Goal: Task Accomplishment & Management: Use online tool/utility

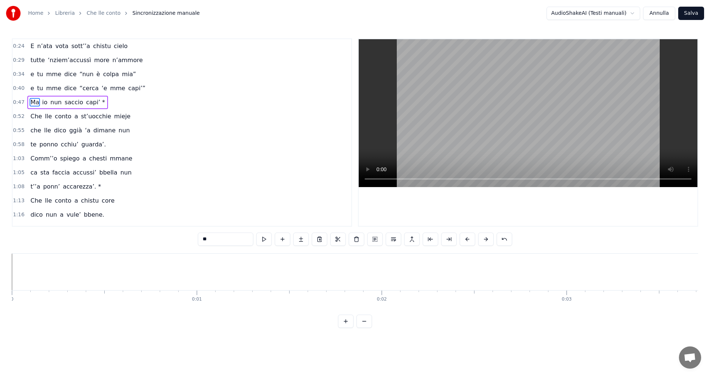
scroll to position [0, 8653]
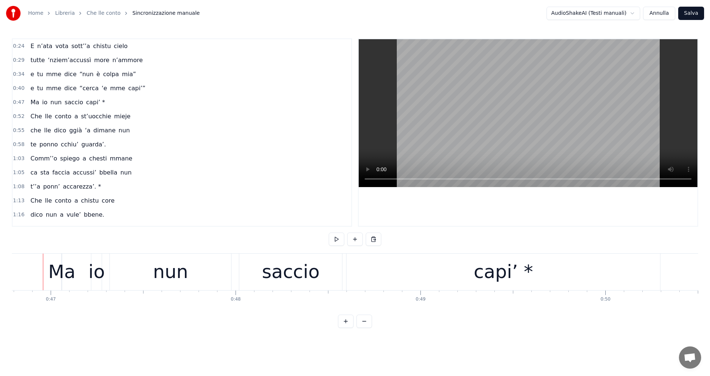
scroll to position [0, 8647]
click at [49, 269] on div at bounding box center [49, 272] width 0 height 37
click at [383, 150] on video at bounding box center [528, 113] width 339 height 148
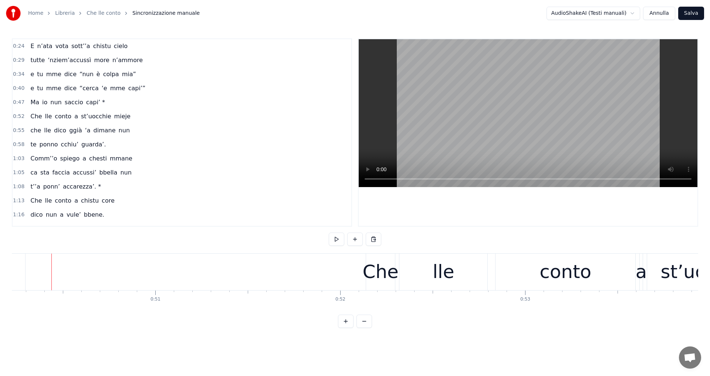
scroll to position [0, 9290]
click at [64, 91] on span "dice" at bounding box center [71, 88] width 14 height 9
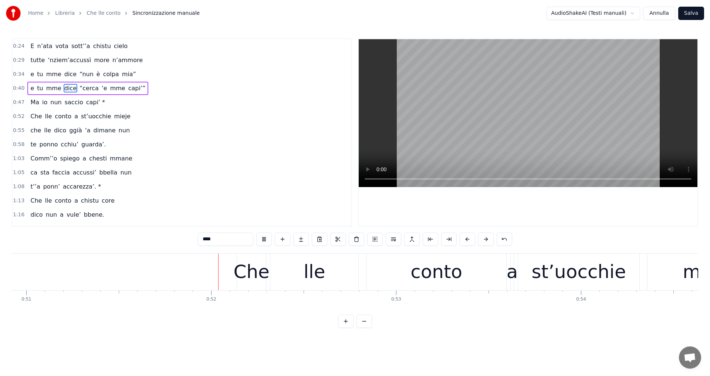
scroll to position [0, 9473]
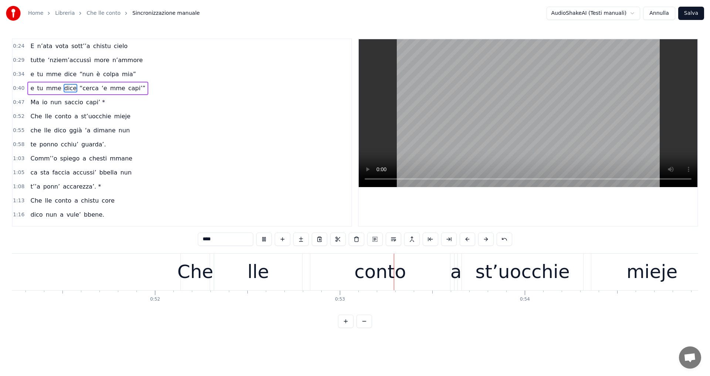
click at [685, 16] on button "Salva" at bounding box center [691, 13] width 26 height 13
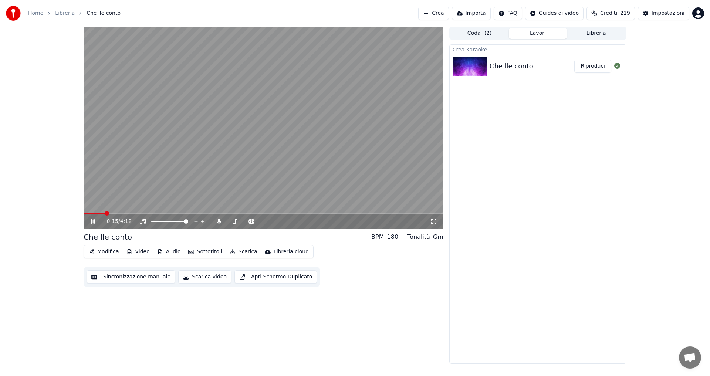
click at [105, 213] on span at bounding box center [264, 213] width 360 height 1
click at [115, 212] on video at bounding box center [264, 128] width 360 height 202
click at [115, 213] on span at bounding box center [264, 213] width 360 height 1
click at [94, 221] on icon at bounding box center [93, 221] width 4 height 5
click at [181, 212] on span at bounding box center [181, 213] width 4 height 4
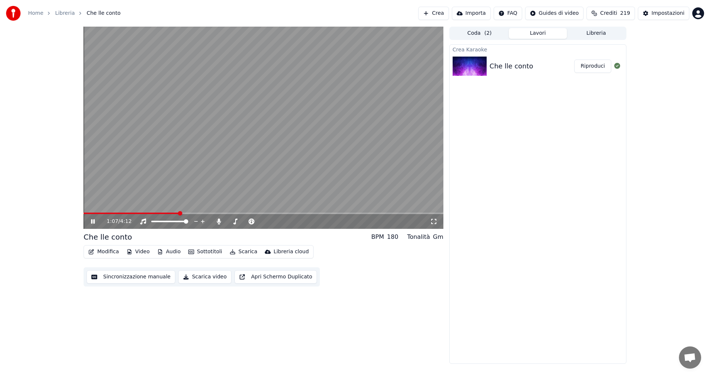
click at [179, 213] on span at bounding box center [131, 213] width 95 height 1
click at [175, 213] on span at bounding box center [129, 213] width 91 height 1
click at [172, 213] on span at bounding box center [128, 213] width 88 height 1
click at [166, 214] on span at bounding box center [128, 213] width 88 height 1
click at [358, 215] on div "3:08 / 4:12" at bounding box center [264, 221] width 360 height 15
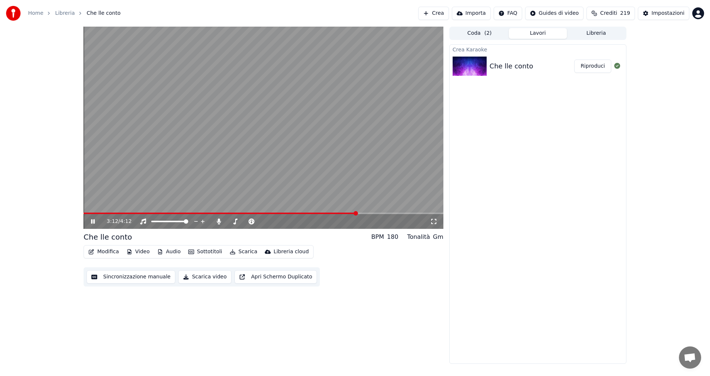
click at [357, 214] on span at bounding box center [356, 213] width 4 height 4
click at [362, 213] on span at bounding box center [360, 213] width 4 height 4
click at [369, 213] on span at bounding box center [264, 213] width 360 height 1
click at [374, 214] on span at bounding box center [371, 213] width 4 height 4
click at [351, 216] on span at bounding box center [350, 213] width 4 height 4
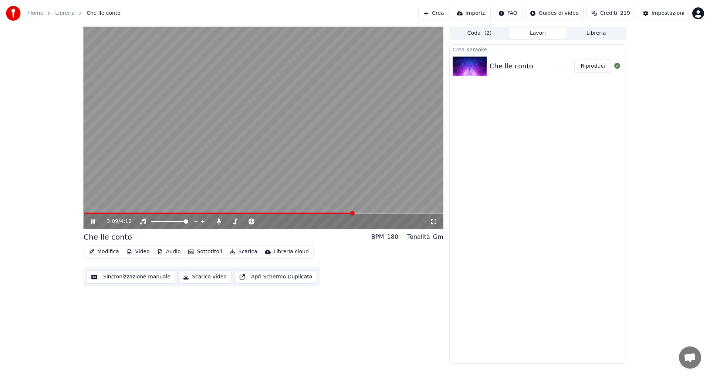
drag, startPoint x: 351, startPoint y: 216, endPoint x: 330, endPoint y: 216, distance: 21.5
click at [330, 216] on div "3:09 / 4:12" at bounding box center [264, 221] width 360 height 15
click at [331, 216] on span at bounding box center [330, 213] width 4 height 4
click at [310, 214] on span at bounding box center [200, 213] width 232 height 1
click at [314, 216] on span at bounding box center [316, 213] width 4 height 4
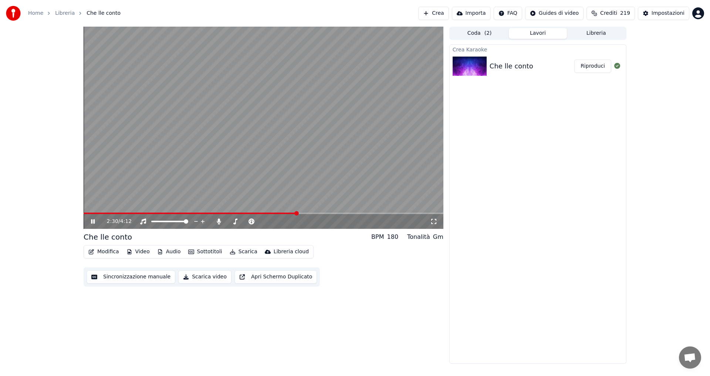
click at [295, 216] on span at bounding box center [296, 213] width 4 height 4
click at [224, 182] on video at bounding box center [264, 128] width 360 height 202
click at [163, 278] on button "Sincronizzazione manuale" at bounding box center [131, 276] width 89 height 13
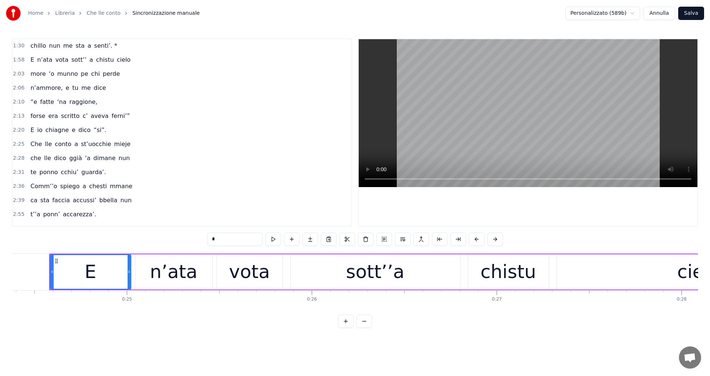
scroll to position [208, 0]
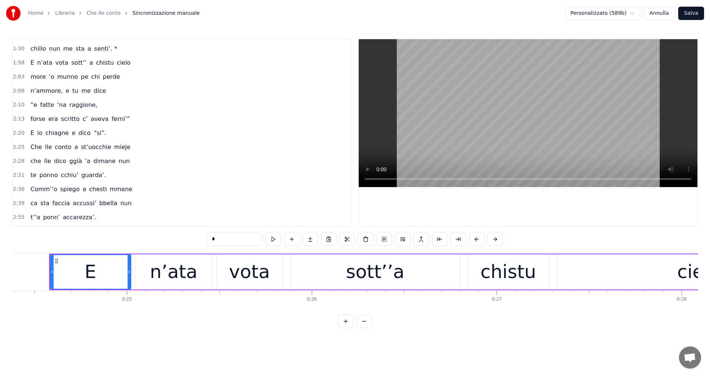
click at [30, 134] on span "E" at bounding box center [32, 133] width 5 height 9
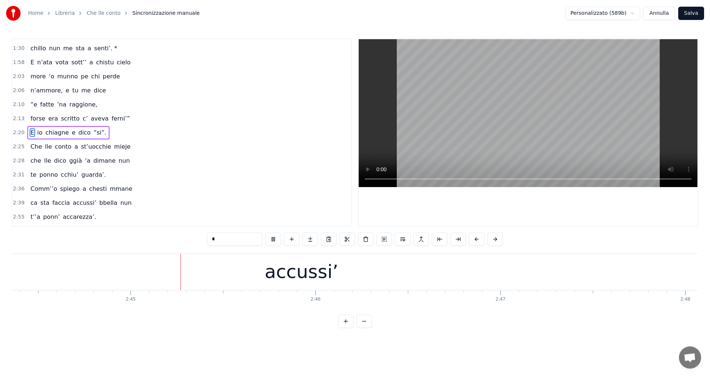
scroll to position [0, 30411]
click at [493, 147] on video at bounding box center [528, 113] width 339 height 148
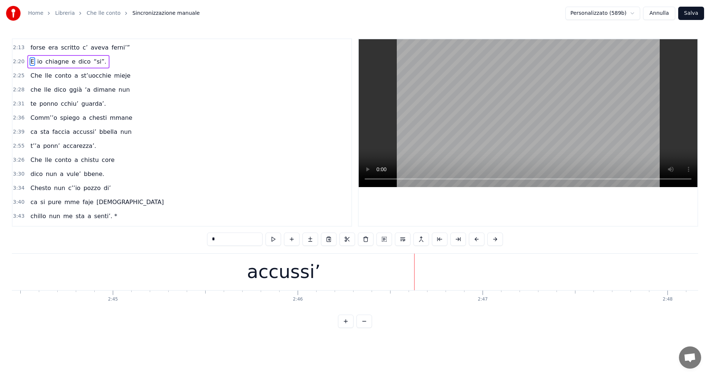
scroll to position [283, 0]
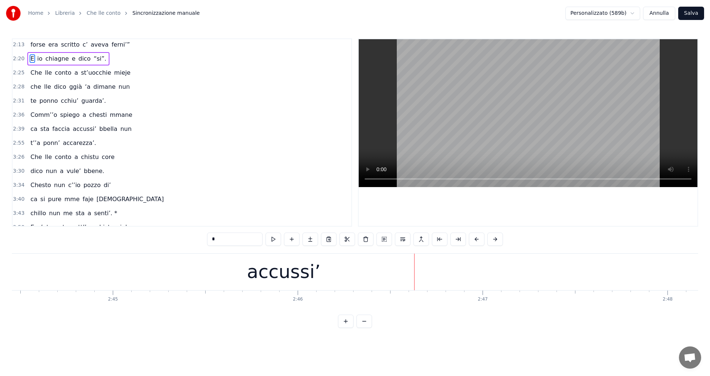
drag, startPoint x: 29, startPoint y: 144, endPoint x: 80, endPoint y: 146, distance: 50.3
click at [80, 146] on div "t’’a ponn’ accarezza’." at bounding box center [63, 142] width 72 height 13
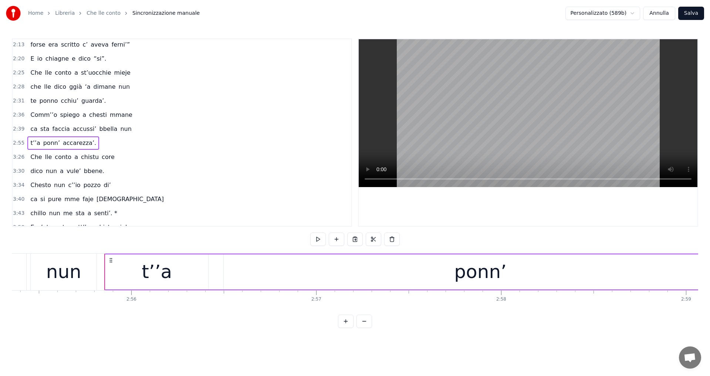
scroll to position [0, 32482]
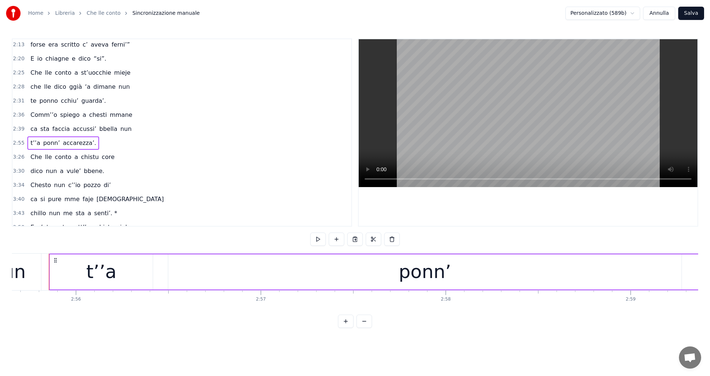
click at [27, 143] on div "t’’a ponn’ accarezza’." at bounding box center [63, 142] width 72 height 13
click at [30, 145] on span "t’’a" at bounding box center [35, 143] width 11 height 9
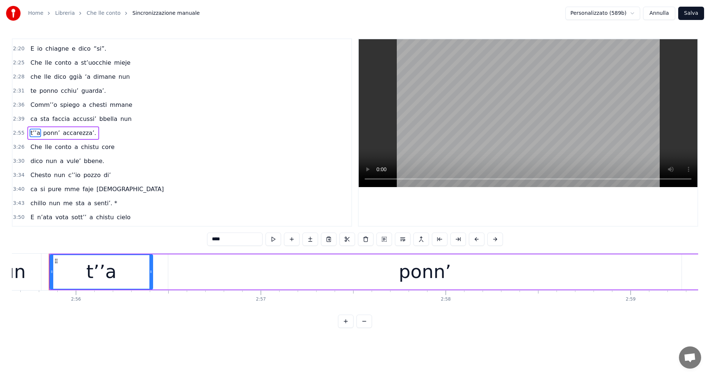
scroll to position [293, 0]
drag, startPoint x: 51, startPoint y: 266, endPoint x: 31, endPoint y: 270, distance: 20.5
click at [31, 270] on div at bounding box center [31, 272] width 3 height 34
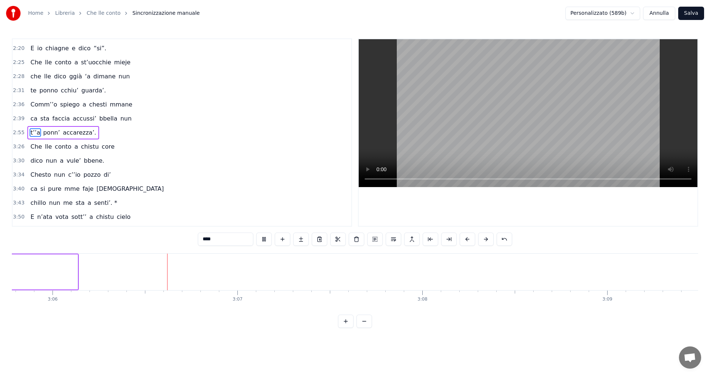
scroll to position [0, 34373]
drag, startPoint x: 413, startPoint y: 150, endPoint x: 405, endPoint y: 150, distance: 7.4
click at [413, 150] on video at bounding box center [528, 113] width 339 height 148
click at [38, 134] on div "t’’a ponn’ accarezza’." at bounding box center [63, 132] width 72 height 13
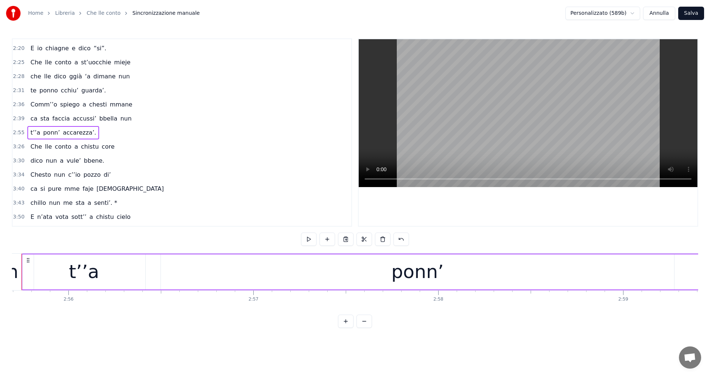
scroll to position [0, 32462]
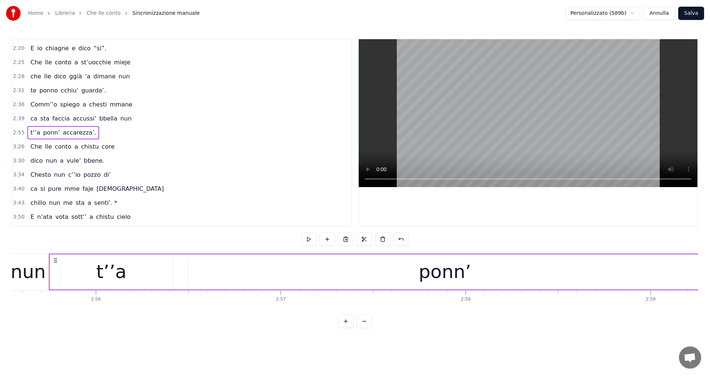
click at [36, 117] on div "ca sta faccia accussi’ bbella nun" at bounding box center [80, 118] width 107 height 13
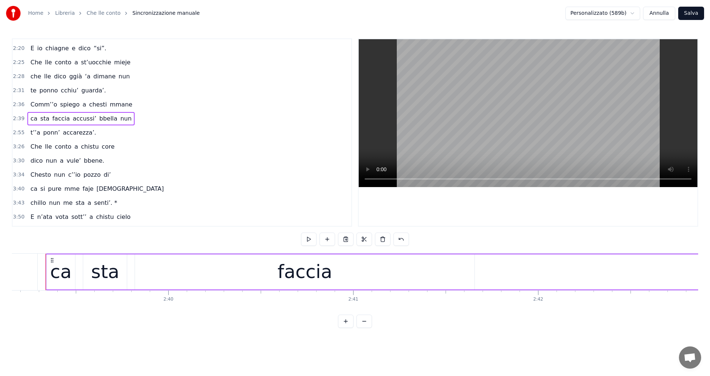
scroll to position [0, 29427]
click at [34, 105] on span "Comm’’o" at bounding box center [44, 104] width 28 height 9
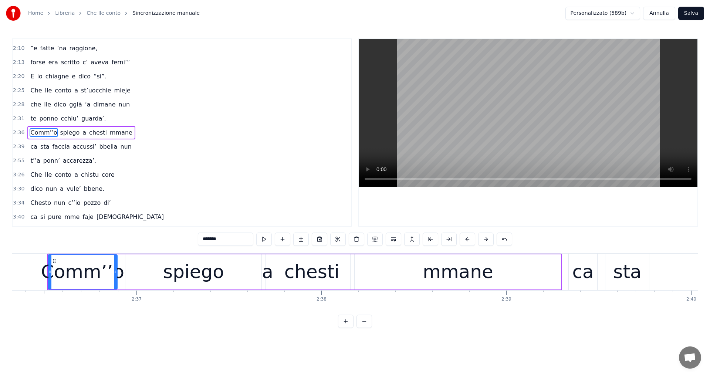
scroll to position [0, 28906]
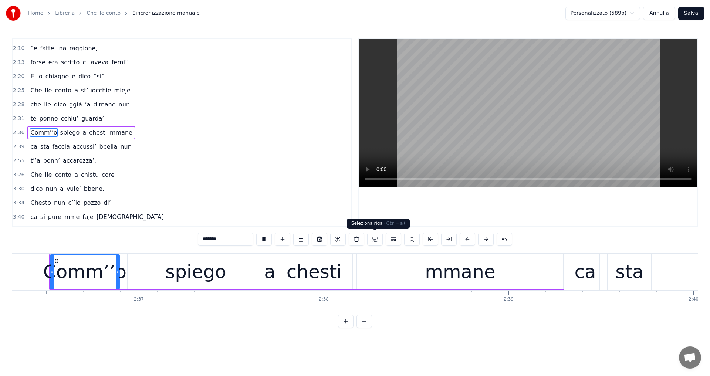
click at [378, 238] on button at bounding box center [375, 239] width 16 height 13
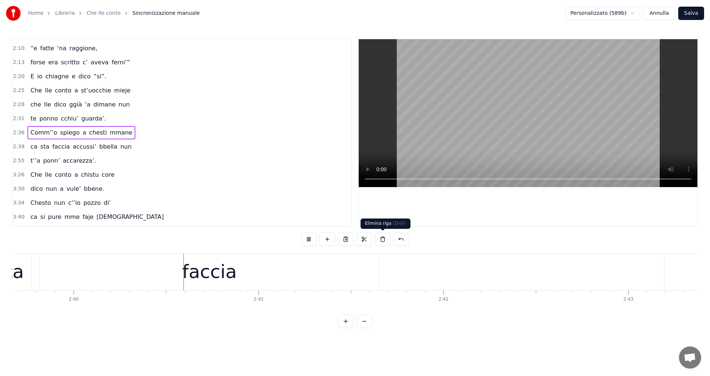
scroll to position [0, 29537]
click at [182, 271] on div "faccia" at bounding box center [199, 272] width 55 height 28
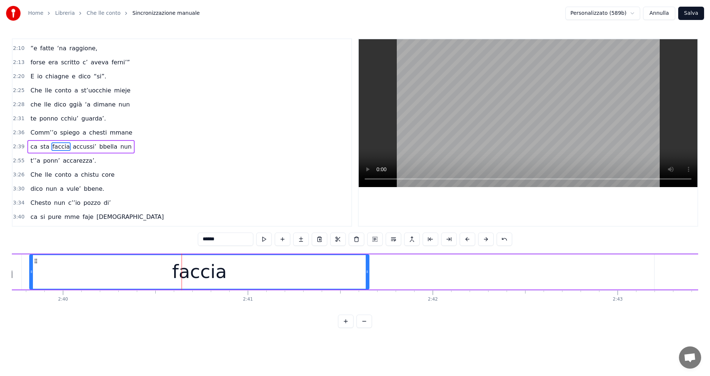
scroll to position [279, 0]
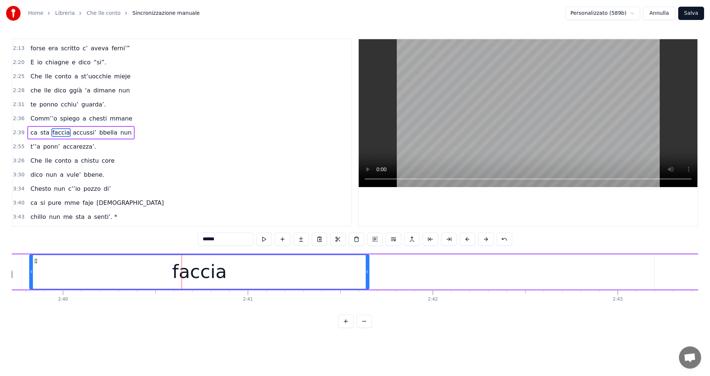
click at [64, 134] on div "ca sta faccia accussi’ bbella nun" at bounding box center [80, 132] width 107 height 13
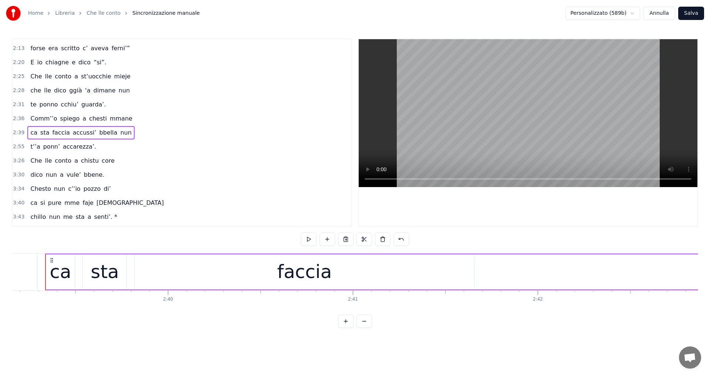
scroll to position [0, 29427]
click at [364, 270] on div "faccia" at bounding box center [309, 271] width 340 height 35
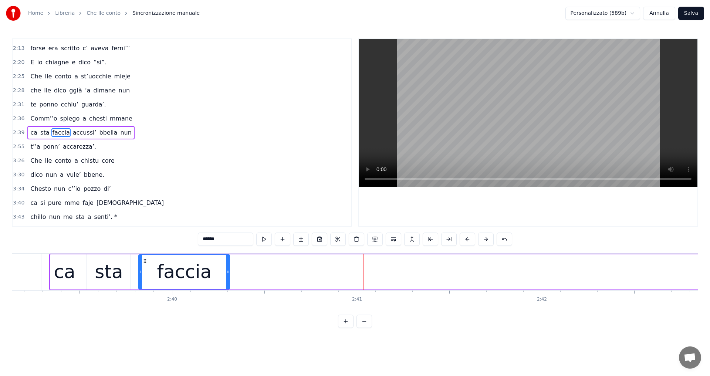
drag, startPoint x: 477, startPoint y: 272, endPoint x: 228, endPoint y: 280, distance: 248.7
click at [228, 280] on div at bounding box center [227, 272] width 3 height 34
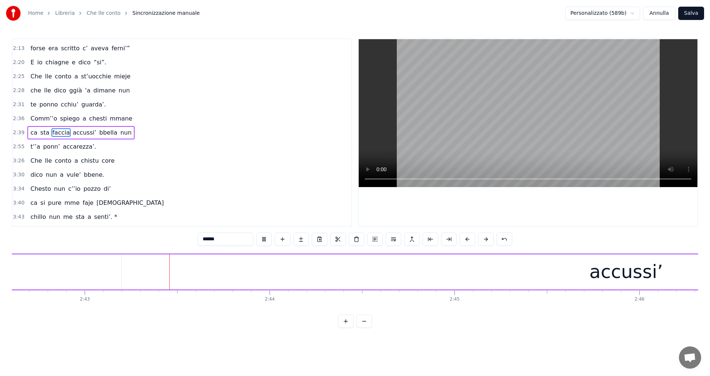
scroll to position [0, 30087]
click at [414, 269] on div "accussi’" at bounding box center [608, 271] width 1009 height 35
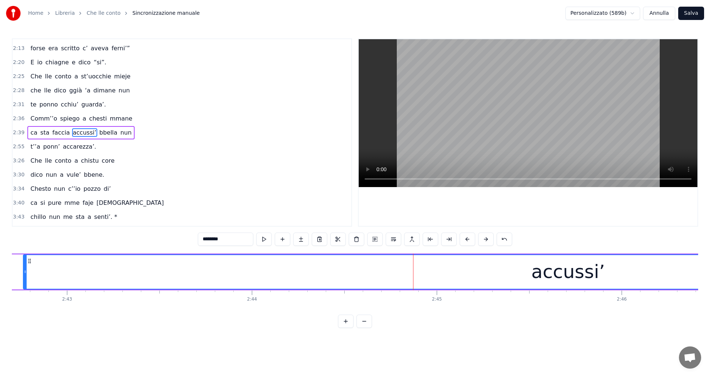
drag, startPoint x: 105, startPoint y: 272, endPoint x: 24, endPoint y: 278, distance: 81.2
click at [24, 278] on div at bounding box center [25, 272] width 3 height 34
click at [48, 119] on span "Comm’’o" at bounding box center [44, 118] width 28 height 9
type input "*******"
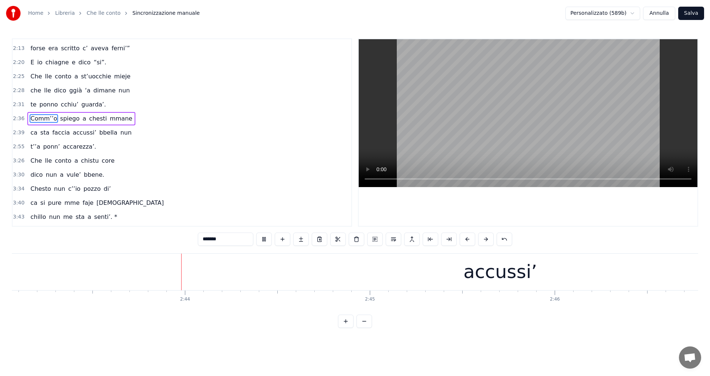
scroll to position [0, 30166]
click at [34, 107] on div "te ponno cchiu’ guarda’." at bounding box center [67, 104] width 81 height 13
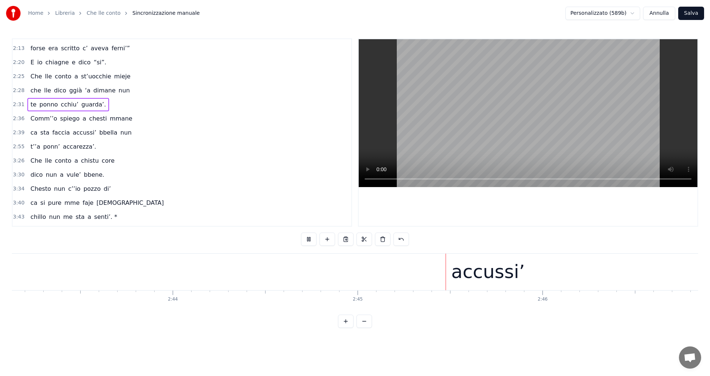
click at [37, 122] on span "Comm’’o" at bounding box center [44, 118] width 28 height 9
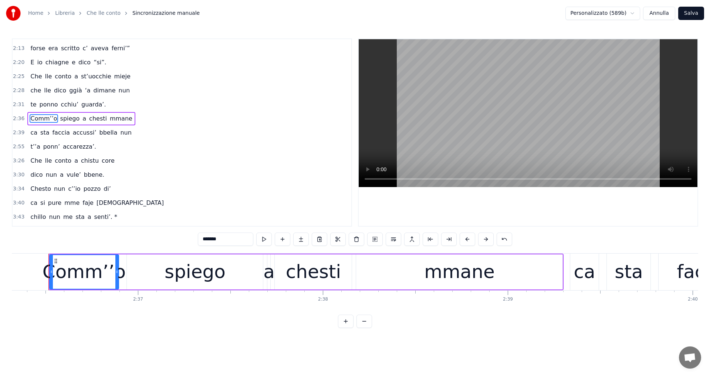
scroll to position [0, 28906]
click at [393, 141] on video at bounding box center [528, 113] width 339 height 148
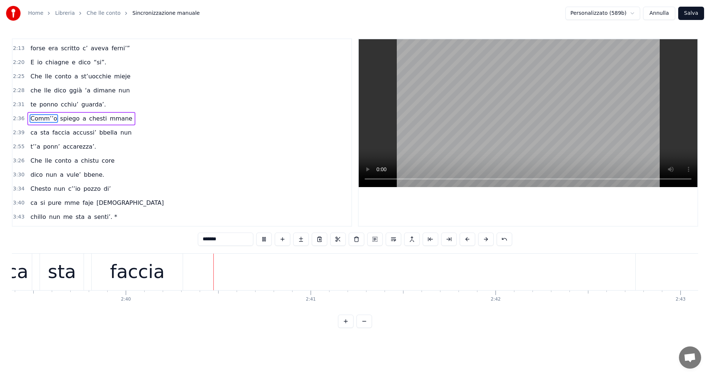
scroll to position [0, 29529]
click at [431, 145] on video at bounding box center [528, 113] width 339 height 148
drag, startPoint x: 422, startPoint y: 271, endPoint x: 410, endPoint y: 273, distance: 12.8
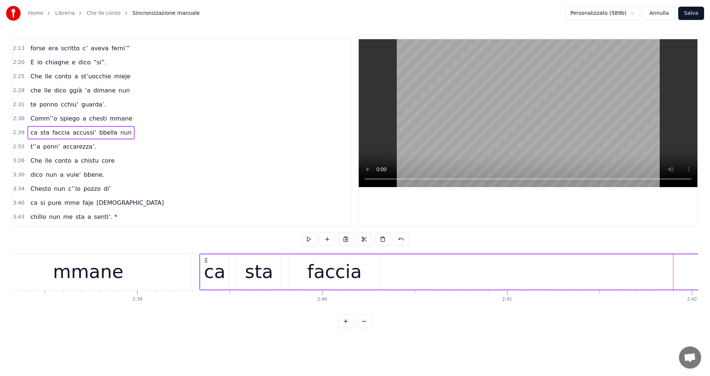
scroll to position [0, 29200]
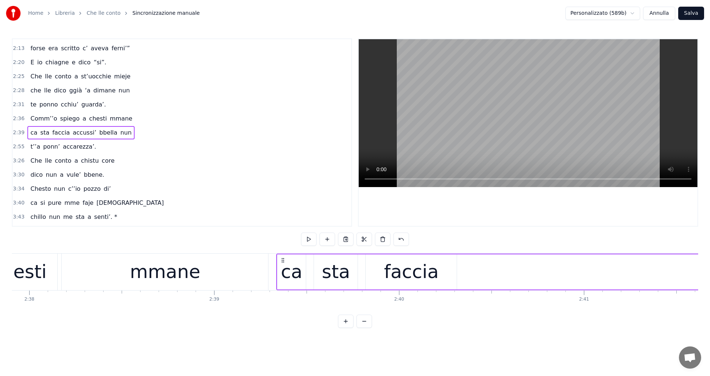
click at [284, 260] on circle at bounding box center [283, 260] width 0 height 0
click at [296, 338] on html "Home Libreria Che lle conto Sincronizzazione manuale Personalizzato (589b) Annu…" at bounding box center [355, 170] width 710 height 340
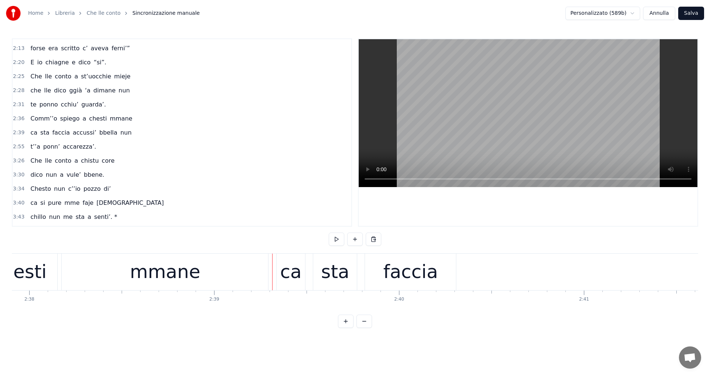
click at [279, 267] on div "ca" at bounding box center [291, 272] width 29 height 37
click at [265, 269] on div "mmane" at bounding box center [165, 272] width 206 height 37
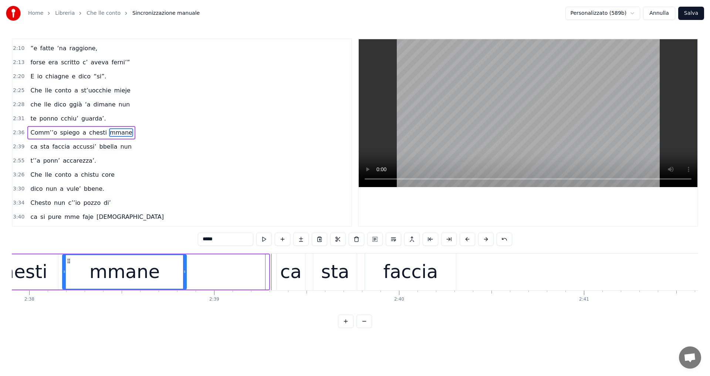
drag, startPoint x: 266, startPoint y: 269, endPoint x: 184, endPoint y: 276, distance: 82.0
click at [184, 276] on div at bounding box center [184, 272] width 3 height 34
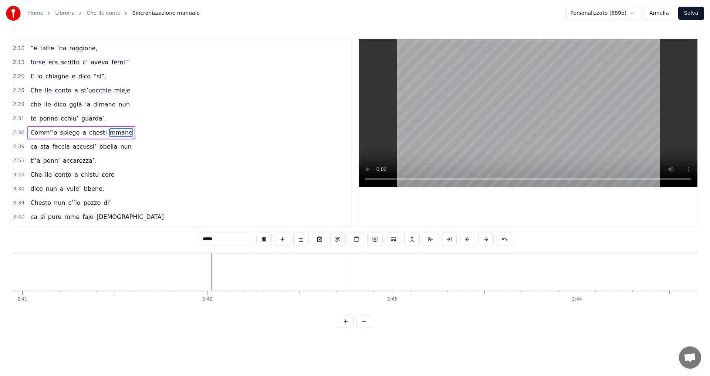
scroll to position [0, 29813]
type input "********"
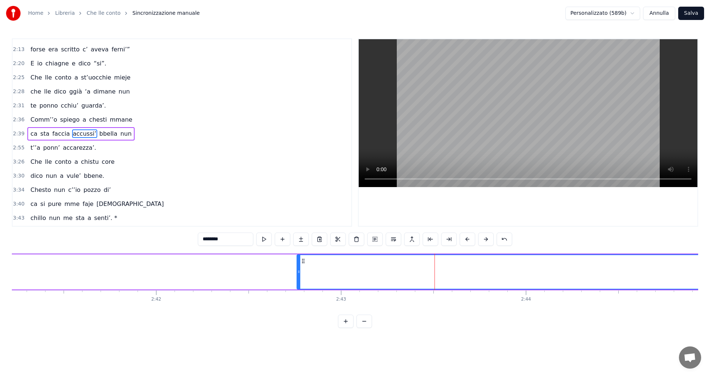
scroll to position [279, 0]
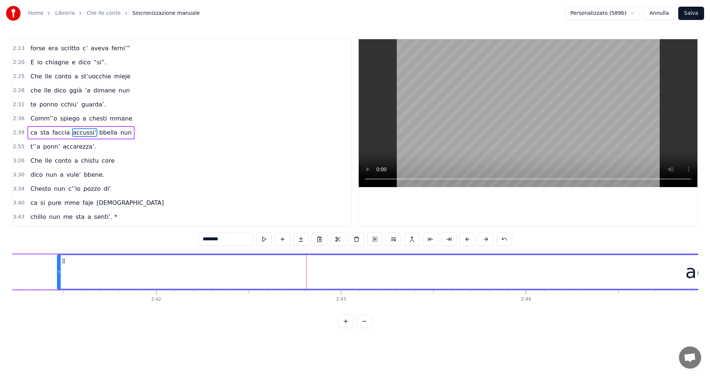
drag, startPoint x: 299, startPoint y: 271, endPoint x: 54, endPoint y: 267, distance: 244.9
click at [58, 267] on div at bounding box center [59, 272] width 3 height 34
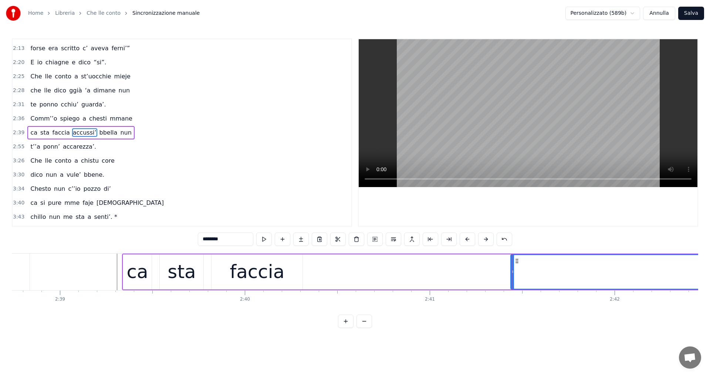
scroll to position [0, 29226]
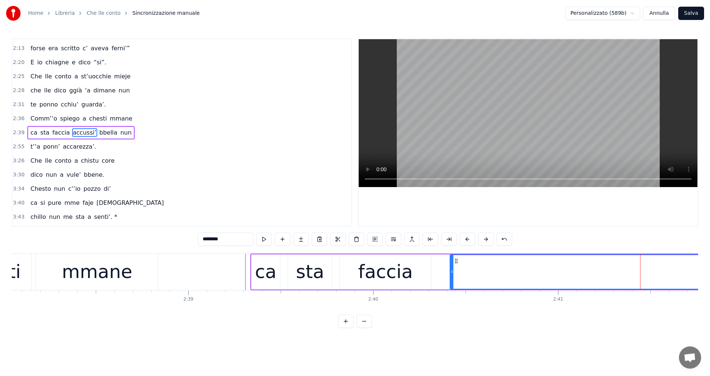
drag, startPoint x: 641, startPoint y: 269, endPoint x: 452, endPoint y: 280, distance: 189.3
click at [452, 280] on div at bounding box center [451, 272] width 3 height 34
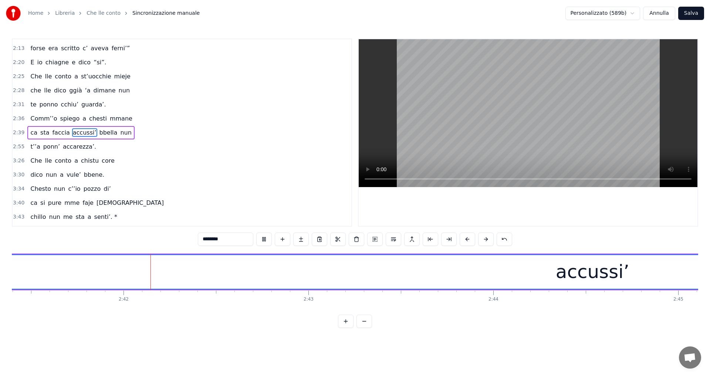
scroll to position [0, 29863]
click at [60, 128] on div "ca sta faccia accussi’ bbella nun" at bounding box center [80, 132] width 107 height 13
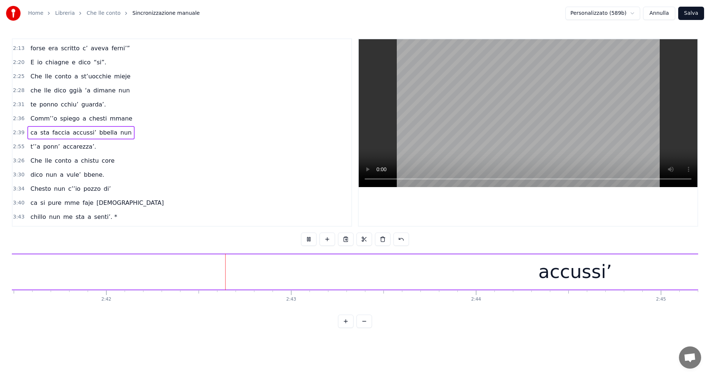
click at [62, 121] on span "spiego" at bounding box center [70, 118] width 21 height 9
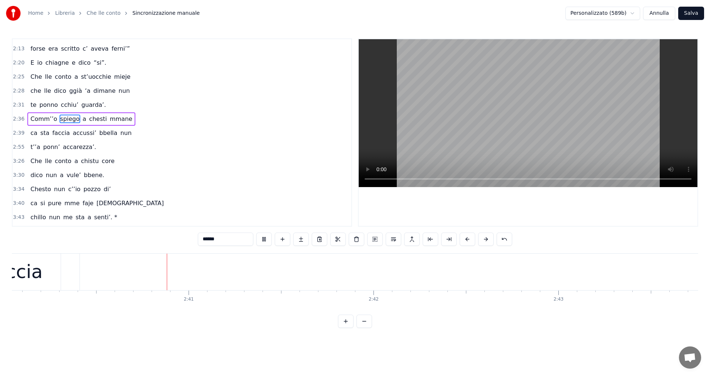
scroll to position [0, 29605]
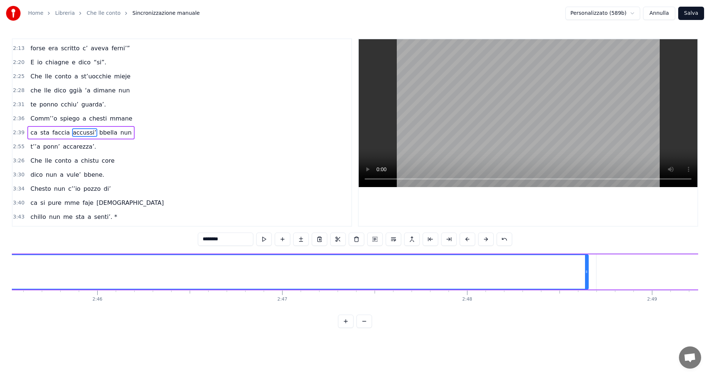
scroll to position [0, 30689]
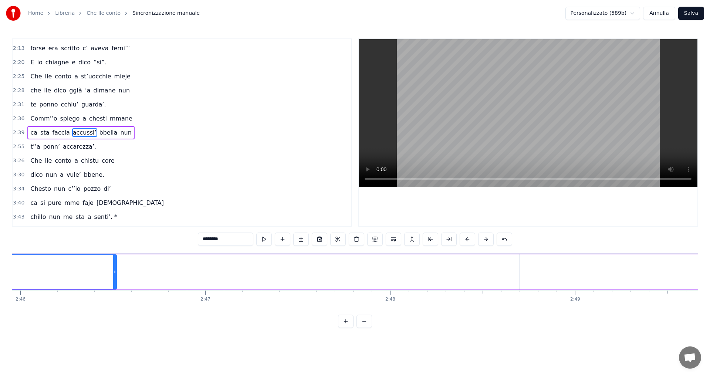
drag, startPoint x: 509, startPoint y: 271, endPoint x: 92, endPoint y: 288, distance: 416.8
click at [113, 288] on div at bounding box center [114, 272] width 3 height 34
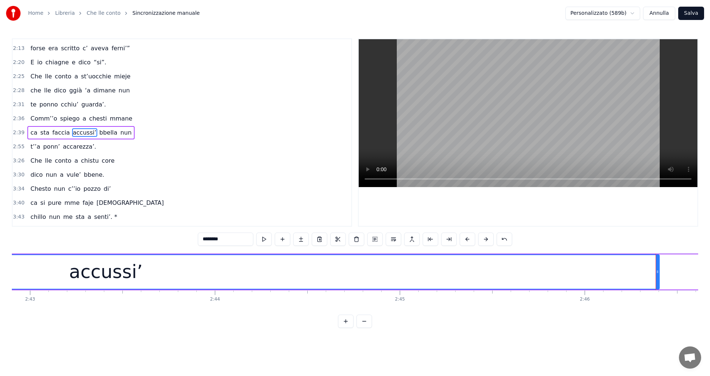
scroll to position [0, 30150]
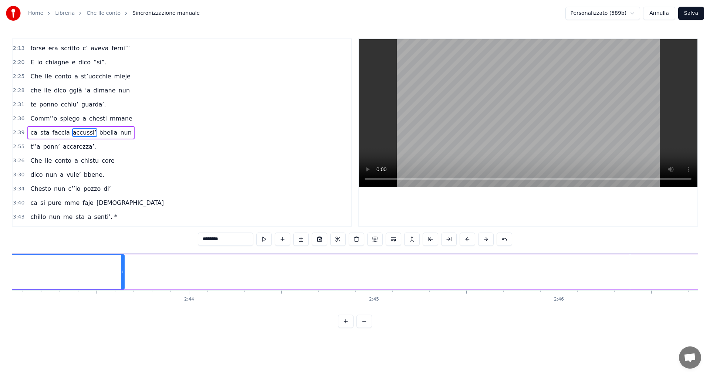
drag, startPoint x: 632, startPoint y: 271, endPoint x: 88, endPoint y: 292, distance: 544.1
click at [88, 293] on div "E n’ata vota sott’’a chistu cielo tutte ‘nziem’accussì more n’ammore e tu mme d…" at bounding box center [355, 280] width 686 height 55
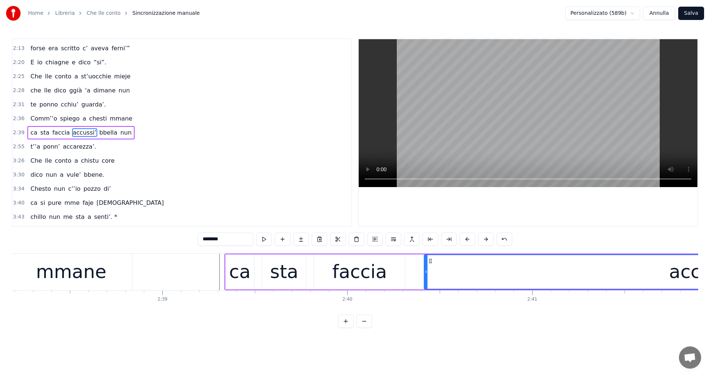
scroll to position [0, 29278]
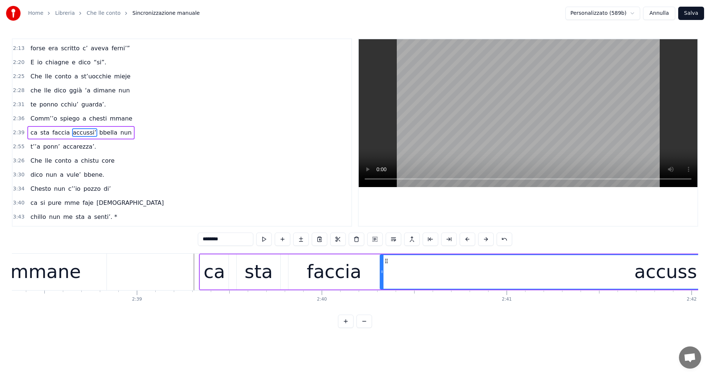
drag, startPoint x: 400, startPoint y: 272, endPoint x: 382, endPoint y: 276, distance: 19.0
click at [382, 276] on div at bounding box center [382, 272] width 3 height 34
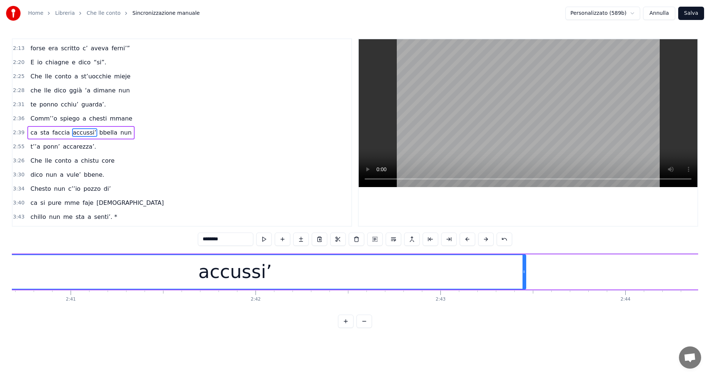
scroll to position [0, 29637]
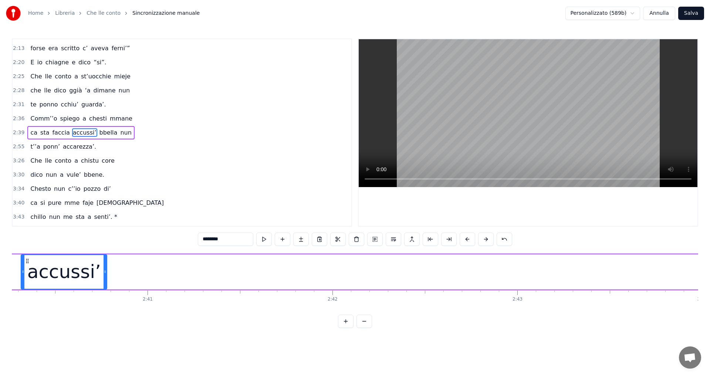
drag, startPoint x: 601, startPoint y: 271, endPoint x: 108, endPoint y: 300, distance: 493.1
click at [104, 300] on div "E n’ata vota sott’’a chistu cielo tutte ‘nziem’accussì more n’ammore e tu mme d…" at bounding box center [355, 280] width 686 height 55
click at [50, 118] on span "Comm’’o" at bounding box center [44, 118] width 28 height 9
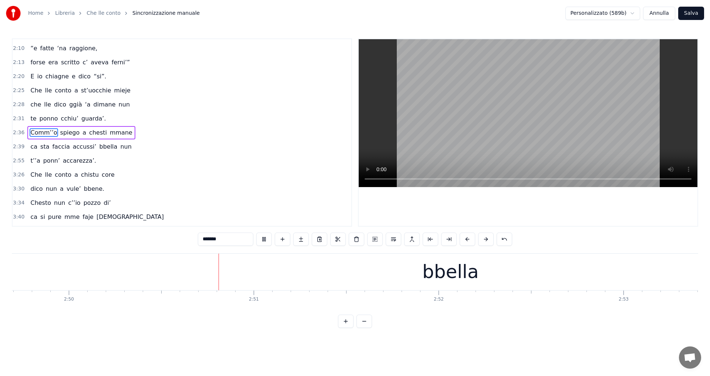
scroll to position [0, 31448]
click at [426, 267] on div "bbella" at bounding box center [383, 272] width 1246 height 37
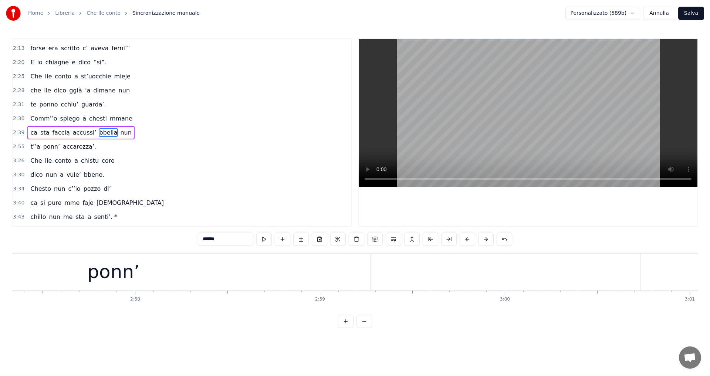
scroll to position [0, 32870]
click at [126, 279] on div "ponn’" at bounding box center [36, 272] width 513 height 37
type input "*****"
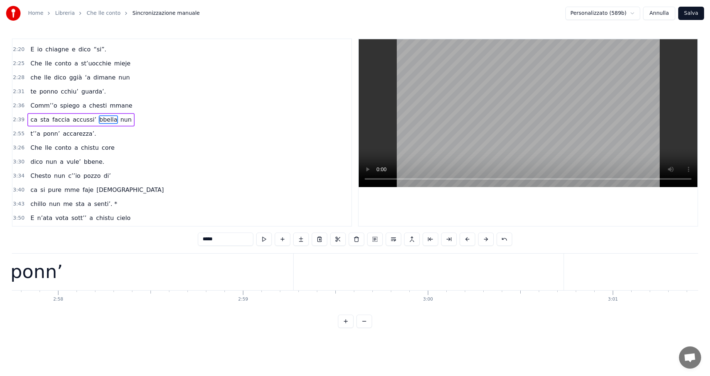
scroll to position [293, 0]
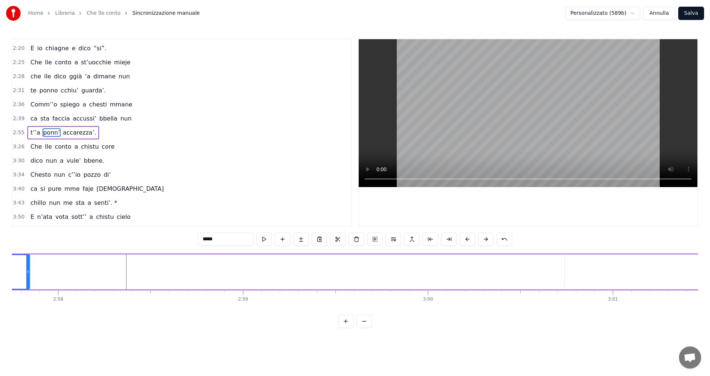
drag, startPoint x: 292, startPoint y: 268, endPoint x: 27, endPoint y: 276, distance: 264.6
click at [27, 276] on div at bounding box center [27, 272] width 3 height 34
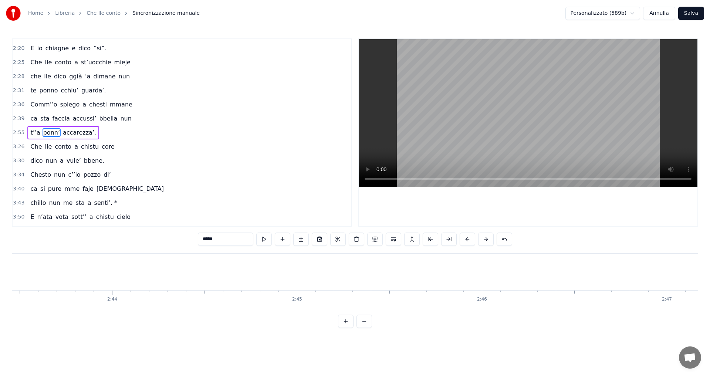
scroll to position [0, 30381]
click at [448, 282] on div "ca sta faccia accussi’ bbella nun" at bounding box center [619, 272] width 3049 height 37
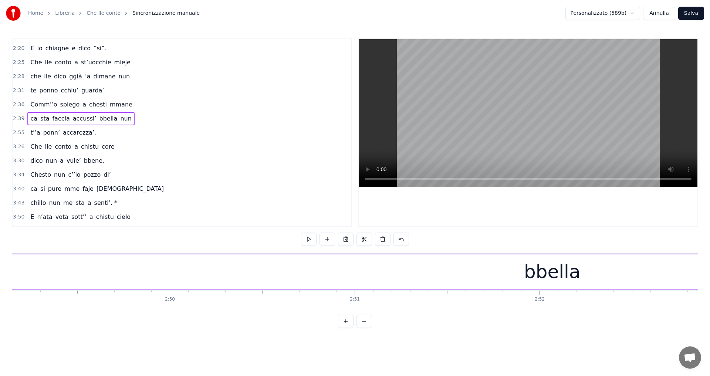
scroll to position [0, 31279]
drag, startPoint x: 511, startPoint y: 271, endPoint x: 515, endPoint y: 270, distance: 4.1
click at [513, 270] on div "bbella" at bounding box center [552, 271] width 1246 height 35
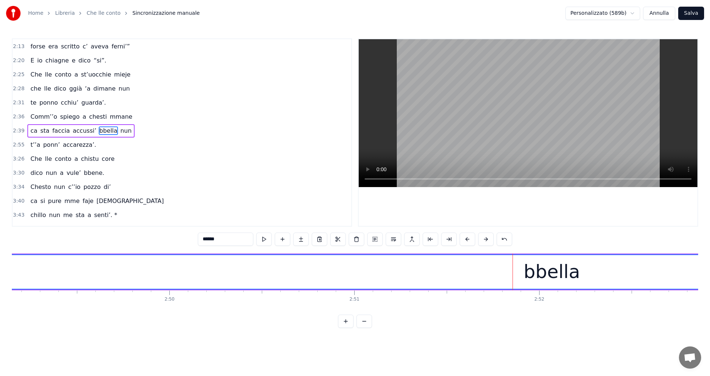
scroll to position [279, 0]
click at [534, 271] on div "bbella" at bounding box center [552, 272] width 57 height 28
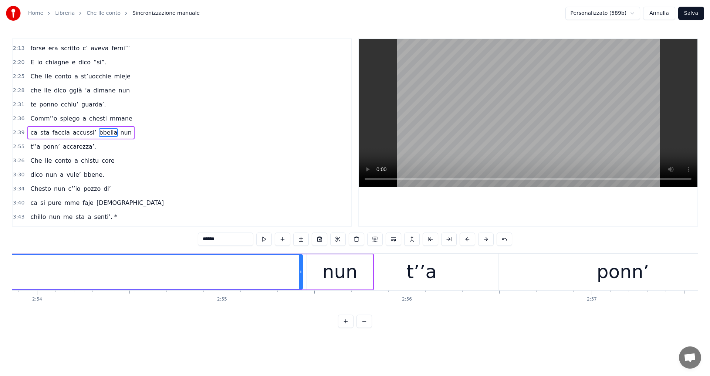
scroll to position [0, 31869]
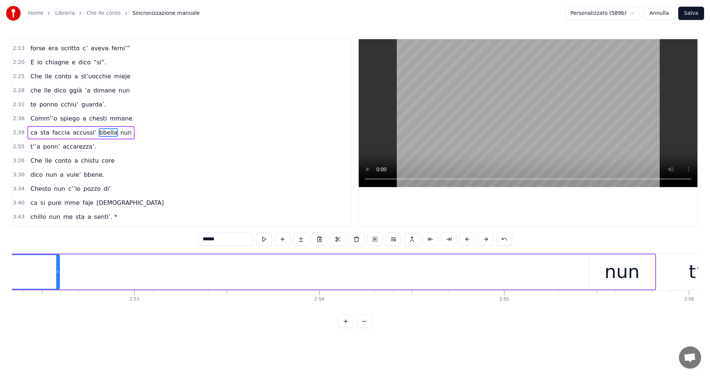
drag, startPoint x: 583, startPoint y: 270, endPoint x: 88, endPoint y: 296, distance: 495.5
click at [60, 293] on div "E n’ata vota sott’’a chistu cielo tutte ‘nziem’accussì more n’ammore e tu mme d…" at bounding box center [355, 280] width 686 height 55
click at [638, 272] on div "nun" at bounding box center [622, 271] width 66 height 35
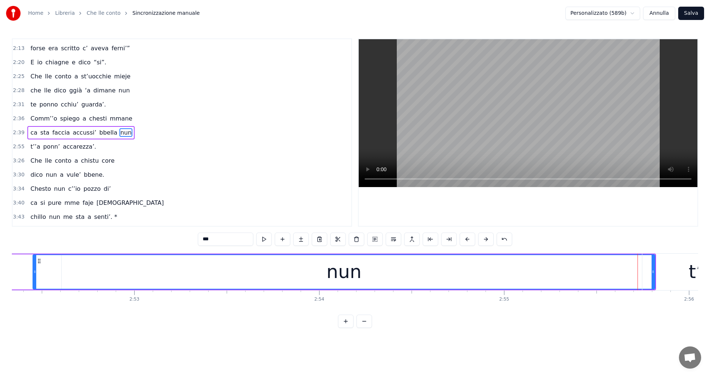
drag, startPoint x: 591, startPoint y: 269, endPoint x: 63, endPoint y: 303, distance: 530.0
click at [32, 301] on div "E n’ata vota sott’’a chistu cielo tutte ‘nziem’accussì more n’ammore e tu mme d…" at bounding box center [355, 280] width 686 height 55
click at [651, 271] on div "t’’a" at bounding box center [703, 272] width 123 height 37
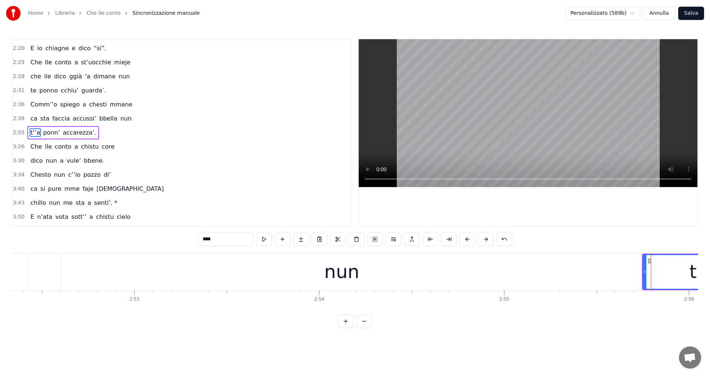
click at [629, 271] on div "nun" at bounding box center [341, 272] width 625 height 37
type input "***"
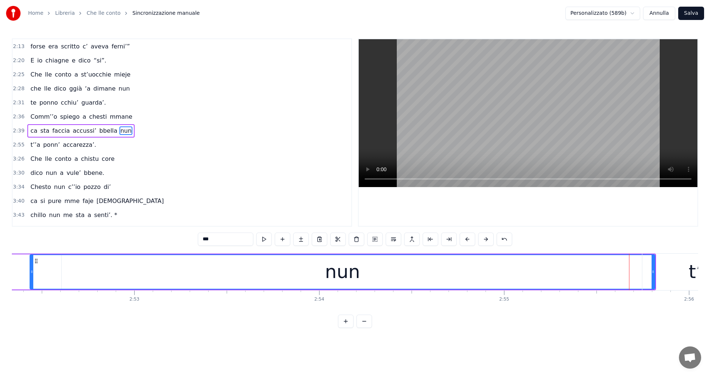
scroll to position [279, 0]
drag, startPoint x: 653, startPoint y: 269, endPoint x: 591, endPoint y: 273, distance: 62.3
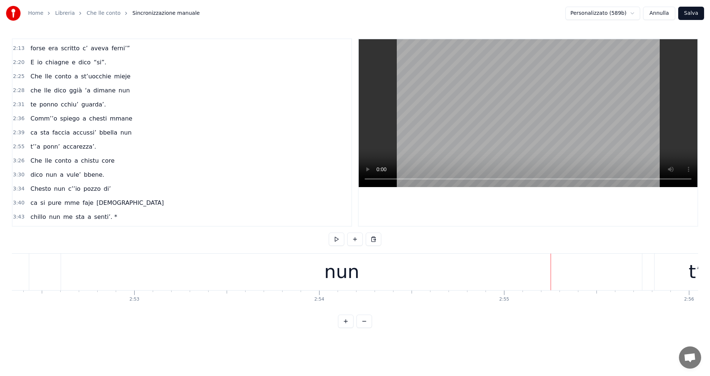
click at [570, 268] on div "nun" at bounding box center [341, 272] width 625 height 37
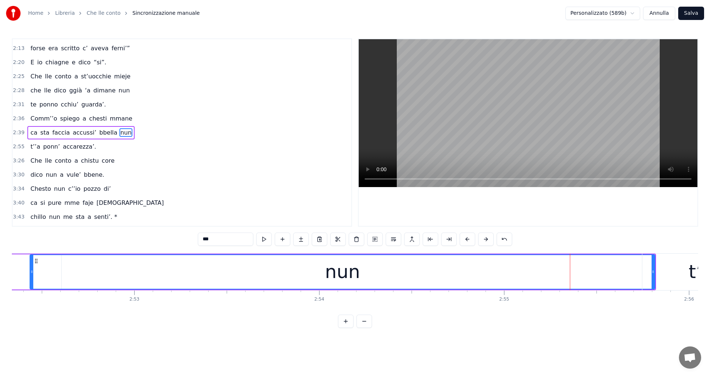
drag, startPoint x: 653, startPoint y: 271, endPoint x: 622, endPoint y: 274, distance: 31.2
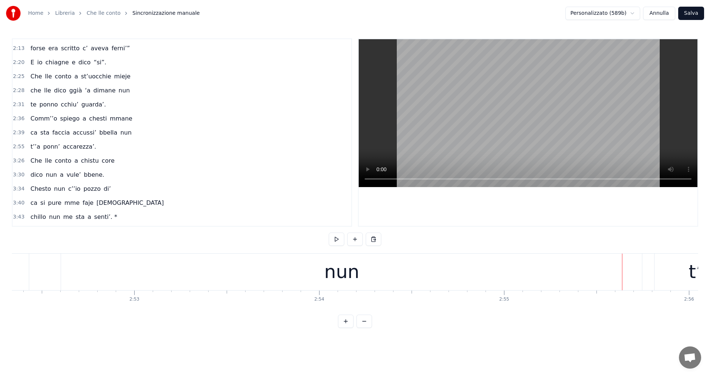
click at [669, 269] on div "t’’a" at bounding box center [703, 272] width 123 height 37
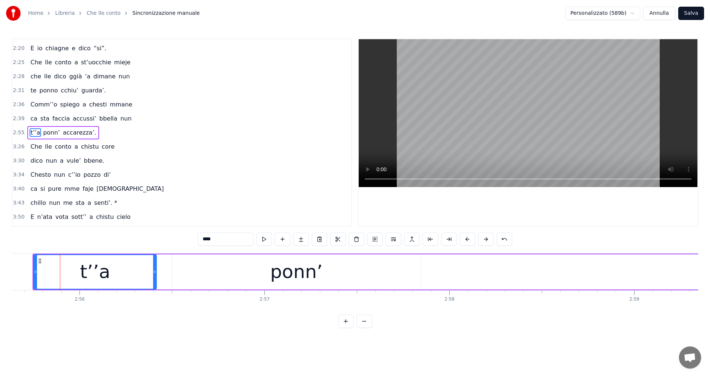
scroll to position [0, 32490]
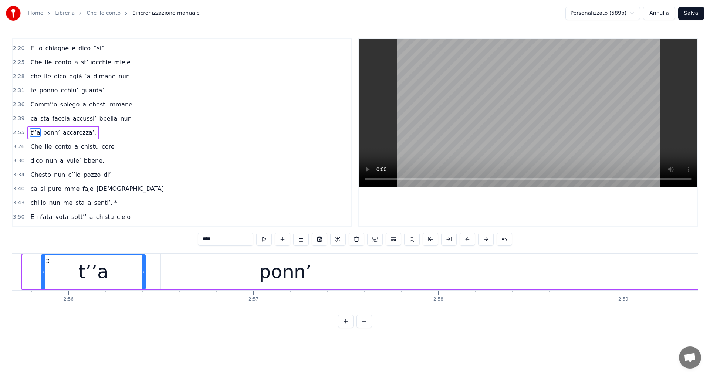
drag, startPoint x: 23, startPoint y: 273, endPoint x: 40, endPoint y: 280, distance: 17.9
click at [42, 280] on div at bounding box center [43, 272] width 3 height 34
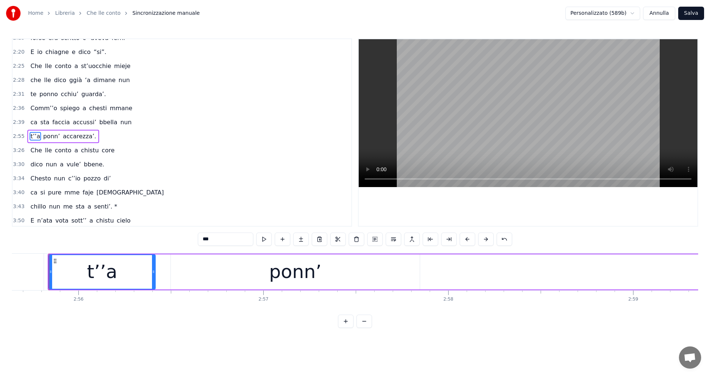
scroll to position [0, 32445]
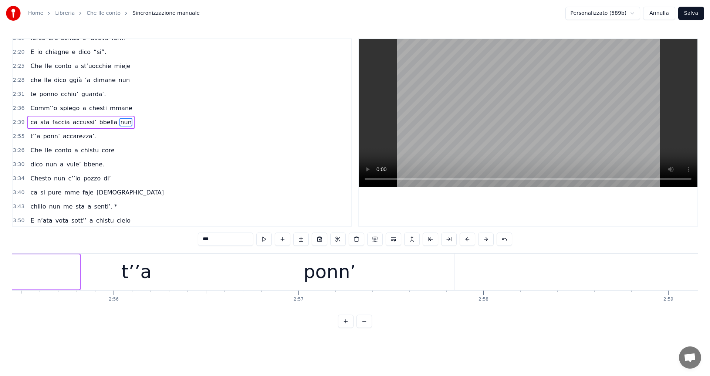
drag, startPoint x: 78, startPoint y: 271, endPoint x: 0, endPoint y: 278, distance: 78.0
click at [0, 278] on div "Home Libreria Che lle conto Sincronizzazione manuale Personalizzato (589b) Annu…" at bounding box center [355, 164] width 710 height 328
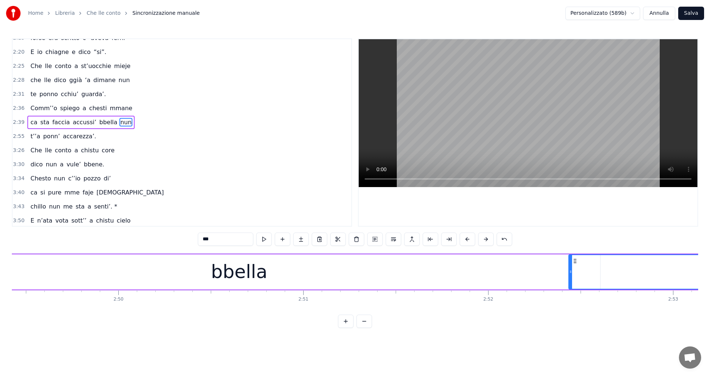
scroll to position [0, 31228]
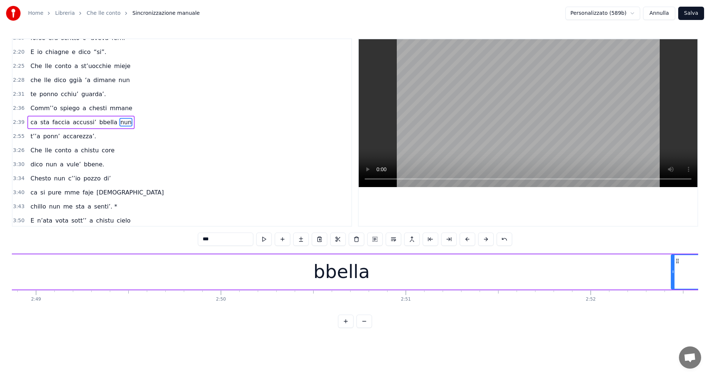
click at [450, 281] on div "bbella" at bounding box center [341, 271] width 722 height 35
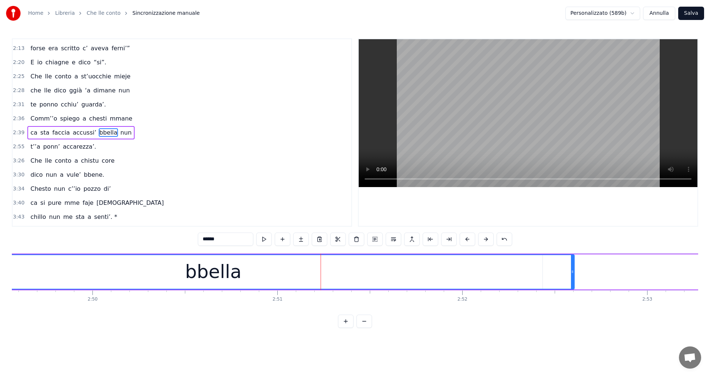
scroll to position [0, 31381]
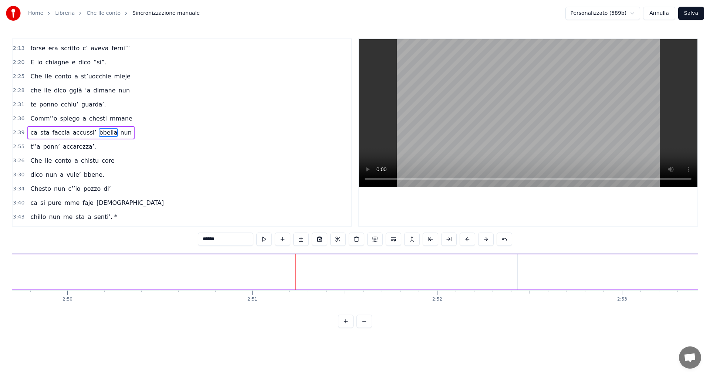
drag, startPoint x: 548, startPoint y: 274, endPoint x: 0, endPoint y: 300, distance: 549.1
click at [0, 300] on div "Home Libreria Che lle conto Sincronizzazione manuale Personalizzato (589b) Annu…" at bounding box center [355, 164] width 710 height 328
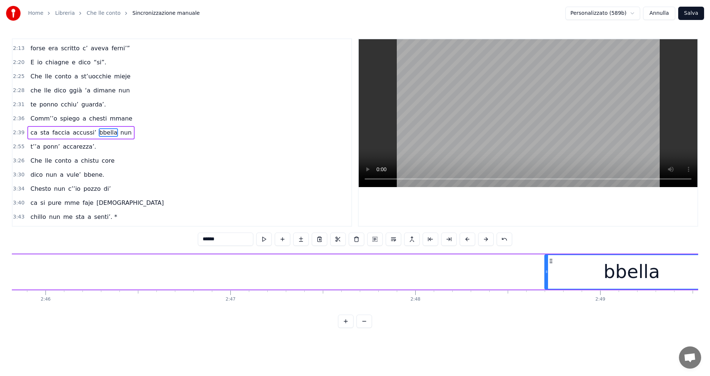
scroll to position [0, 30638]
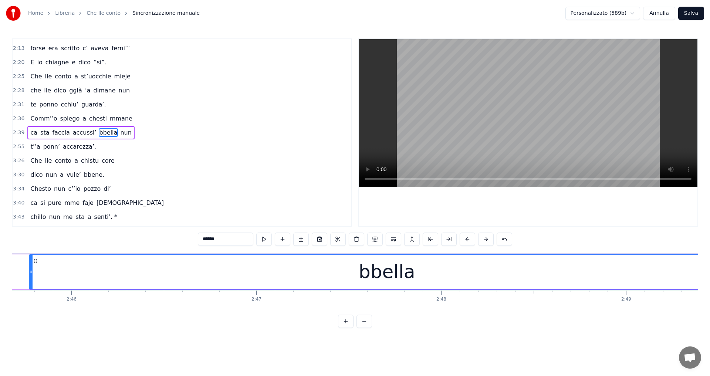
drag, startPoint x: 571, startPoint y: 269, endPoint x: 10, endPoint y: 296, distance: 562.4
click at [3, 297] on div "Home Libreria Che lle conto Sincronizzazione manuale Personalizzato (589b) Annu…" at bounding box center [355, 164] width 710 height 328
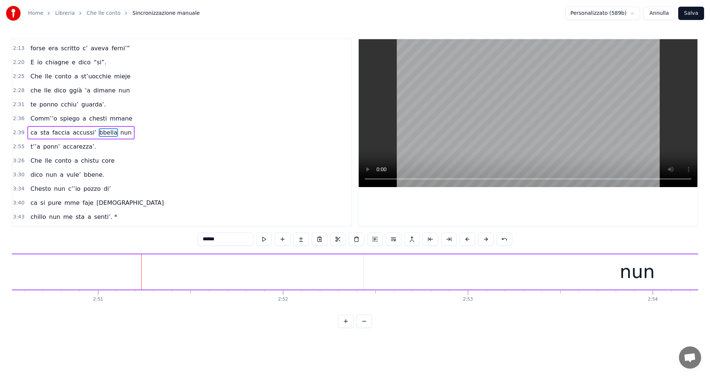
scroll to position [0, 32136]
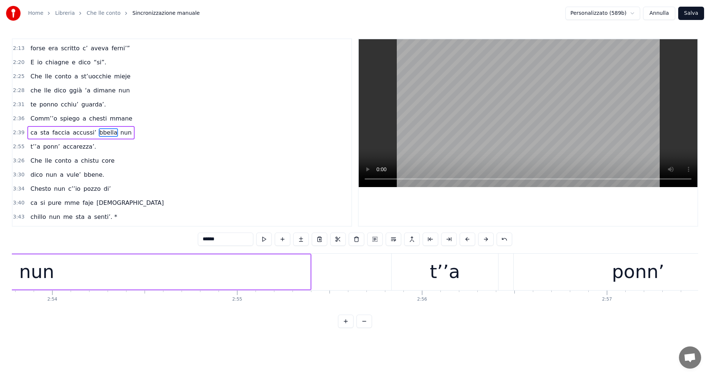
click at [283, 273] on div "nun" at bounding box center [36, 271] width 547 height 35
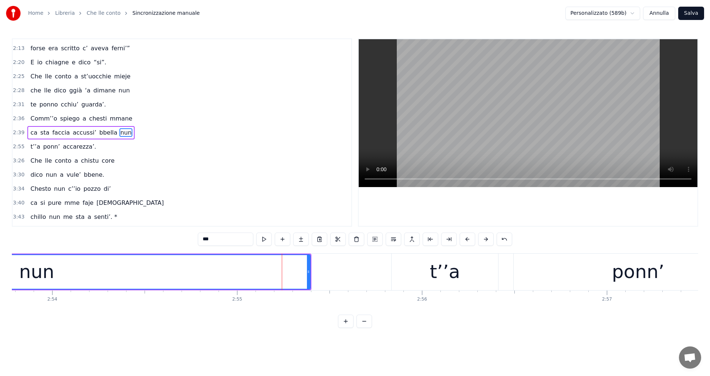
drag, startPoint x: 311, startPoint y: 270, endPoint x: 244, endPoint y: 275, distance: 66.4
click at [195, 276] on div "nun" at bounding box center [37, 271] width 548 height 35
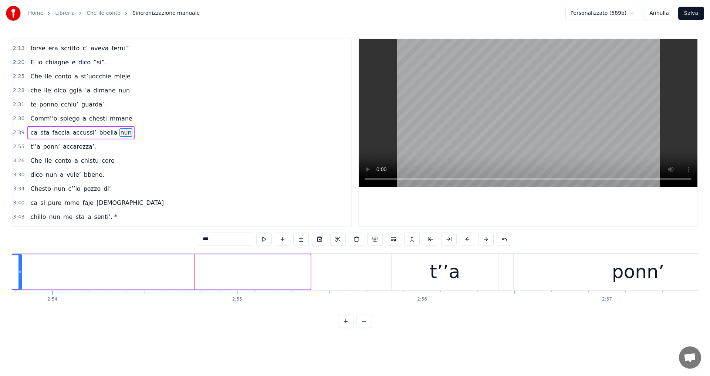
drag, startPoint x: 309, startPoint y: 269, endPoint x: 20, endPoint y: 281, distance: 288.7
click at [20, 281] on div at bounding box center [19, 272] width 3 height 34
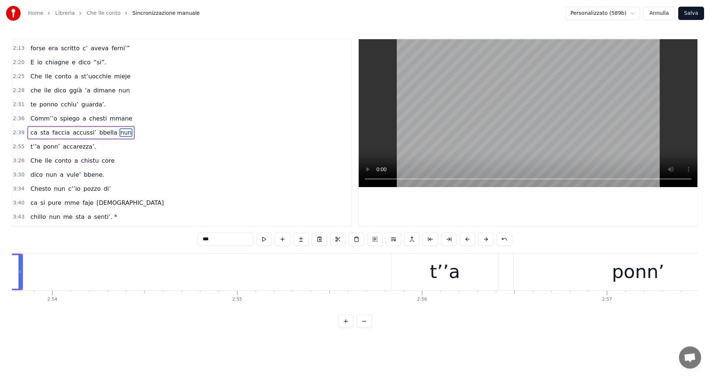
scroll to position [0, 32107]
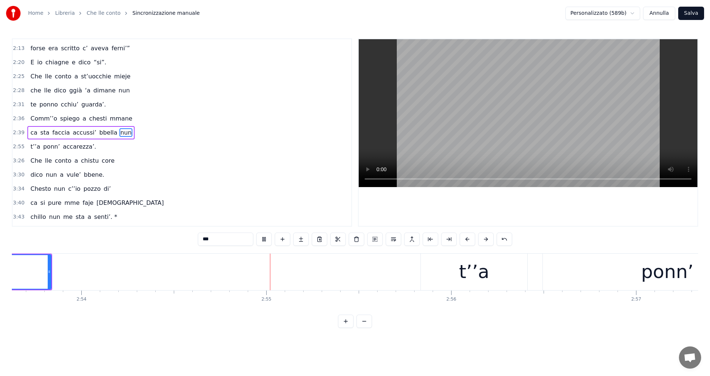
click at [60, 114] on span "spiego" at bounding box center [70, 118] width 21 height 9
type input "******"
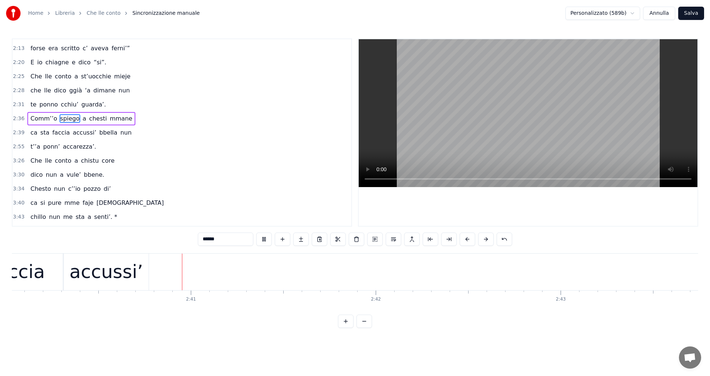
scroll to position [0, 29608]
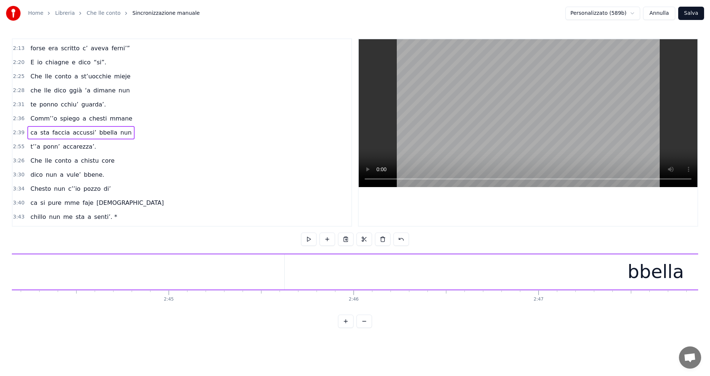
scroll to position [0, 30458]
click at [484, 286] on div "bbella" at bounding box center [553, 271] width 742 height 35
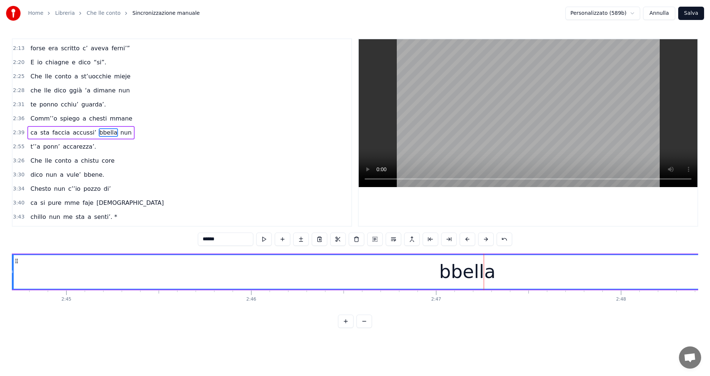
drag, startPoint x: 183, startPoint y: 275, endPoint x: 6, endPoint y: 270, distance: 177.6
click at [5, 270] on div "Home Libreria Che lle conto Sincronizzazione manuale Personalizzato (589b) Annu…" at bounding box center [355, 164] width 710 height 328
click at [449, 267] on div "bbella" at bounding box center [464, 272] width 57 height 28
click at [466, 241] on button at bounding box center [468, 239] width 16 height 13
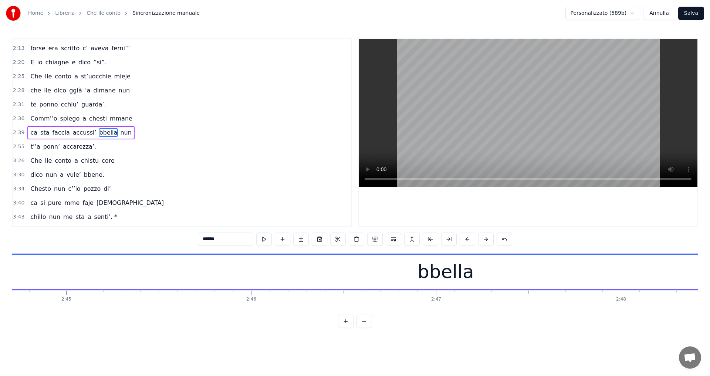
click at [466, 241] on button at bounding box center [468, 239] width 16 height 13
click at [428, 242] on button at bounding box center [431, 239] width 16 height 13
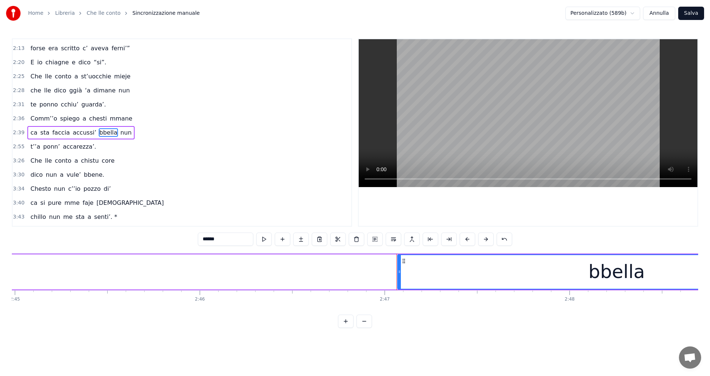
scroll to position [0, 30535]
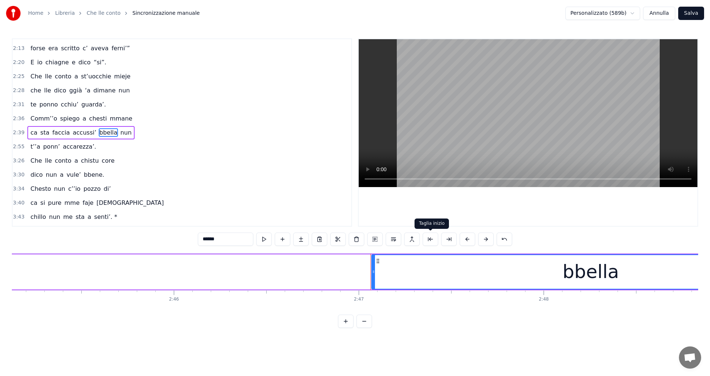
click at [431, 237] on button at bounding box center [431, 239] width 16 height 13
click at [466, 239] on button at bounding box center [468, 239] width 16 height 13
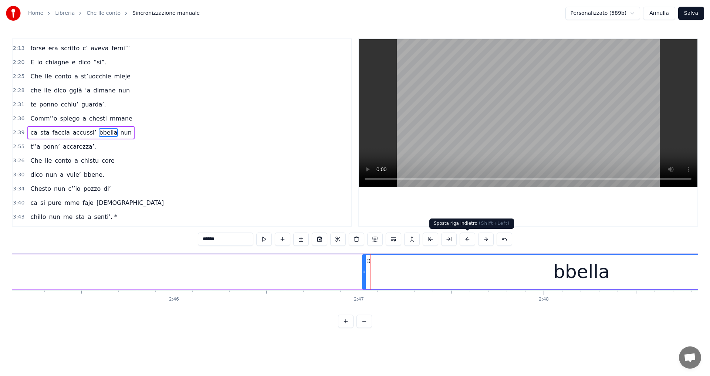
click at [466, 239] on button at bounding box center [468, 239] width 16 height 13
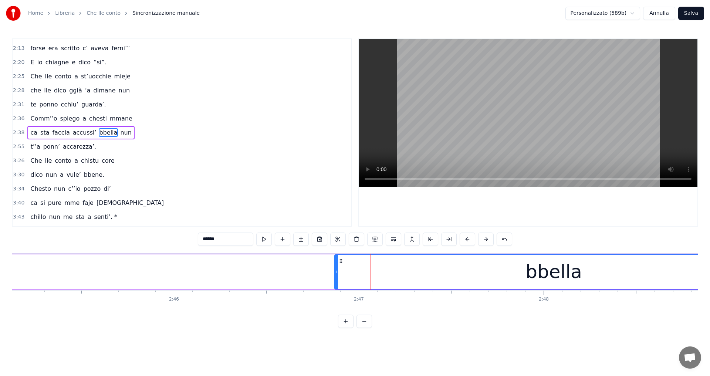
click at [466, 239] on button at bounding box center [468, 239] width 16 height 13
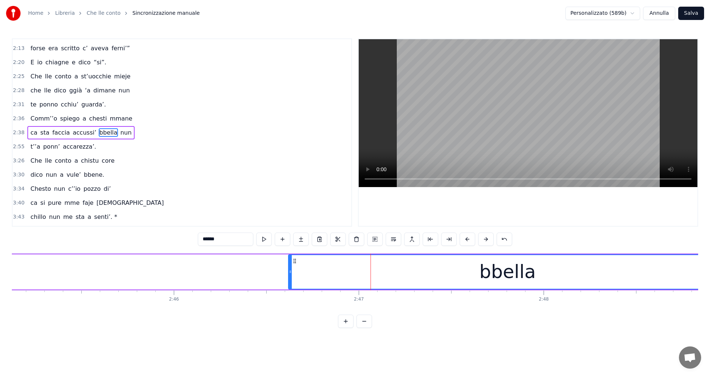
click at [466, 239] on button at bounding box center [468, 239] width 16 height 13
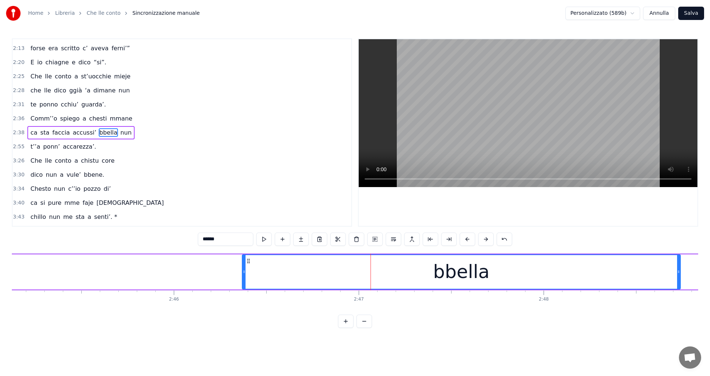
click at [466, 239] on button at bounding box center [468, 239] width 16 height 13
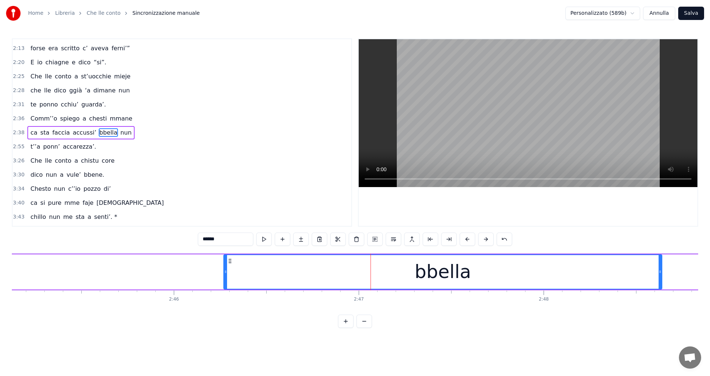
click at [466, 239] on button at bounding box center [468, 239] width 16 height 13
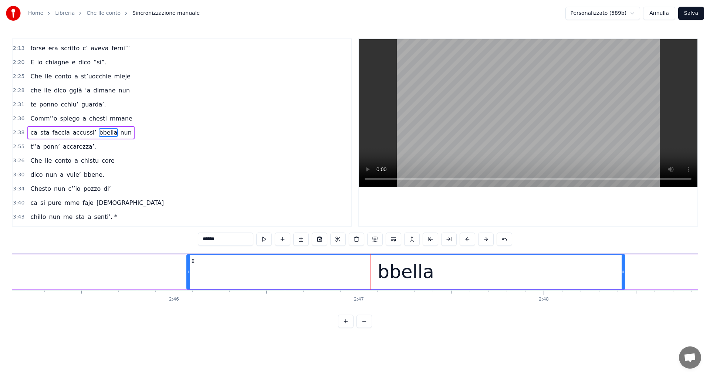
click at [466, 239] on button at bounding box center [468, 239] width 16 height 13
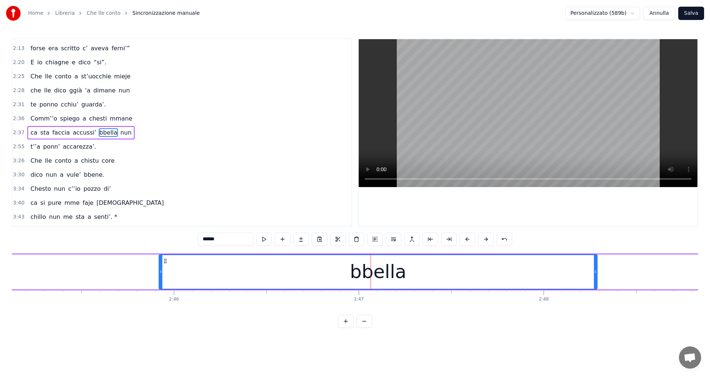
click at [466, 239] on button at bounding box center [468, 239] width 16 height 13
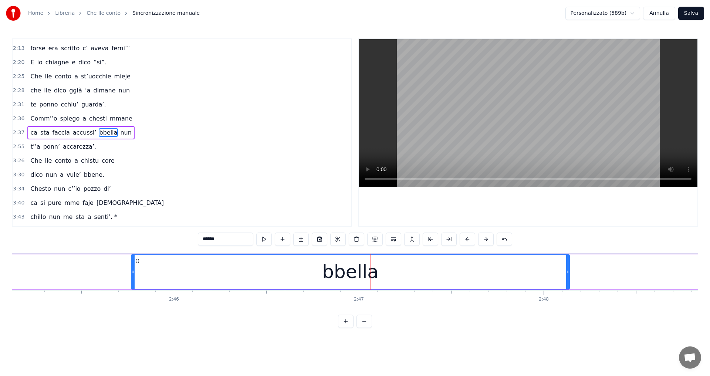
click at [466, 239] on button at bounding box center [468, 239] width 16 height 13
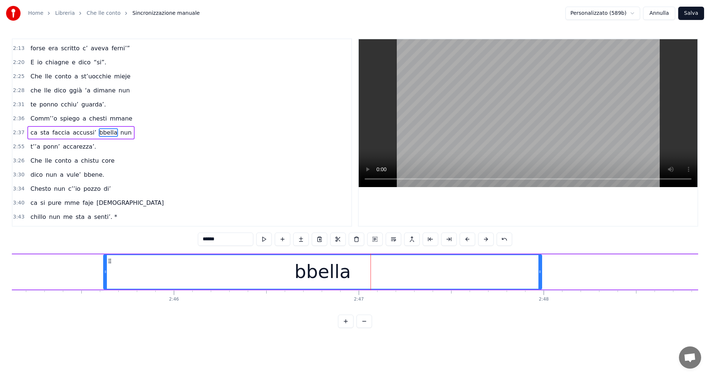
click at [466, 239] on button at bounding box center [468, 239] width 16 height 13
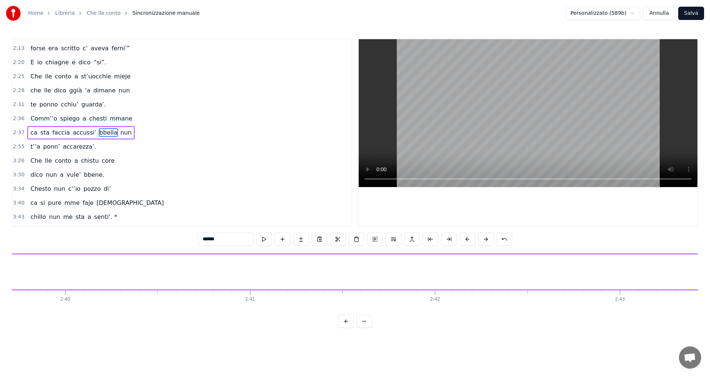
scroll to position [0, 29560]
click at [467, 239] on button at bounding box center [468, 239] width 16 height 13
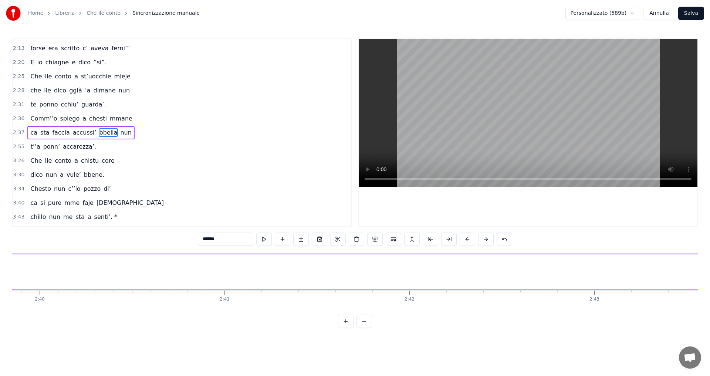
click at [467, 239] on button at bounding box center [468, 239] width 16 height 13
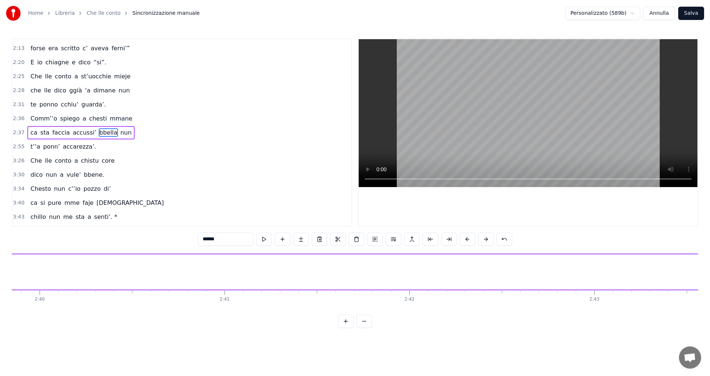
click at [467, 239] on button at bounding box center [468, 239] width 16 height 13
click at [469, 240] on button at bounding box center [468, 239] width 16 height 13
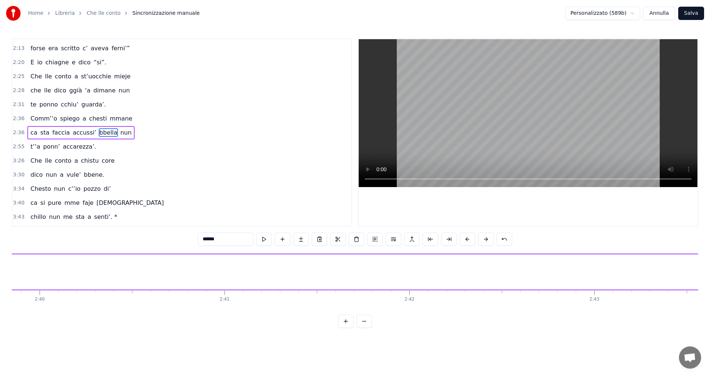
click at [469, 240] on button at bounding box center [468, 239] width 16 height 13
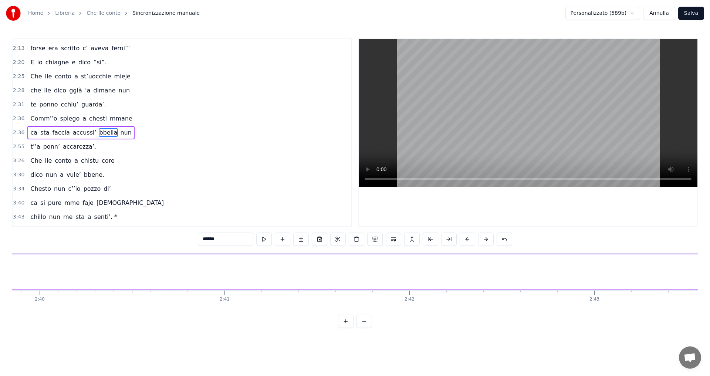
click at [469, 240] on button at bounding box center [468, 239] width 16 height 13
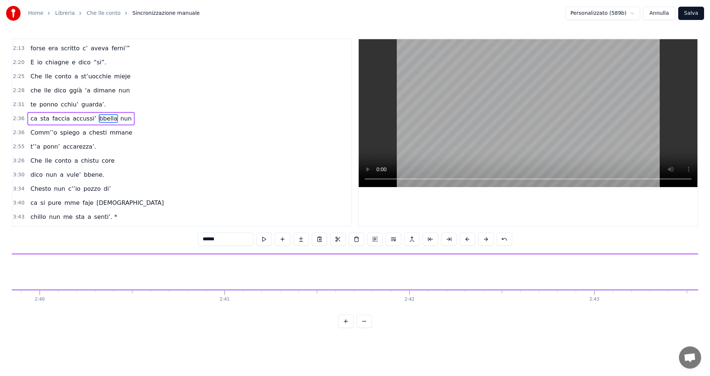
click at [469, 240] on button at bounding box center [468, 239] width 16 height 13
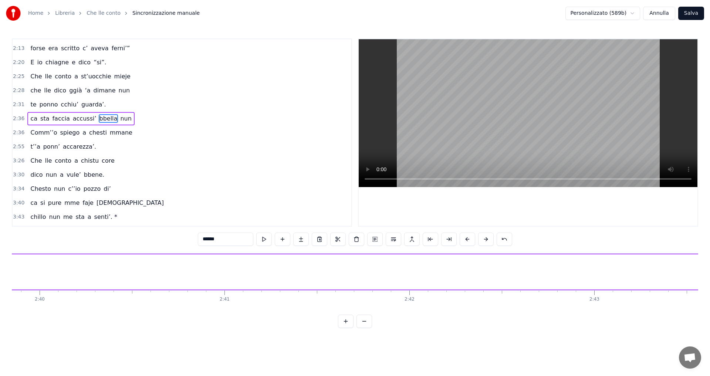
click at [469, 240] on button at bounding box center [468, 239] width 16 height 13
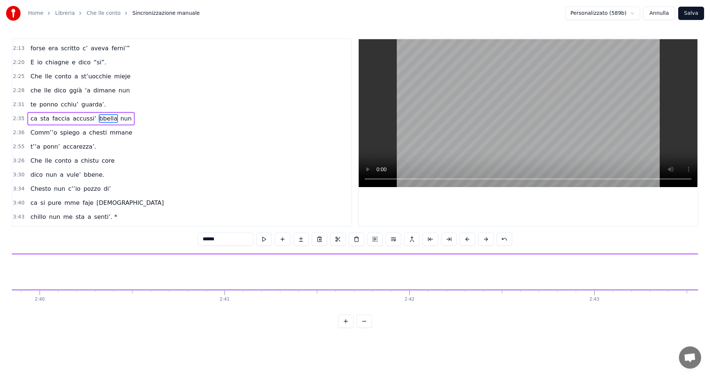
click at [469, 240] on button at bounding box center [468, 239] width 16 height 13
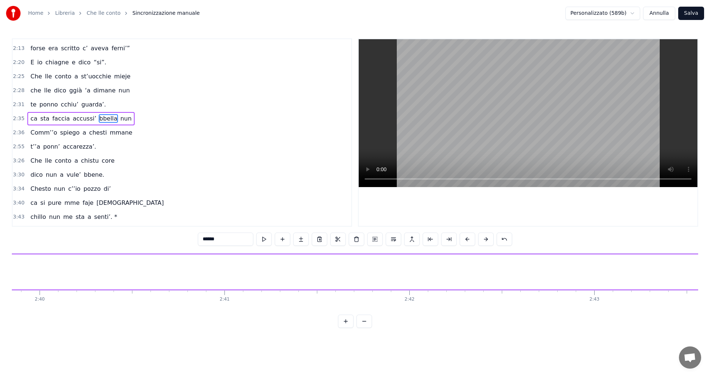
click at [469, 240] on button at bounding box center [468, 239] width 16 height 13
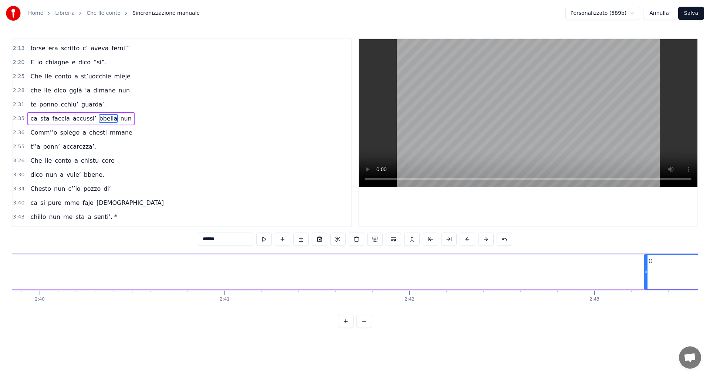
click at [469, 240] on button at bounding box center [468, 239] width 16 height 13
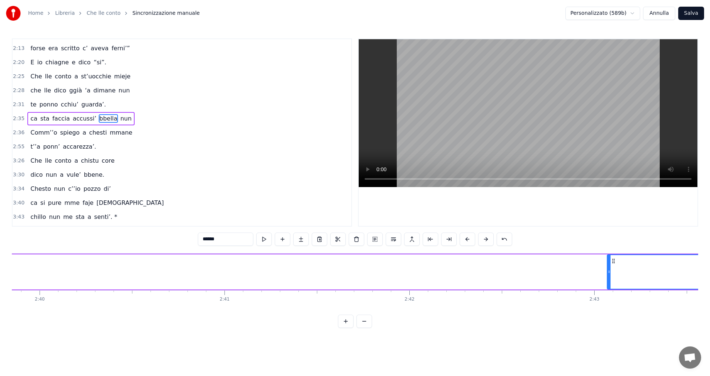
click at [471, 239] on button at bounding box center [468, 239] width 16 height 13
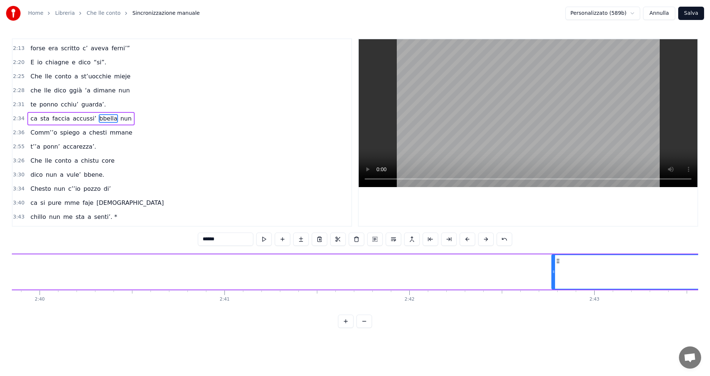
click at [471, 239] on button at bounding box center [468, 239] width 16 height 13
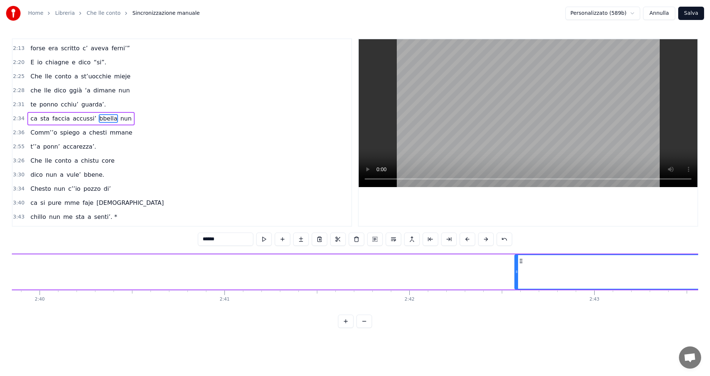
click at [471, 239] on button at bounding box center [468, 239] width 16 height 13
click at [470, 239] on button at bounding box center [468, 239] width 16 height 13
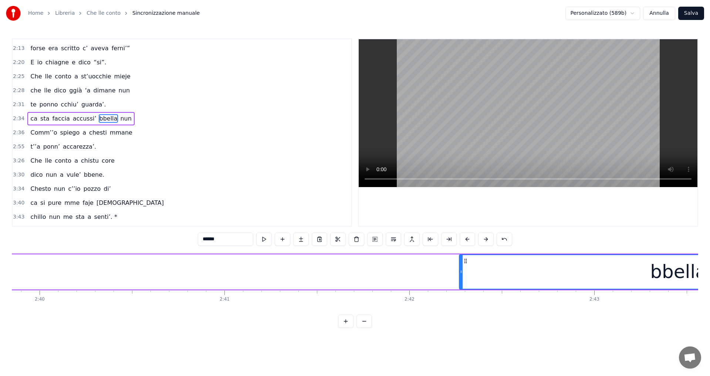
click at [470, 239] on button at bounding box center [468, 239] width 16 height 13
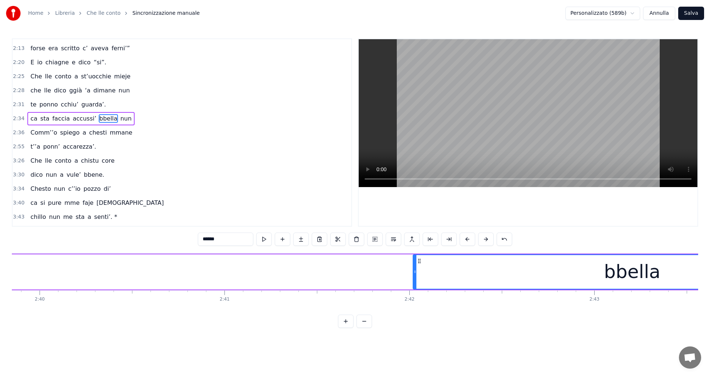
click at [470, 239] on button at bounding box center [468, 239] width 16 height 13
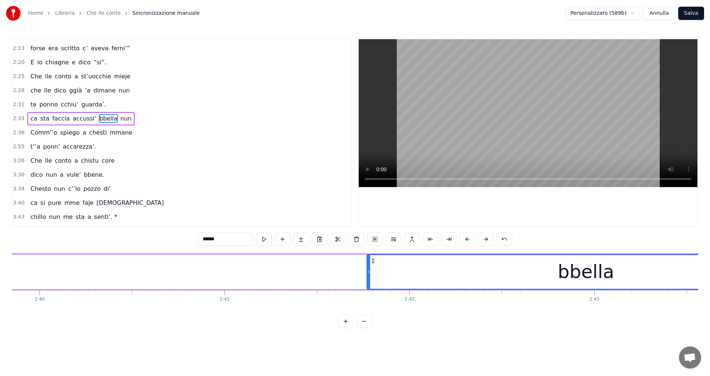
click at [470, 239] on button at bounding box center [468, 239] width 16 height 13
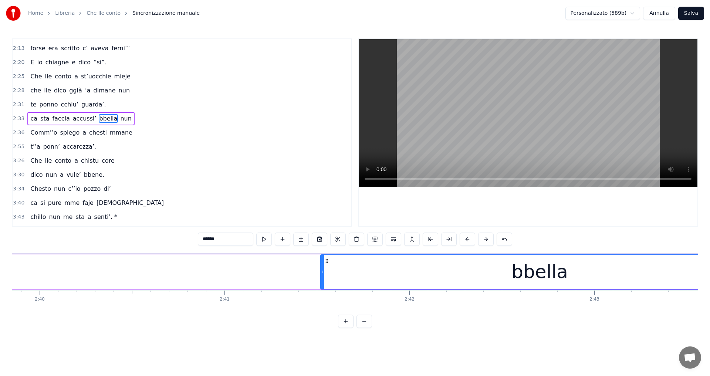
click at [470, 239] on button at bounding box center [468, 239] width 16 height 13
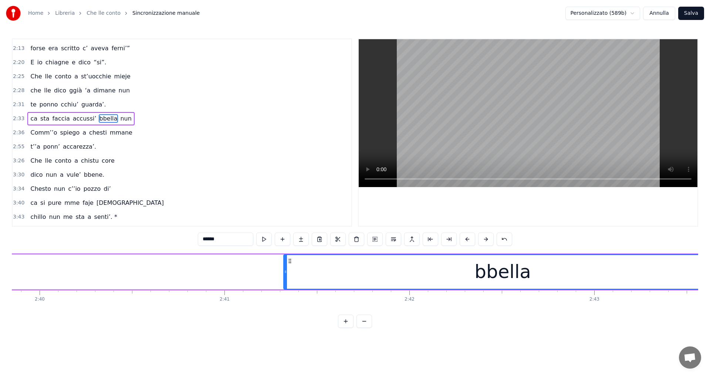
click at [470, 239] on button at bounding box center [468, 239] width 16 height 13
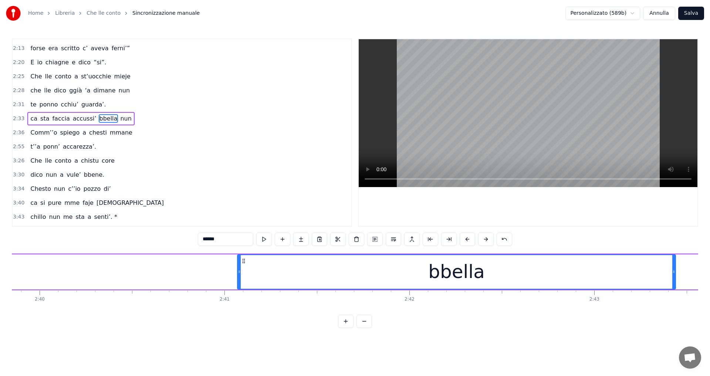
click at [470, 239] on button at bounding box center [468, 239] width 16 height 13
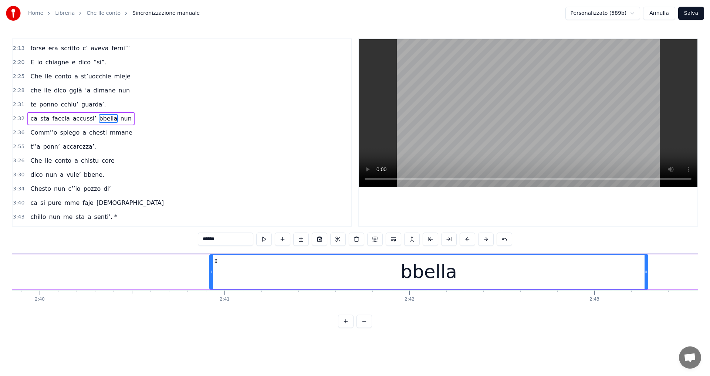
click at [470, 239] on button at bounding box center [468, 239] width 16 height 13
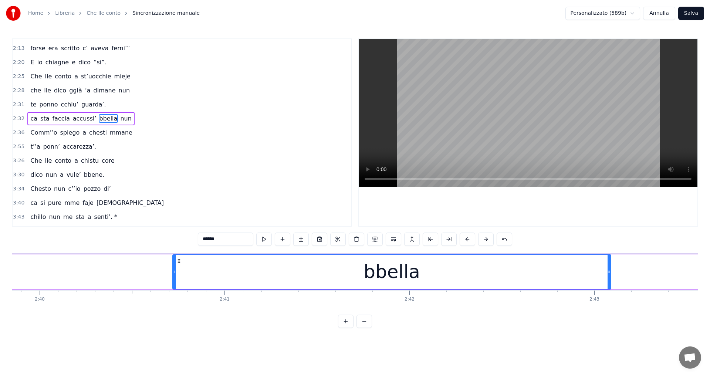
click at [470, 239] on button at bounding box center [468, 239] width 16 height 13
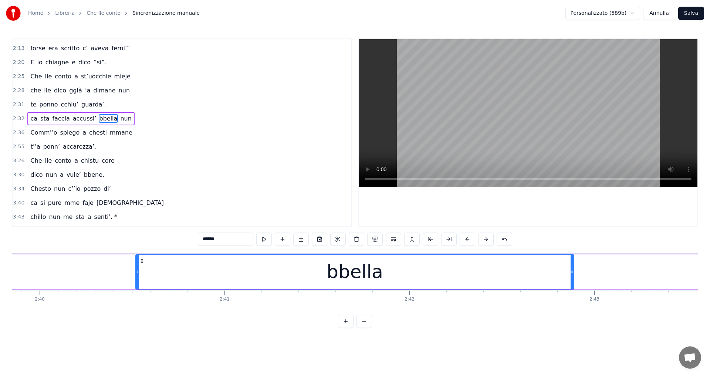
click at [470, 239] on button at bounding box center [468, 239] width 16 height 13
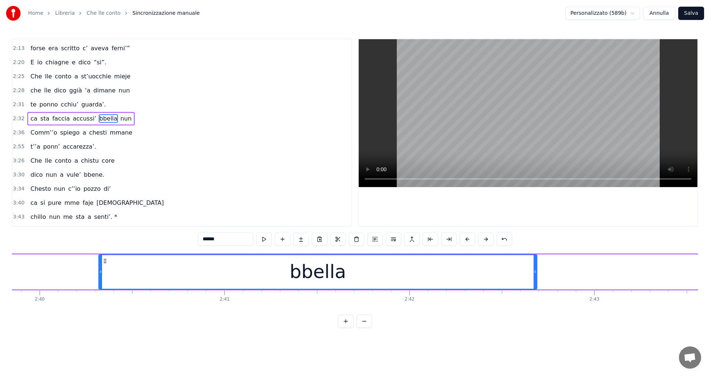
click at [470, 239] on button at bounding box center [468, 239] width 16 height 13
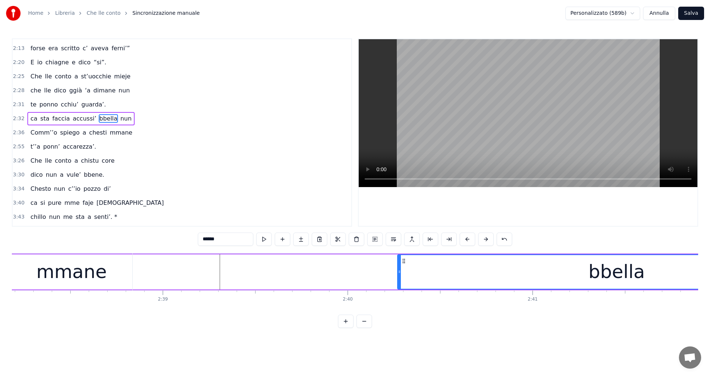
scroll to position [0, 29201]
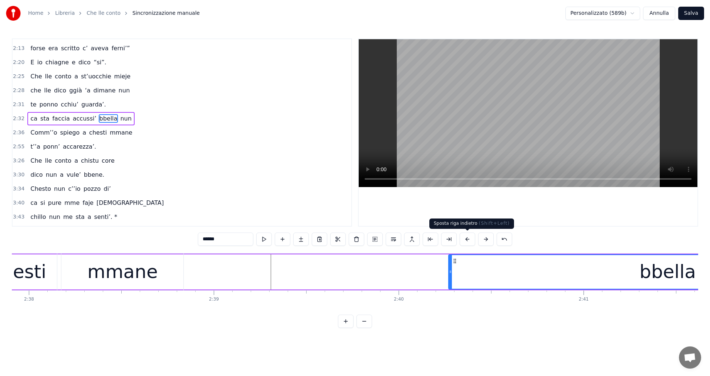
click at [467, 238] on button at bounding box center [468, 239] width 16 height 13
click at [466, 238] on button at bounding box center [468, 239] width 16 height 13
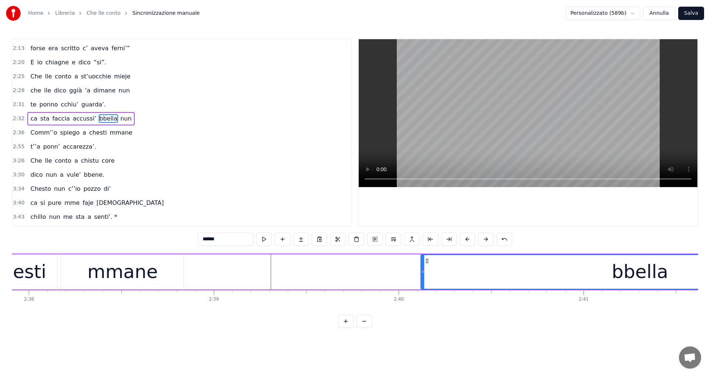
click at [466, 238] on button at bounding box center [468, 239] width 16 height 13
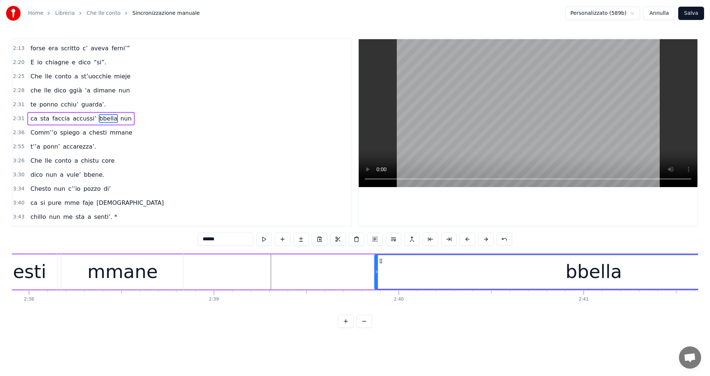
click at [466, 238] on button at bounding box center [468, 239] width 16 height 13
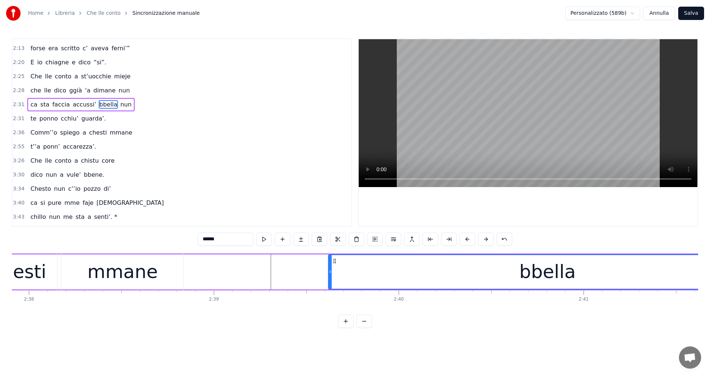
click at [466, 238] on button at bounding box center [468, 239] width 16 height 13
click at [319, 273] on div "bbella" at bounding box center [538, 271] width 439 height 35
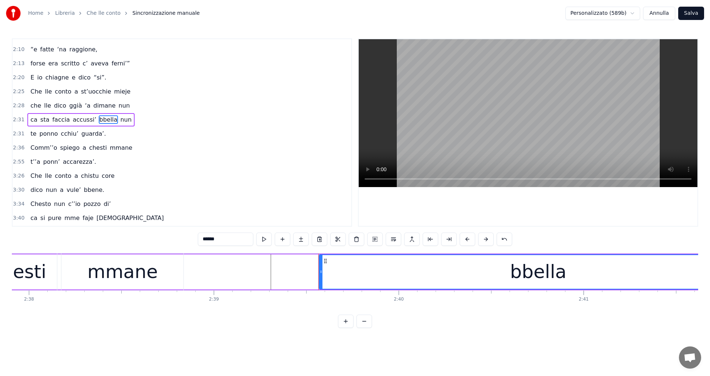
scroll to position [251, 0]
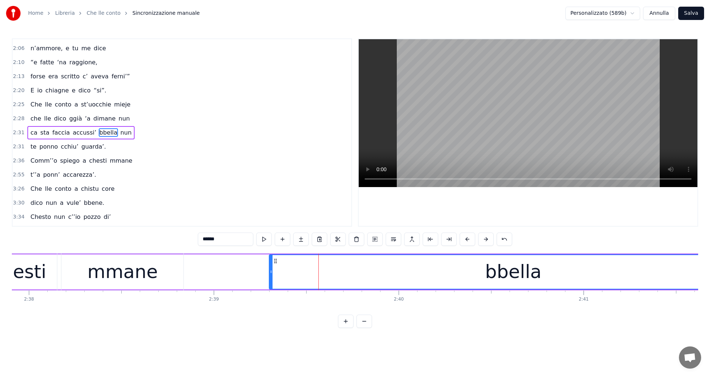
drag, startPoint x: 320, startPoint y: 271, endPoint x: 270, endPoint y: 273, distance: 50.0
click at [270, 273] on icon at bounding box center [271, 272] width 3 height 6
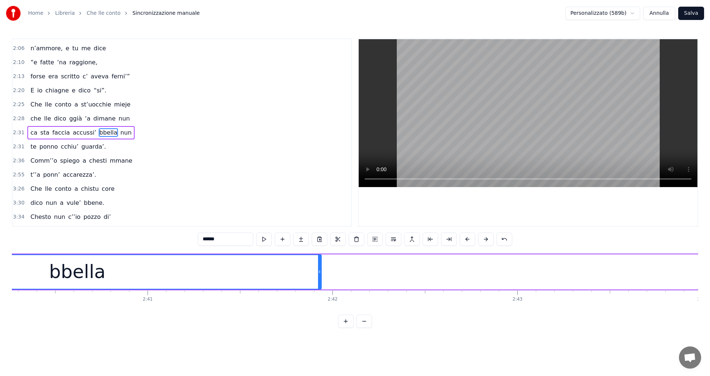
scroll to position [0, 29585]
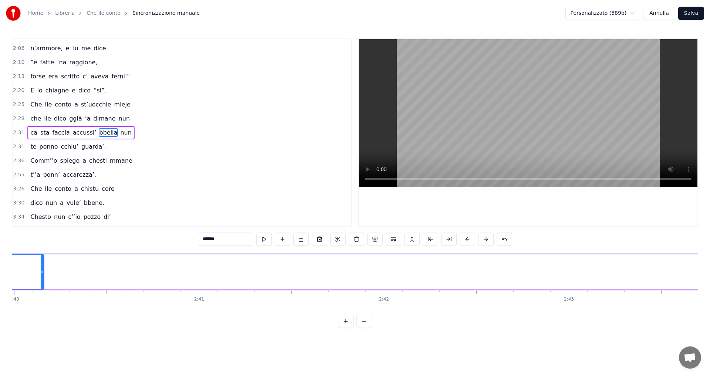
drag, startPoint x: 371, startPoint y: 272, endPoint x: 59, endPoint y: 283, distance: 312.3
click at [42, 286] on div at bounding box center [42, 272] width 3 height 34
click at [43, 122] on span "lle" at bounding box center [47, 118] width 9 height 9
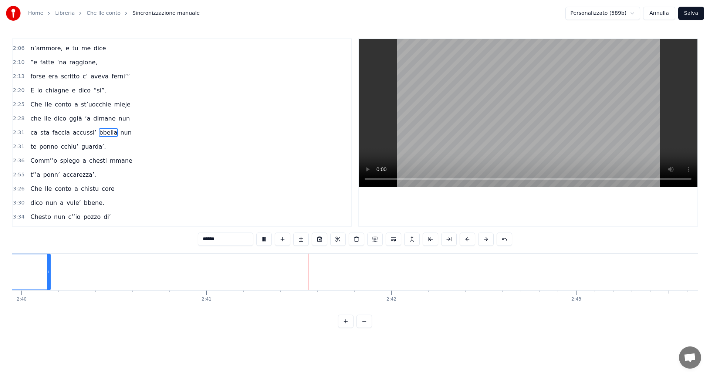
click at [43, 120] on span "lle" at bounding box center [47, 118] width 9 height 9
type input "***"
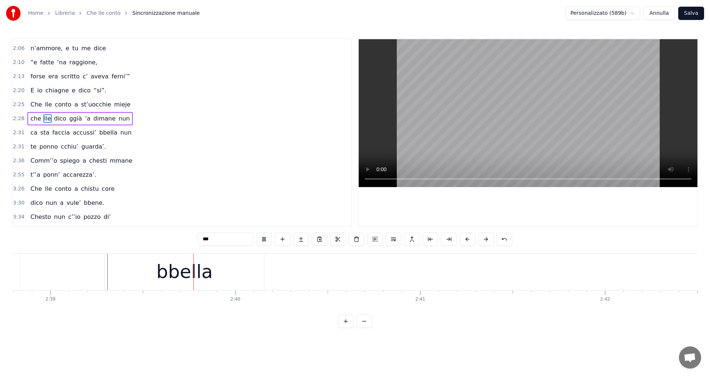
scroll to position [0, 29379]
click at [433, 238] on button at bounding box center [431, 239] width 16 height 13
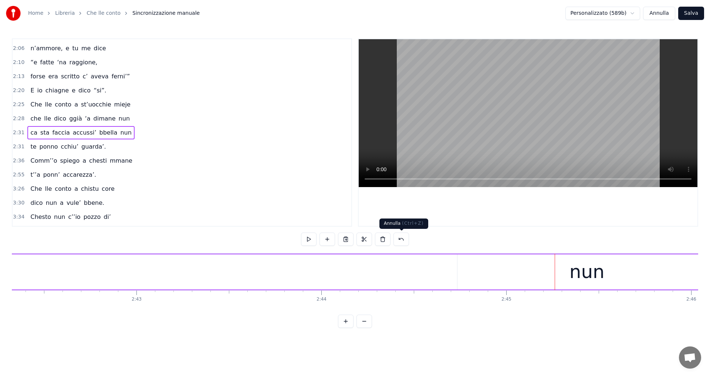
click at [399, 241] on button at bounding box center [402, 239] width 16 height 13
click at [393, 240] on button at bounding box center [392, 239] width 16 height 13
click at [391, 240] on button at bounding box center [392, 239] width 16 height 13
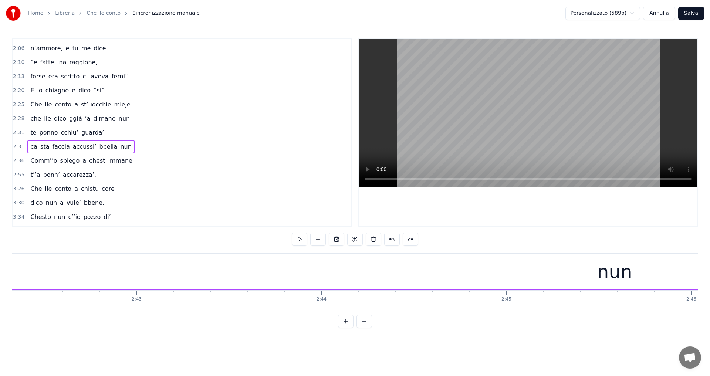
click at [391, 240] on button at bounding box center [392, 239] width 16 height 13
click at [392, 240] on button at bounding box center [392, 239] width 16 height 13
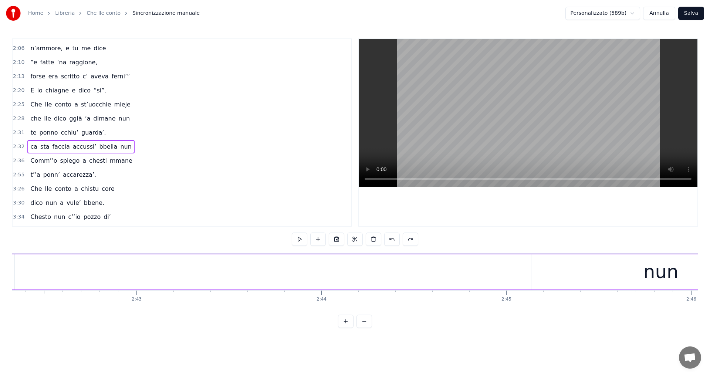
click at [392, 240] on button at bounding box center [392, 239] width 16 height 13
click at [390, 239] on button at bounding box center [392, 239] width 16 height 13
click at [389, 239] on button at bounding box center [392, 239] width 16 height 13
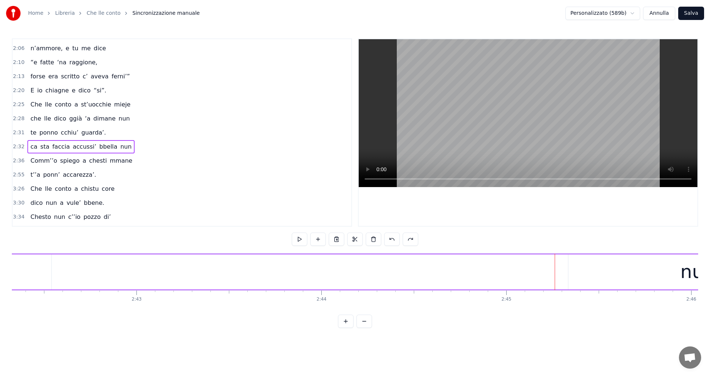
click at [389, 239] on button at bounding box center [392, 239] width 16 height 13
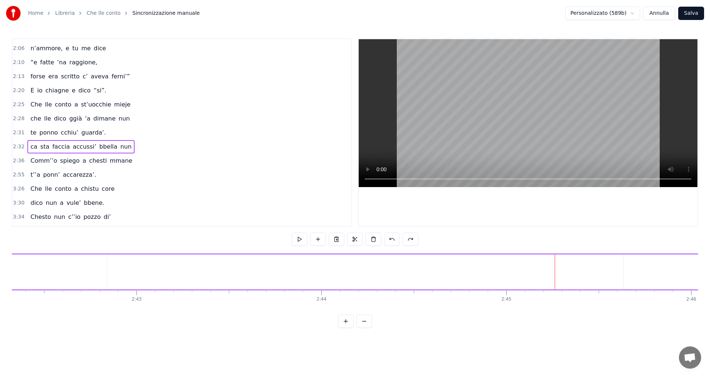
click at [43, 121] on span "lle" at bounding box center [47, 118] width 9 height 9
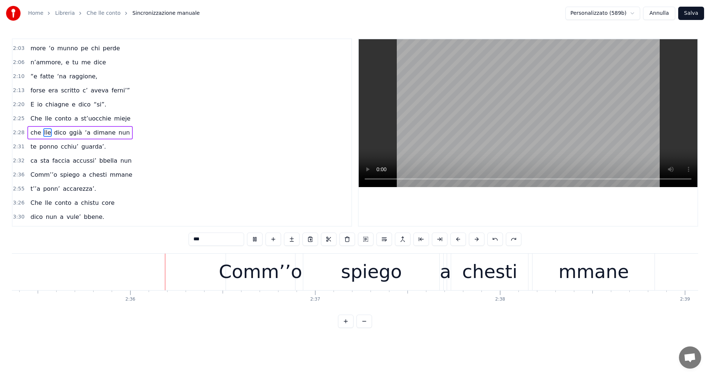
scroll to position [0, 28751]
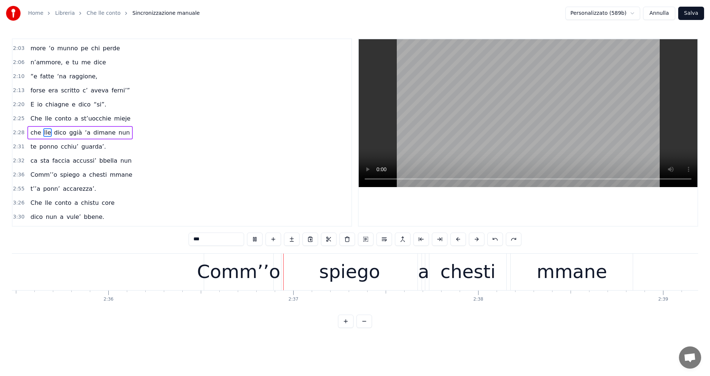
click at [405, 147] on video at bounding box center [528, 113] width 339 height 148
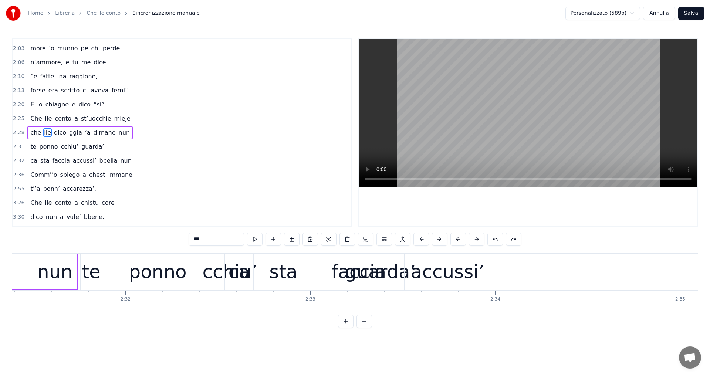
scroll to position [0, 27969]
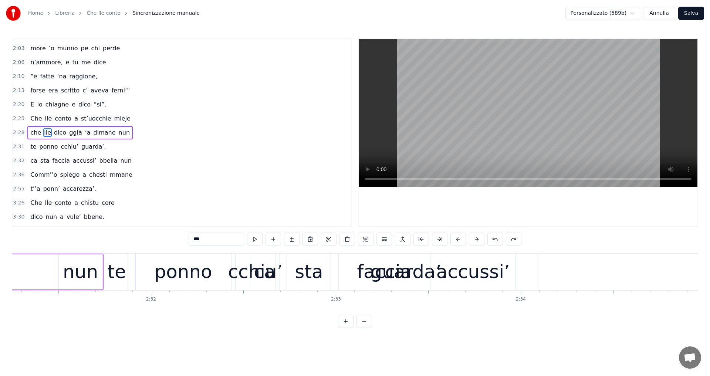
click at [406, 281] on div "faccia" at bounding box center [384, 272] width 55 height 28
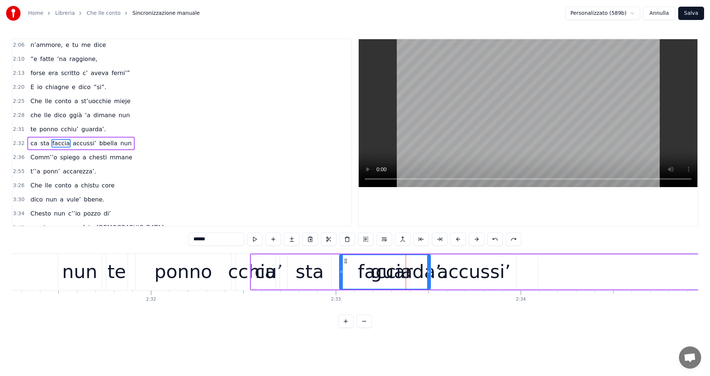
scroll to position [265, 0]
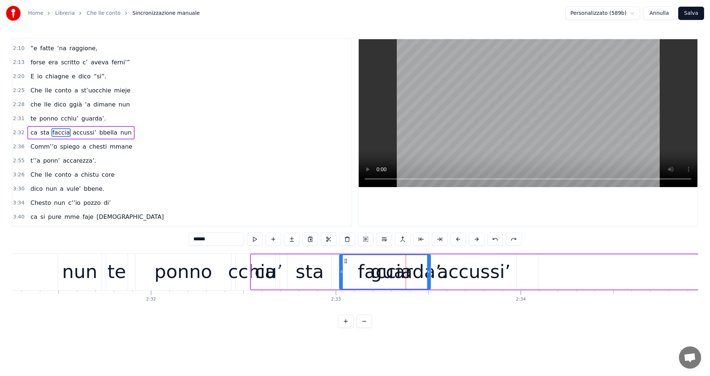
drag, startPoint x: 393, startPoint y: 273, endPoint x: 420, endPoint y: 272, distance: 26.7
click at [420, 272] on div "faccia" at bounding box center [385, 272] width 90 height 34
drag, startPoint x: 429, startPoint y: 274, endPoint x: 420, endPoint y: 279, distance: 10.3
click at [420, 279] on div at bounding box center [419, 272] width 3 height 34
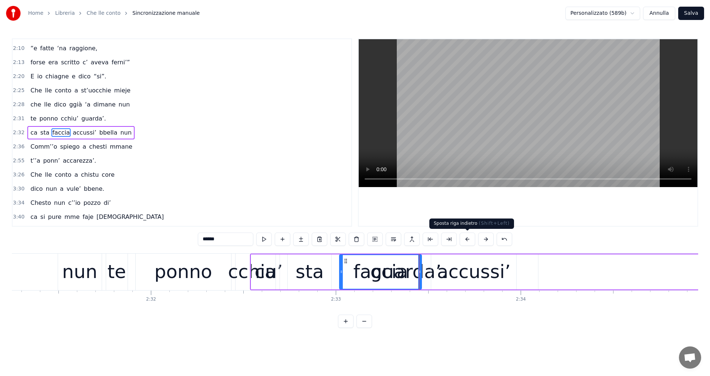
click at [466, 241] on button at bounding box center [468, 239] width 16 height 13
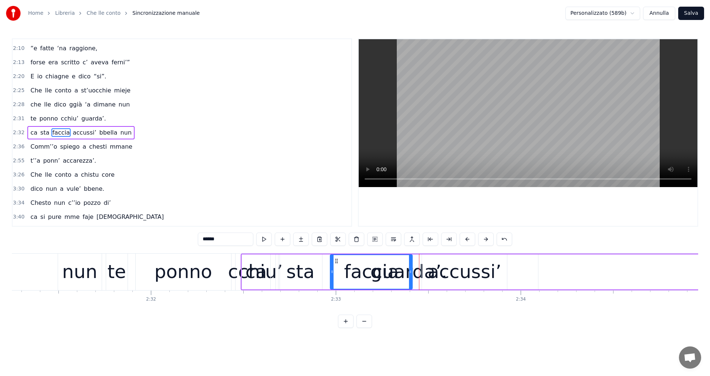
click at [466, 241] on button at bounding box center [468, 239] width 16 height 13
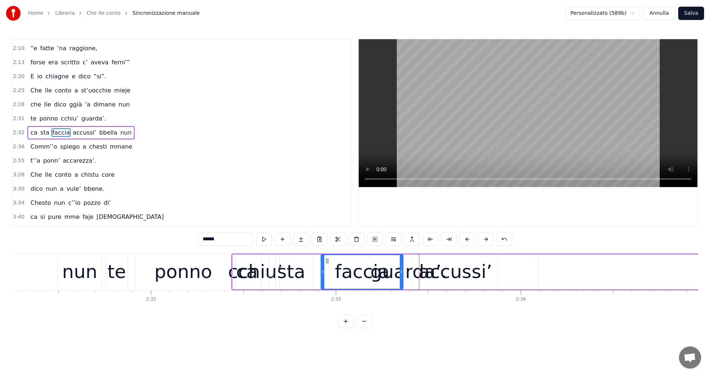
click at [466, 241] on button at bounding box center [468, 239] width 16 height 13
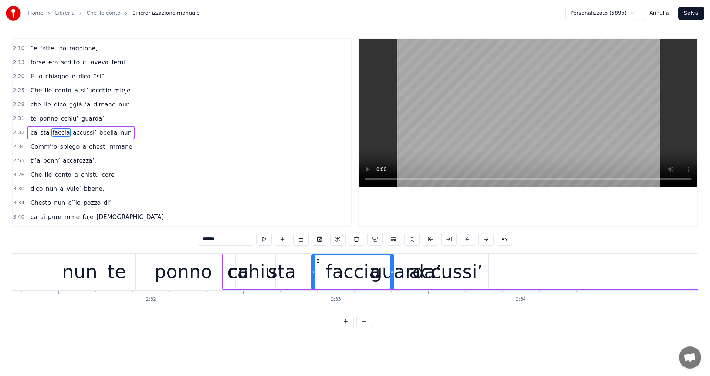
click at [466, 241] on button at bounding box center [468, 239] width 16 height 13
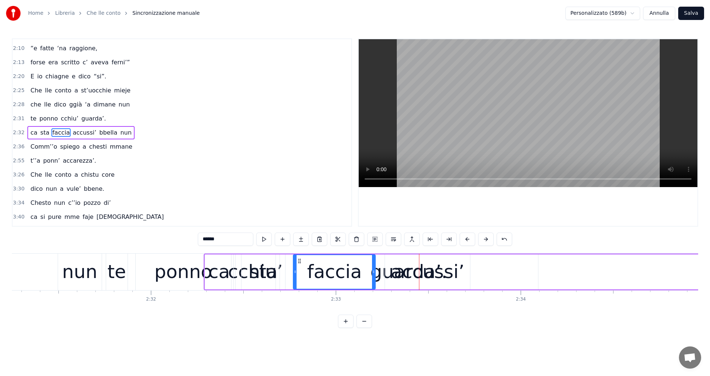
click at [466, 241] on button at bounding box center [468, 239] width 16 height 13
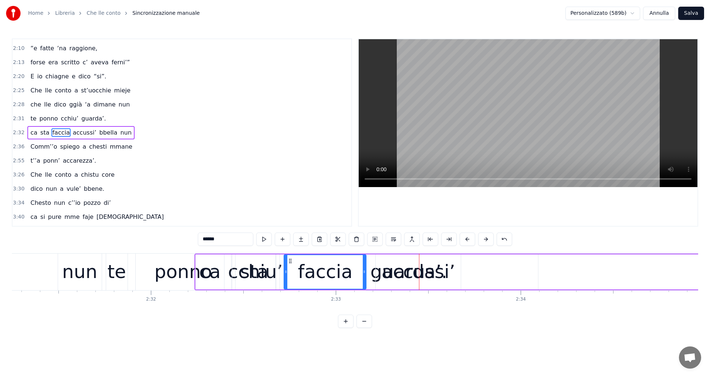
click at [466, 241] on button at bounding box center [468, 239] width 16 height 13
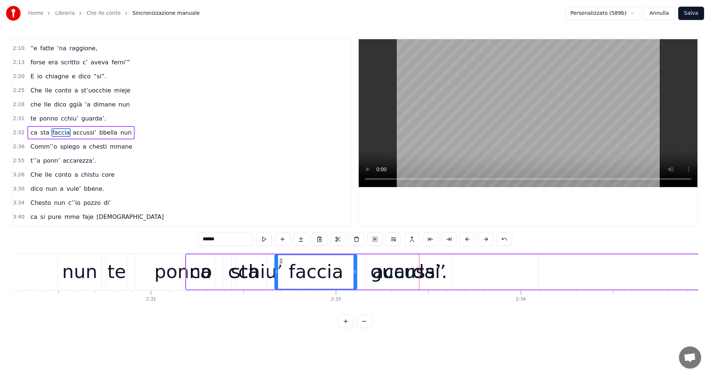
click at [466, 241] on button at bounding box center [468, 239] width 16 height 13
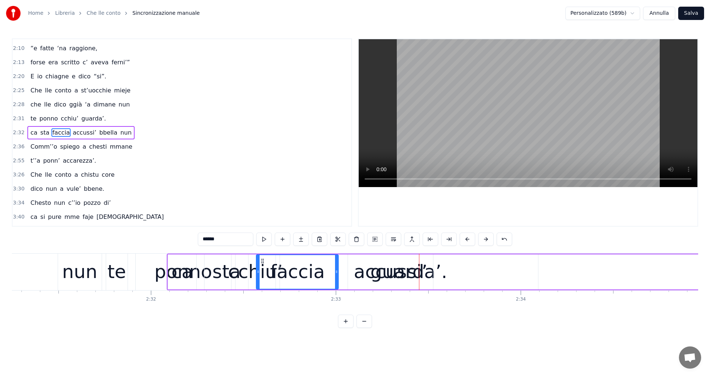
click at [466, 241] on button at bounding box center [468, 239] width 16 height 13
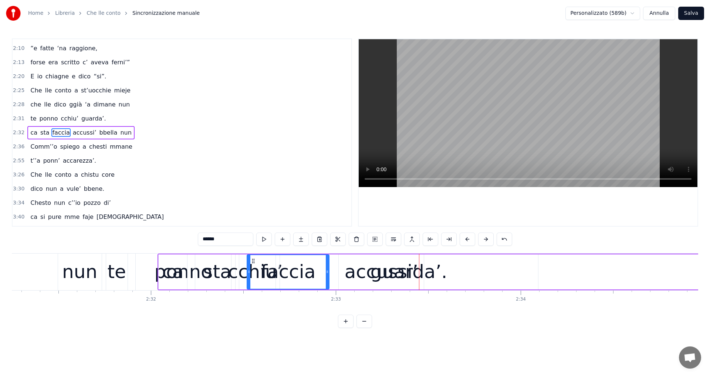
click at [466, 241] on button at bounding box center [468, 239] width 16 height 13
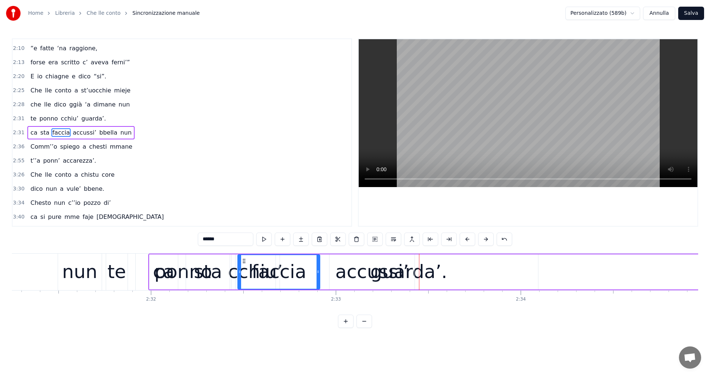
click at [466, 241] on button at bounding box center [468, 239] width 16 height 13
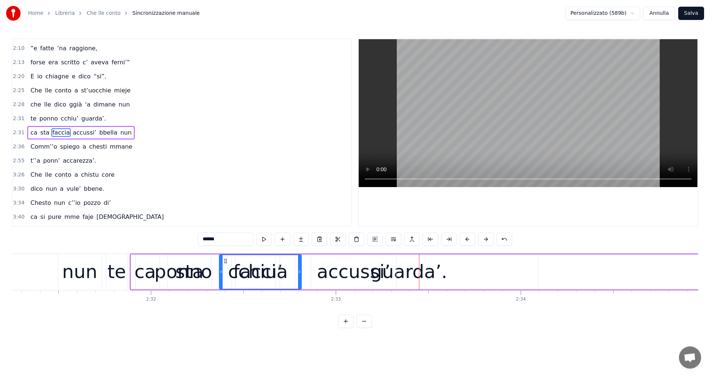
click at [466, 241] on button at bounding box center [468, 239] width 16 height 13
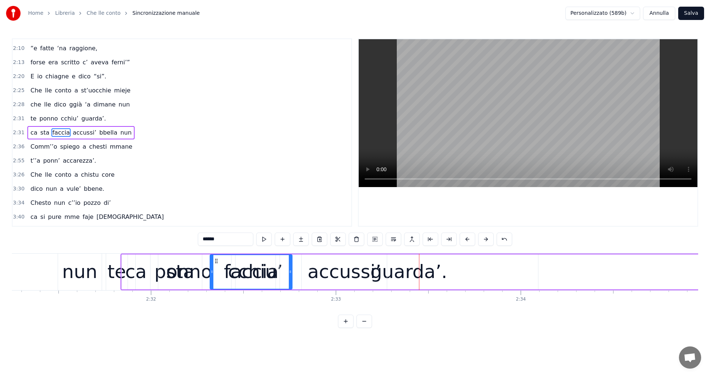
click at [463, 241] on button at bounding box center [468, 239] width 16 height 13
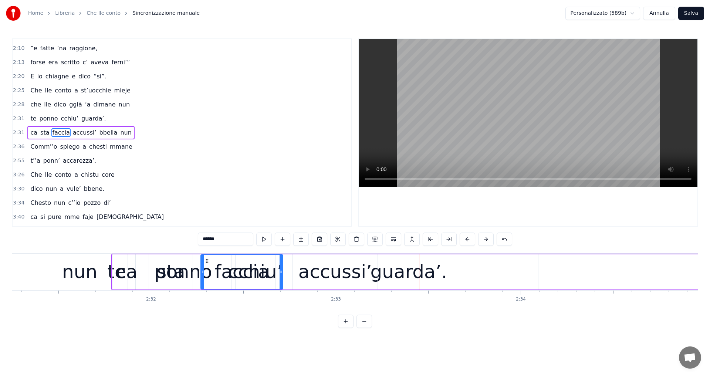
click at [463, 241] on button at bounding box center [468, 239] width 16 height 13
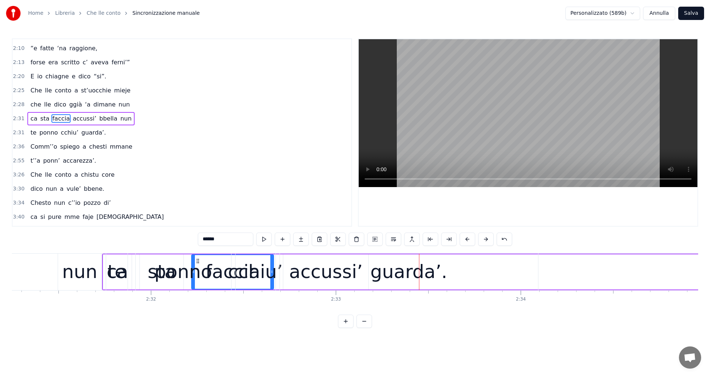
click at [463, 241] on button at bounding box center [468, 239] width 16 height 13
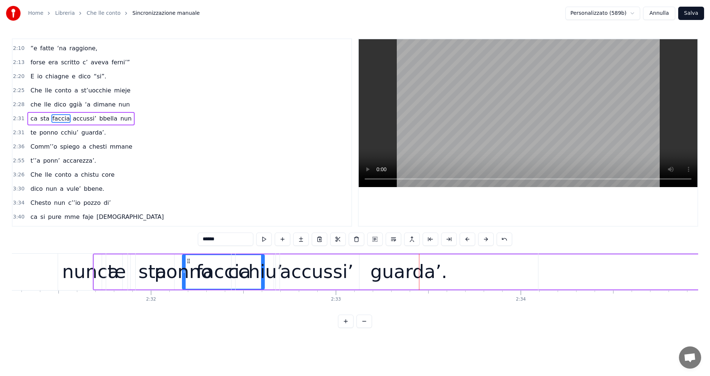
click at [463, 241] on button at bounding box center [468, 239] width 16 height 13
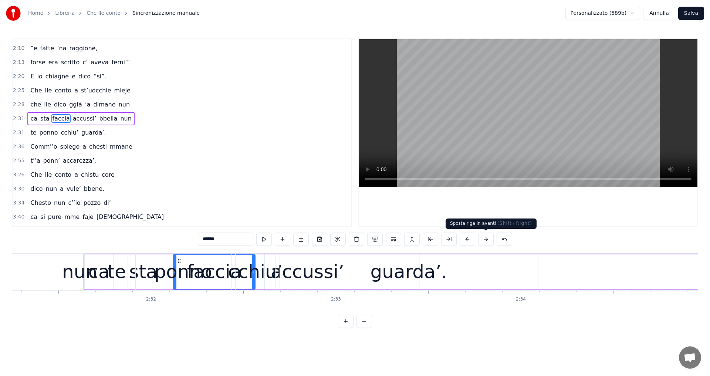
click at [488, 237] on button at bounding box center [486, 239] width 16 height 13
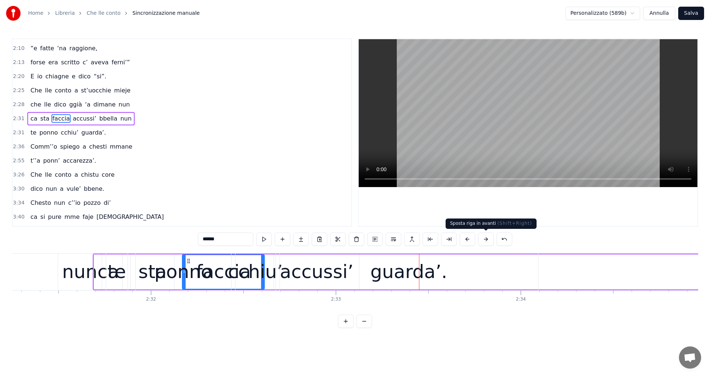
click at [485, 238] on button at bounding box center [486, 239] width 16 height 13
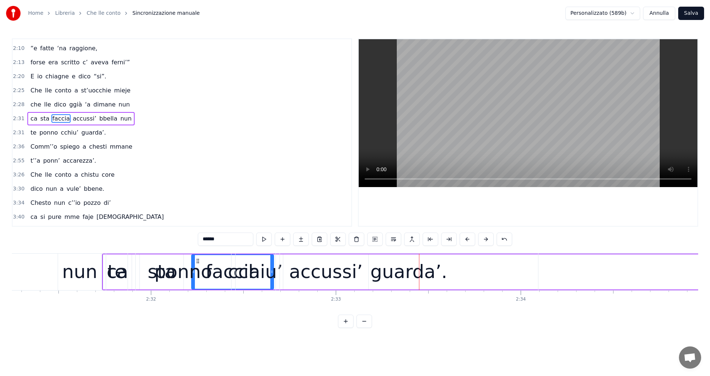
click at [485, 239] on button at bounding box center [486, 239] width 16 height 13
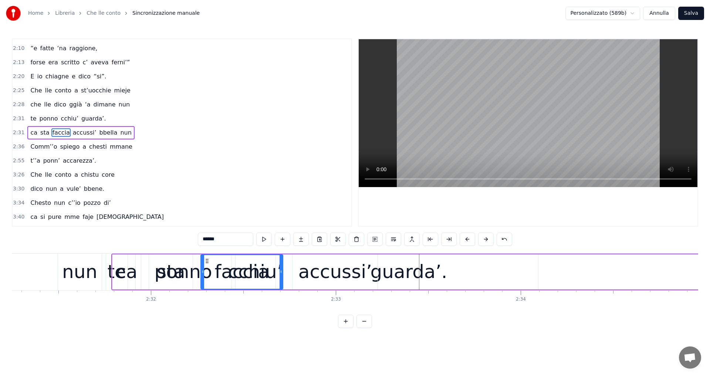
click at [485, 239] on button at bounding box center [486, 239] width 16 height 13
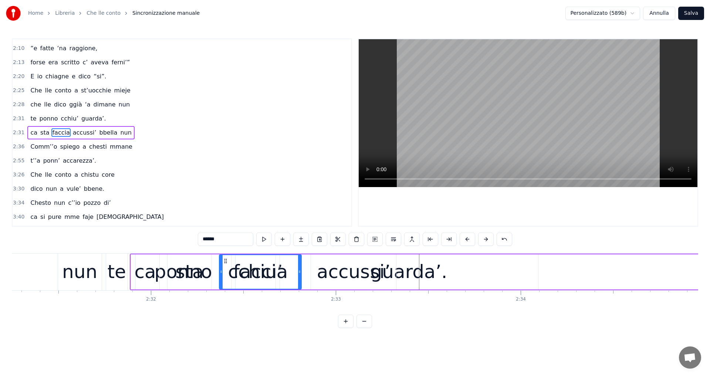
click at [485, 239] on button at bounding box center [486, 239] width 16 height 13
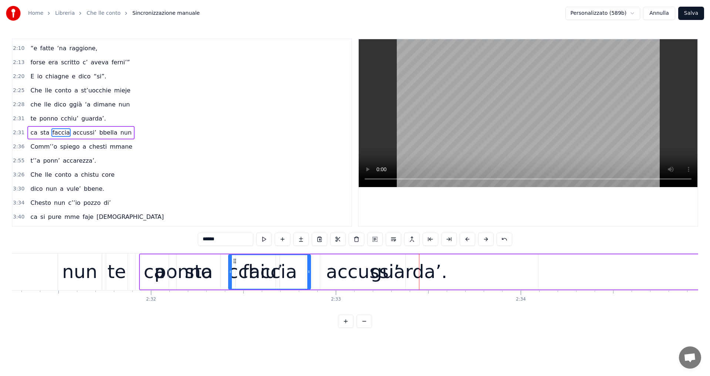
click at [485, 239] on button at bounding box center [486, 239] width 16 height 13
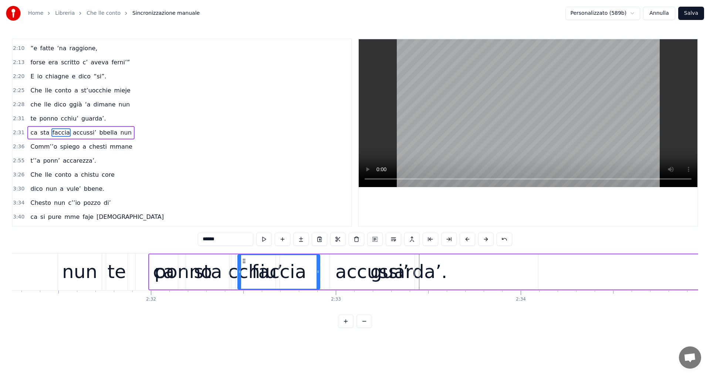
click at [485, 239] on button at bounding box center [486, 239] width 16 height 13
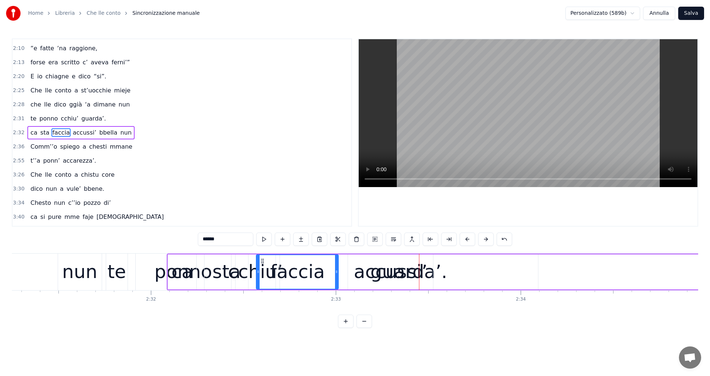
click at [485, 239] on button at bounding box center [486, 239] width 16 height 13
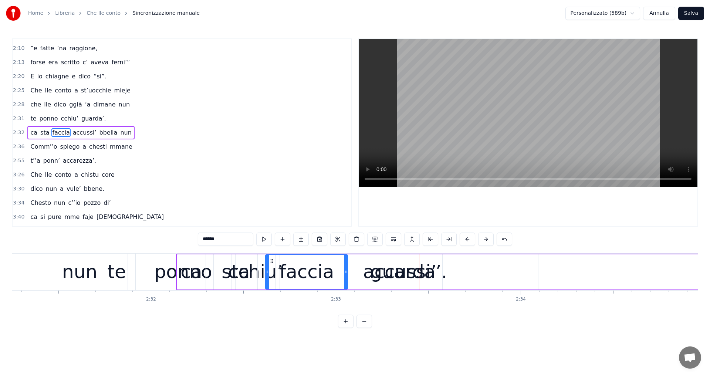
click at [485, 239] on button at bounding box center [486, 239] width 16 height 13
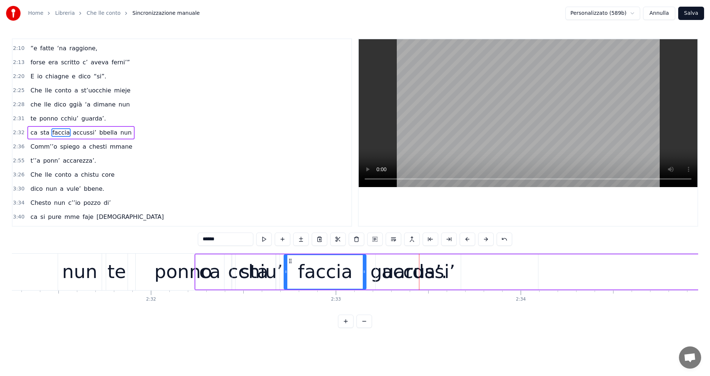
click at [485, 239] on button at bounding box center [486, 239] width 16 height 13
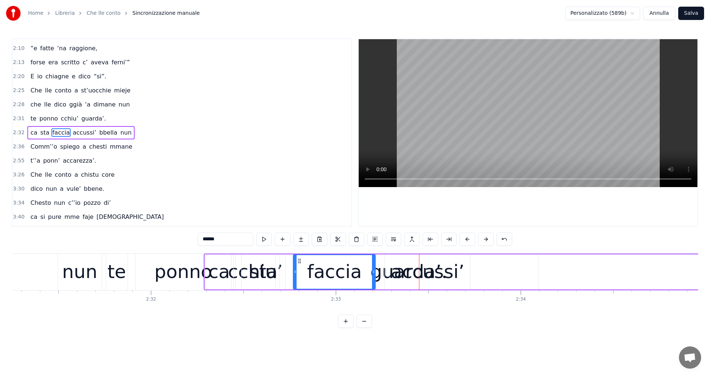
click at [485, 239] on button at bounding box center [486, 239] width 16 height 13
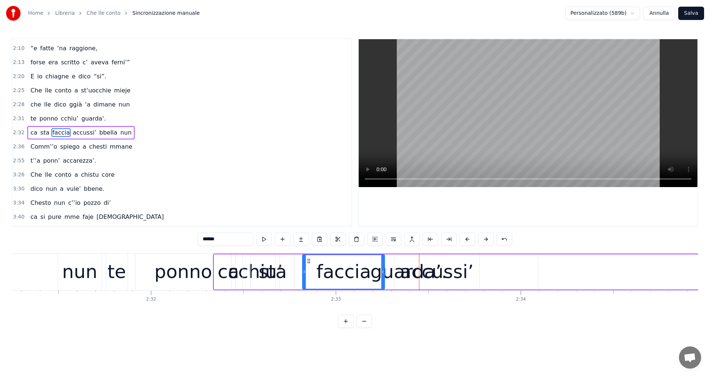
click at [485, 239] on button at bounding box center [486, 239] width 16 height 13
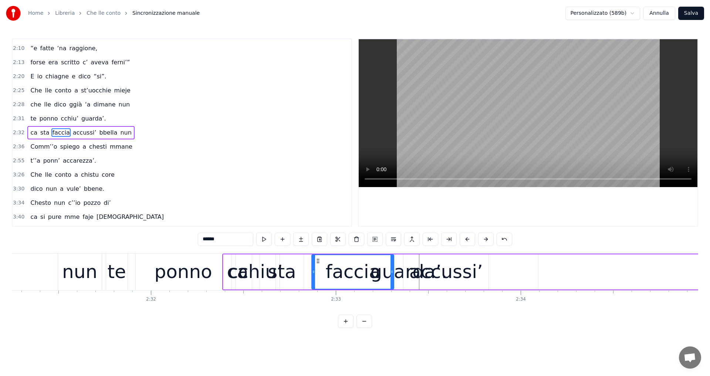
click at [485, 239] on button at bounding box center [486, 239] width 16 height 13
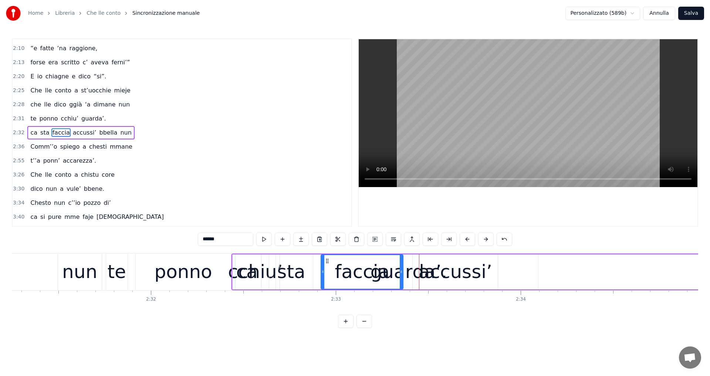
click at [485, 239] on button at bounding box center [486, 239] width 16 height 13
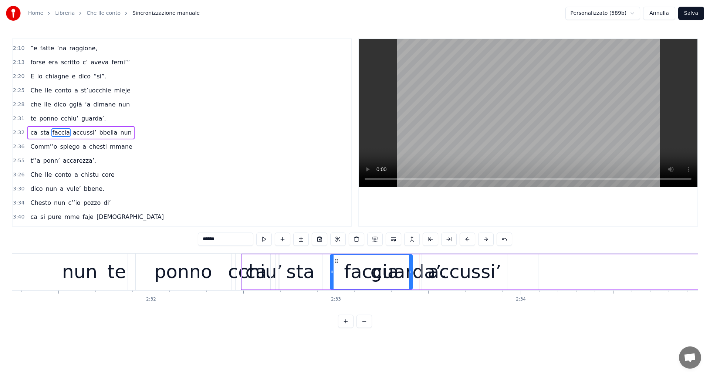
click at [485, 239] on button at bounding box center [486, 239] width 16 height 13
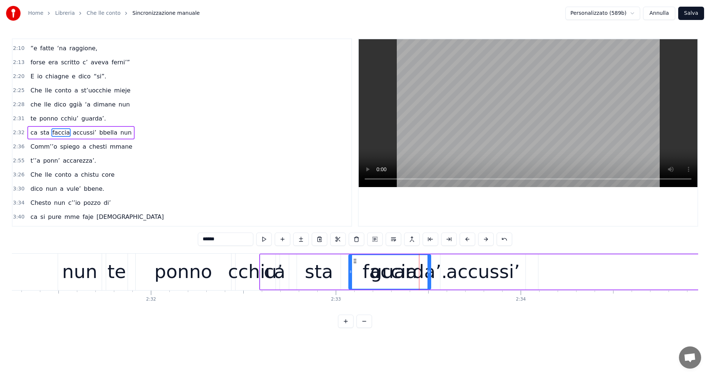
click at [485, 239] on button at bounding box center [486, 239] width 16 height 13
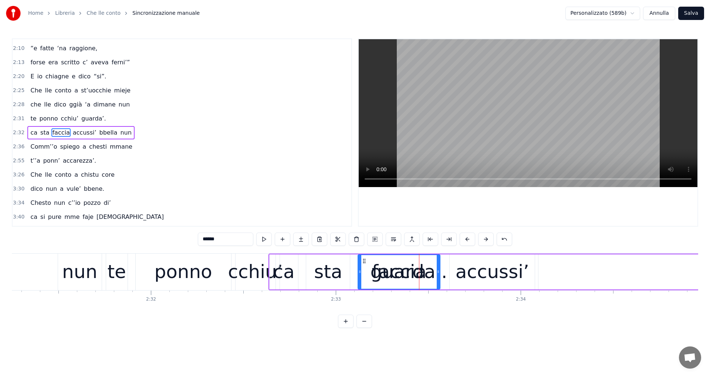
click at [485, 239] on button at bounding box center [486, 239] width 16 height 13
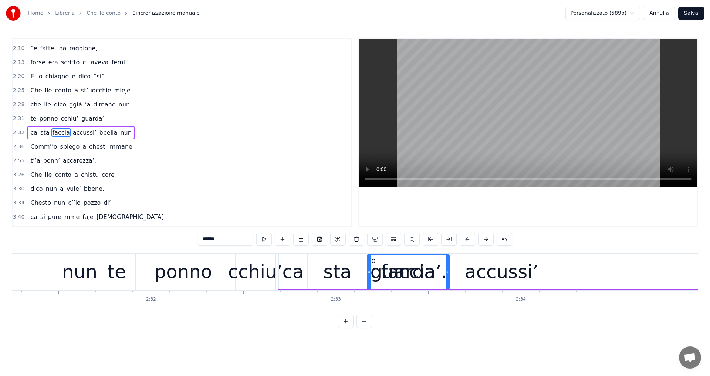
click at [485, 239] on button at bounding box center [486, 239] width 16 height 13
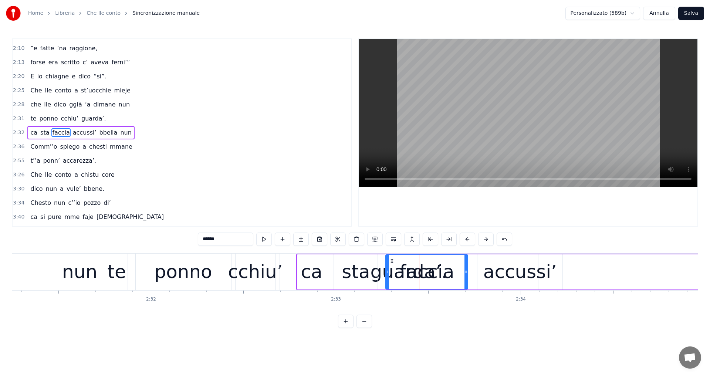
click at [485, 239] on button at bounding box center [486, 239] width 16 height 13
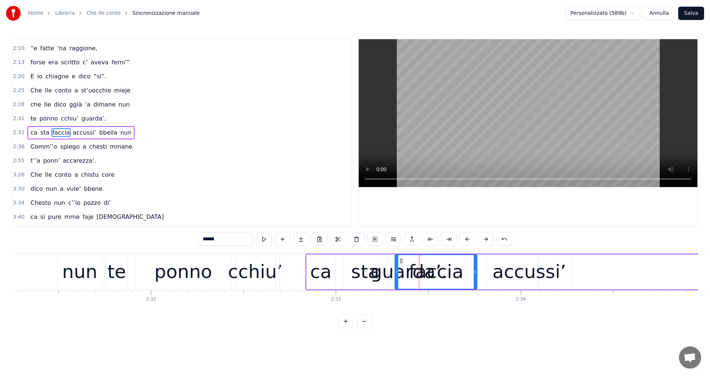
click at [485, 239] on button at bounding box center [486, 239] width 16 height 13
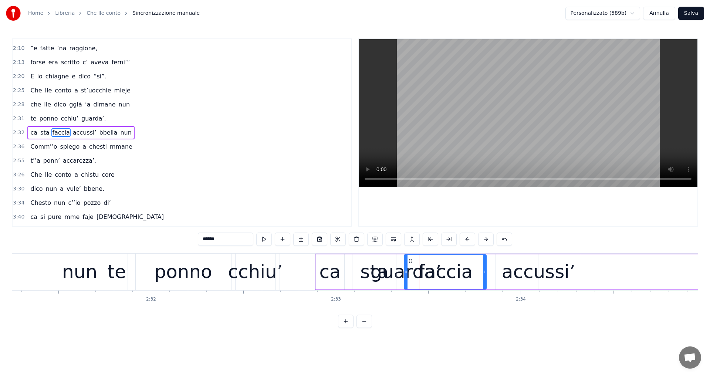
click at [485, 239] on button at bounding box center [486, 239] width 16 height 13
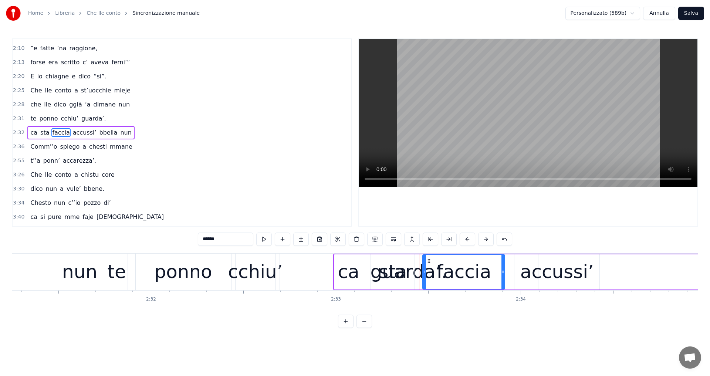
click at [485, 239] on button at bounding box center [486, 239] width 16 height 13
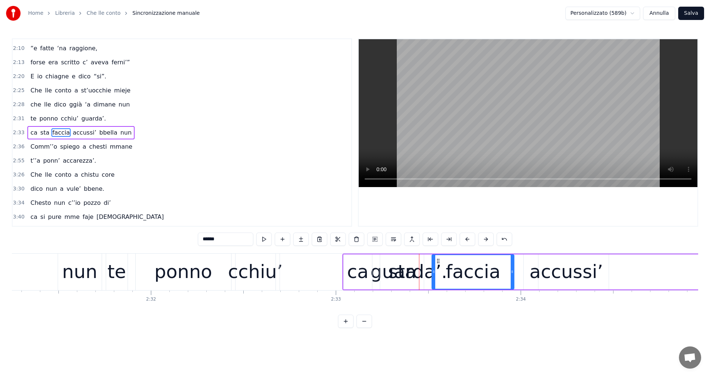
click at [485, 239] on button at bounding box center [486, 239] width 16 height 13
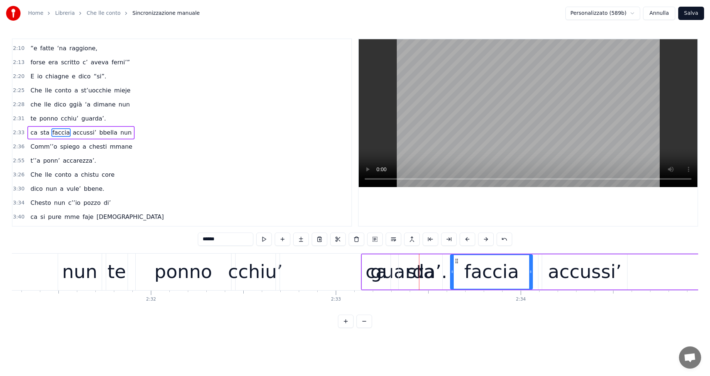
click at [485, 239] on button at bounding box center [486, 239] width 16 height 13
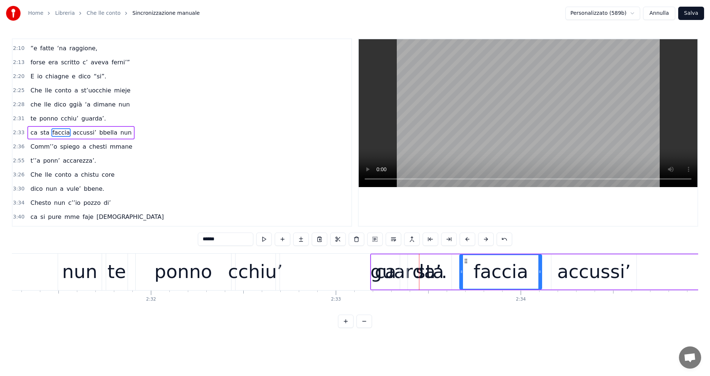
click at [485, 239] on button at bounding box center [486, 239] width 16 height 13
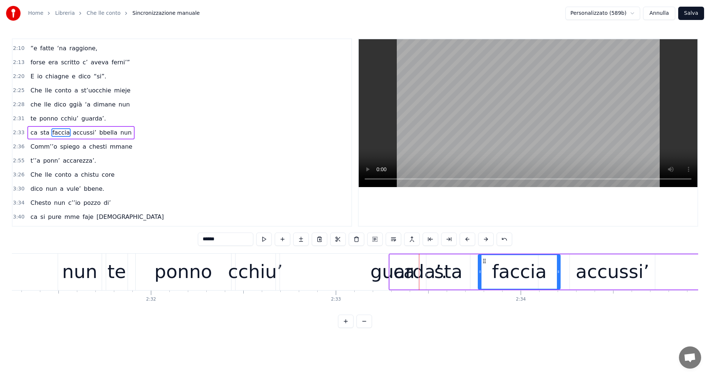
click at [485, 239] on button at bounding box center [486, 239] width 16 height 13
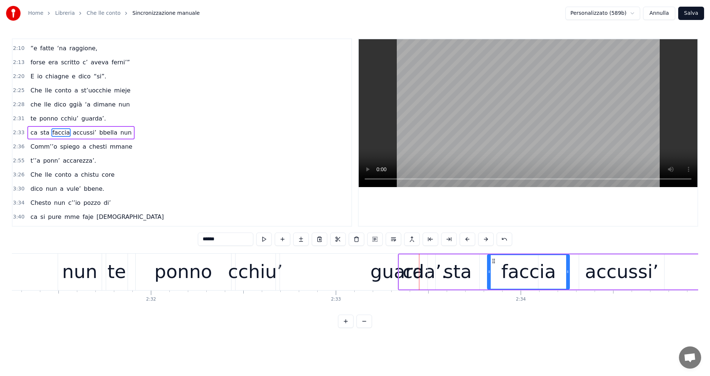
click at [485, 239] on button at bounding box center [486, 239] width 16 height 13
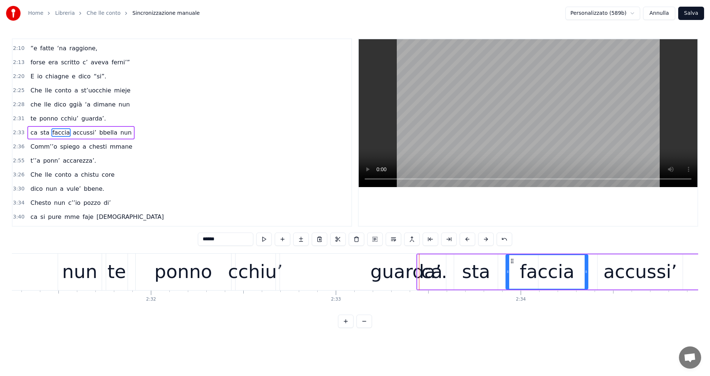
click at [485, 239] on button at bounding box center [486, 239] width 16 height 13
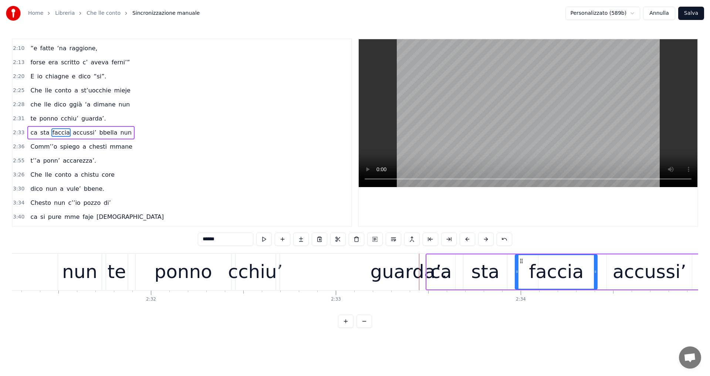
click at [485, 239] on button at bounding box center [486, 239] width 16 height 13
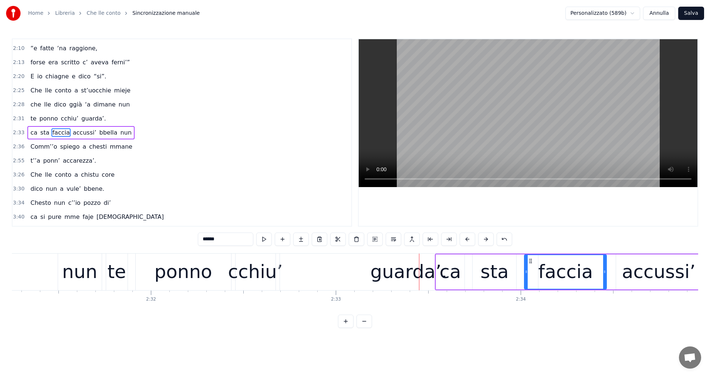
click at [485, 239] on button at bounding box center [486, 239] width 16 height 13
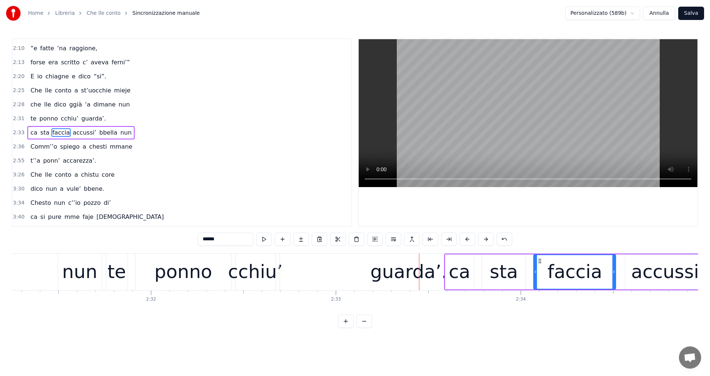
click at [485, 239] on button at bounding box center [486, 239] width 16 height 13
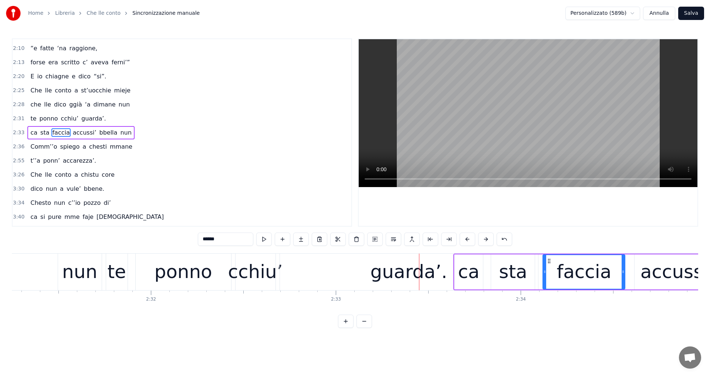
click at [485, 239] on button at bounding box center [486, 239] width 16 height 13
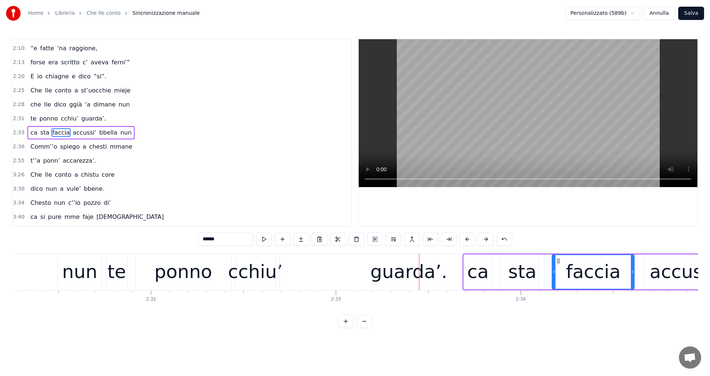
click at [485, 239] on button at bounding box center [486, 239] width 16 height 13
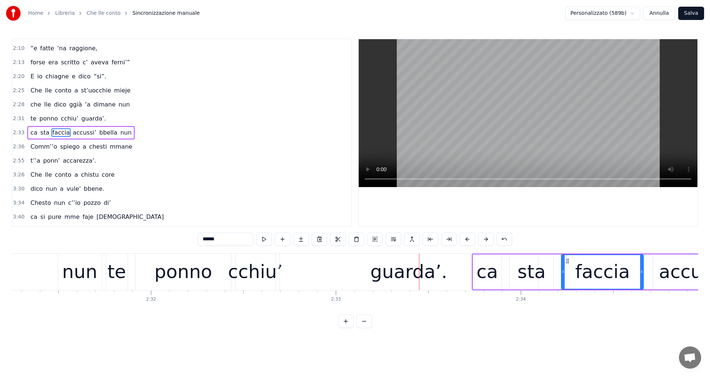
click at [485, 239] on button at bounding box center [486, 239] width 16 height 13
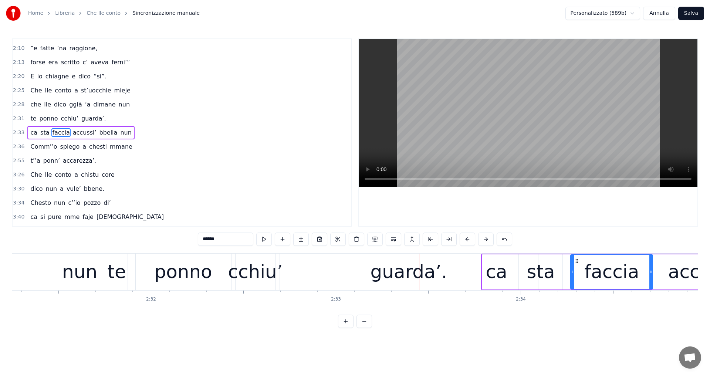
click at [37, 105] on span "che" at bounding box center [36, 104] width 12 height 9
type input "***"
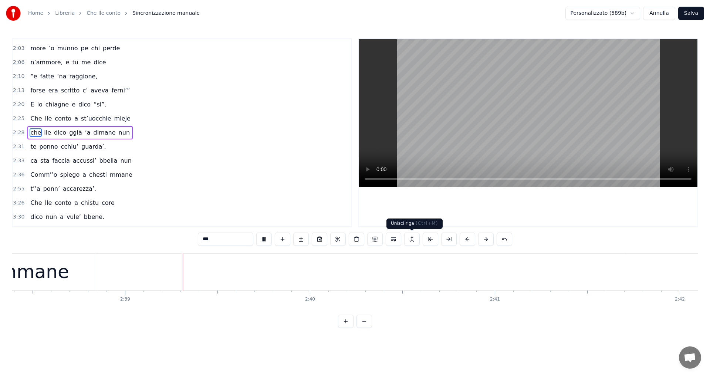
scroll to position [0, 29304]
click at [664, 12] on button "Annulla" at bounding box center [659, 13] width 32 height 13
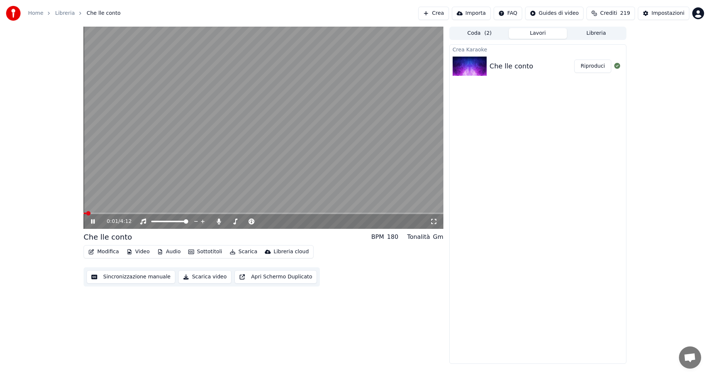
click at [150, 274] on button "Sincronizzazione manuale" at bounding box center [131, 276] width 89 height 13
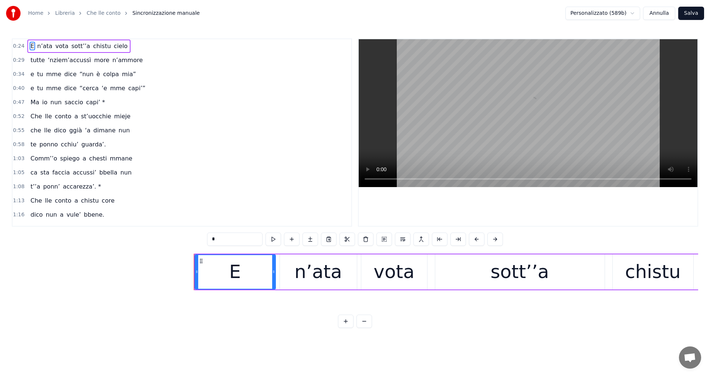
scroll to position [0, 4508]
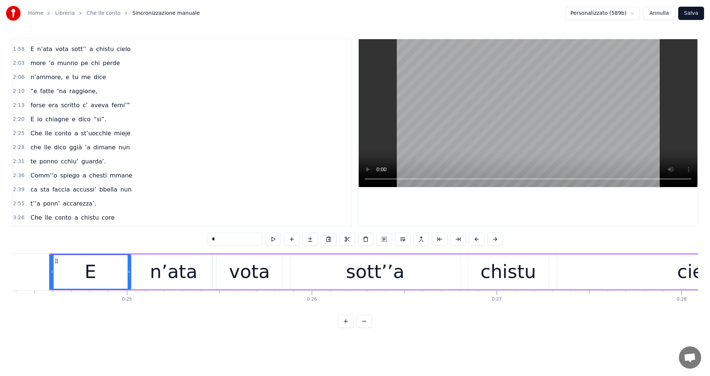
click at [43, 87] on span "fatte" at bounding box center [48, 91] width 16 height 9
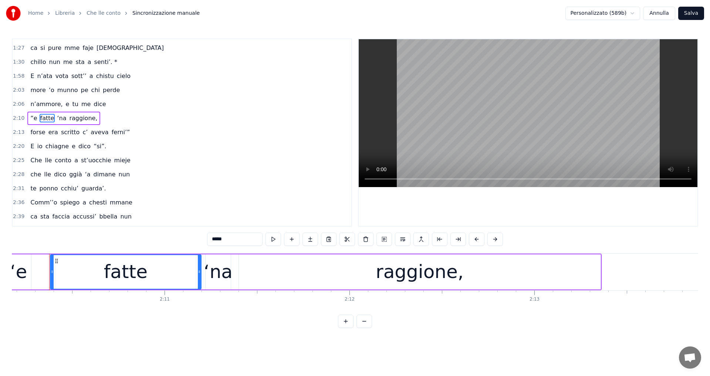
scroll to position [254, 0]
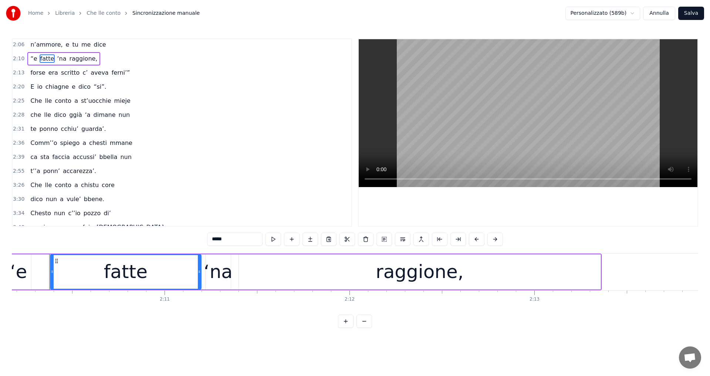
click at [33, 141] on span "Comm’’o" at bounding box center [44, 143] width 28 height 9
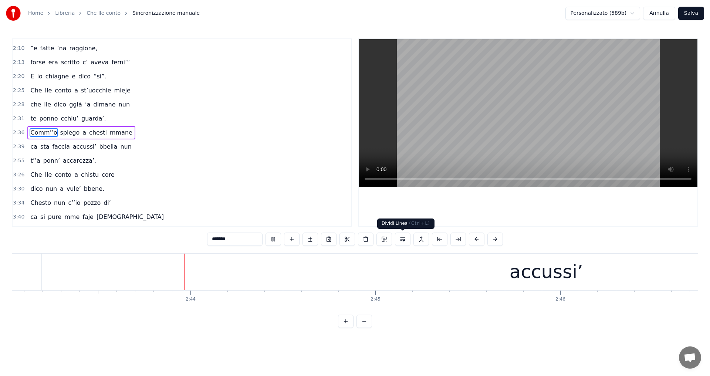
scroll to position [0, 30169]
click at [475, 273] on div "accussi’" at bounding box center [525, 272] width 1009 height 37
type input "********"
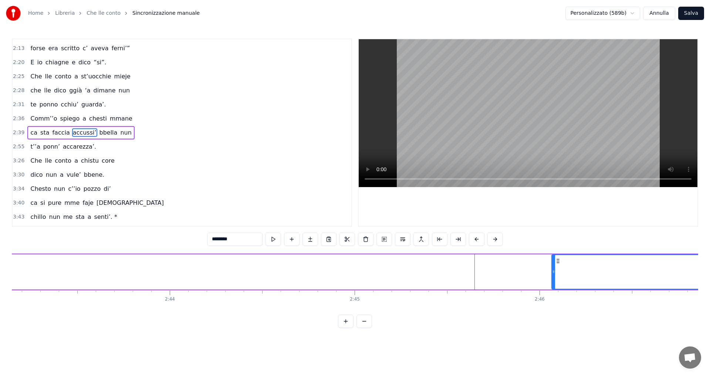
drag, startPoint x: 26, startPoint y: 271, endPoint x: 553, endPoint y: 280, distance: 527.1
click at [553, 280] on div at bounding box center [553, 272] width 3 height 34
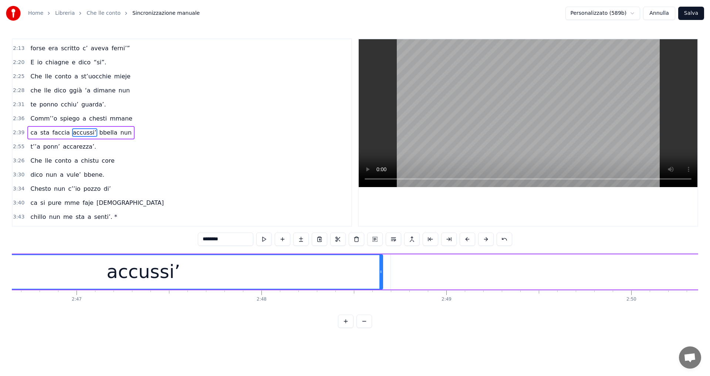
scroll to position [0, 30715]
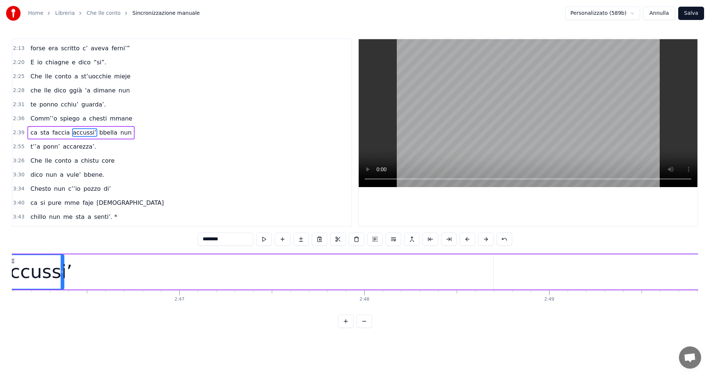
drag, startPoint x: 483, startPoint y: 270, endPoint x: 62, endPoint y: 279, distance: 421.7
click at [62, 279] on div at bounding box center [62, 272] width 3 height 34
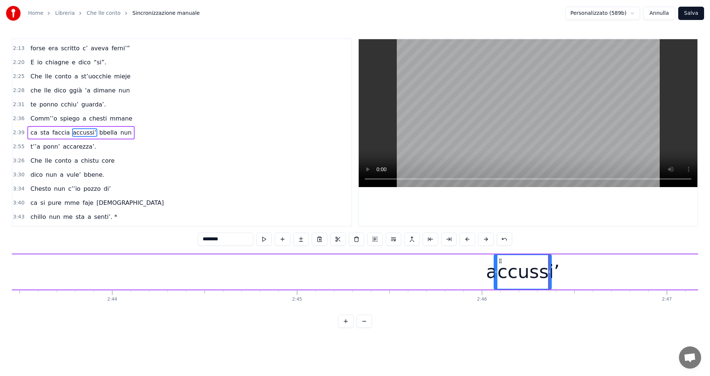
scroll to position [0, 30330]
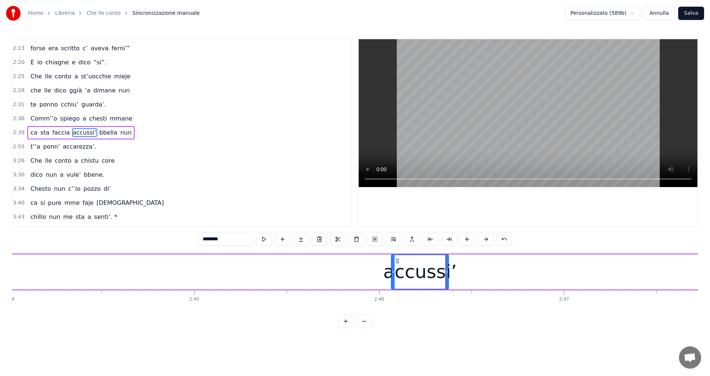
drag, startPoint x: 409, startPoint y: 275, endPoint x: 373, endPoint y: 277, distance: 36.7
click at [373, 277] on div "ca sta faccia accussi’ bbella nun" at bounding box center [671, 272] width 3049 height 37
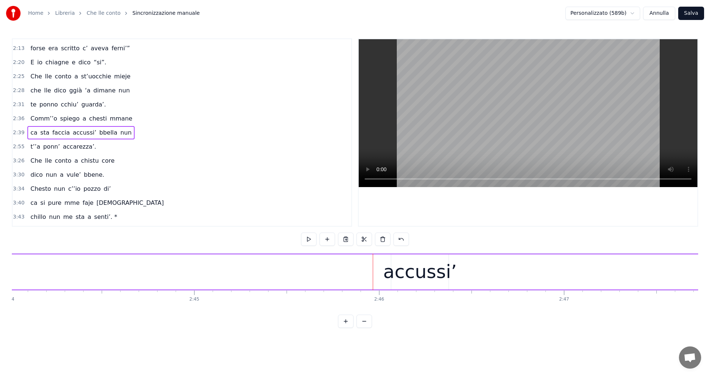
click at [395, 270] on div "accussi’" at bounding box center [420, 272] width 74 height 28
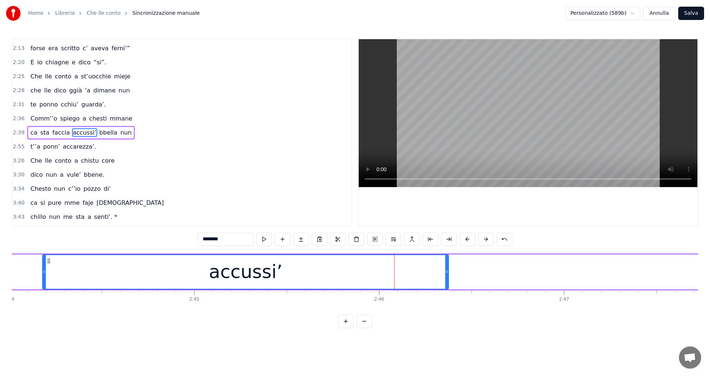
drag, startPoint x: 392, startPoint y: 271, endPoint x: 43, endPoint y: 294, distance: 349.5
click at [43, 294] on div "E n’ata vota sott’’a chistu cielo tutte ‘nziem’accussì more n’ammore e tu mme d…" at bounding box center [355, 280] width 686 height 55
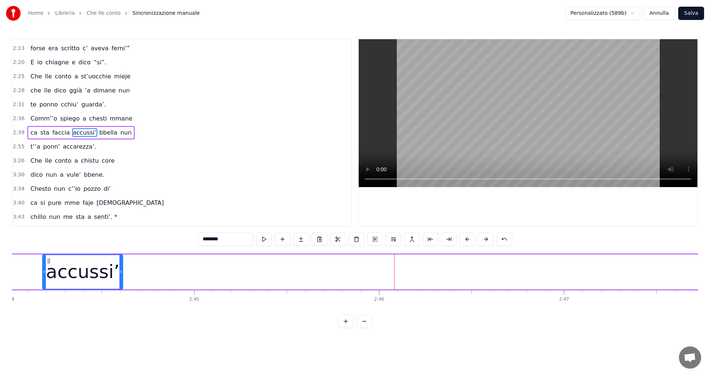
drag, startPoint x: 447, startPoint y: 274, endPoint x: 119, endPoint y: 277, distance: 327.7
click at [119, 277] on div at bounding box center [120, 272] width 3 height 34
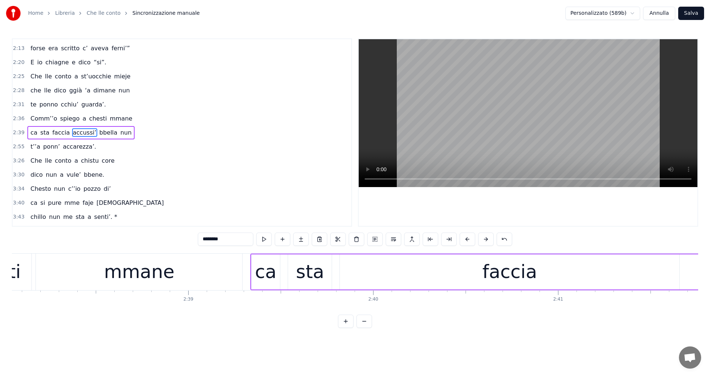
scroll to position [0, 29252]
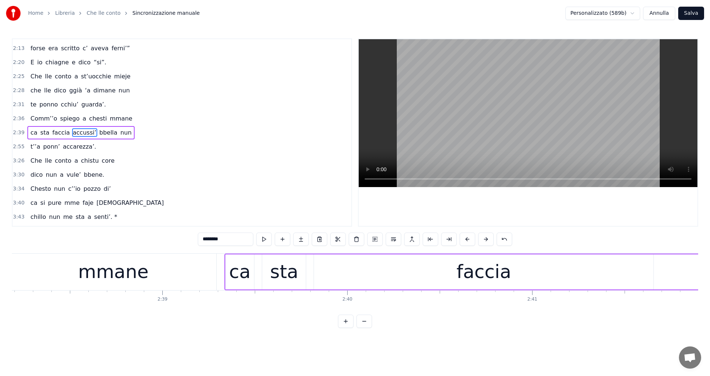
click at [478, 280] on div "faccia" at bounding box center [484, 272] width 55 height 28
type input "******"
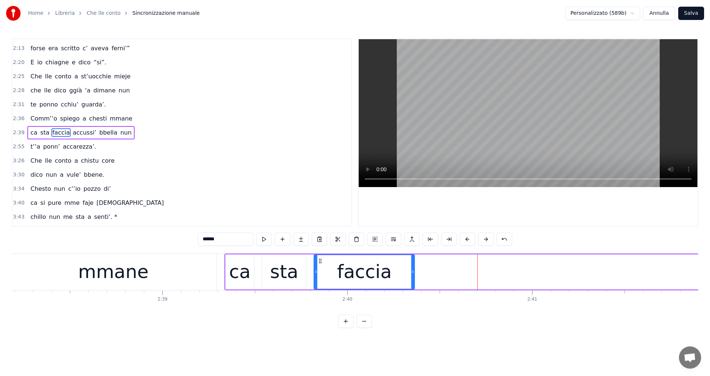
drag, startPoint x: 651, startPoint y: 269, endPoint x: 412, endPoint y: 285, distance: 239.4
click at [412, 285] on div at bounding box center [412, 272] width 3 height 34
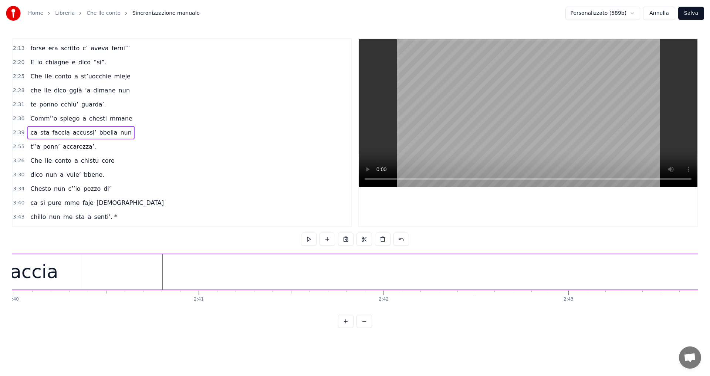
scroll to position [0, 29688]
click at [72, 132] on span "accussi’" at bounding box center [84, 132] width 25 height 9
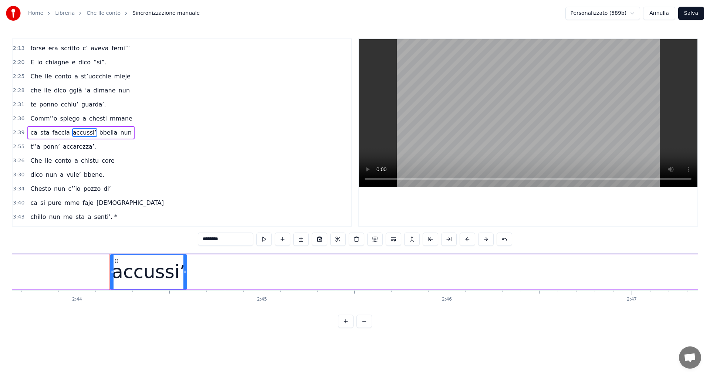
scroll to position [0, 30323]
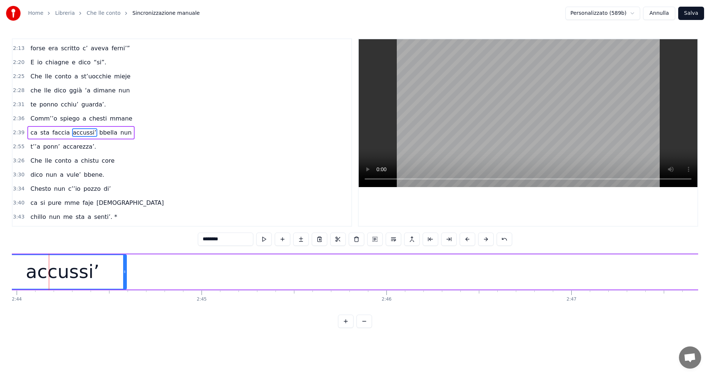
drag, startPoint x: 51, startPoint y: 270, endPoint x: 0, endPoint y: 277, distance: 51.9
click at [0, 277] on div "Home Libreria Che lle conto Sincronizzazione manuale Personalizzato (589b) Annu…" at bounding box center [355, 164] width 710 height 328
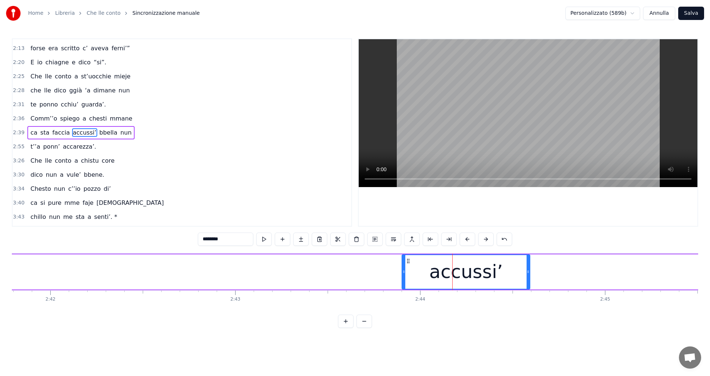
scroll to position [0, 29868]
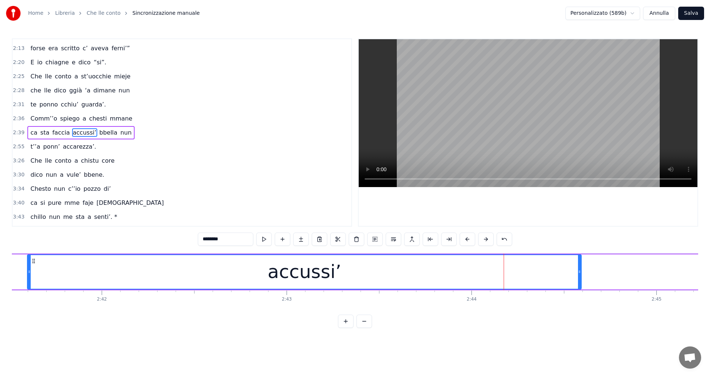
drag, startPoint x: 455, startPoint y: 272, endPoint x: 28, endPoint y: 273, distance: 426.1
click at [28, 273] on icon at bounding box center [29, 272] width 3 height 6
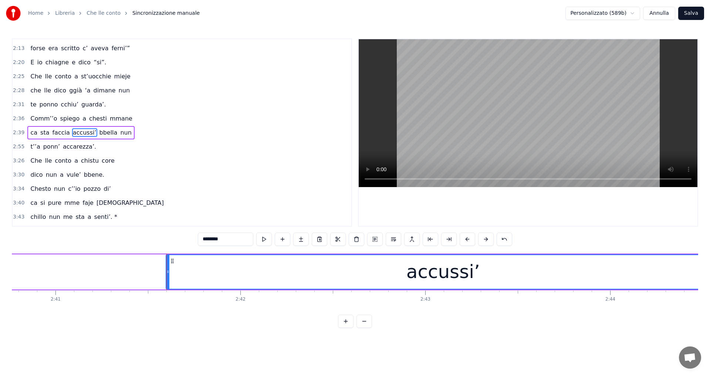
scroll to position [0, 29776]
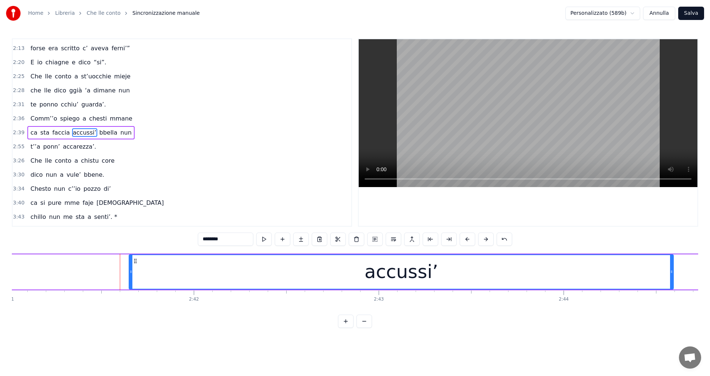
drag, startPoint x: 121, startPoint y: 270, endPoint x: 131, endPoint y: 270, distance: 9.6
click at [131, 270] on icon at bounding box center [130, 272] width 3 height 6
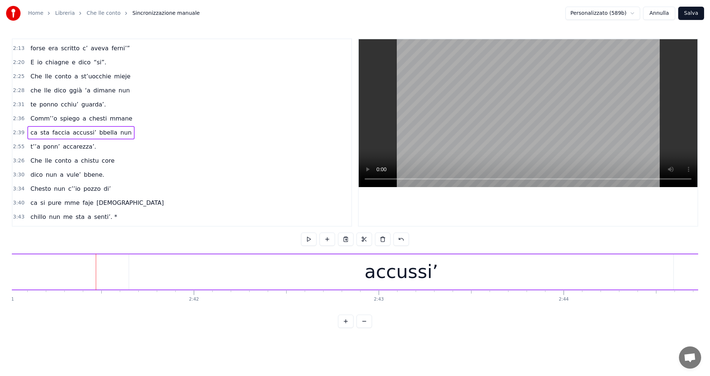
click at [336, 275] on div "accussi’" at bounding box center [411, 271] width 544 height 35
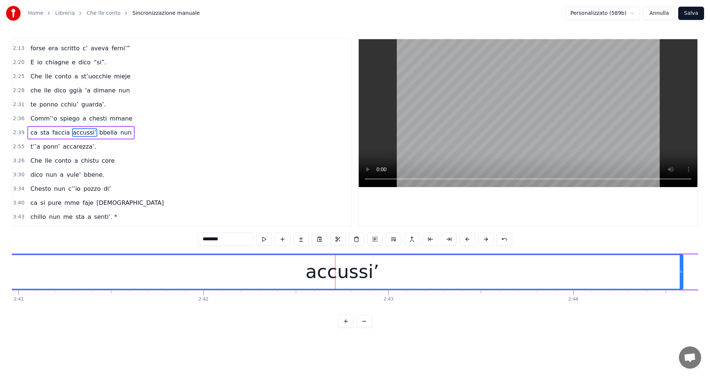
drag, startPoint x: 141, startPoint y: 272, endPoint x: 3, endPoint y: 277, distance: 137.3
click at [3, 277] on div "Home Libreria Che lle conto Sincronizzazione manuale Personalizzato (589b) Annu…" at bounding box center [355, 164] width 710 height 328
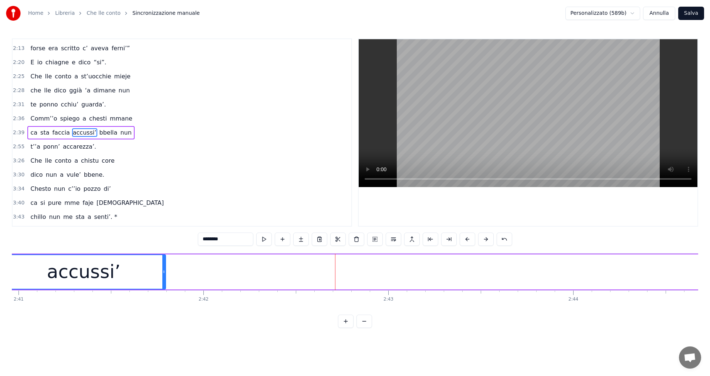
drag, startPoint x: 682, startPoint y: 269, endPoint x: 165, endPoint y: 286, distance: 517.7
click at [165, 286] on div at bounding box center [163, 272] width 3 height 34
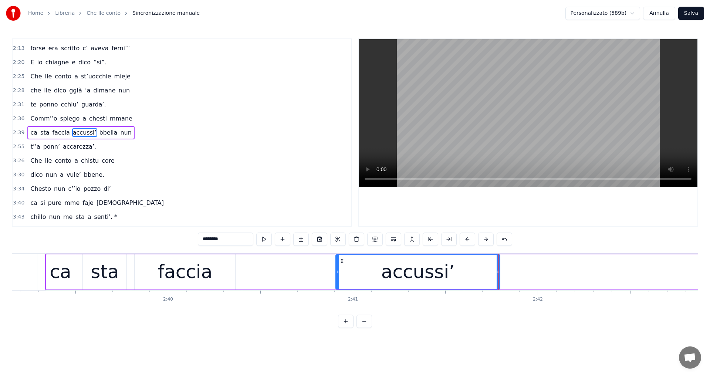
scroll to position [0, 29303]
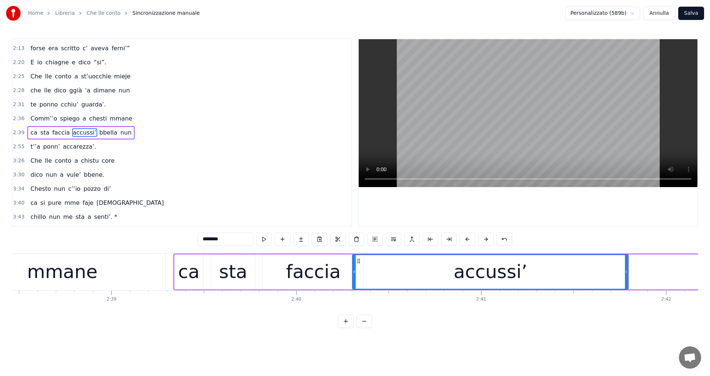
drag, startPoint x: 466, startPoint y: 274, endPoint x: 355, endPoint y: 277, distance: 111.7
click at [355, 277] on div at bounding box center [354, 272] width 3 height 34
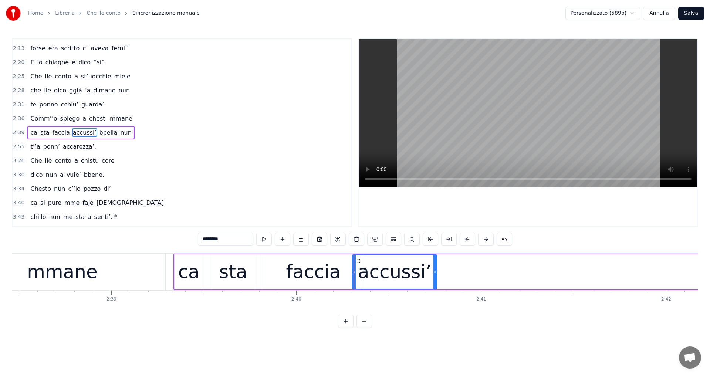
drag, startPoint x: 627, startPoint y: 271, endPoint x: 435, endPoint y: 276, distance: 191.6
click at [435, 276] on div at bounding box center [434, 272] width 3 height 34
click at [33, 117] on span "Comm’’o" at bounding box center [44, 118] width 28 height 9
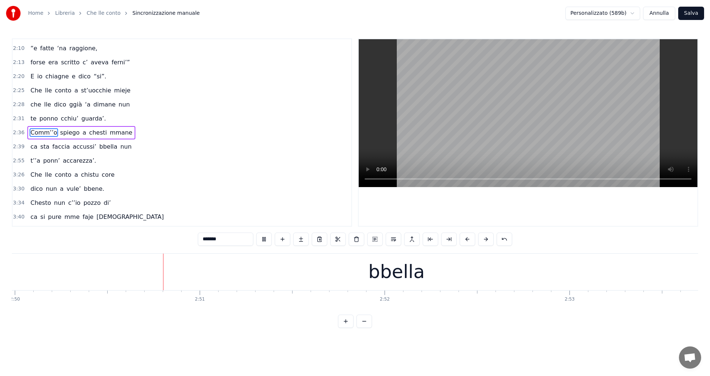
scroll to position [0, 31449]
click at [389, 274] on div "bbella" at bounding box center [382, 272] width 57 height 28
type input "******"
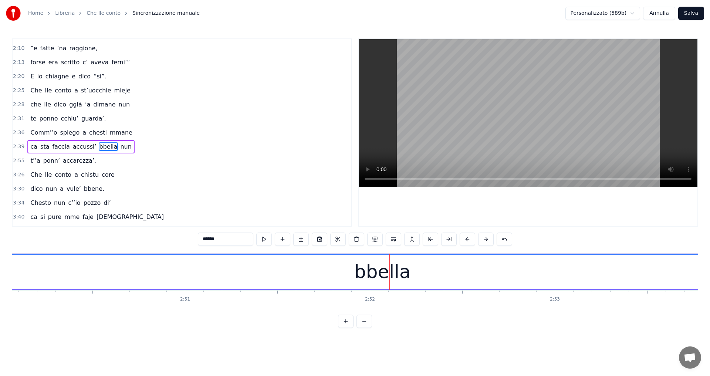
scroll to position [279, 0]
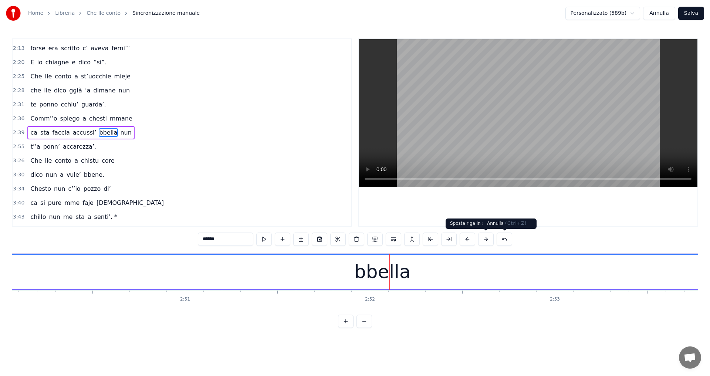
click at [503, 240] on button at bounding box center [505, 239] width 16 height 13
click at [511, 239] on button at bounding box center [514, 239] width 16 height 13
click at [510, 238] on button at bounding box center [505, 239] width 16 height 13
click at [497, 240] on button at bounding box center [495, 239] width 16 height 13
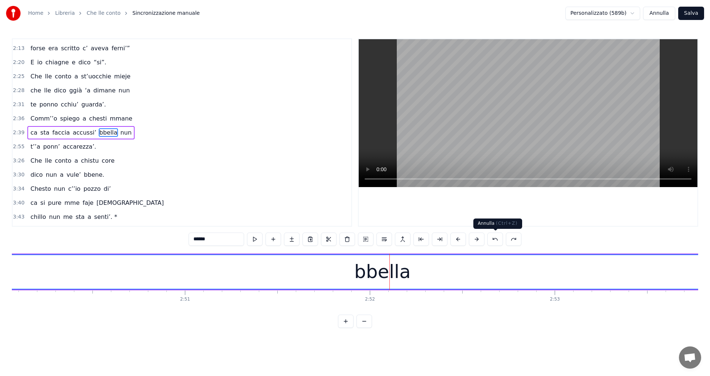
click at [493, 244] on button at bounding box center [495, 239] width 16 height 13
click at [386, 268] on div "bbella" at bounding box center [382, 272] width 57 height 28
click at [372, 272] on div "bbella" at bounding box center [382, 272] width 57 height 28
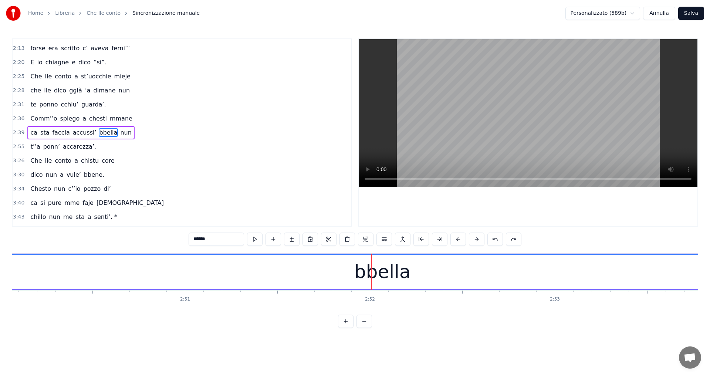
click at [98, 127] on div "ca sta faccia accussi’ bbella nun" at bounding box center [80, 132] width 107 height 13
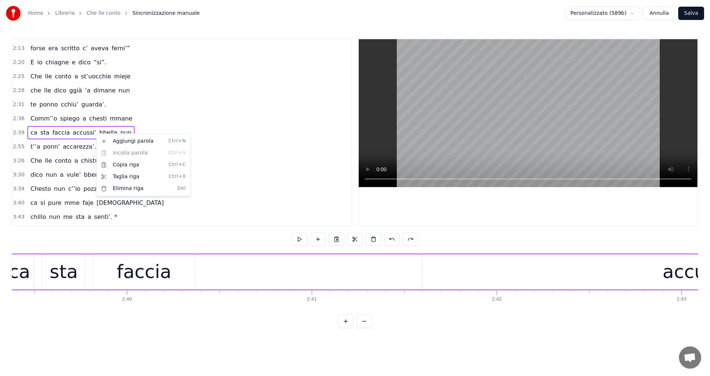
scroll to position [0, 29427]
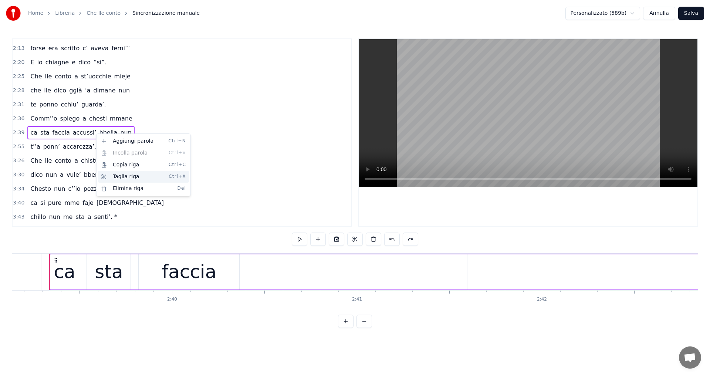
click at [126, 178] on div "Taglia riga Ctrl+X" at bounding box center [143, 177] width 91 height 12
click at [656, 14] on button "Annulla" at bounding box center [659, 13] width 32 height 13
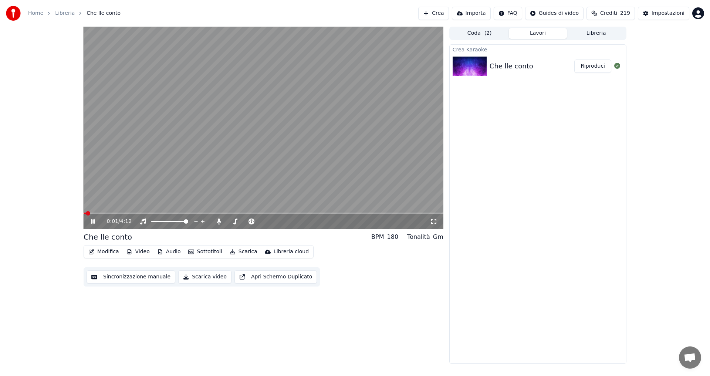
click at [104, 251] on button "Modifica" at bounding box center [103, 252] width 37 height 10
click at [113, 279] on button "Sincronizzazione manuale" at bounding box center [131, 276] width 89 height 13
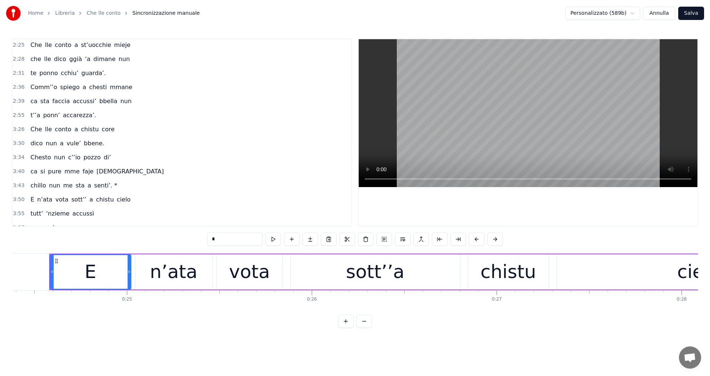
scroll to position [319, 0]
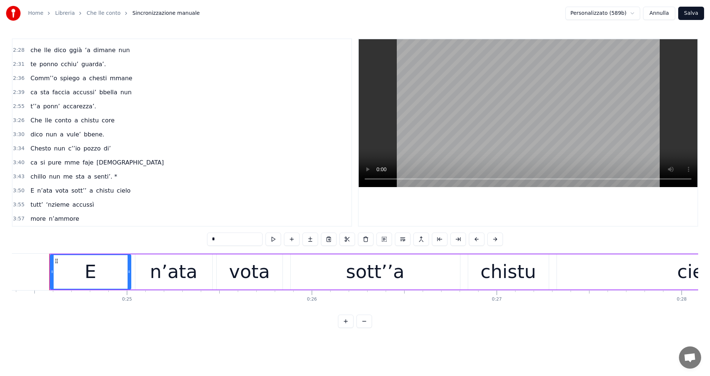
click at [36, 78] on span "Comm’’o" at bounding box center [44, 78] width 28 height 9
type input "*******"
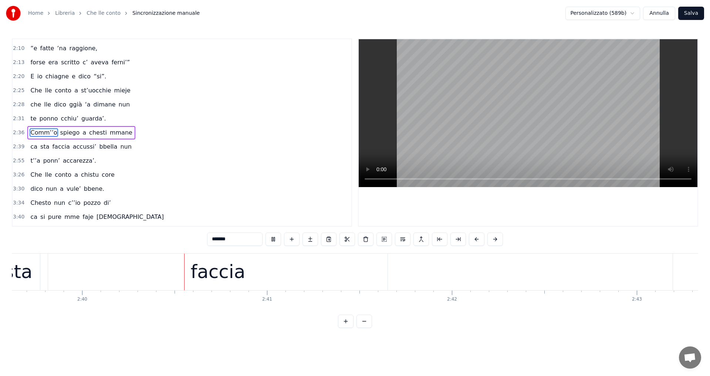
scroll to position [0, 29526]
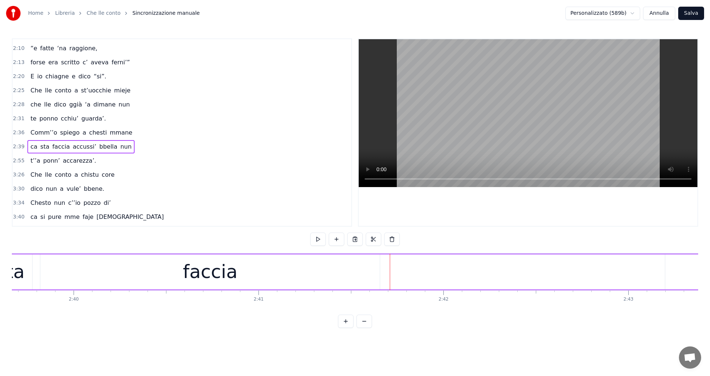
click at [361, 327] on button at bounding box center [365, 321] width 16 height 13
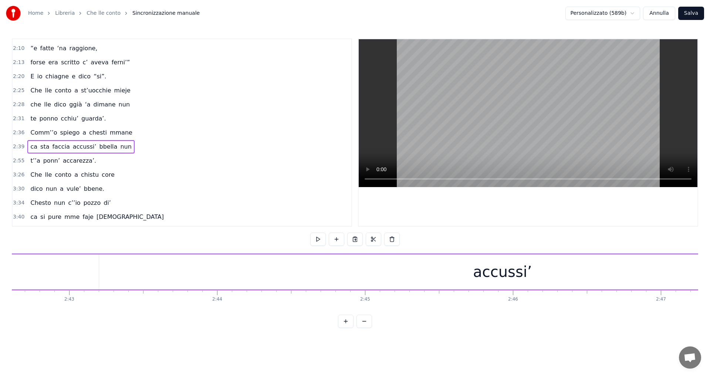
scroll to position [0, 23886]
click at [361, 327] on button at bounding box center [365, 321] width 16 height 13
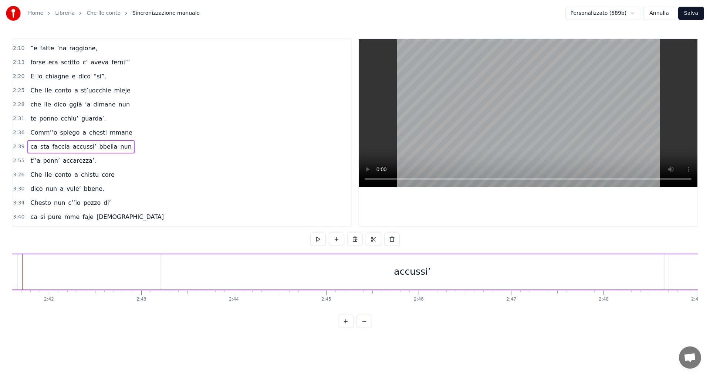
scroll to position [0, 14915]
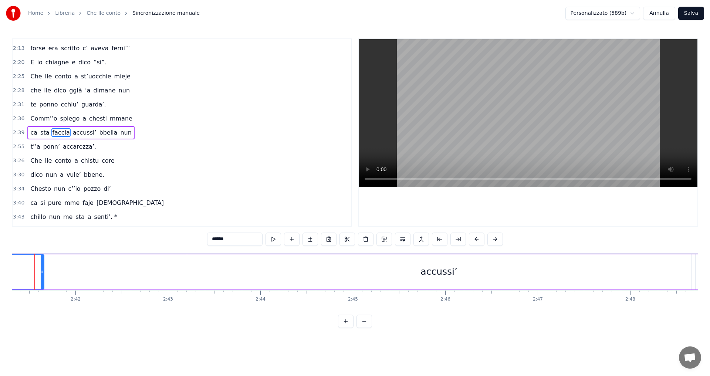
scroll to position [0, 14901]
click at [214, 268] on div "accussi’" at bounding box center [454, 271] width 504 height 35
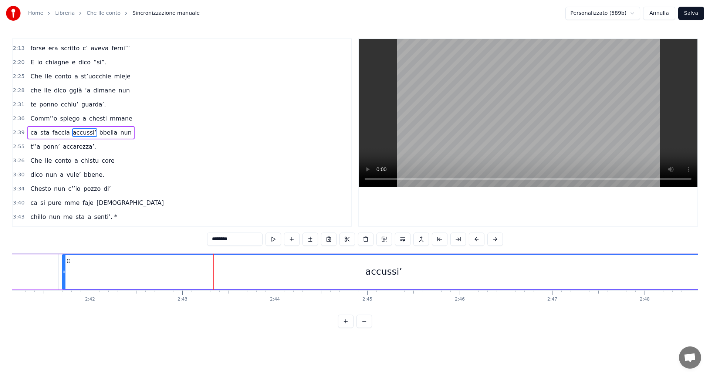
drag, startPoint x: 202, startPoint y: 268, endPoint x: 63, endPoint y: 269, distance: 139.4
click at [63, 269] on div at bounding box center [64, 272] width 3 height 34
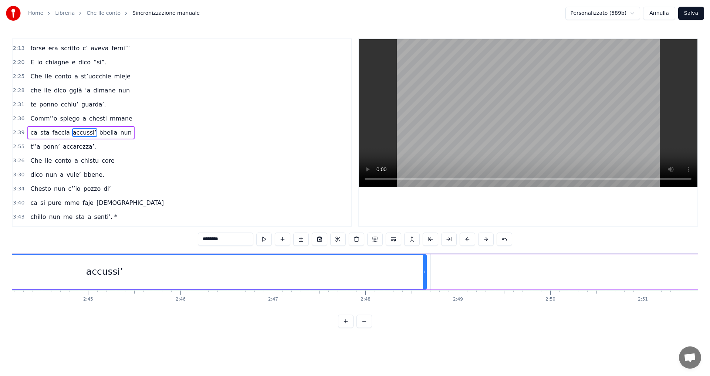
scroll to position [0, 15334]
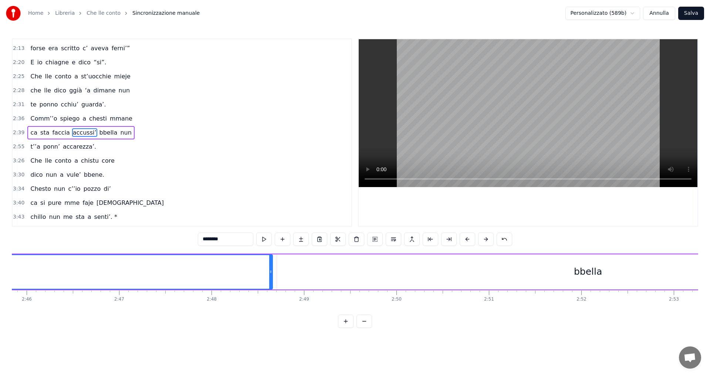
click at [449, 307] on div "E n’ata vota sott’’a chistu cielo tutte ‘nziem’accussì more n’ammore e tu mme d…" at bounding box center [355, 280] width 686 height 55
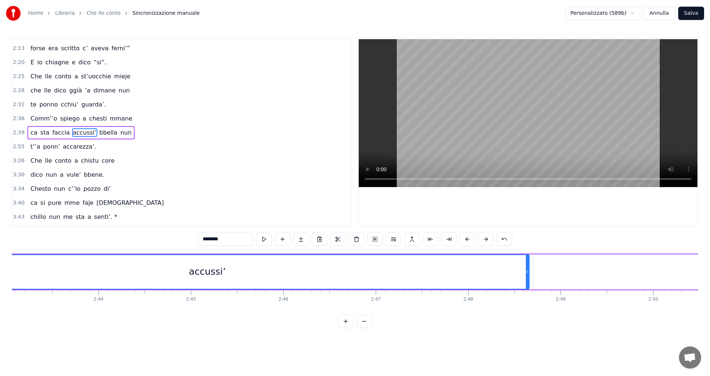
scroll to position [0, 14974]
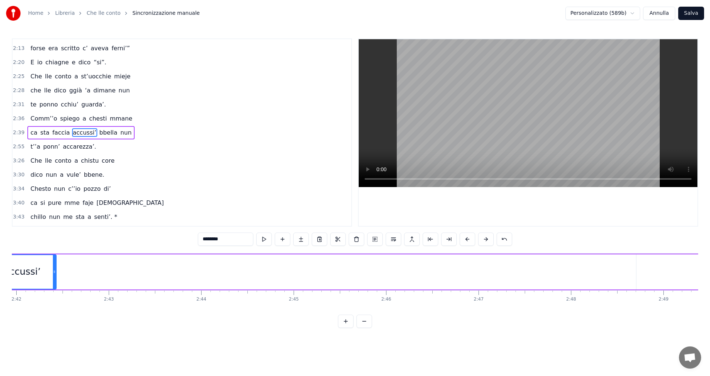
drag, startPoint x: 631, startPoint y: 271, endPoint x: 54, endPoint y: 288, distance: 577.2
click at [55, 289] on div "accussi’" at bounding box center [22, 271] width 68 height 35
click at [265, 240] on button at bounding box center [264, 239] width 16 height 13
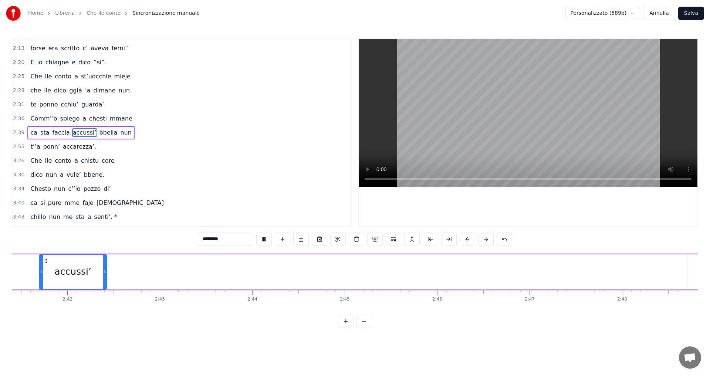
scroll to position [0, 14913]
click at [265, 240] on button at bounding box center [264, 239] width 16 height 13
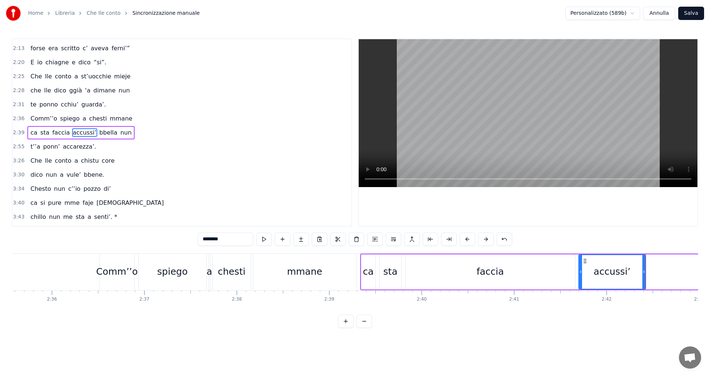
scroll to position [0, 14397]
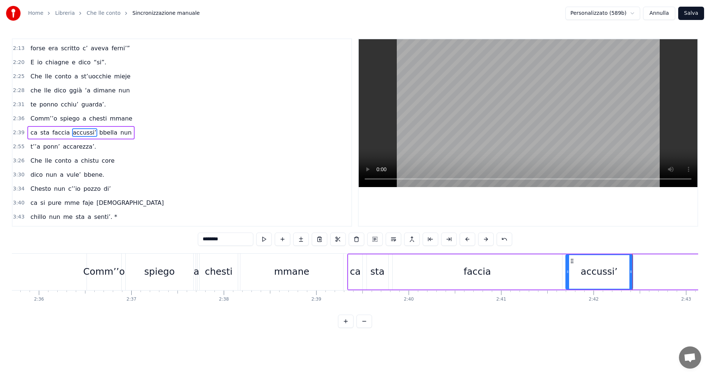
click at [437, 279] on div "faccia" at bounding box center [477, 271] width 169 height 35
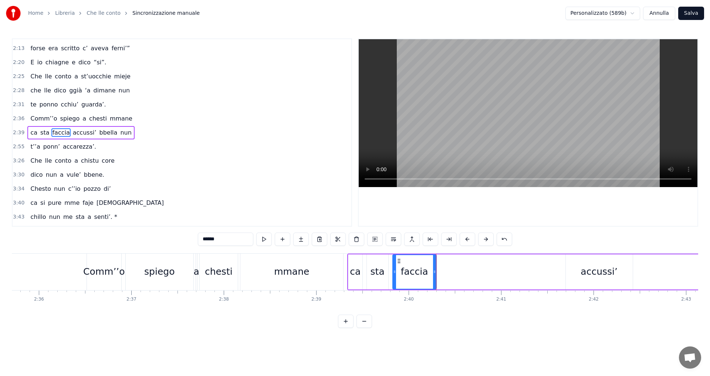
drag, startPoint x: 560, startPoint y: 271, endPoint x: 431, endPoint y: 284, distance: 130.1
click at [433, 284] on div at bounding box center [434, 272] width 3 height 34
click at [580, 271] on div "accussi’" at bounding box center [599, 271] width 67 height 35
type input "********"
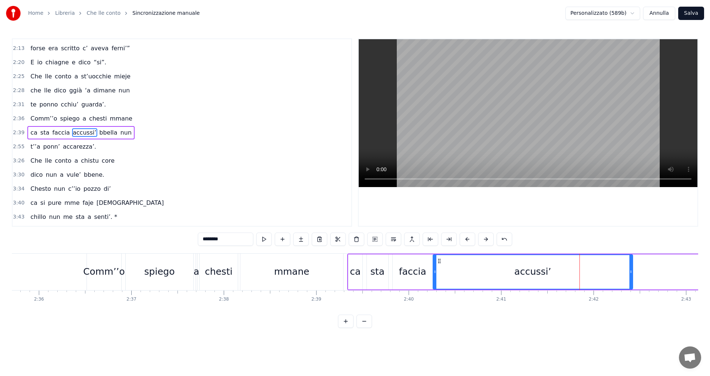
drag, startPoint x: 568, startPoint y: 270, endPoint x: 435, endPoint y: 277, distance: 132.9
click at [435, 277] on div at bounding box center [434, 272] width 3 height 34
click at [626, 274] on div "accussi’" at bounding box center [532, 272] width 199 height 34
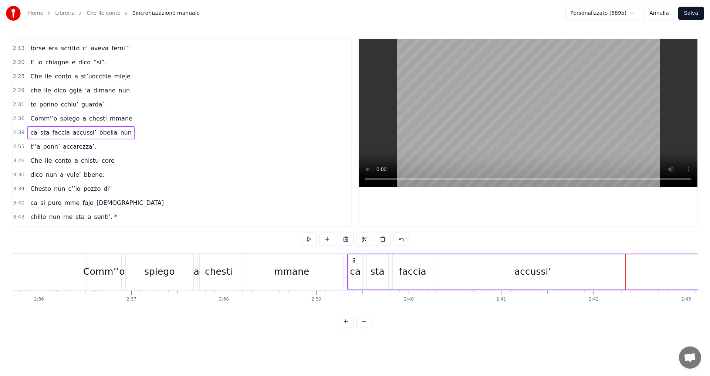
click at [619, 276] on div "accussi’" at bounding box center [533, 271] width 200 height 35
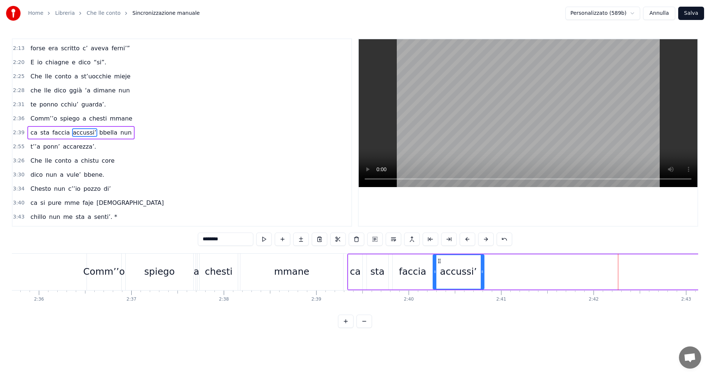
drag, startPoint x: 631, startPoint y: 273, endPoint x: 471, endPoint y: 280, distance: 159.9
click at [481, 281] on div at bounding box center [482, 272] width 3 height 34
click at [33, 119] on span "Comm’’o" at bounding box center [44, 118] width 28 height 9
type input "*******"
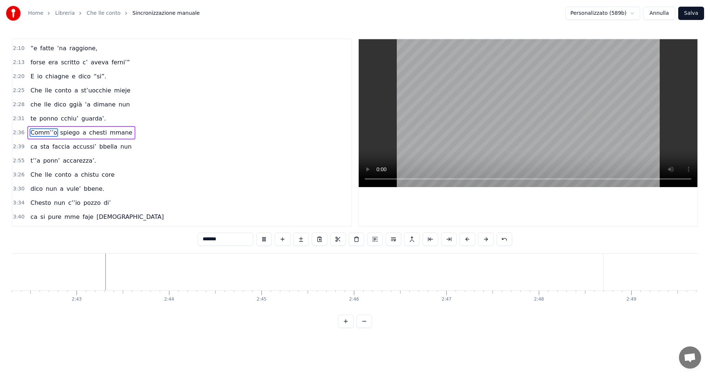
scroll to position [0, 15017]
click at [240, 270] on div "ca sta faccia accussi’ bbella nun" at bounding box center [489, 272] width 1525 height 37
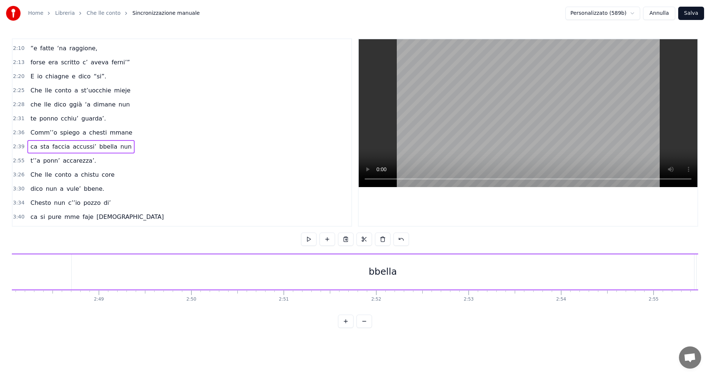
scroll to position [0, 15475]
click at [363, 326] on button at bounding box center [365, 321] width 16 height 13
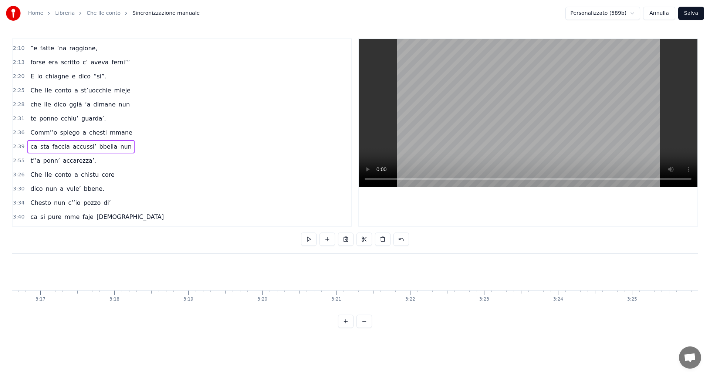
click at [363, 326] on button at bounding box center [365, 321] width 16 height 13
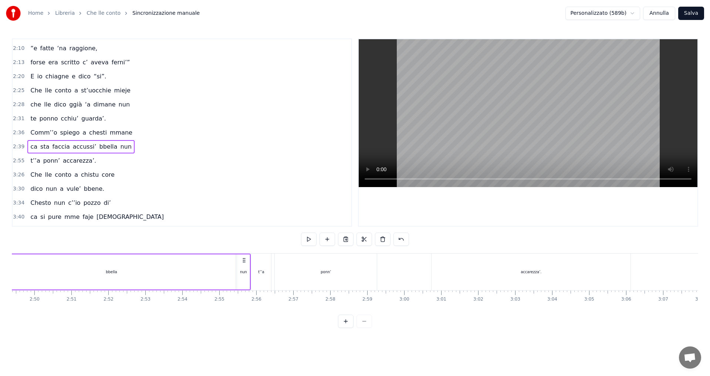
scroll to position [0, 6060]
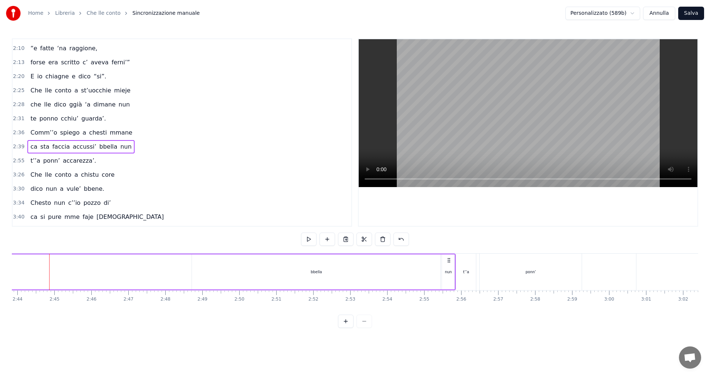
click at [263, 276] on div "bbella" at bounding box center [316, 271] width 249 height 35
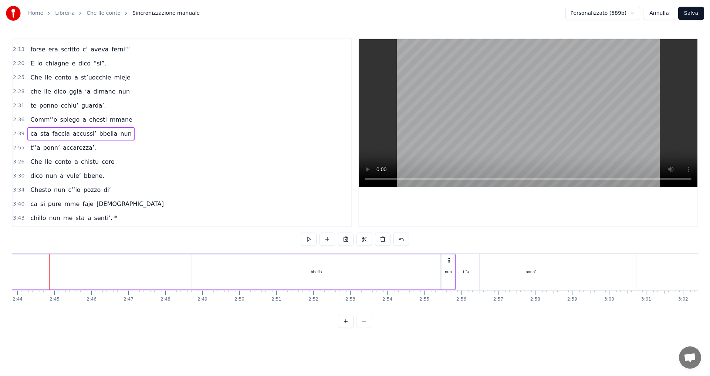
scroll to position [279, 0]
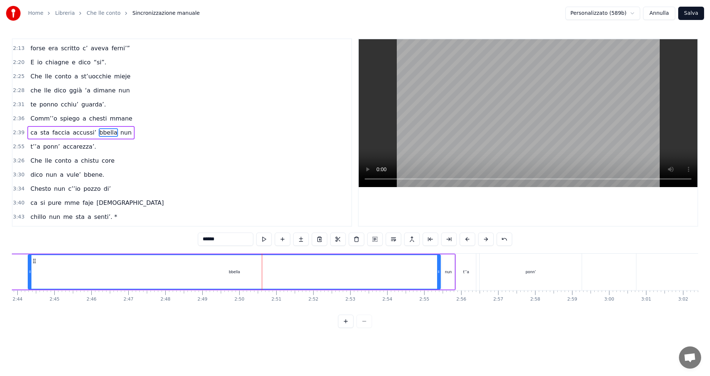
drag, startPoint x: 193, startPoint y: 273, endPoint x: 28, endPoint y: 280, distance: 165.8
click at [28, 280] on div at bounding box center [29, 272] width 3 height 34
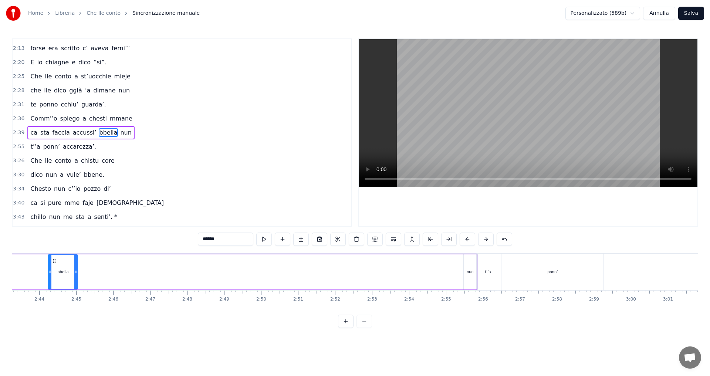
drag, startPoint x: 460, startPoint y: 269, endPoint x: 72, endPoint y: 289, distance: 388.9
click at [72, 289] on div "bbella" at bounding box center [63, 271] width 30 height 35
click at [465, 269] on div "nun" at bounding box center [470, 271] width 13 height 35
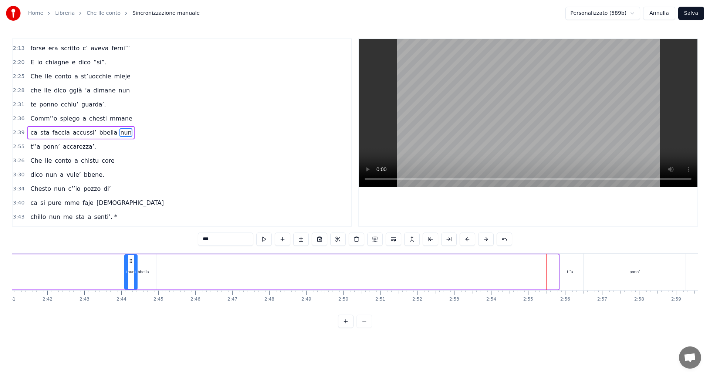
scroll to position [0, 5953]
drag, startPoint x: 470, startPoint y: 261, endPoint x: 174, endPoint y: 286, distance: 297.7
click at [174, 286] on div "nun" at bounding box center [174, 272] width 12 height 34
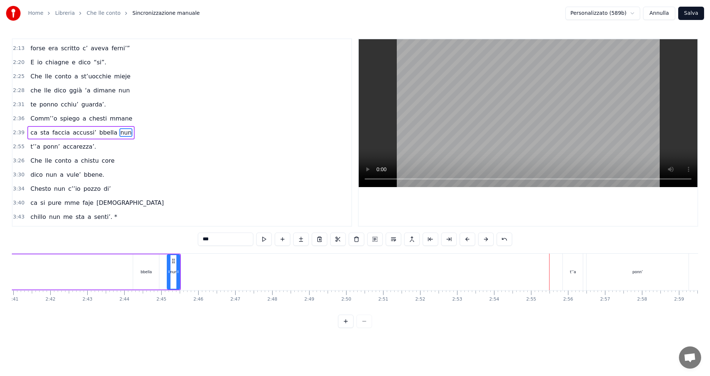
click at [583, 270] on div "t’’a" at bounding box center [573, 272] width 20 height 37
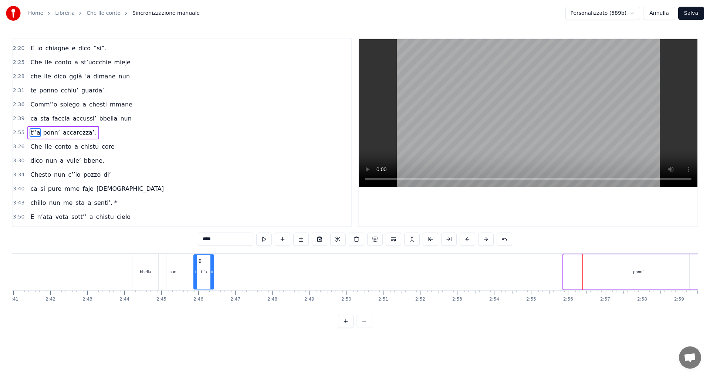
drag, startPoint x: 570, startPoint y: 260, endPoint x: 200, endPoint y: 279, distance: 370.3
click at [200, 279] on div "t’’a" at bounding box center [203, 272] width 19 height 34
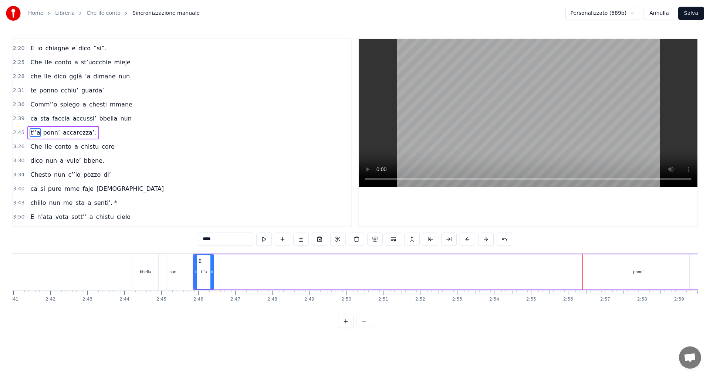
click at [651, 269] on div "ponn’" at bounding box center [638, 271] width 102 height 35
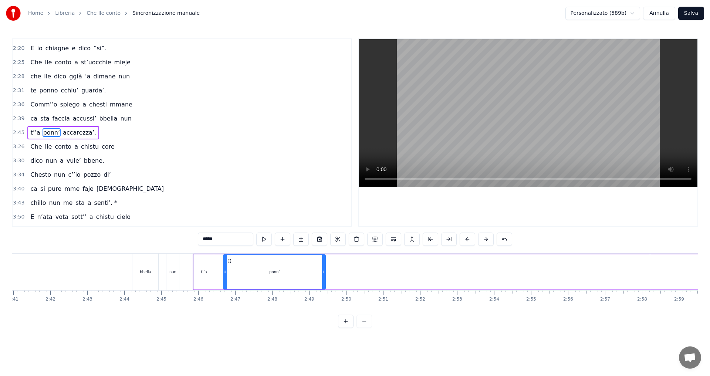
drag, startPoint x: 593, startPoint y: 260, endPoint x: 225, endPoint y: 277, distance: 368.0
click at [225, 277] on div "ponn’" at bounding box center [274, 272] width 101 height 34
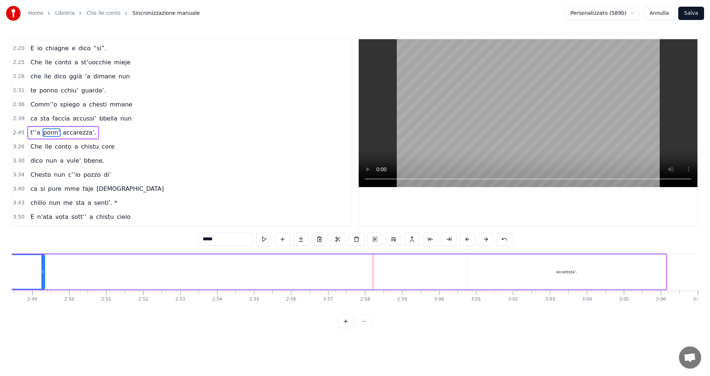
scroll to position [0, 6235]
click at [559, 281] on div "accarezza’." at bounding box center [561, 271] width 199 height 35
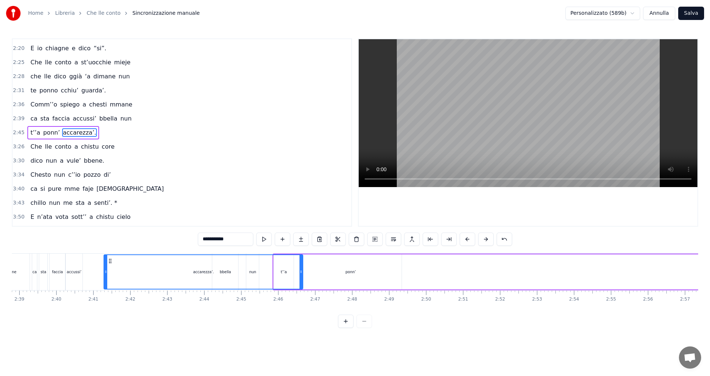
scroll to position [0, 5866]
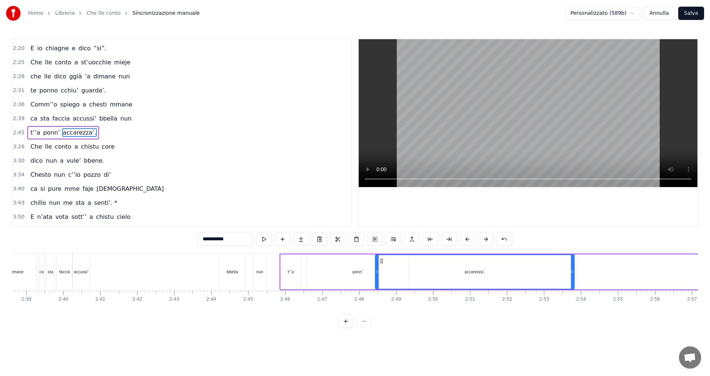
drag, startPoint x: 468, startPoint y: 261, endPoint x: 320, endPoint y: 293, distance: 151.3
click at [380, 297] on div "E n’ata vota sott’’a chistu cielo tutte ‘nziem’accussì more n’ammore e tu mme d…" at bounding box center [355, 280] width 686 height 55
click at [235, 273] on div "bbella" at bounding box center [232, 272] width 11 height 6
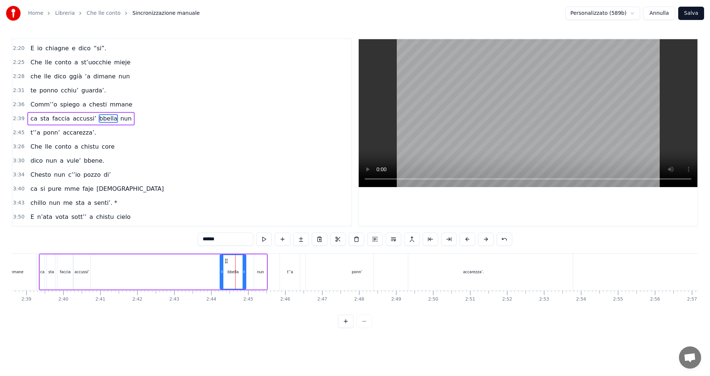
scroll to position [279, 0]
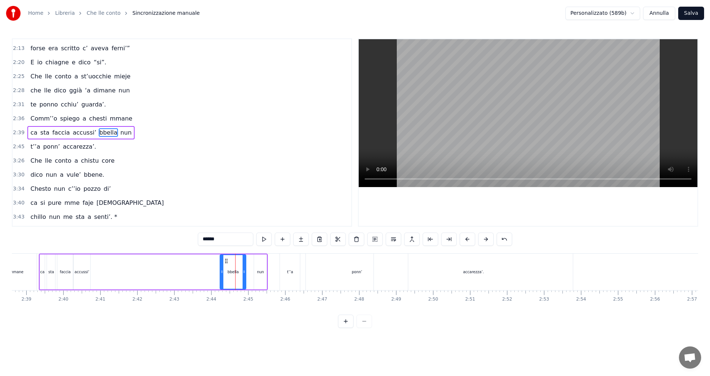
click at [226, 261] on circle at bounding box center [226, 261] width 0 height 0
click at [224, 261] on icon at bounding box center [226, 261] width 6 height 6
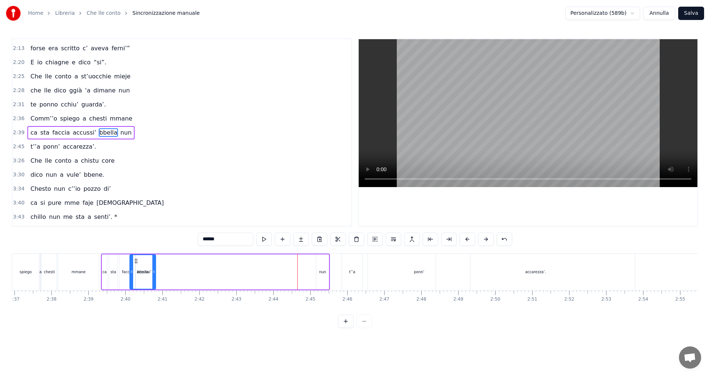
scroll to position [0, 5804]
drag, startPoint x: 224, startPoint y: 261, endPoint x: 165, endPoint y: 277, distance: 61.5
click at [165, 277] on div "bbella" at bounding box center [170, 272] width 25 height 34
drag, startPoint x: 323, startPoint y: 273, endPoint x: 315, endPoint y: 273, distance: 7.4
click at [323, 273] on div "nun" at bounding box center [323, 272] width 7 height 6
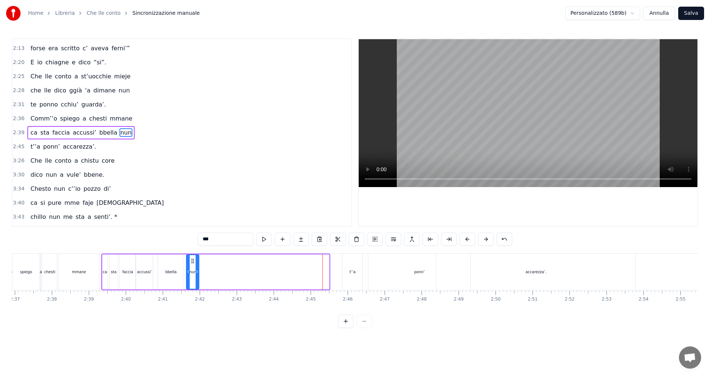
drag, startPoint x: 322, startPoint y: 259, endPoint x: 192, endPoint y: 266, distance: 130.3
click at [192, 266] on div "nun" at bounding box center [193, 272] width 12 height 34
click at [350, 268] on div "t’’a" at bounding box center [352, 272] width 20 height 37
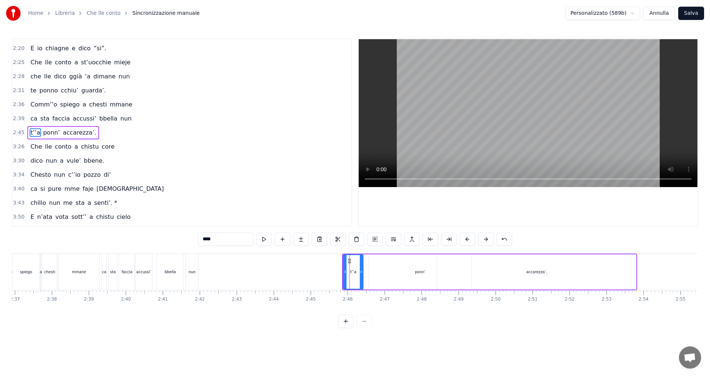
click at [345, 259] on div at bounding box center [345, 272] width 3 height 34
drag, startPoint x: 348, startPoint y: 260, endPoint x: 209, endPoint y: 272, distance: 139.6
click at [209, 272] on div "t’’a" at bounding box center [214, 272] width 19 height 34
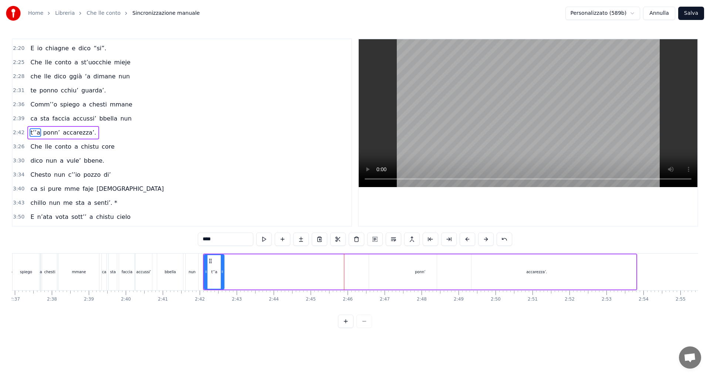
click at [418, 269] on div "ponn’" at bounding box center [420, 272] width 10 height 6
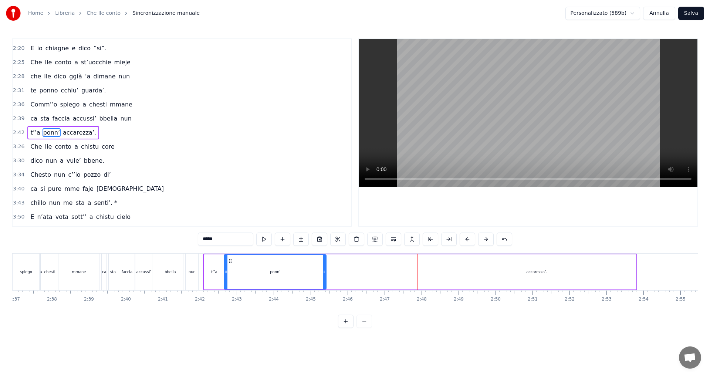
drag, startPoint x: 376, startPoint y: 260, endPoint x: 231, endPoint y: 273, distance: 145.9
click at [231, 273] on div "ponn’" at bounding box center [274, 272] width 101 height 34
click at [524, 275] on div "accarezza’." at bounding box center [536, 271] width 199 height 35
type input "**********"
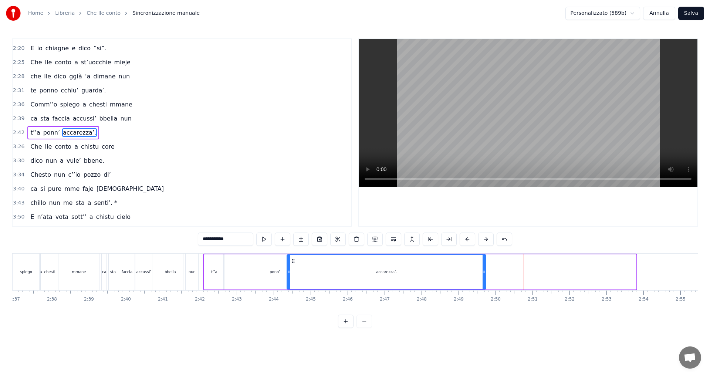
drag, startPoint x: 444, startPoint y: 262, endPoint x: 294, endPoint y: 273, distance: 150.5
click at [294, 273] on div "accarezza’." at bounding box center [386, 272] width 198 height 34
click at [35, 111] on div "Comm’’o spiego a chesti mmane" at bounding box center [81, 104] width 108 height 13
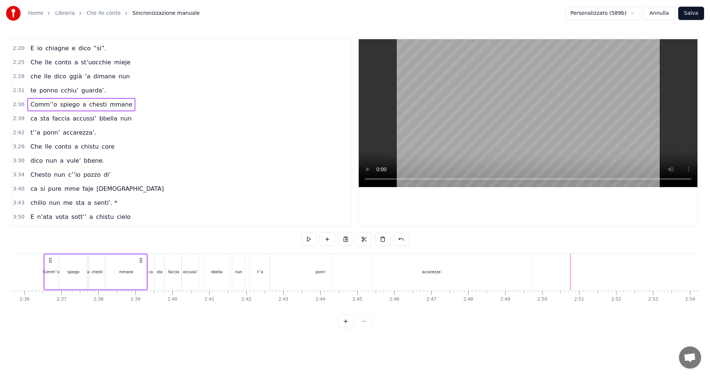
scroll to position [0, 5751]
click at [453, 267] on div "accarezza’." at bounding box center [437, 272] width 199 height 37
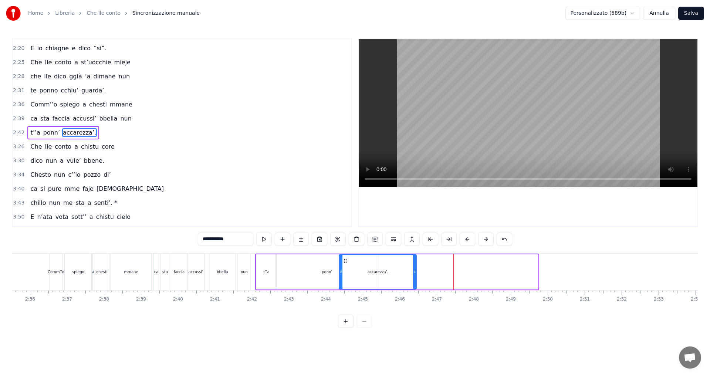
drag, startPoint x: 536, startPoint y: 269, endPoint x: 350, endPoint y: 272, distance: 185.7
click at [413, 277] on div at bounding box center [414, 272] width 3 height 34
click at [329, 272] on div "ponn’" at bounding box center [327, 272] width 10 height 6
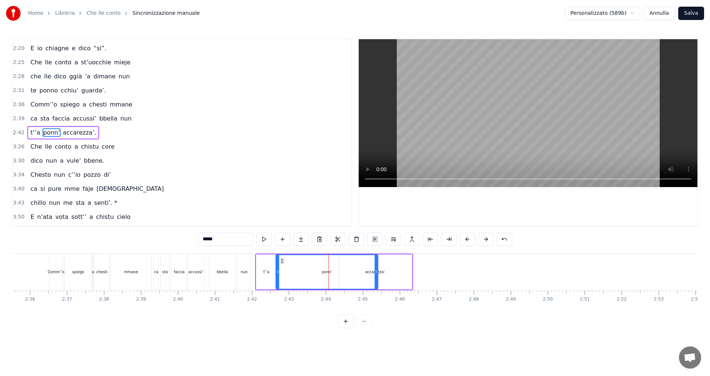
click at [387, 267] on div "accarezza’." at bounding box center [375, 271] width 73 height 35
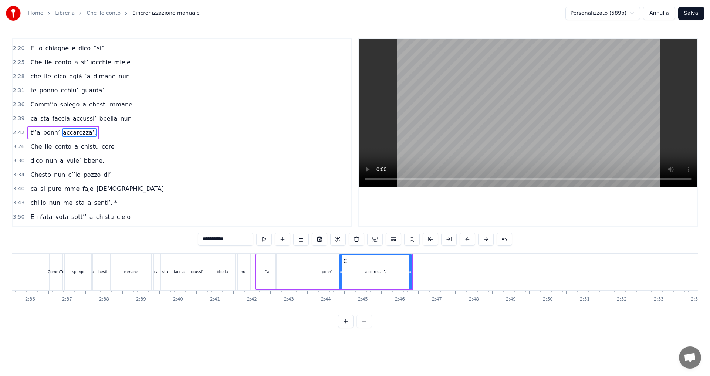
click at [370, 269] on div "accarezza’." at bounding box center [376, 272] width 72 height 34
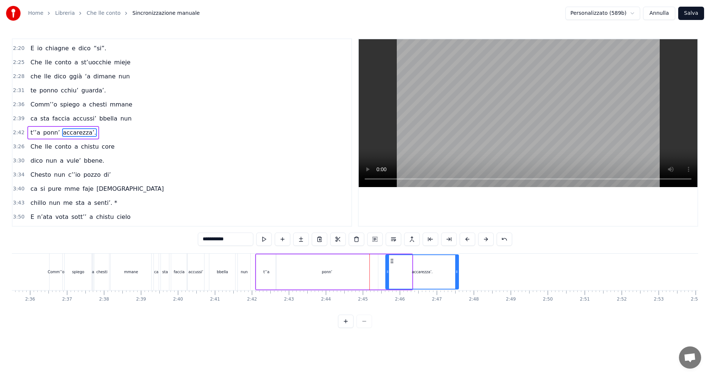
drag, startPoint x: 346, startPoint y: 262, endPoint x: 392, endPoint y: 264, distance: 45.9
click at [392, 264] on div "accarezza’." at bounding box center [422, 272] width 72 height 34
click at [342, 264] on div "ponn’" at bounding box center [327, 271] width 102 height 35
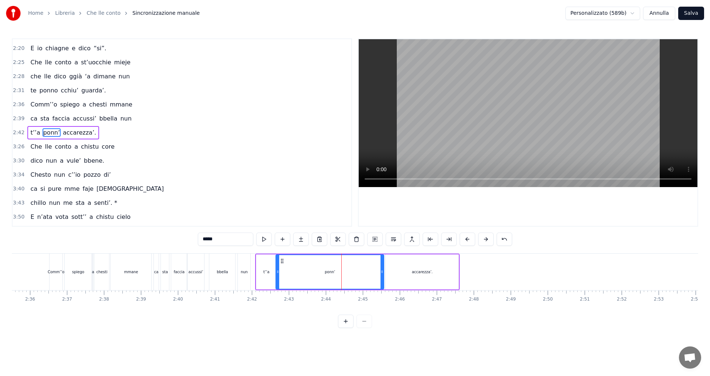
drag, startPoint x: 377, startPoint y: 270, endPoint x: 384, endPoint y: 270, distance: 6.7
click at [384, 270] on icon at bounding box center [382, 272] width 3 height 6
click at [393, 265] on div "accarezza’." at bounding box center [422, 271] width 73 height 35
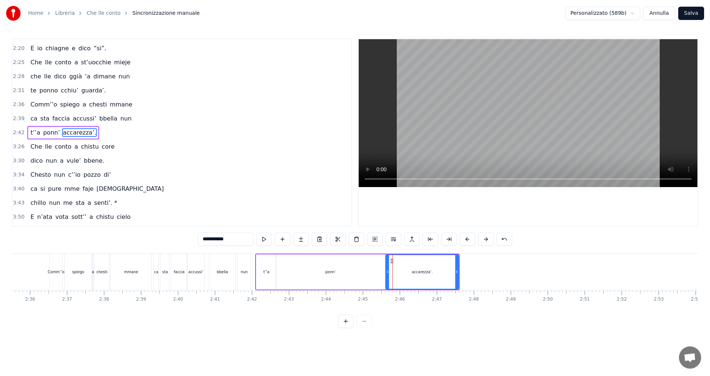
click at [266, 266] on div "t’’a" at bounding box center [266, 271] width 20 height 35
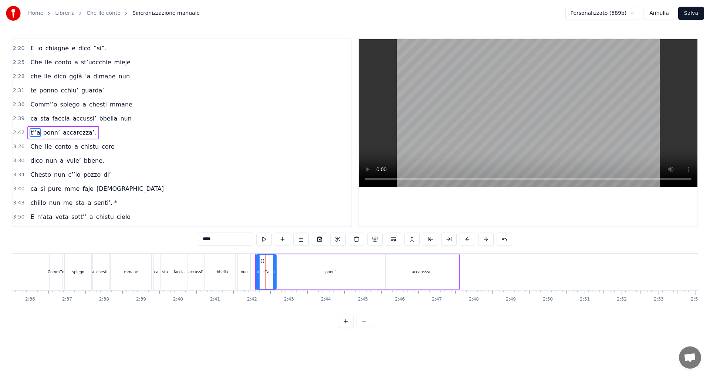
click at [31, 122] on span "ca" at bounding box center [34, 118] width 9 height 9
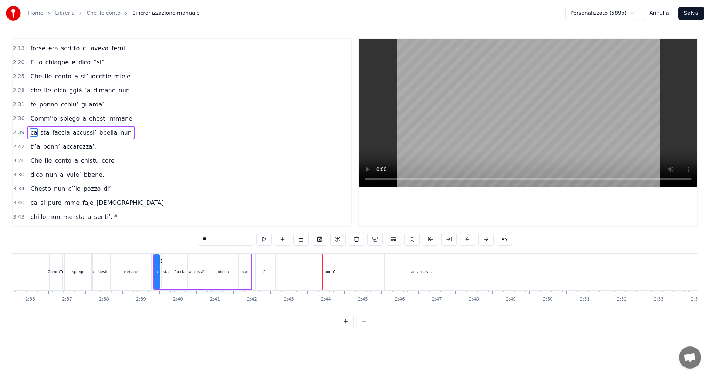
click at [245, 273] on div "nun" at bounding box center [245, 272] width 7 height 6
drag, startPoint x: 245, startPoint y: 261, endPoint x: 252, endPoint y: 260, distance: 7.4
click at [252, 260] on icon at bounding box center [252, 261] width 6 height 6
click at [33, 129] on span "ca" at bounding box center [34, 132] width 9 height 9
click at [371, 272] on div "ponn’" at bounding box center [329, 272] width 109 height 37
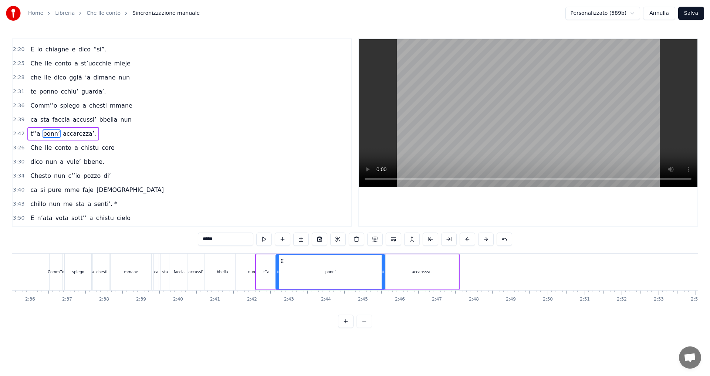
scroll to position [293, 0]
drag, startPoint x: 383, startPoint y: 271, endPoint x: 344, endPoint y: 278, distance: 40.1
click at [347, 278] on div at bounding box center [348, 272] width 3 height 34
click at [31, 118] on span "ca" at bounding box center [34, 118] width 9 height 9
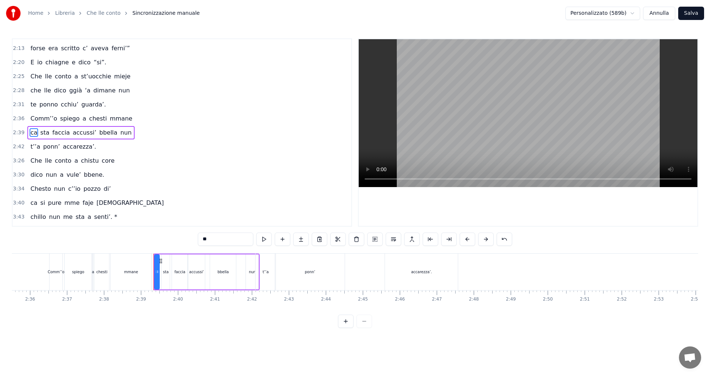
click at [32, 122] on span "Comm’’o" at bounding box center [44, 118] width 28 height 9
type input "*******"
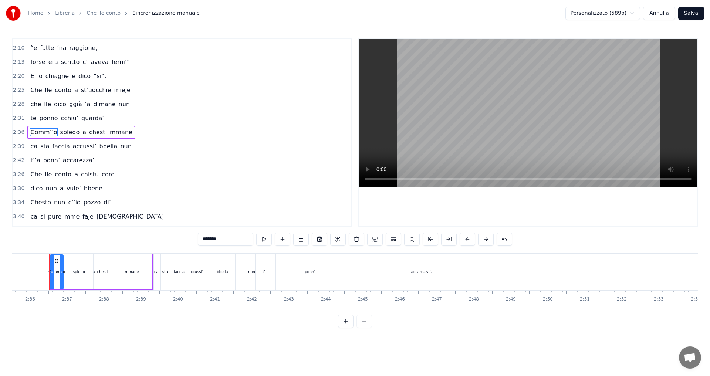
scroll to position [265, 0]
click at [361, 280] on div "t’’a ponn’ accarezza’." at bounding box center [357, 272] width 205 height 37
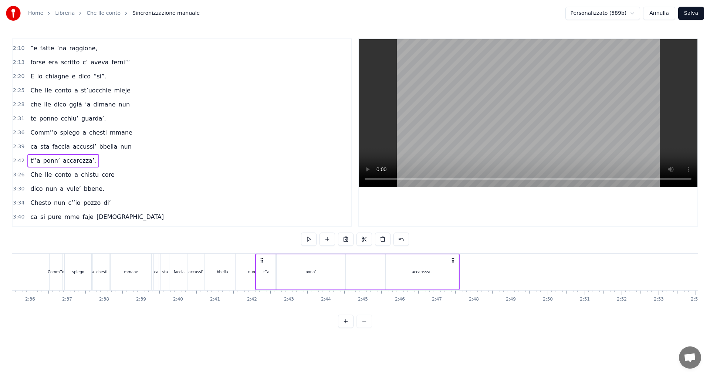
click at [431, 288] on div "accarezza’." at bounding box center [422, 271] width 73 height 35
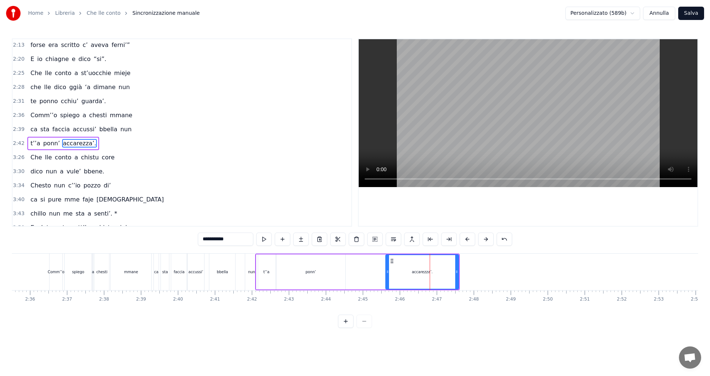
scroll to position [293, 0]
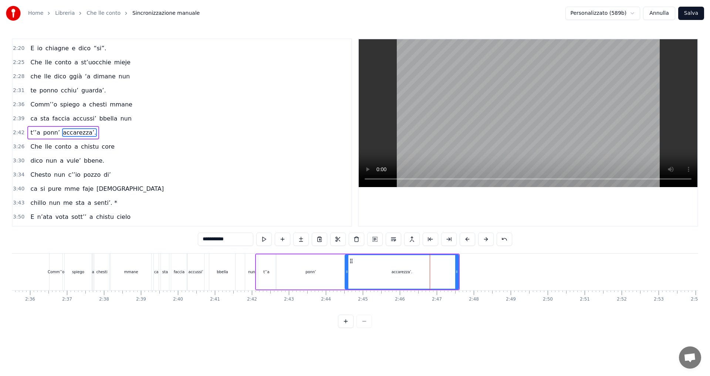
drag, startPoint x: 386, startPoint y: 272, endPoint x: 345, endPoint y: 273, distance: 41.1
click at [345, 273] on icon at bounding box center [346, 272] width 3 height 6
click at [456, 271] on icon at bounding box center [456, 272] width 3 height 6
drag, startPoint x: 456, startPoint y: 271, endPoint x: 384, endPoint y: 274, distance: 71.8
click at [399, 274] on icon at bounding box center [400, 272] width 3 height 6
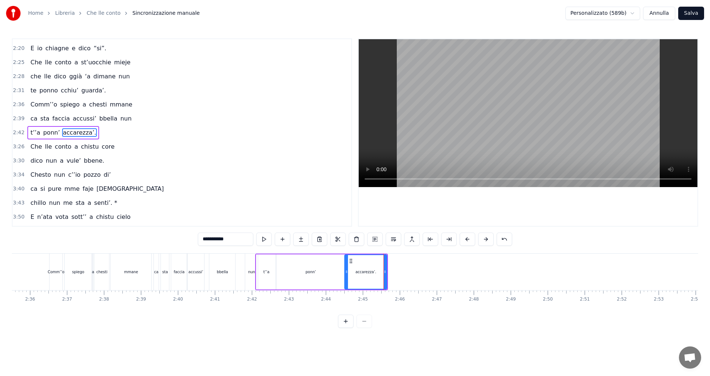
click at [325, 268] on div "ponn’" at bounding box center [311, 271] width 70 height 35
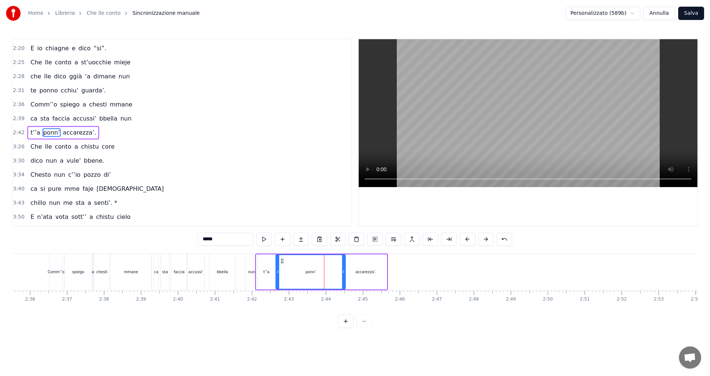
click at [30, 120] on span "ca" at bounding box center [34, 118] width 9 height 9
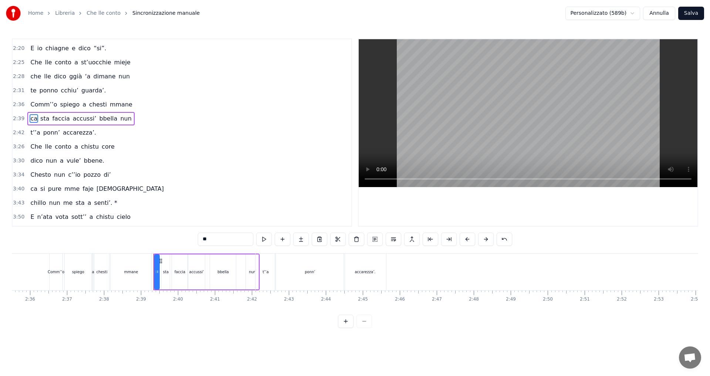
scroll to position [279, 0]
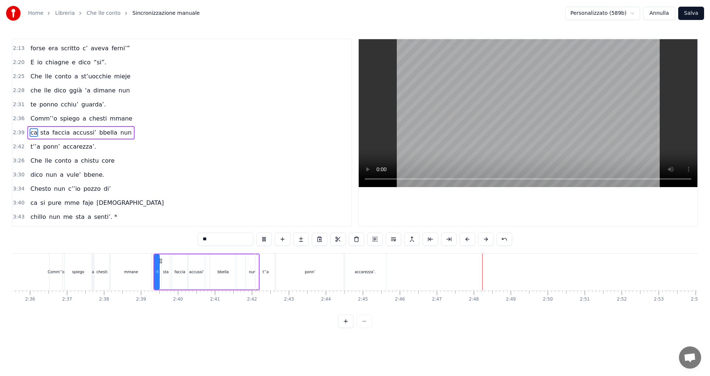
click at [338, 271] on div "ponn’" at bounding box center [310, 272] width 70 height 37
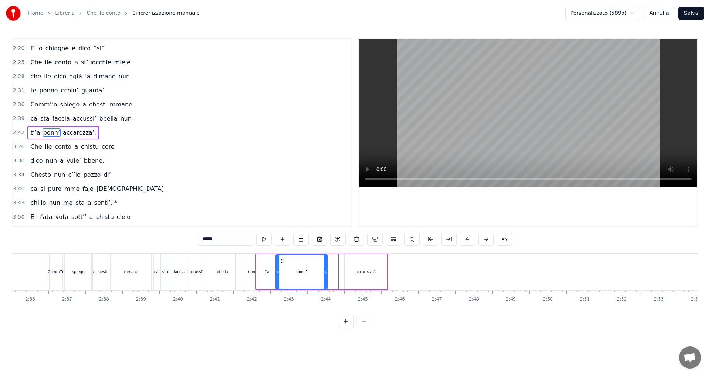
drag, startPoint x: 343, startPoint y: 271, endPoint x: 325, endPoint y: 276, distance: 18.7
click at [325, 276] on div at bounding box center [325, 272] width 3 height 34
click at [252, 276] on div "nun" at bounding box center [251, 272] width 13 height 37
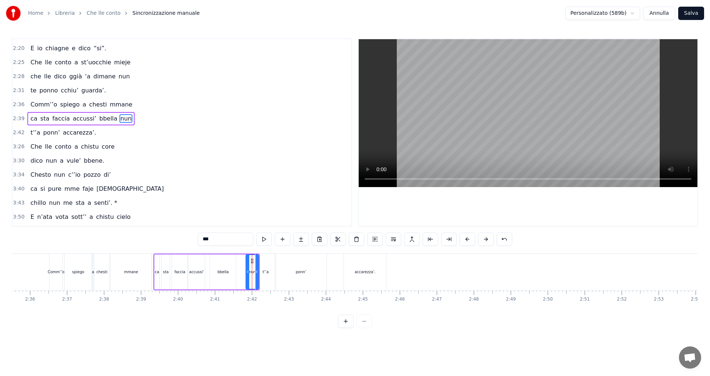
scroll to position [279, 0]
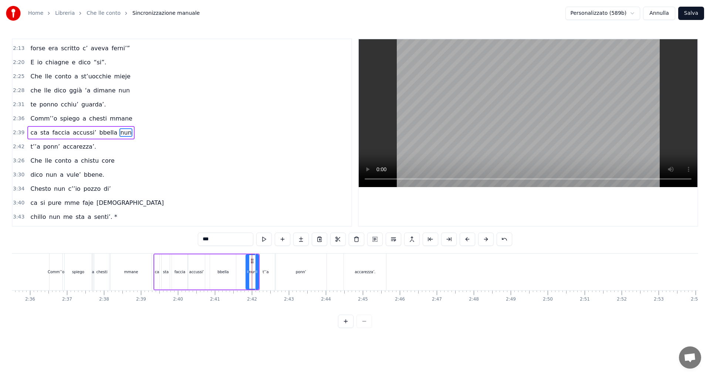
click at [248, 271] on circle at bounding box center [248, 271] width 0 height 0
click at [259, 270] on div "t’’a" at bounding box center [265, 272] width 21 height 37
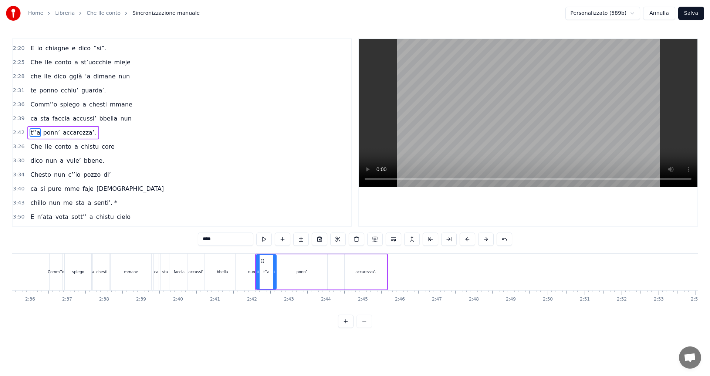
click at [248, 272] on div "nun" at bounding box center [251, 272] width 13 height 37
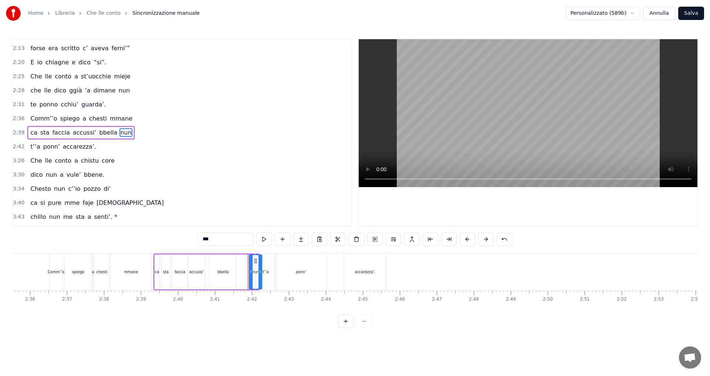
drag, startPoint x: 251, startPoint y: 263, endPoint x: 247, endPoint y: 264, distance: 4.2
click at [247, 264] on div at bounding box center [247, 272] width 3 height 34
click at [30, 131] on span "ca" at bounding box center [34, 132] width 9 height 9
click at [388, 151] on video at bounding box center [528, 113] width 339 height 148
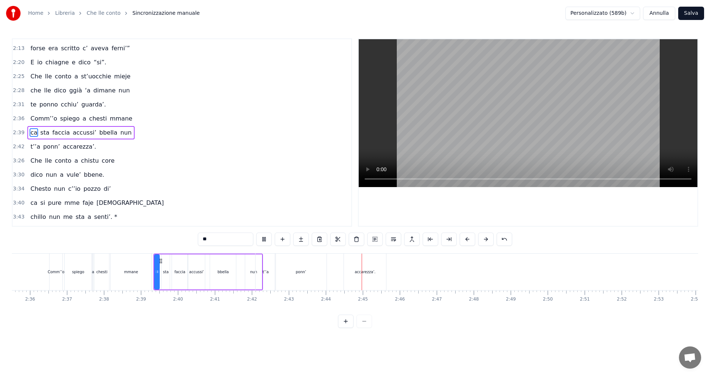
click at [484, 156] on video at bounding box center [528, 113] width 339 height 148
click at [300, 274] on div "ponn’" at bounding box center [301, 272] width 10 height 6
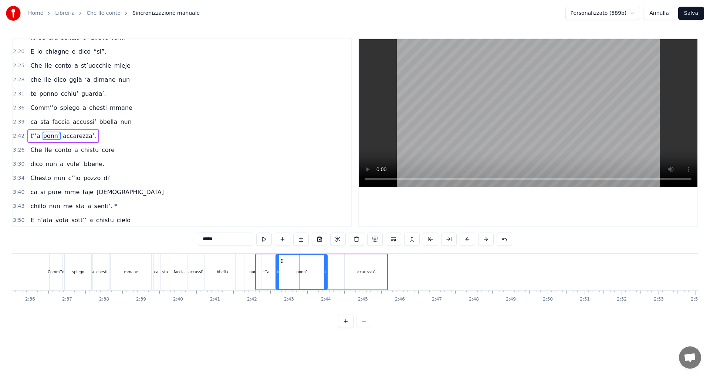
scroll to position [293, 0]
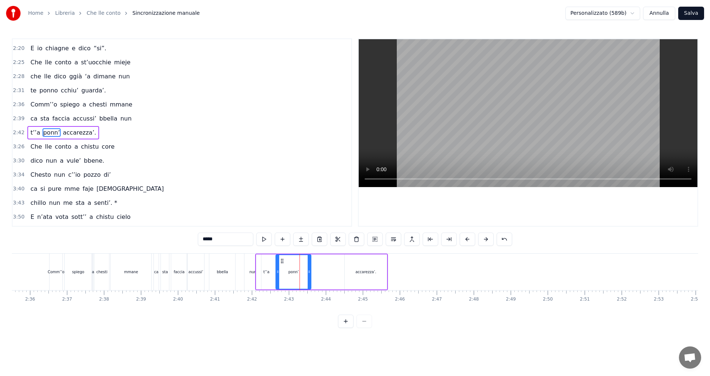
drag, startPoint x: 326, startPoint y: 270, endPoint x: 311, endPoint y: 273, distance: 15.1
click at [310, 273] on icon at bounding box center [309, 272] width 3 height 6
click at [30, 118] on span "ca" at bounding box center [34, 118] width 9 height 9
type input "**"
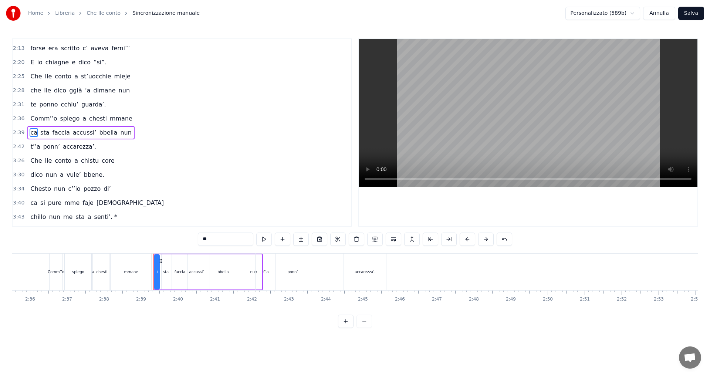
click at [410, 142] on video at bounding box center [528, 113] width 339 height 148
click at [323, 273] on div "t’’a ponn’ accarezza’." at bounding box center [321, 272] width 133 height 37
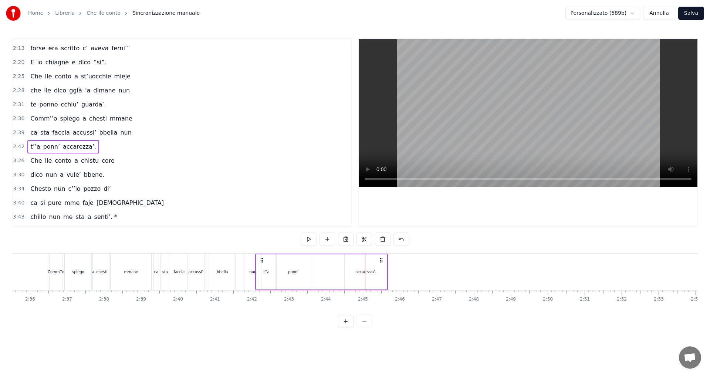
click at [304, 273] on div "ponn’" at bounding box center [293, 271] width 35 height 35
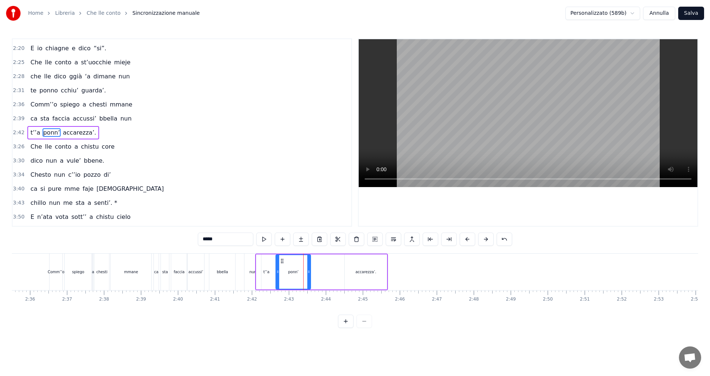
drag, startPoint x: 309, startPoint y: 271, endPoint x: 305, endPoint y: 272, distance: 4.1
click at [307, 272] on icon at bounding box center [308, 272] width 3 height 6
click at [356, 271] on div "accarezza’." at bounding box center [366, 271] width 42 height 35
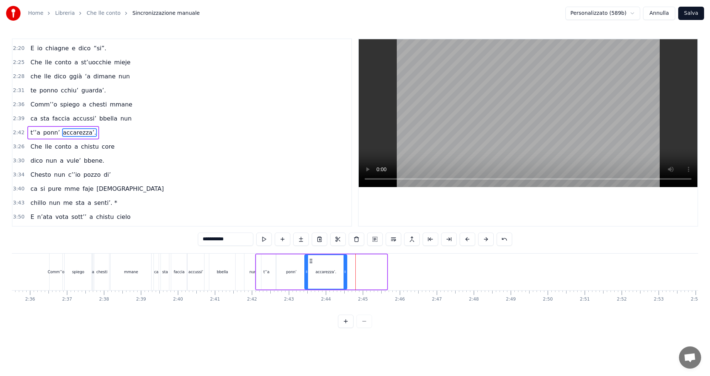
drag, startPoint x: 350, startPoint y: 259, endPoint x: 310, endPoint y: 267, distance: 40.6
click at [310, 267] on div "accarezza’." at bounding box center [325, 272] width 41 height 34
click at [30, 118] on span "ca" at bounding box center [34, 118] width 9 height 9
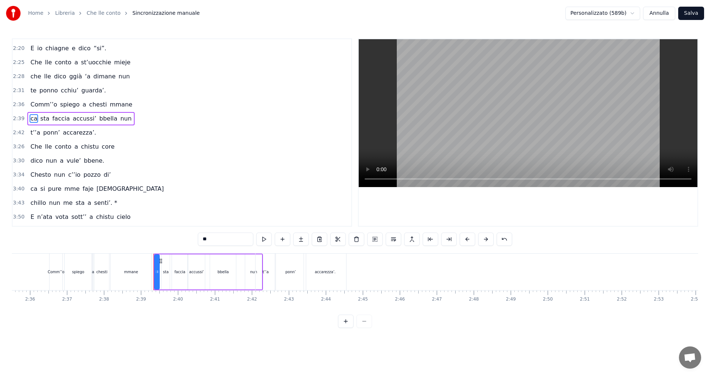
scroll to position [279, 0]
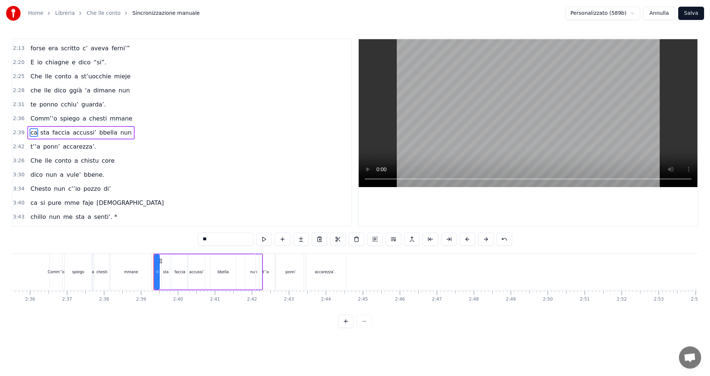
click at [413, 142] on video at bounding box center [528, 113] width 339 height 148
click at [336, 270] on div "accarezza’." at bounding box center [325, 272] width 42 height 37
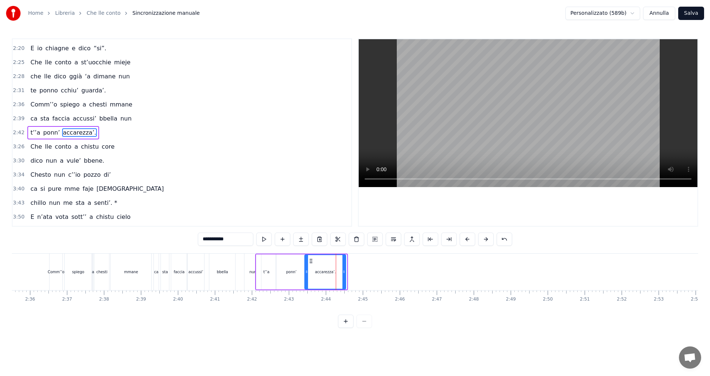
click at [343, 271] on icon at bounding box center [343, 272] width 3 height 6
click at [30, 121] on span "ca" at bounding box center [34, 118] width 9 height 9
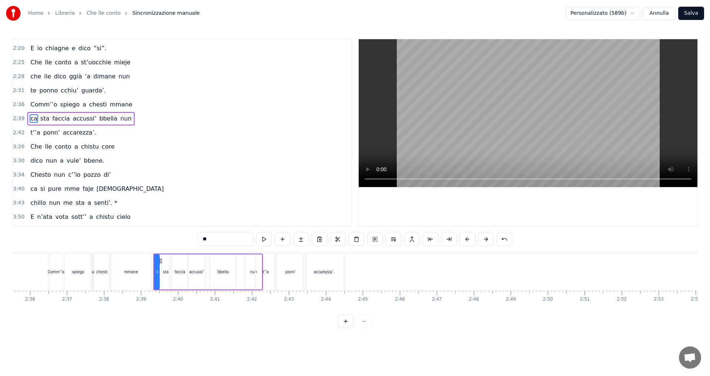
scroll to position [279, 0]
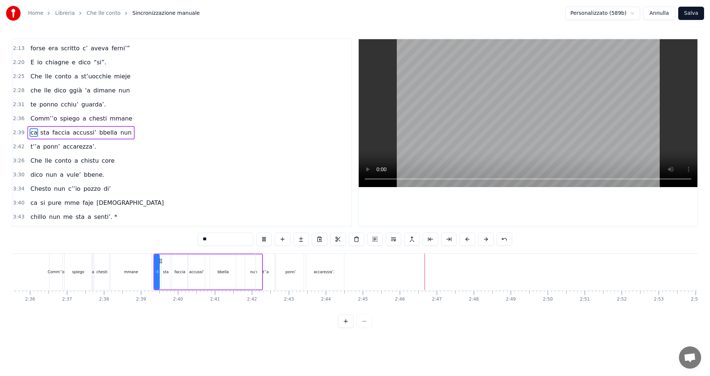
click at [31, 117] on span "Comm’’o" at bounding box center [44, 118] width 28 height 9
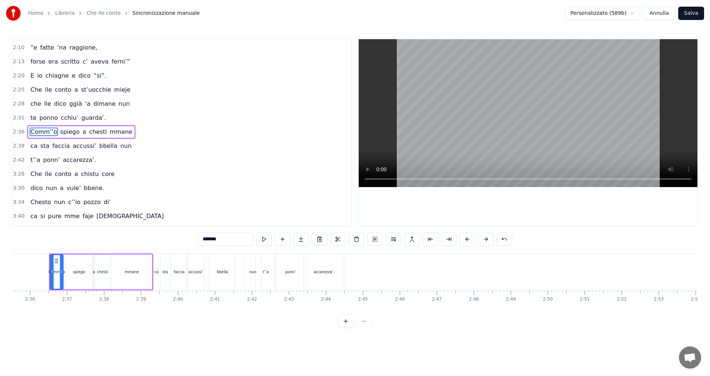
scroll to position [265, 0]
click at [341, 270] on div "accarezza’." at bounding box center [324, 272] width 40 height 37
type input "**********"
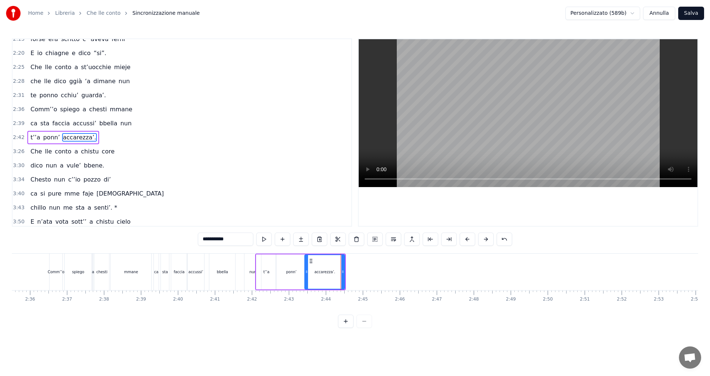
scroll to position [293, 0]
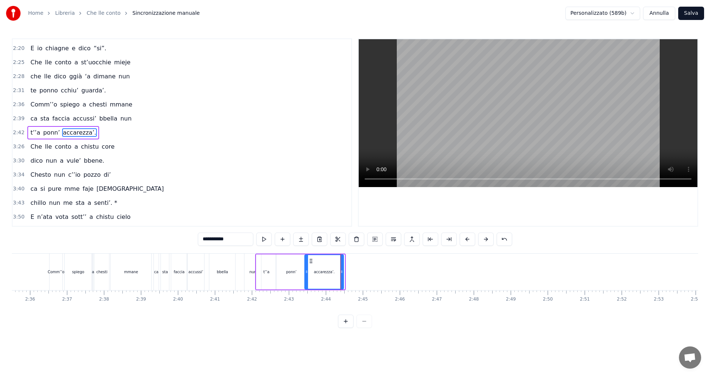
click at [343, 269] on div at bounding box center [341, 272] width 3 height 34
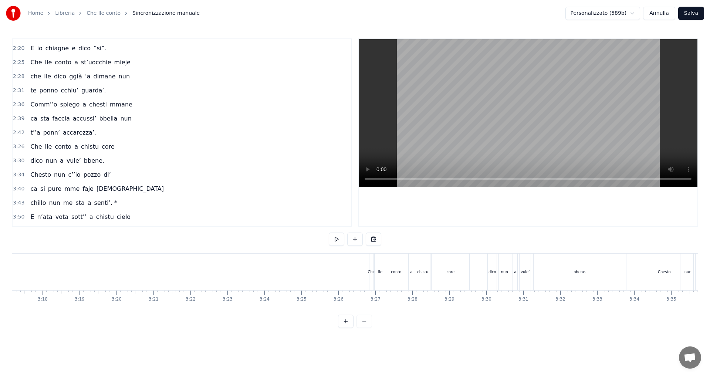
scroll to position [0, 7313]
click at [17, 145] on span "3:26" at bounding box center [18, 146] width 11 height 7
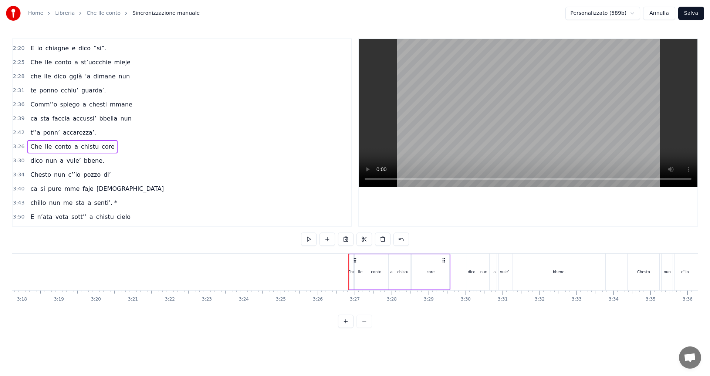
click at [365, 267] on div "lle" at bounding box center [360, 271] width 11 height 35
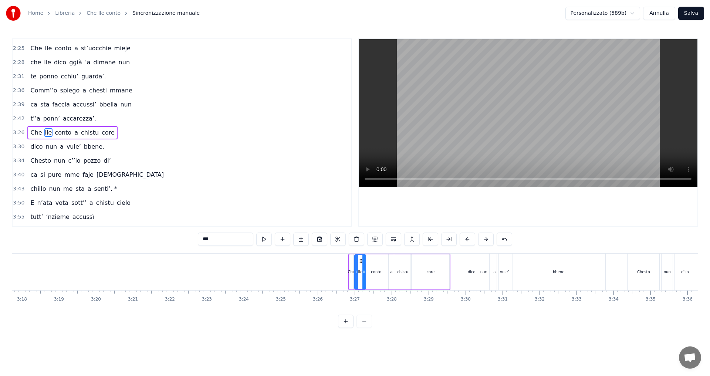
click at [61, 135] on span "conto" at bounding box center [63, 132] width 18 height 9
type input "*****"
click at [351, 254] on div "Che lle conto a chistu core" at bounding box center [399, 272] width 102 height 37
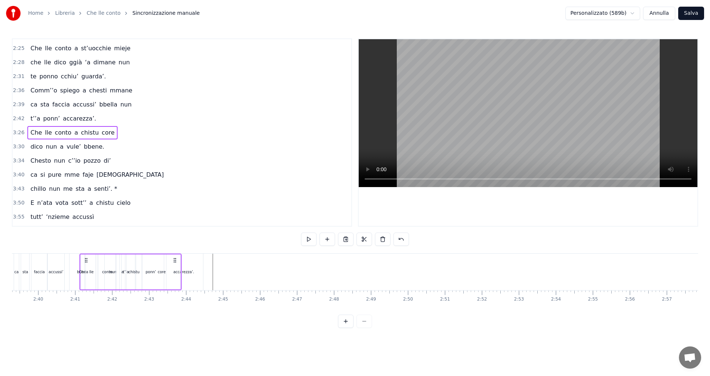
scroll to position [0, 5867]
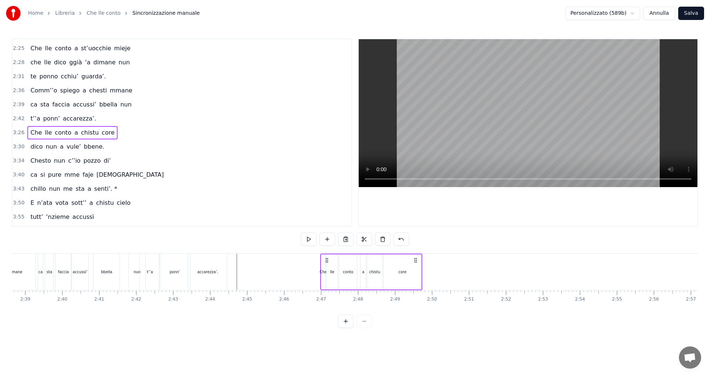
drag, startPoint x: 355, startPoint y: 259, endPoint x: 327, endPoint y: 289, distance: 41.3
click at [327, 289] on div "Che lle conto a chistu core" at bounding box center [371, 272] width 102 height 37
click at [30, 105] on span "ca" at bounding box center [34, 104] width 9 height 9
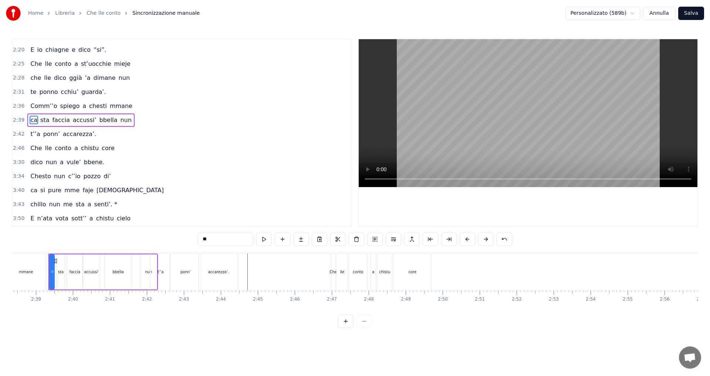
scroll to position [0, 5856]
click at [213, 271] on div "accarezza’." at bounding box center [219, 272] width 21 height 6
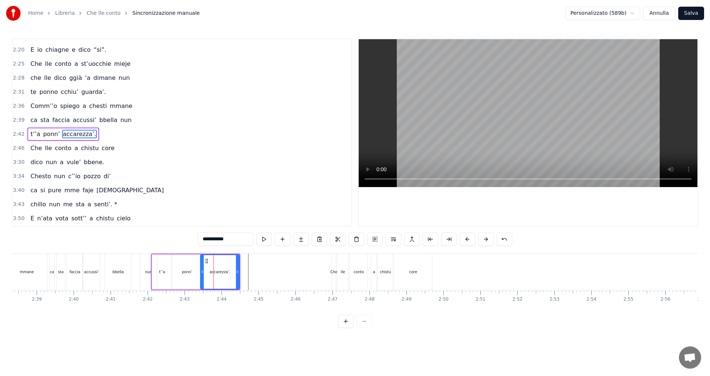
scroll to position [293, 0]
drag, startPoint x: 238, startPoint y: 271, endPoint x: 234, endPoint y: 272, distance: 3.7
click at [234, 272] on icon at bounding box center [233, 272] width 3 height 6
click at [40, 121] on span "sta" at bounding box center [45, 118] width 10 height 9
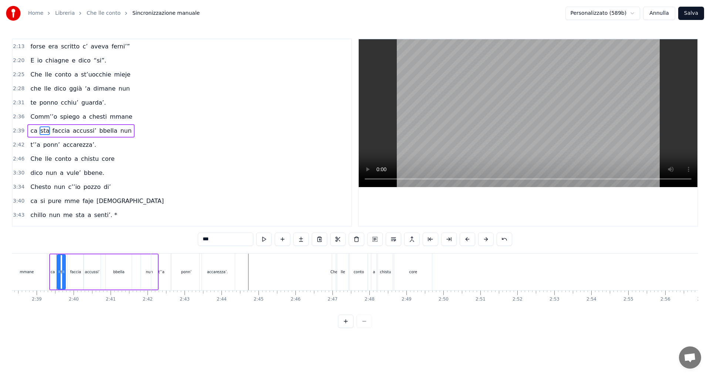
scroll to position [279, 0]
click at [202, 273] on div "accarezza’." at bounding box center [217, 272] width 35 height 37
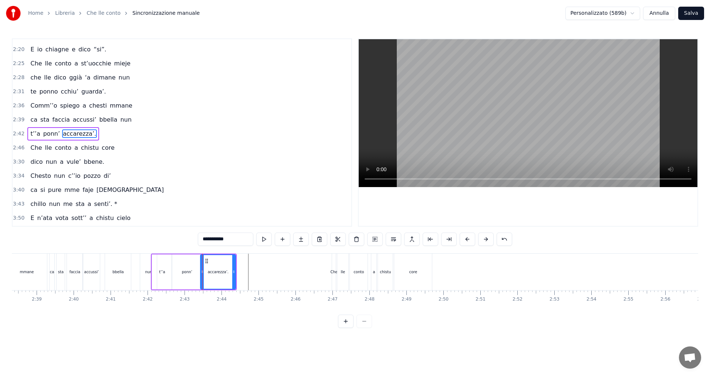
scroll to position [293, 0]
drag, startPoint x: 207, startPoint y: 261, endPoint x: 203, endPoint y: 262, distance: 4.8
click at [203, 262] on icon at bounding box center [202, 261] width 6 height 6
click at [343, 267] on div "lle" at bounding box center [342, 272] width 11 height 37
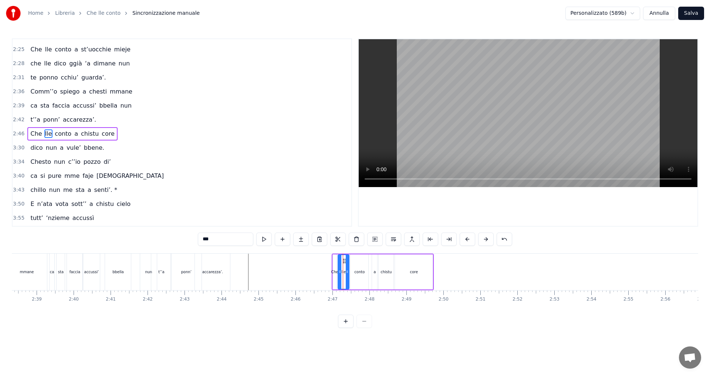
scroll to position [307, 0]
click at [428, 260] on div "core" at bounding box center [414, 271] width 38 height 35
click at [54, 132] on span "conto" at bounding box center [63, 132] width 18 height 9
type input "*****"
click at [16, 133] on span "2:46" at bounding box center [18, 132] width 11 height 7
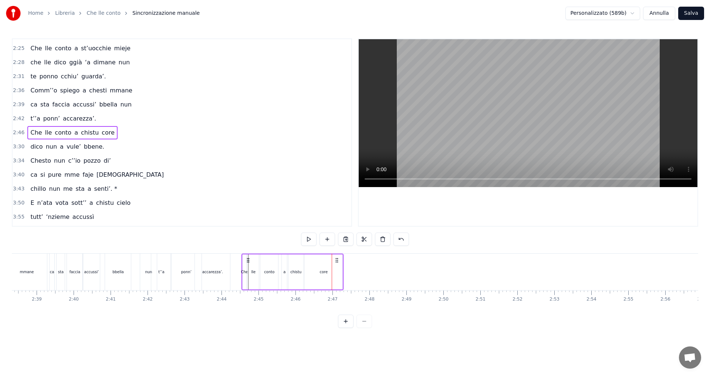
drag, startPoint x: 338, startPoint y: 261, endPoint x: 248, endPoint y: 263, distance: 90.3
click at [248, 263] on icon at bounding box center [248, 260] width 6 height 6
click at [32, 104] on span "ca" at bounding box center [34, 104] width 9 height 9
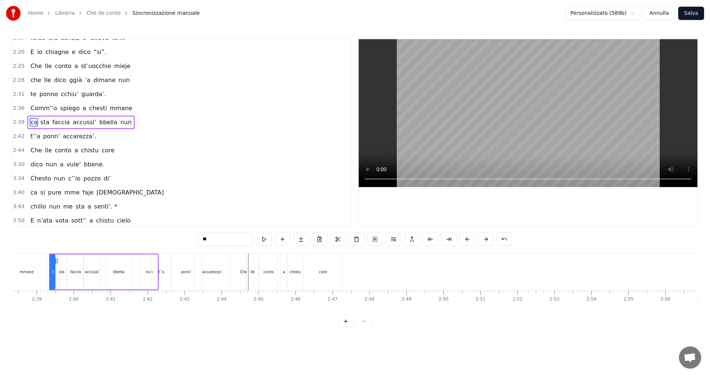
scroll to position [279, 0]
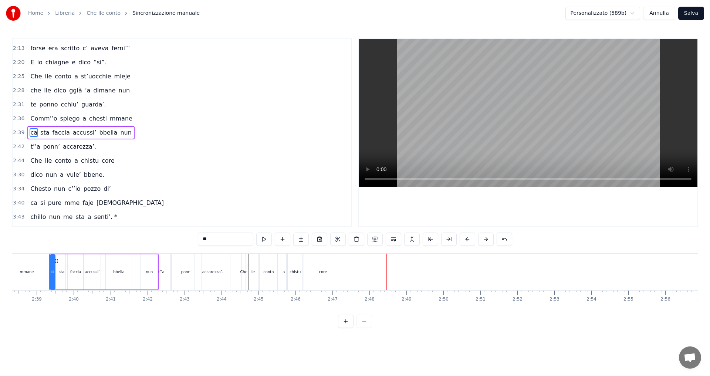
click at [18, 162] on span "2:44" at bounding box center [18, 160] width 11 height 7
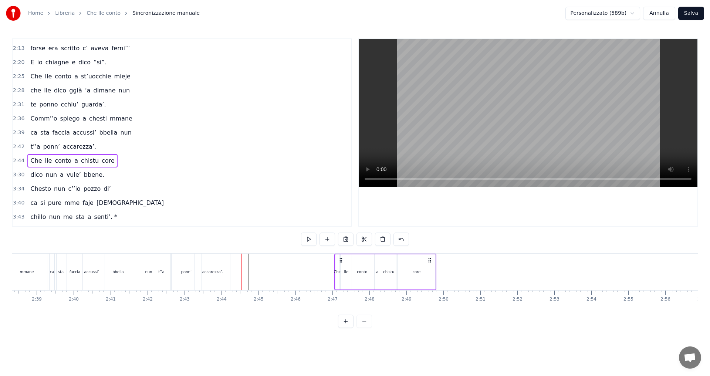
drag, startPoint x: 248, startPoint y: 260, endPoint x: 334, endPoint y: 264, distance: 86.3
click at [340, 268] on div "Che lle conto a chistu core" at bounding box center [385, 272] width 102 height 37
click at [30, 148] on span "t’’a" at bounding box center [35, 146] width 11 height 9
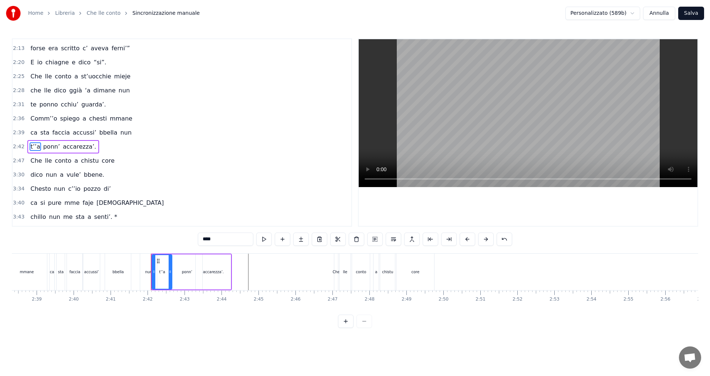
scroll to position [293, 0]
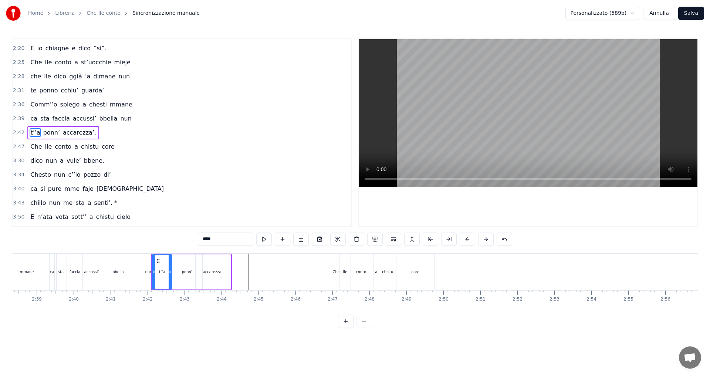
click at [32, 105] on span "Comm’’o" at bounding box center [44, 104] width 28 height 9
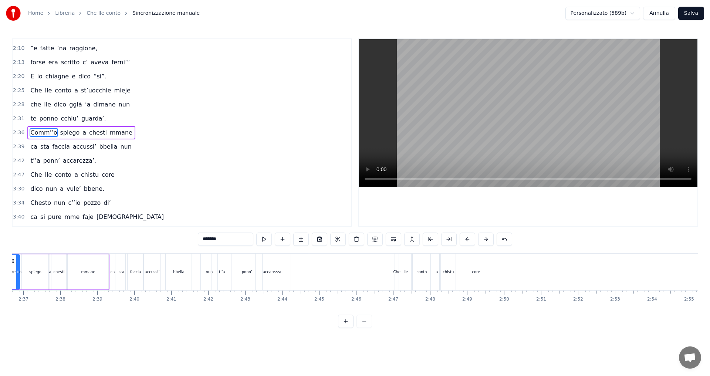
scroll to position [0, 5751]
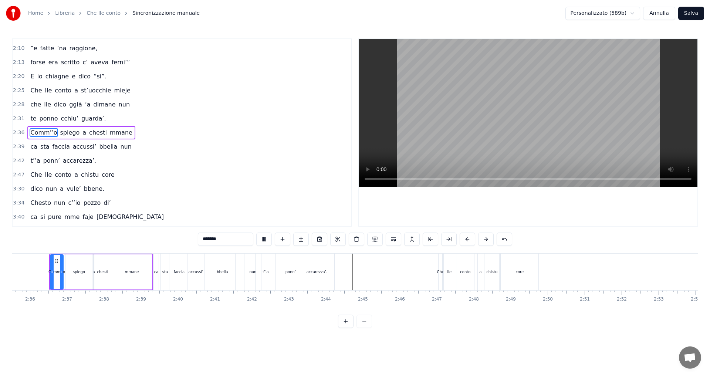
click at [313, 270] on div "accarezza’." at bounding box center [317, 272] width 21 height 6
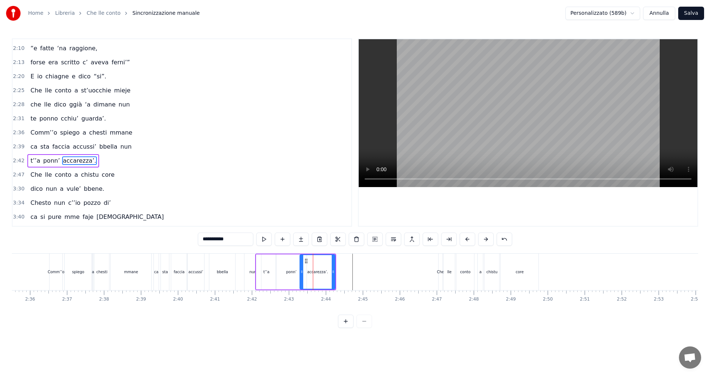
scroll to position [293, 0]
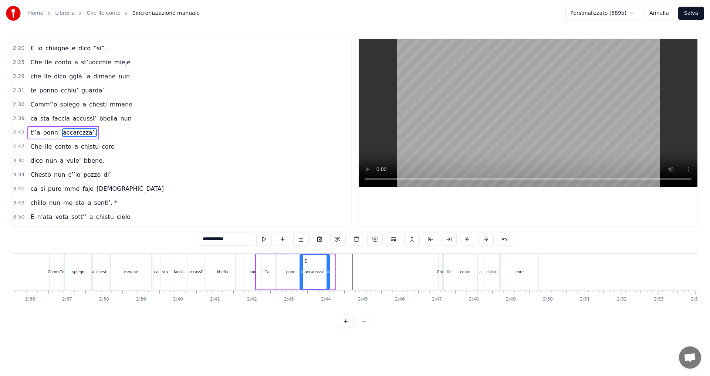
drag, startPoint x: 333, startPoint y: 269, endPoint x: 328, endPoint y: 269, distance: 5.2
click at [328, 269] on icon at bounding box center [328, 272] width 3 height 6
click at [33, 119] on span "ca" at bounding box center [34, 118] width 9 height 9
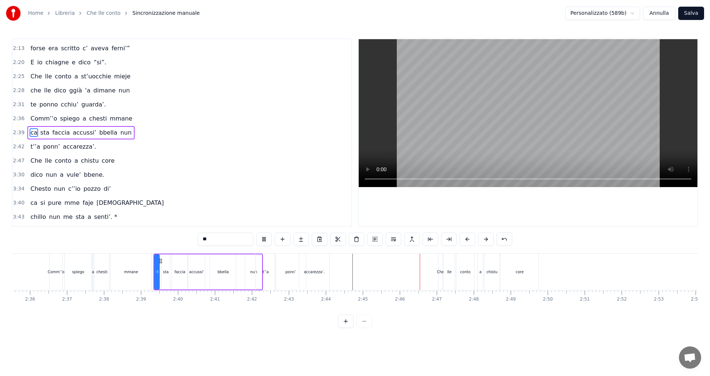
click at [318, 271] on div "accarezza’." at bounding box center [314, 272] width 21 height 6
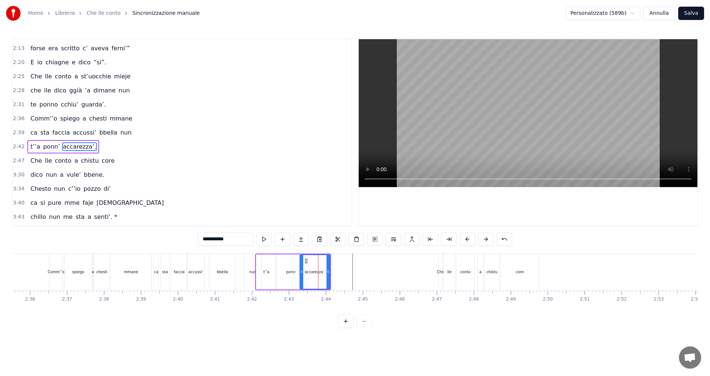
scroll to position [293, 0]
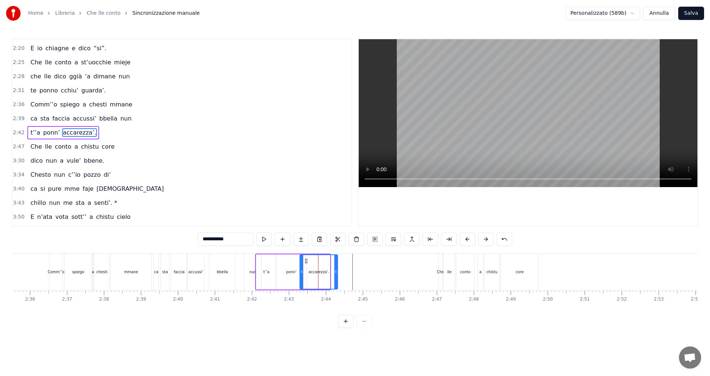
drag, startPoint x: 328, startPoint y: 256, endPoint x: 321, endPoint y: 256, distance: 7.4
click at [337, 255] on div at bounding box center [335, 272] width 3 height 34
click at [291, 267] on div "ponn’" at bounding box center [291, 271] width 31 height 35
drag, startPoint x: 305, startPoint y: 261, endPoint x: 299, endPoint y: 262, distance: 6.5
click at [299, 262] on div at bounding box center [298, 272] width 3 height 34
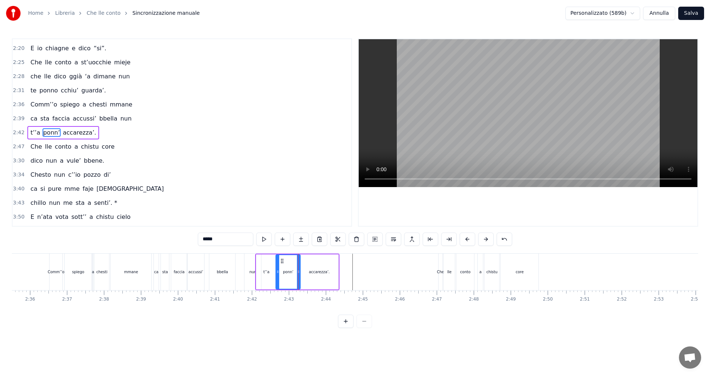
click at [31, 118] on span "ca" at bounding box center [34, 118] width 9 height 9
type input "**"
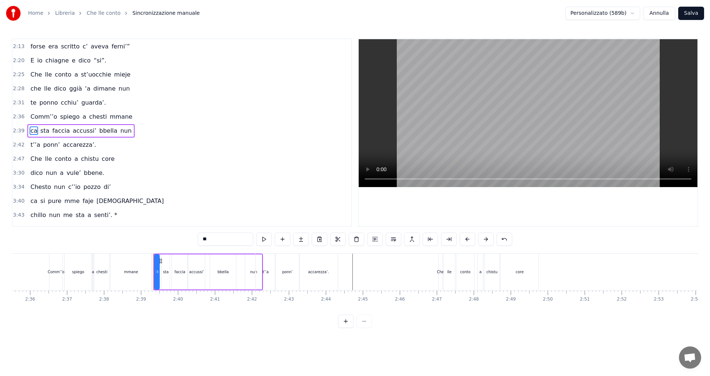
scroll to position [279, 0]
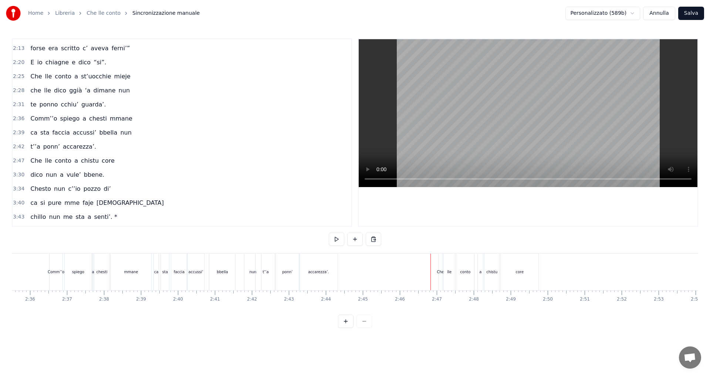
click at [435, 125] on video at bounding box center [528, 113] width 339 height 148
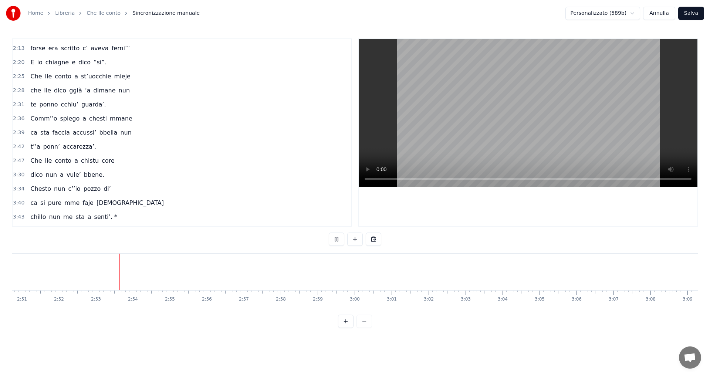
scroll to position [0, 6366]
click at [30, 119] on span "Comm’’o" at bounding box center [44, 118] width 28 height 9
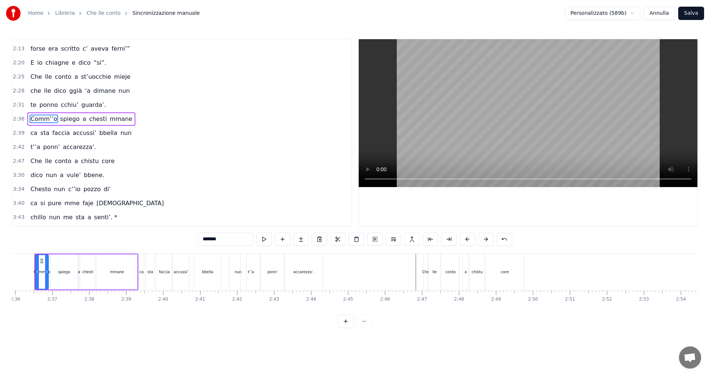
scroll to position [0, 5751]
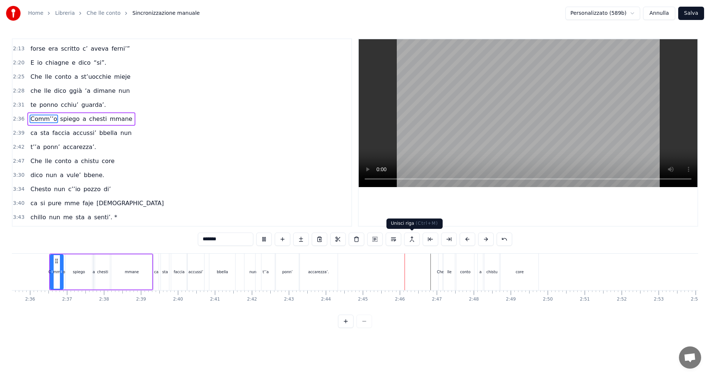
click at [451, 153] on video at bounding box center [528, 113] width 339 height 148
click at [119, 133] on span "nun" at bounding box center [125, 133] width 13 height 9
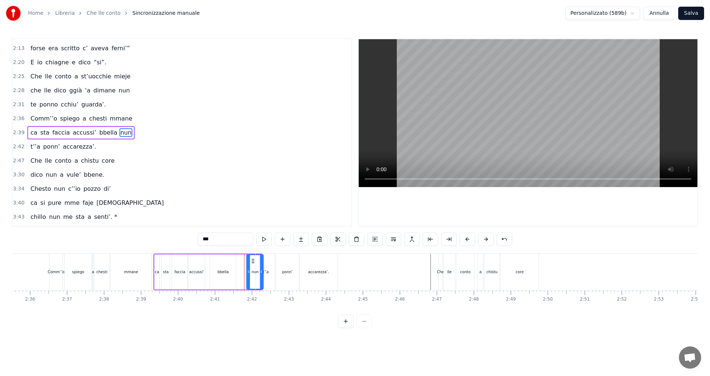
click at [253, 261] on icon at bounding box center [253, 261] width 6 height 6
click at [30, 118] on span "Comm’’o" at bounding box center [44, 118] width 28 height 9
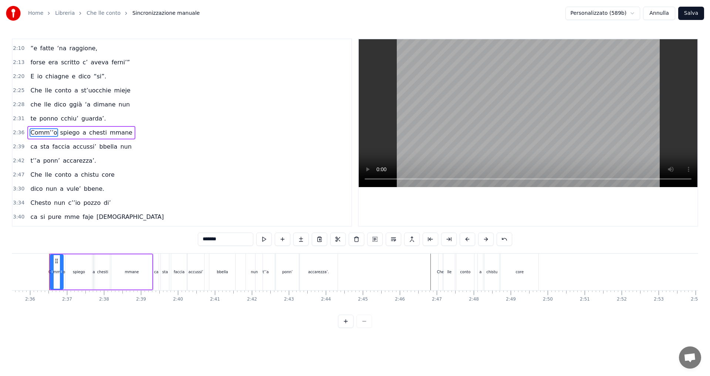
click at [34, 146] on span "ca" at bounding box center [34, 146] width 9 height 9
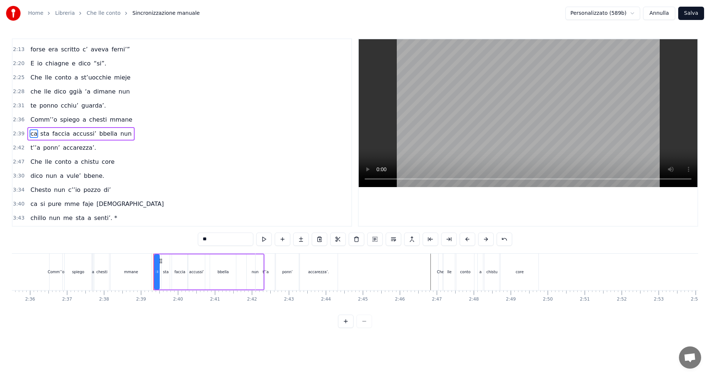
scroll to position [279, 0]
click at [334, 266] on div "accarezza’." at bounding box center [318, 272] width 38 height 37
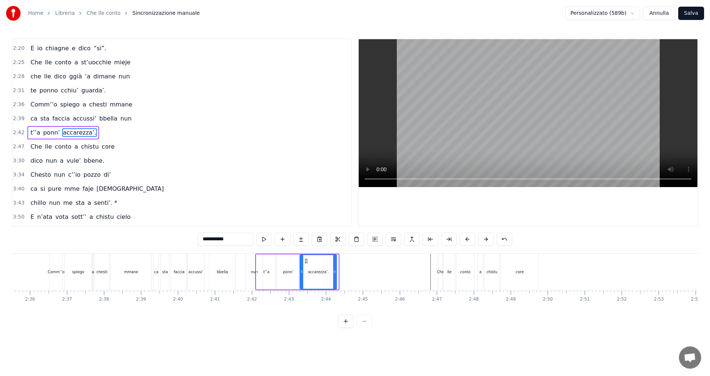
drag, startPoint x: 338, startPoint y: 266, endPoint x: 334, endPoint y: 267, distance: 3.7
click at [334, 267] on div at bounding box center [334, 272] width 3 height 34
click at [226, 278] on div "bbella" at bounding box center [222, 272] width 26 height 37
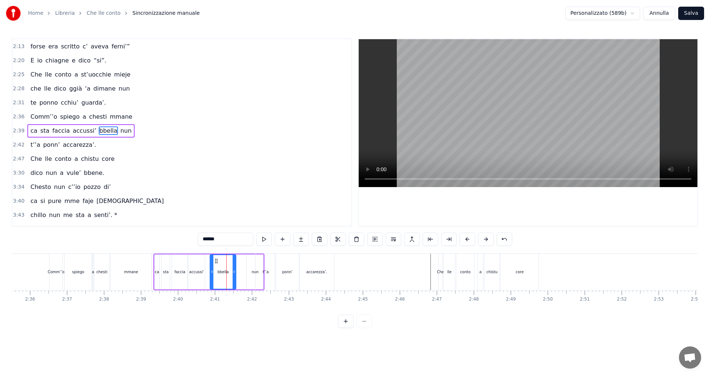
scroll to position [279, 0]
click at [36, 120] on span "Comm’’o" at bounding box center [44, 118] width 28 height 9
type input "*******"
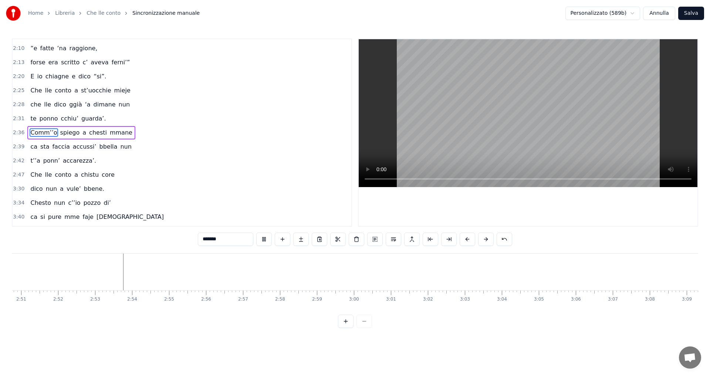
scroll to position [0, 6367]
click at [15, 175] on span "2:47" at bounding box center [18, 174] width 11 height 7
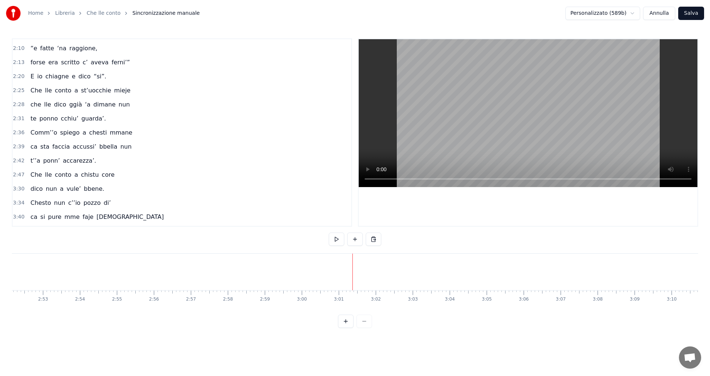
click at [20, 172] on span "2:47" at bounding box center [18, 174] width 11 height 7
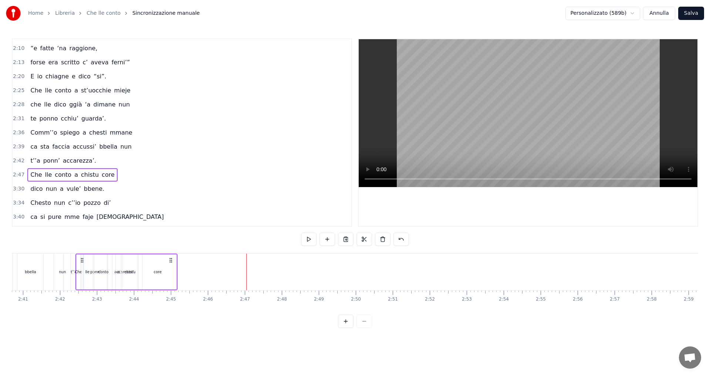
scroll to position [0, 5935]
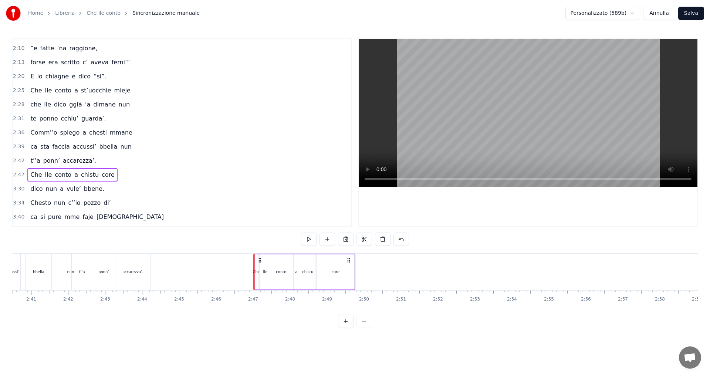
drag, startPoint x: 55, startPoint y: 259, endPoint x: 260, endPoint y: 273, distance: 205.0
click at [260, 273] on div "Che lle conto a chistu core" at bounding box center [304, 272] width 102 height 37
click at [308, 237] on button at bounding box center [309, 239] width 16 height 13
click at [17, 162] on span "2:42" at bounding box center [18, 160] width 11 height 7
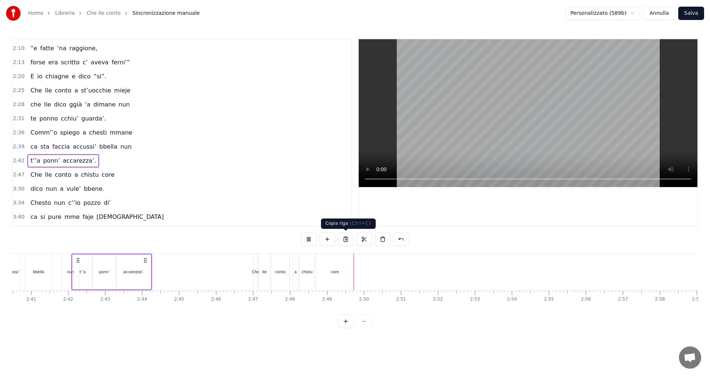
click at [415, 150] on video at bounding box center [528, 113] width 339 height 148
click at [16, 174] on span "2:47" at bounding box center [18, 174] width 11 height 7
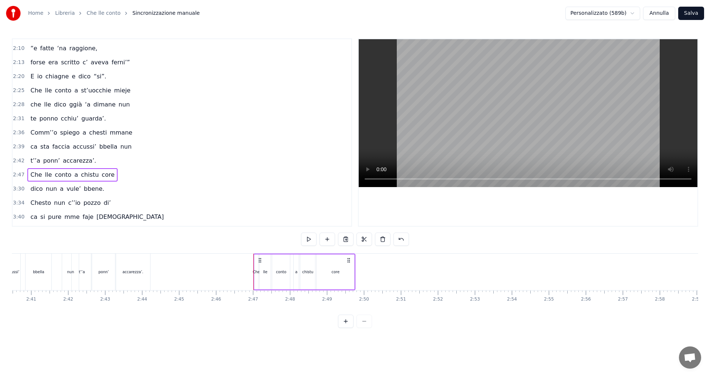
click at [15, 188] on span "3:30" at bounding box center [18, 188] width 11 height 7
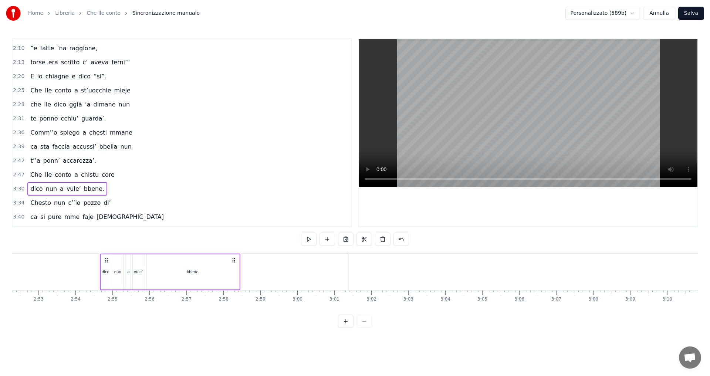
scroll to position [0, 6355]
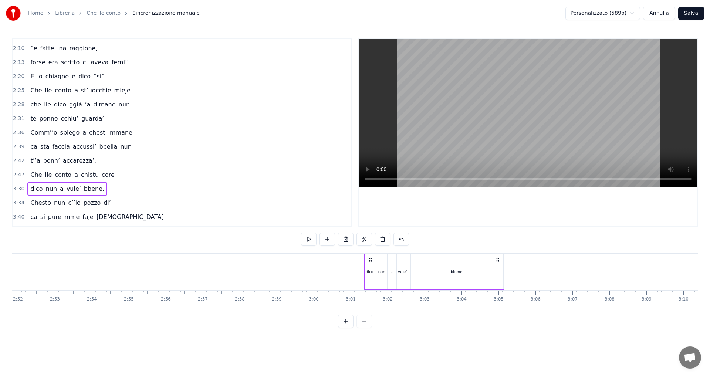
drag, startPoint x: 54, startPoint y: 260, endPoint x: 369, endPoint y: 286, distance: 316.2
click at [369, 286] on div "dico nun a vule’ bbene." at bounding box center [434, 272] width 141 height 37
click at [33, 173] on span "Che" at bounding box center [36, 174] width 13 height 9
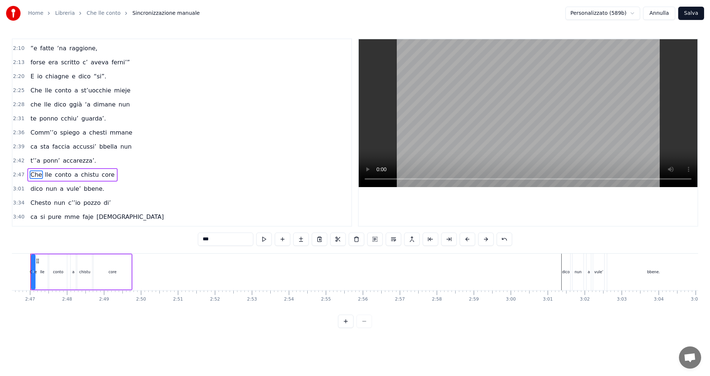
scroll to position [0, 6140]
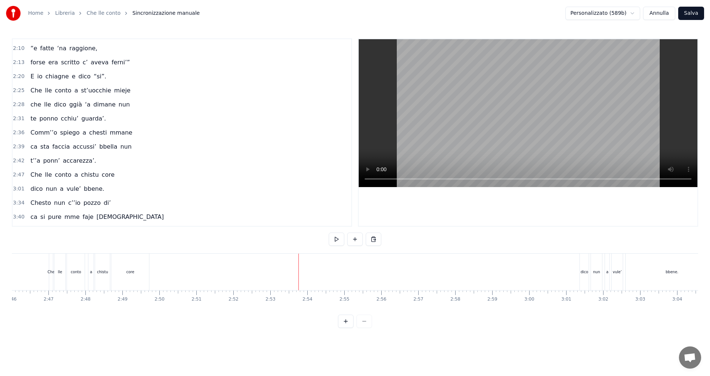
click at [18, 192] on span "3:01" at bounding box center [18, 188] width 11 height 7
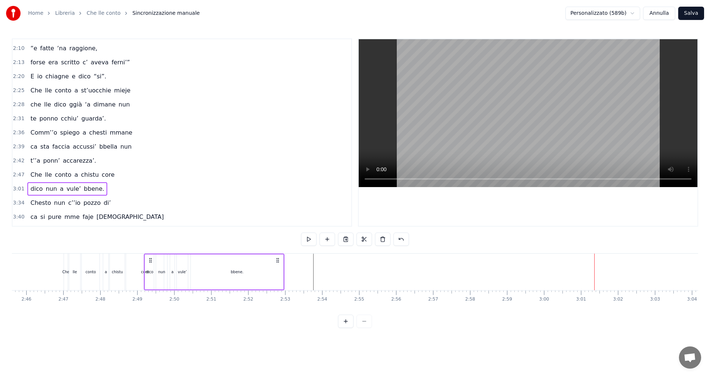
scroll to position [0, 6120]
drag, startPoint x: 586, startPoint y: 259, endPoint x: 167, endPoint y: 267, distance: 419.5
click at [167, 267] on div "dico nun a vule’ bbene." at bounding box center [230, 272] width 141 height 37
click at [30, 170] on span "Che" at bounding box center [36, 174] width 13 height 9
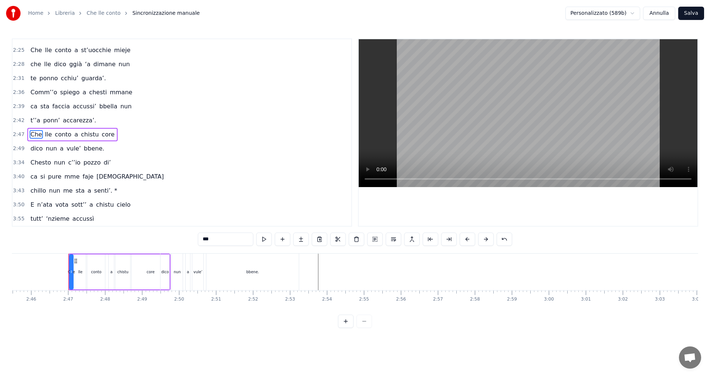
scroll to position [307, 0]
click at [296, 274] on div "bbene." at bounding box center [252, 272] width 92 height 37
type input "******"
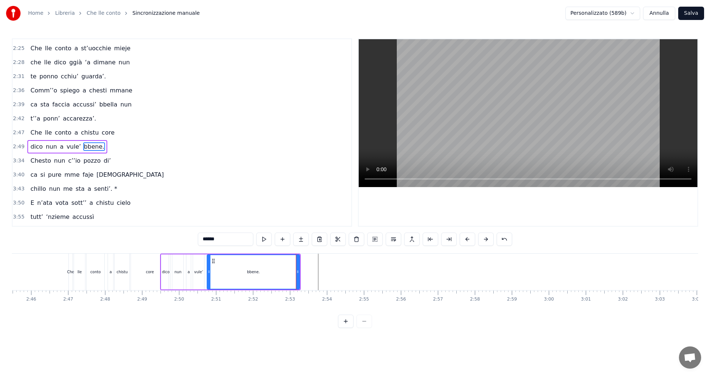
scroll to position [319, 0]
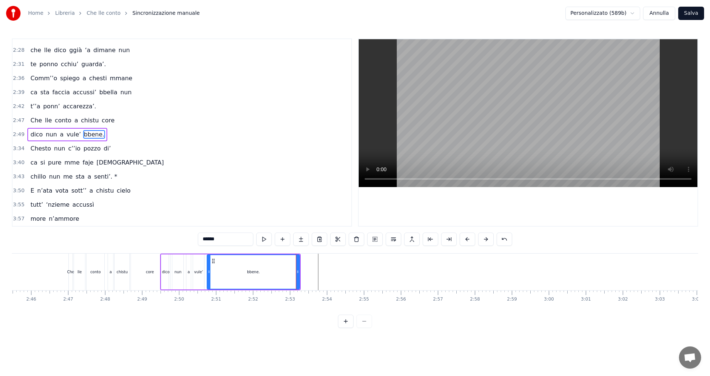
click at [18, 137] on span "2:49" at bounding box center [18, 134] width 11 height 7
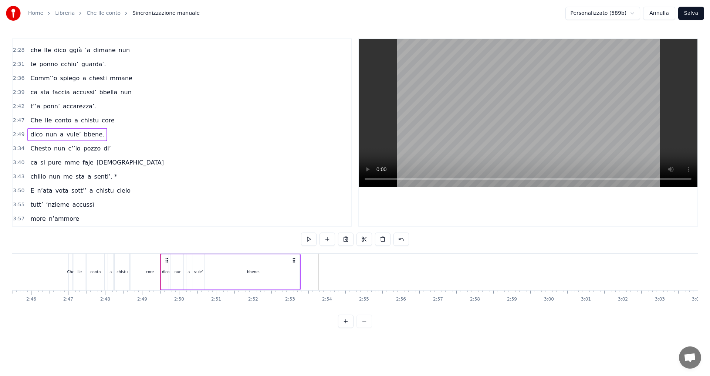
click at [170, 257] on div "dico" at bounding box center [166, 271] width 10 height 35
click at [16, 135] on span "2:49" at bounding box center [18, 134] width 11 height 7
drag, startPoint x: 166, startPoint y: 261, endPoint x: 172, endPoint y: 262, distance: 6.0
click at [172, 262] on icon at bounding box center [173, 260] width 6 height 6
click at [27, 122] on div "Che lle conto a chistu core" at bounding box center [72, 120] width 90 height 13
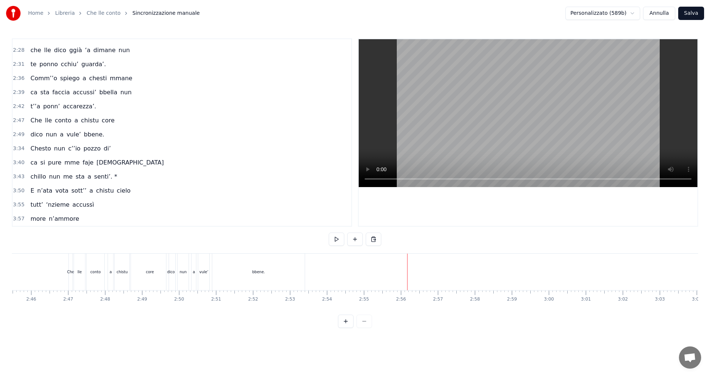
click at [339, 324] on button at bounding box center [346, 321] width 16 height 13
click at [13, 137] on span "2:49" at bounding box center [18, 134] width 11 height 7
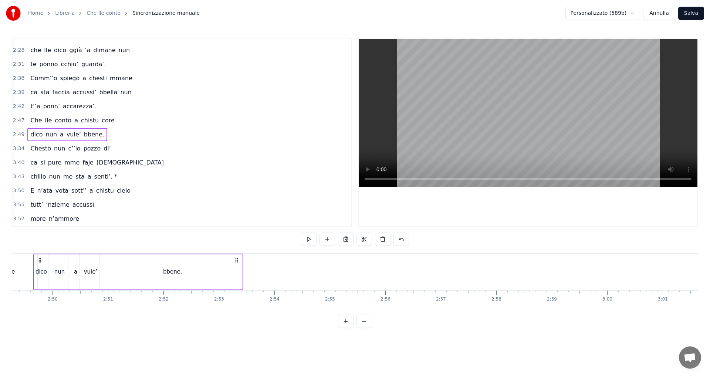
scroll to position [0, 9375]
click at [18, 133] on span "2:49" at bounding box center [18, 134] width 11 height 7
click at [339, 325] on div "0:24 E n’ata vota sott’’a chistu cielo 0:29 tutte ‘nziem’accussì more n’ammore …" at bounding box center [355, 183] width 686 height 290
click at [345, 327] on button at bounding box center [346, 321] width 16 height 13
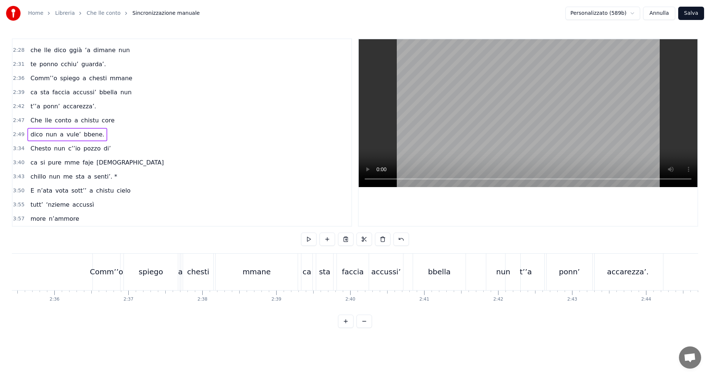
click at [345, 327] on button at bounding box center [346, 321] width 16 height 13
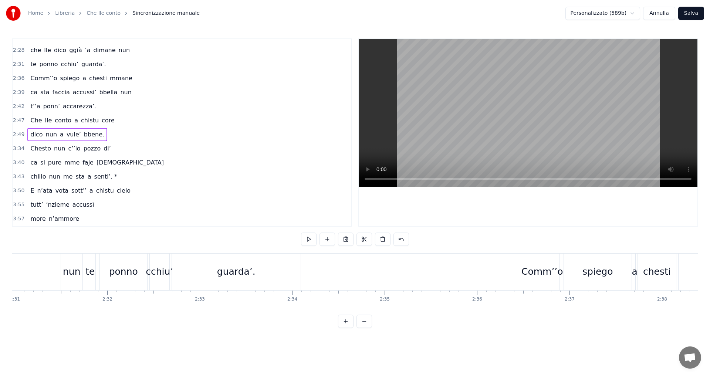
click at [345, 327] on button at bounding box center [346, 321] width 16 height 13
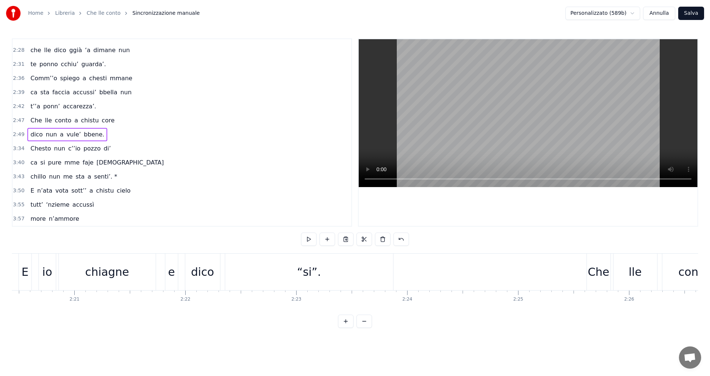
click at [345, 327] on button at bounding box center [346, 321] width 16 height 13
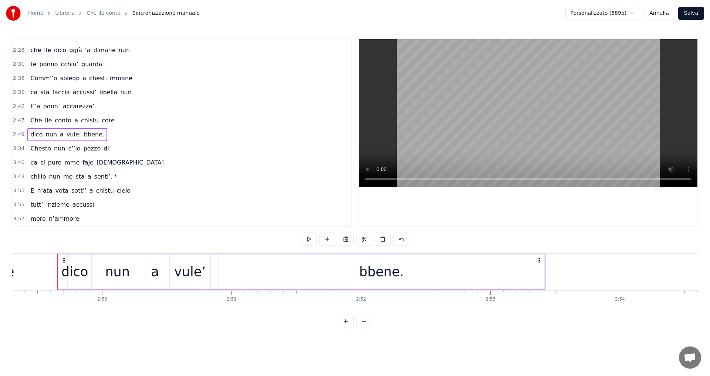
scroll to position [0, 21924]
click at [14, 136] on span "2:49" at bounding box center [18, 134] width 11 height 7
click at [36, 121] on span "Che" at bounding box center [36, 120] width 13 height 9
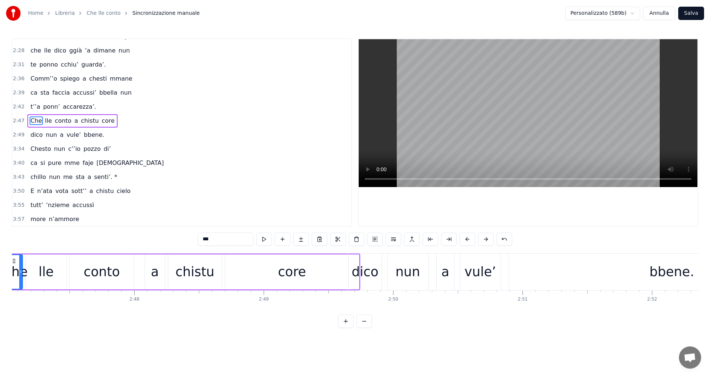
scroll to position [0, 21582]
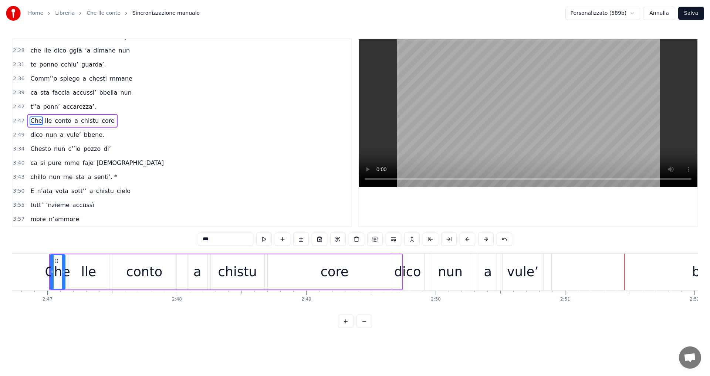
click at [16, 137] on span "2:49" at bounding box center [18, 134] width 11 height 7
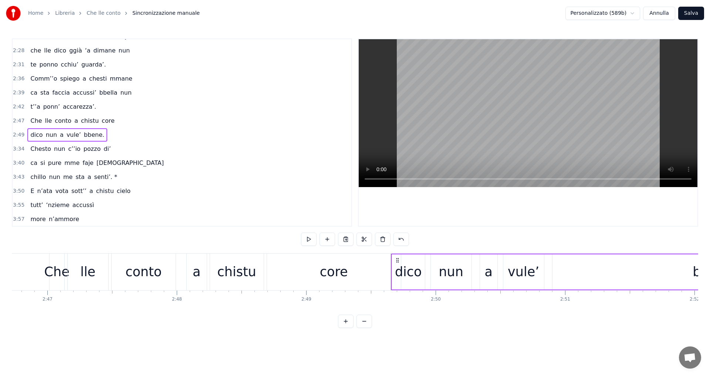
click at [32, 120] on span "Che" at bounding box center [36, 121] width 13 height 9
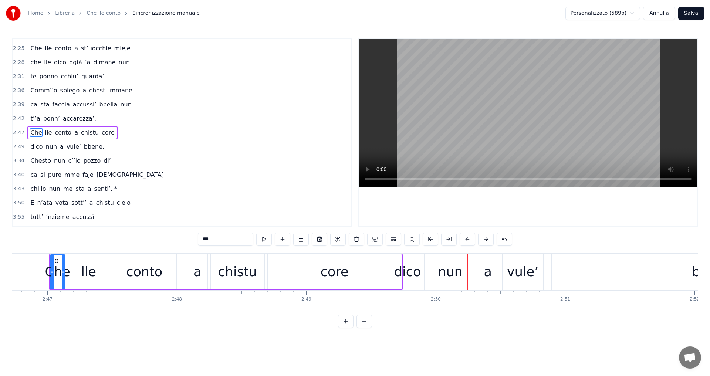
click at [17, 148] on span "2:49" at bounding box center [18, 146] width 11 height 7
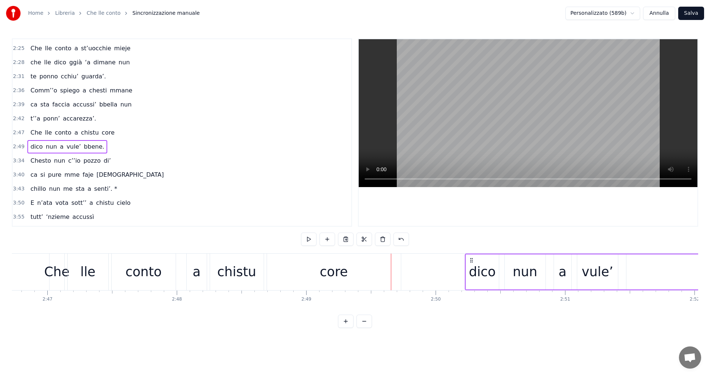
drag, startPoint x: 397, startPoint y: 260, endPoint x: 471, endPoint y: 264, distance: 74.1
click at [471, 264] on div "dico nun a vule’ bbene." at bounding box center [709, 272] width 488 height 37
click at [30, 135] on span "Che" at bounding box center [36, 132] width 13 height 9
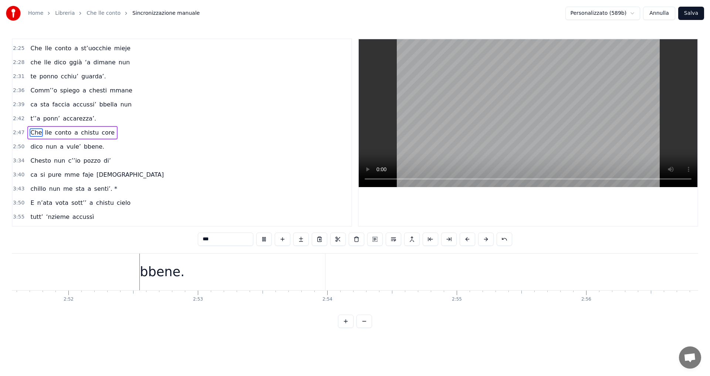
scroll to position [0, 22227]
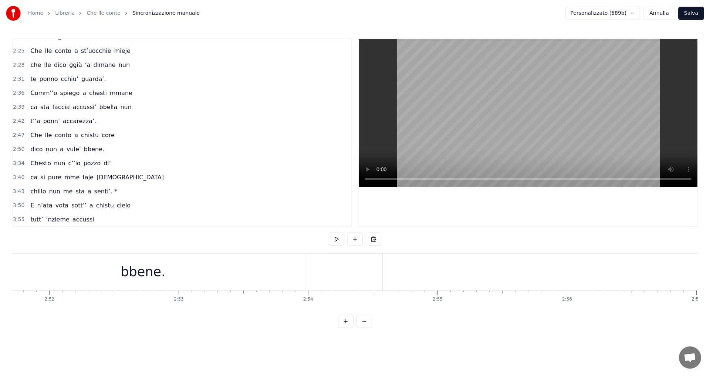
scroll to position [307, 0]
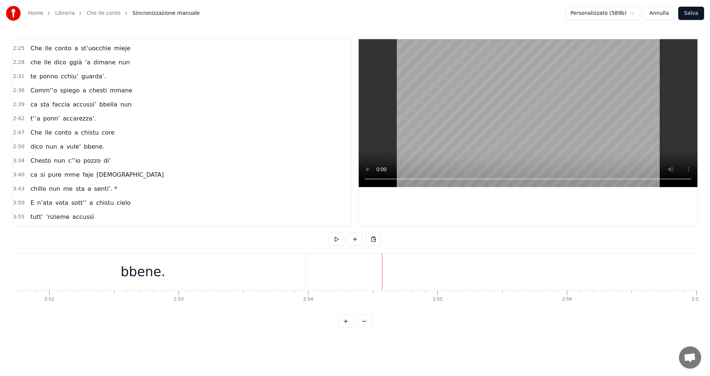
click at [30, 120] on span "t’’a" at bounding box center [35, 118] width 11 height 9
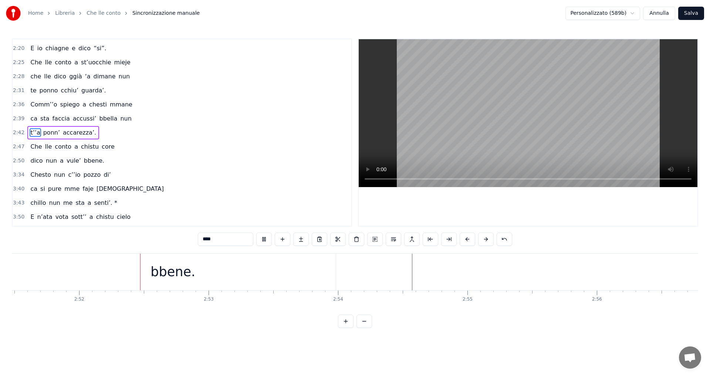
scroll to position [0, 22208]
click at [37, 175] on span "Chesto" at bounding box center [41, 174] width 22 height 9
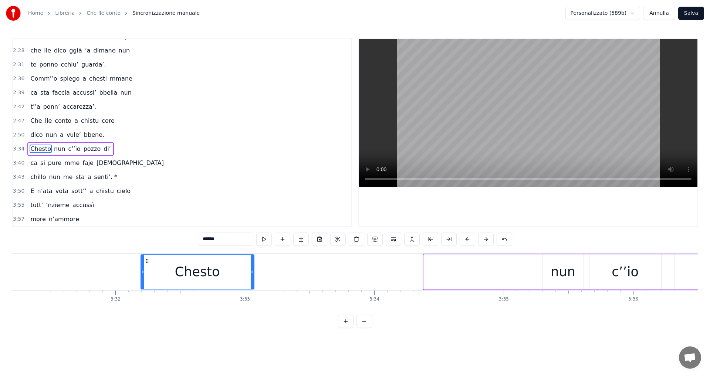
scroll to position [0, 27339]
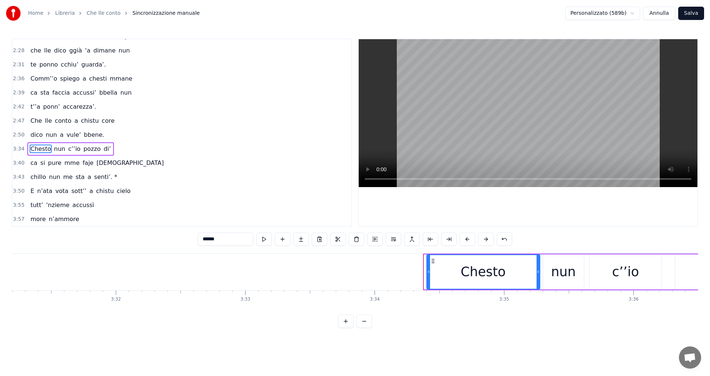
drag, startPoint x: 56, startPoint y: 261, endPoint x: 433, endPoint y: 276, distance: 376.8
click at [433, 276] on div "Chesto" at bounding box center [483, 272] width 112 height 34
click at [18, 147] on span "3:34" at bounding box center [18, 148] width 11 height 7
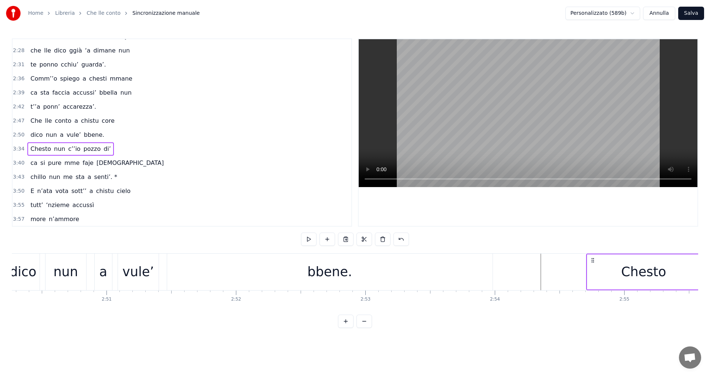
scroll to position [0, 22043]
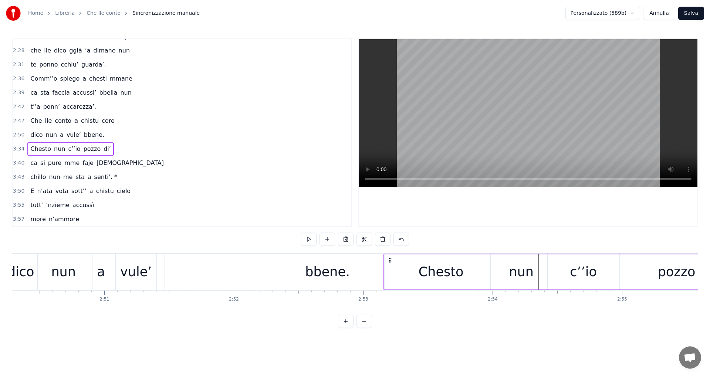
drag, startPoint x: 433, startPoint y: 260, endPoint x: 391, endPoint y: 281, distance: 47.3
click at [391, 281] on div "Chesto nun c’’io pozzo di’" at bounding box center [706, 272] width 644 height 37
click at [32, 134] on span "dico" at bounding box center [37, 135] width 14 height 9
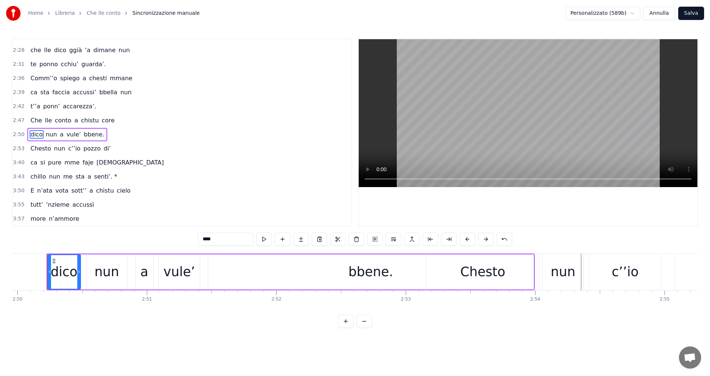
scroll to position [0, 21998]
click at [415, 276] on div "bbene." at bounding box center [373, 271] width 325 height 35
type input "******"
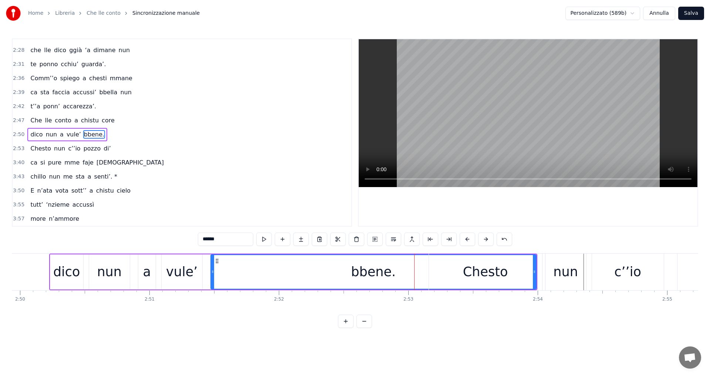
click at [17, 149] on span "2:53" at bounding box center [18, 148] width 11 height 7
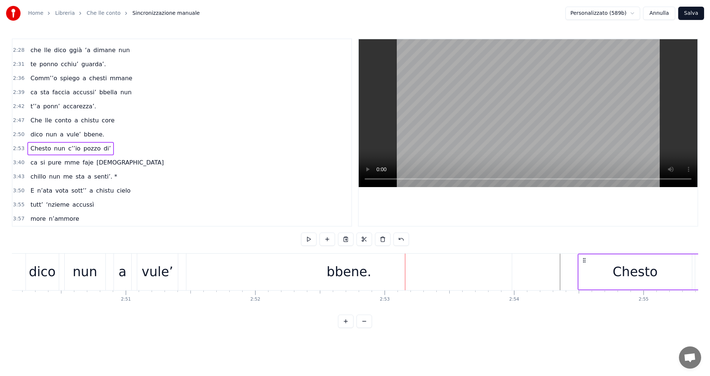
scroll to position [0, 22025]
drag, startPoint x: 436, startPoint y: 260, endPoint x: 563, endPoint y: 271, distance: 128.1
click at [31, 136] on span "dico" at bounding box center [37, 134] width 14 height 9
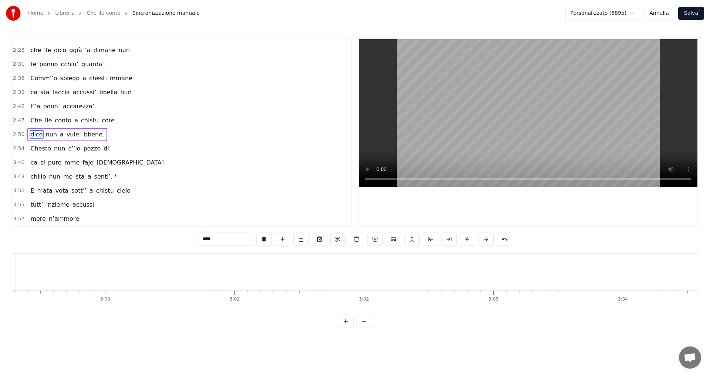
scroll to position [0, 23260]
click at [32, 149] on span "Chesto" at bounding box center [41, 148] width 22 height 9
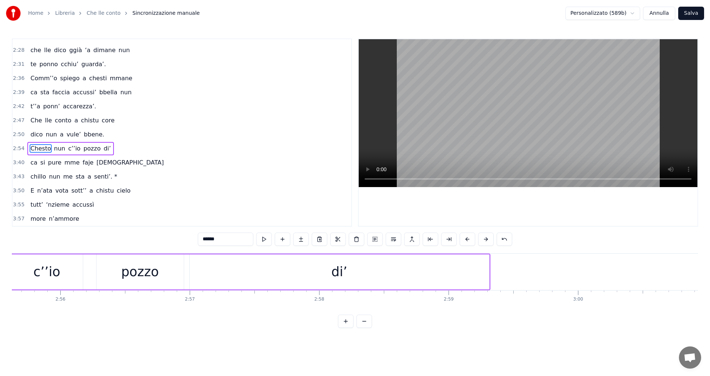
click at [20, 147] on span "2:54" at bounding box center [18, 148] width 11 height 7
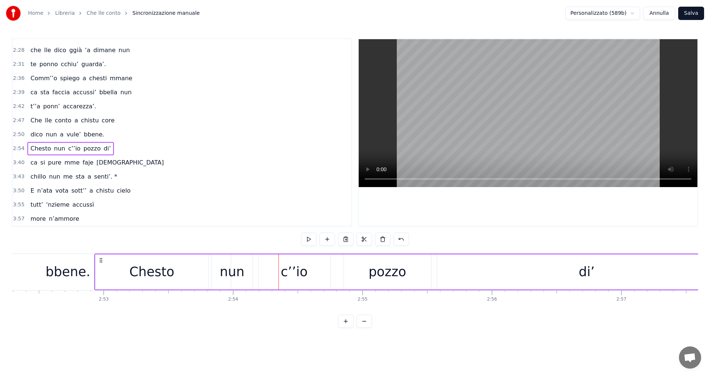
scroll to position [0, 22294]
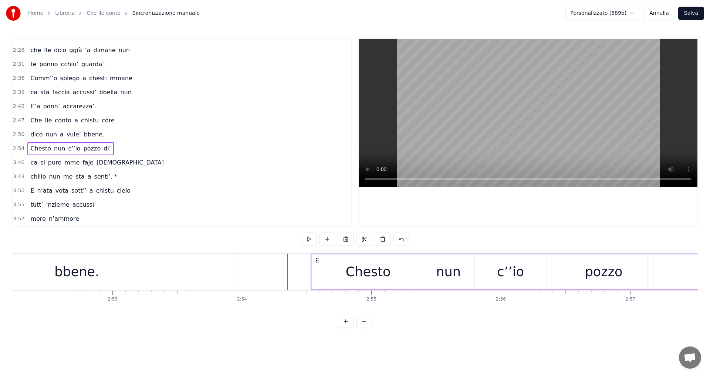
drag, startPoint x: 55, startPoint y: 260, endPoint x: 317, endPoint y: 280, distance: 262.3
click at [317, 280] on div "Chesto nun c’’io pozzo di’" at bounding box center [633, 272] width 644 height 37
click at [309, 241] on button at bounding box center [309, 239] width 16 height 13
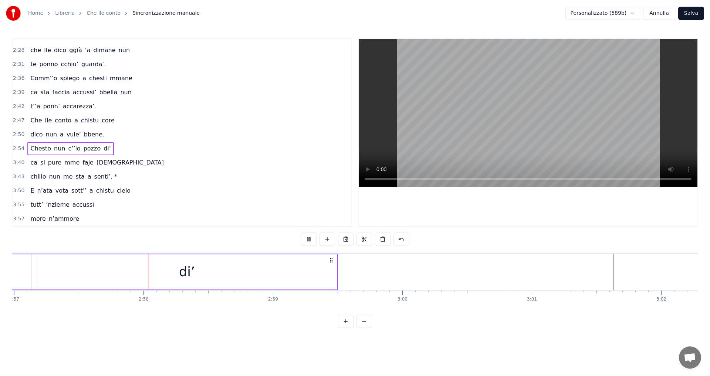
scroll to position [0, 22922]
click at [11, 148] on div "Home Libreria Che lle conto Sincronizzazione manuale Personalizzato (589b) Annu…" at bounding box center [355, 164] width 710 height 328
click at [18, 148] on span "2:54" at bounding box center [18, 148] width 11 height 7
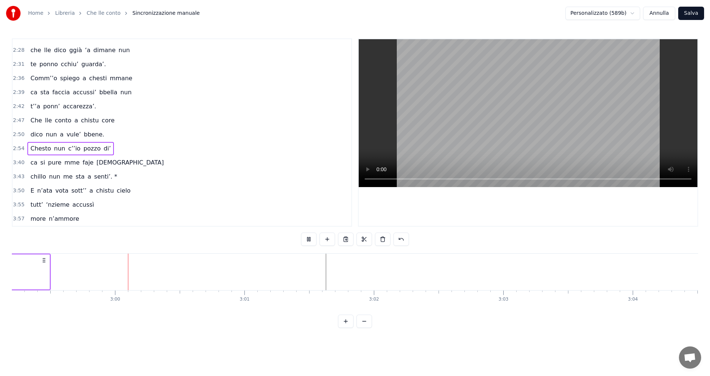
scroll to position [0, 23198]
click at [18, 161] on span "3:40" at bounding box center [18, 162] width 11 height 7
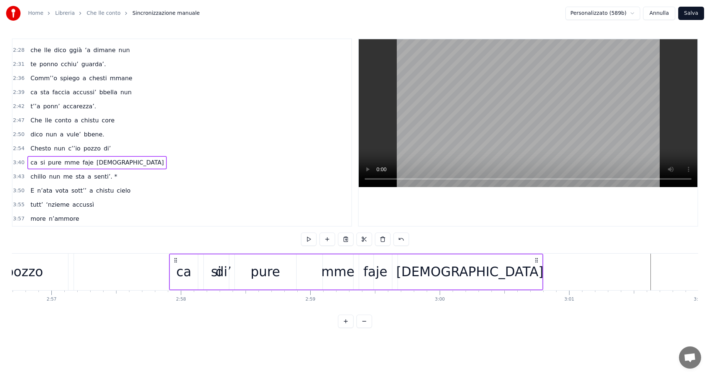
scroll to position [0, 22865]
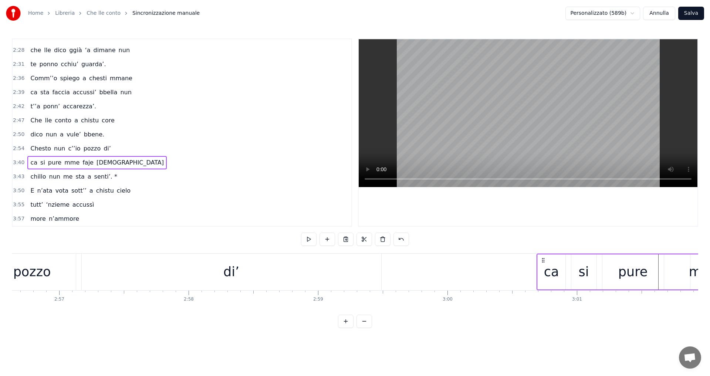
drag, startPoint x: 55, startPoint y: 260, endPoint x: 543, endPoint y: 263, distance: 487.5
click at [543, 263] on div "ca [PERSON_NAME] mme faje [DEMOGRAPHIC_DATA]" at bounding box center [724, 272] width 374 height 37
click at [38, 147] on span "Chesto" at bounding box center [41, 148] width 22 height 9
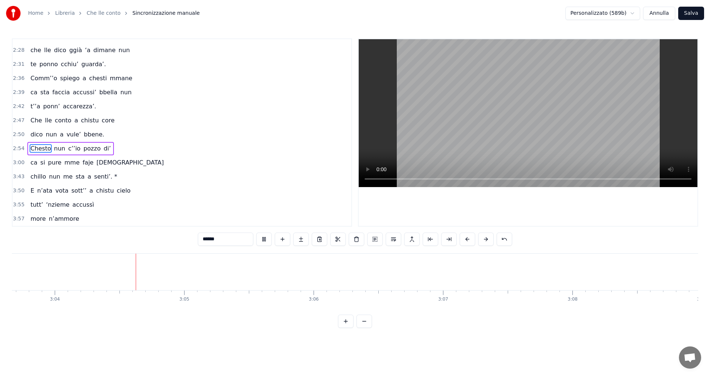
scroll to position [0, 23786]
click at [17, 176] on span "3:43" at bounding box center [18, 176] width 11 height 7
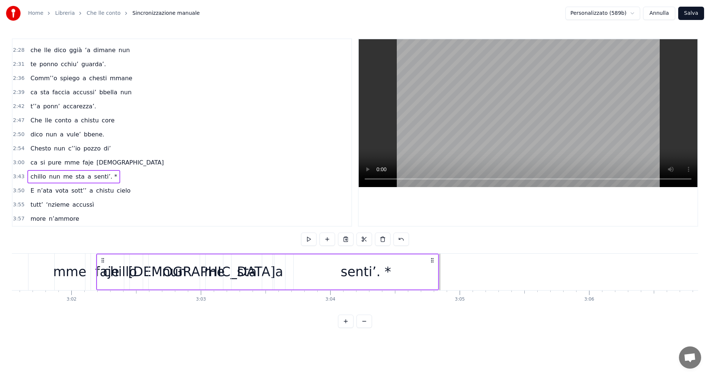
scroll to position [0, 23484]
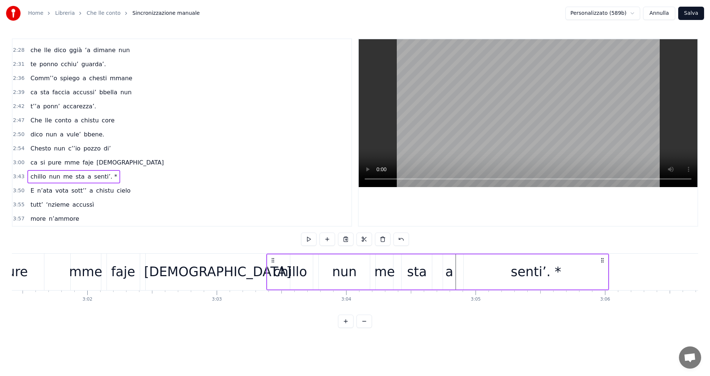
drag, startPoint x: 55, startPoint y: 260, endPoint x: 267, endPoint y: 312, distance: 217.3
click at [272, 309] on div "E n’ata vota sott’’a chistu cielo tutte ‘nziem’accussì more n’ammore e tu mme d…" at bounding box center [355, 280] width 686 height 55
click at [30, 150] on span "Chesto" at bounding box center [41, 148] width 22 height 9
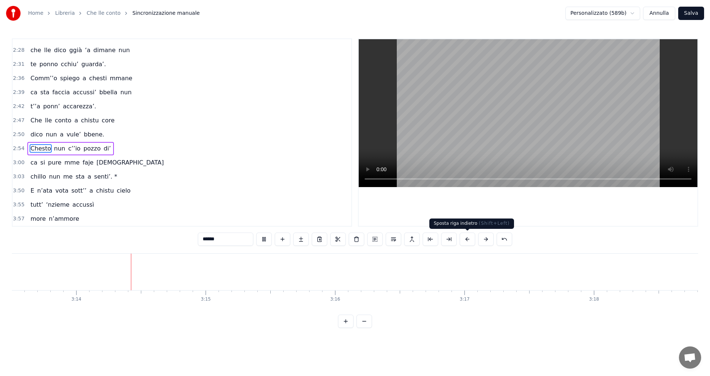
scroll to position [0, 25056]
click at [364, 327] on button at bounding box center [365, 321] width 16 height 13
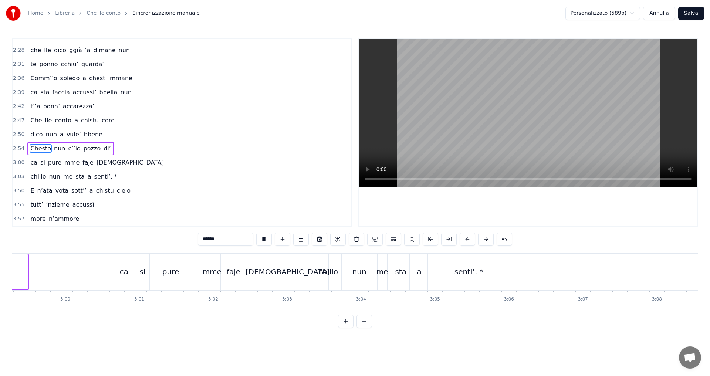
click at [364, 327] on button at bounding box center [365, 321] width 16 height 13
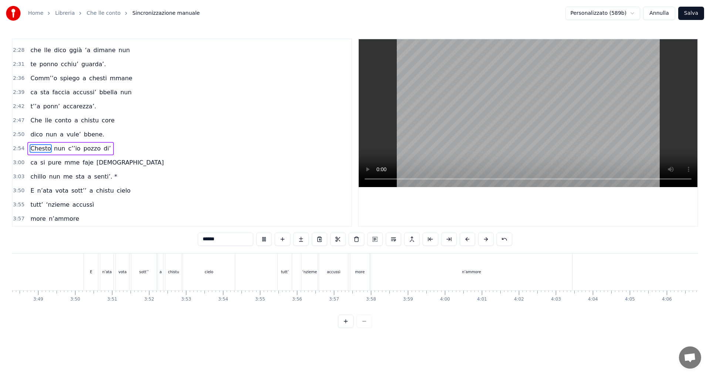
click at [364, 327] on div at bounding box center [355, 321] width 34 height 13
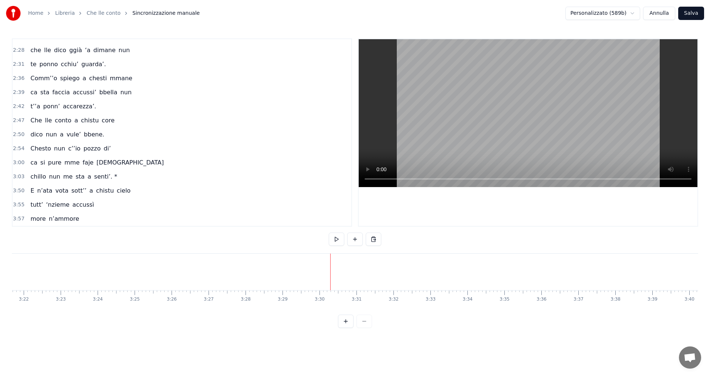
click at [338, 239] on button at bounding box center [337, 239] width 16 height 13
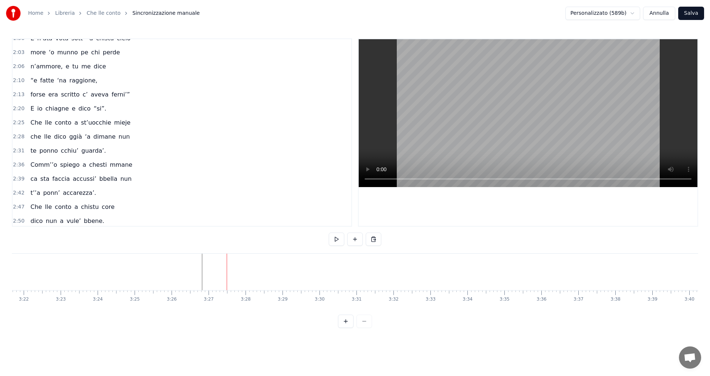
scroll to position [245, 0]
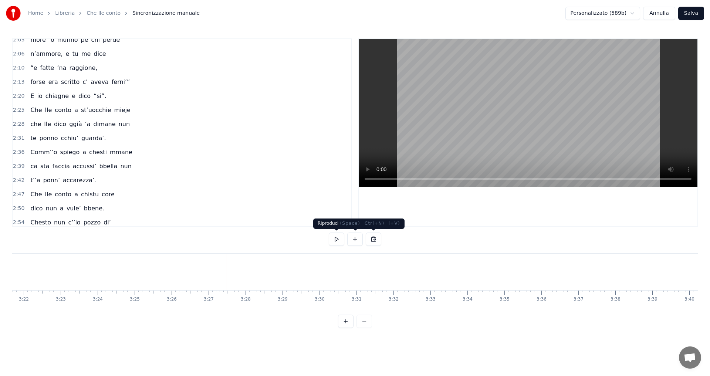
click at [337, 238] on button at bounding box center [337, 239] width 16 height 13
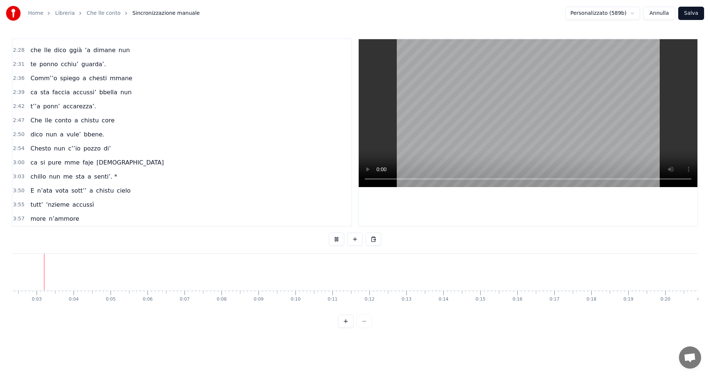
scroll to position [0, 78]
click at [33, 136] on span "dico" at bounding box center [37, 134] width 14 height 9
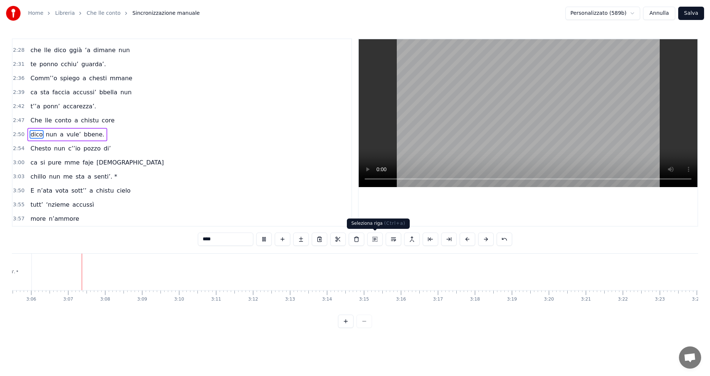
scroll to position [0, 6875]
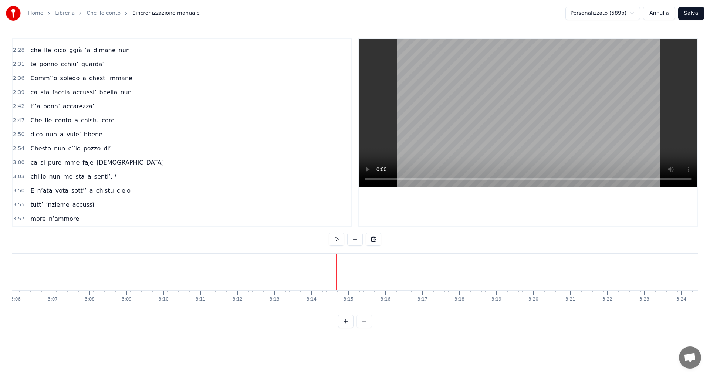
click at [336, 275] on div at bounding box center [336, 272] width 0 height 37
click at [99, 175] on span "senti’. *" at bounding box center [106, 176] width 24 height 9
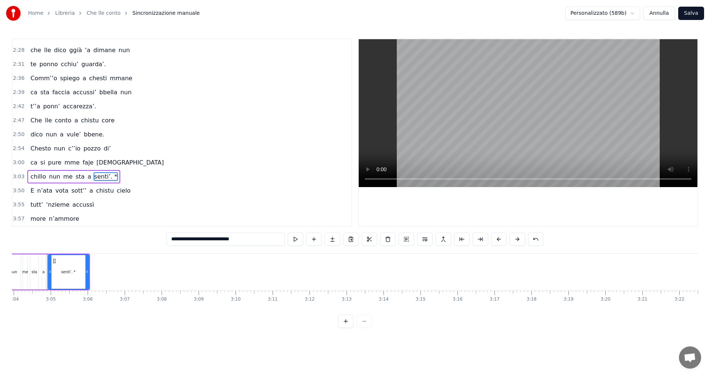
scroll to position [0, 6801]
click at [41, 178] on span "chillo" at bounding box center [38, 176] width 17 height 9
type input "******"
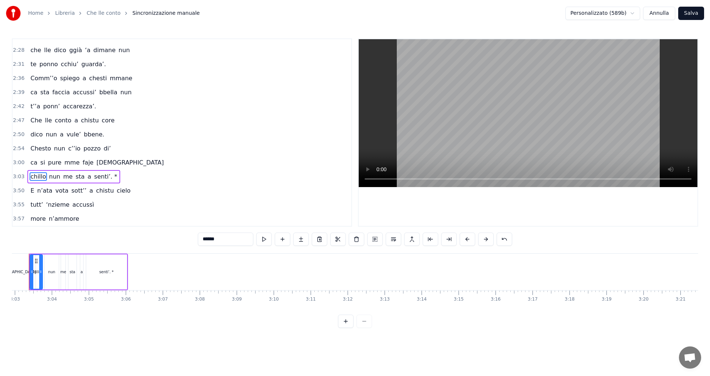
click at [41, 178] on span "chillo" at bounding box center [38, 176] width 17 height 9
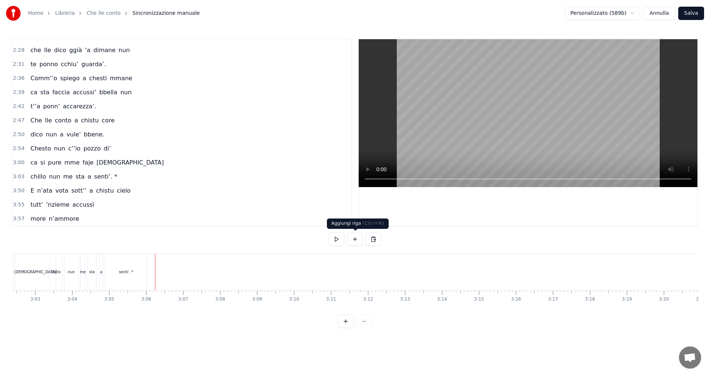
click at [352, 240] on button at bounding box center [355, 239] width 16 height 13
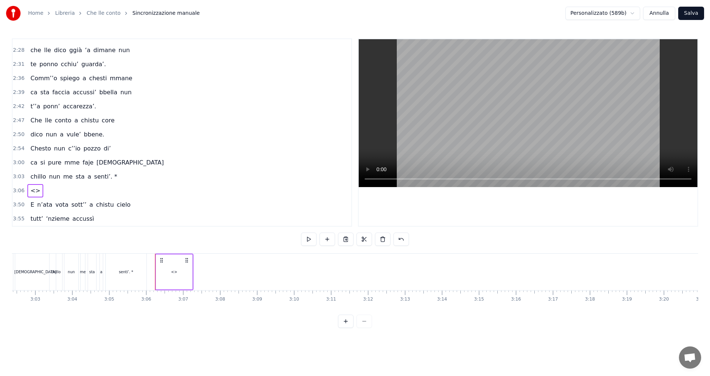
click at [33, 189] on span "<>" at bounding box center [35, 190] width 11 height 9
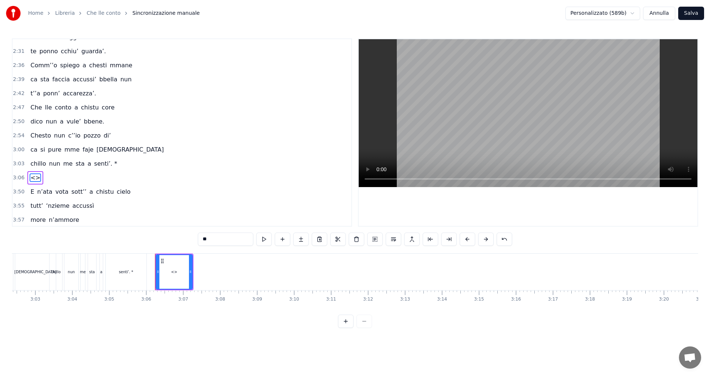
scroll to position [333, 0]
click at [173, 270] on div "<>" at bounding box center [174, 272] width 6 height 6
click at [163, 261] on html "Home Libreria Che lle conto Sincronizzazione manuale Personalizzato (589b) Annu…" at bounding box center [355, 170] width 710 height 340
drag, startPoint x: 191, startPoint y: 269, endPoint x: 237, endPoint y: 271, distance: 46.7
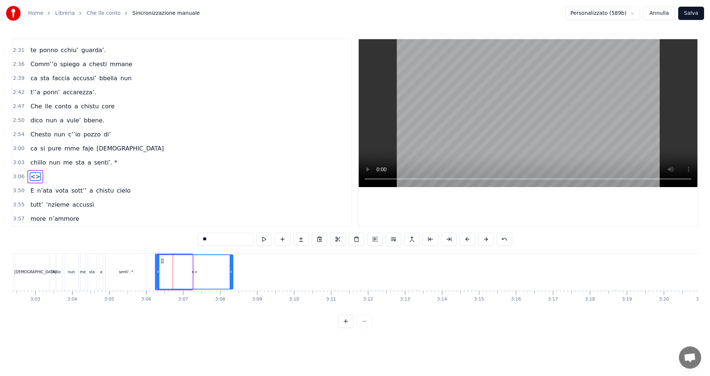
click at [233, 274] on icon at bounding box center [231, 272] width 3 height 6
click at [203, 238] on input "**" at bounding box center [225, 239] width 55 height 13
click at [206, 238] on input "**" at bounding box center [225, 239] width 55 height 13
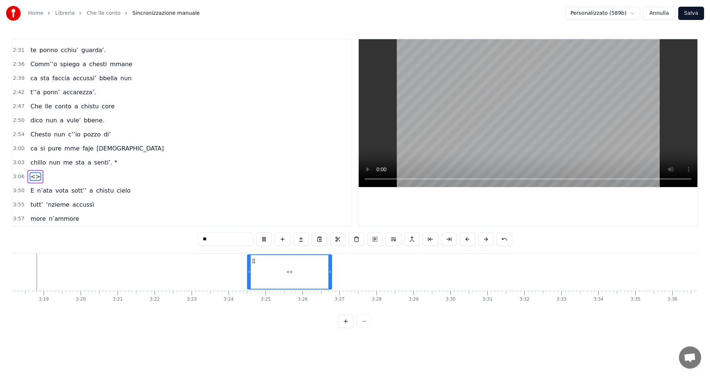
scroll to position [0, 7315]
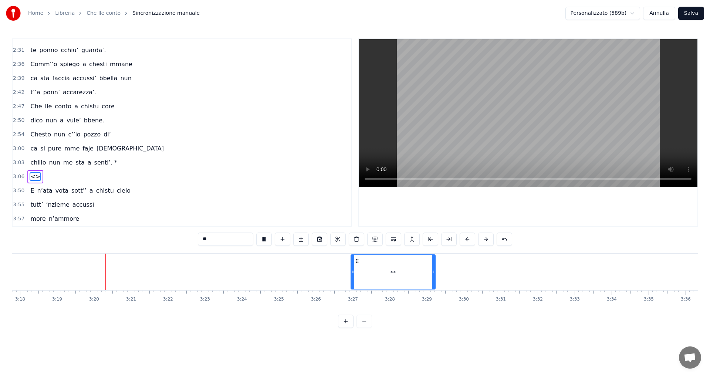
drag, startPoint x: 162, startPoint y: 261, endPoint x: 357, endPoint y: 280, distance: 195.8
click at [357, 280] on div "<>" at bounding box center [393, 272] width 84 height 34
click at [205, 242] on input "**" at bounding box center [225, 239] width 55 height 13
click at [389, 270] on div "< >" at bounding box center [393, 272] width 84 height 34
click at [206, 239] on input "***" at bounding box center [225, 239] width 55 height 13
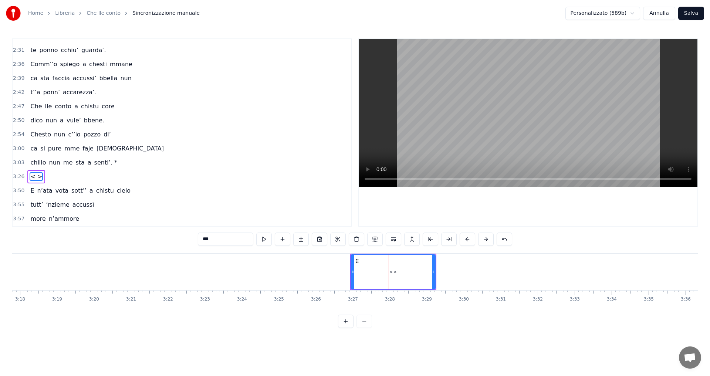
paste input "**********"
click at [178, 241] on input "**********" at bounding box center [225, 239] width 111 height 13
click at [33, 162] on span "chillo" at bounding box center [38, 162] width 17 height 9
type input "******"
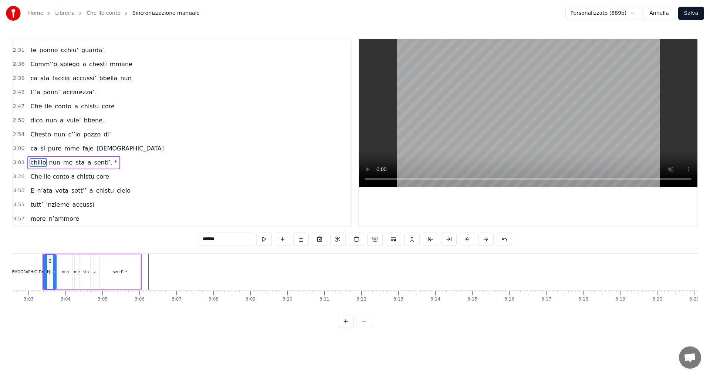
scroll to position [0, 6745]
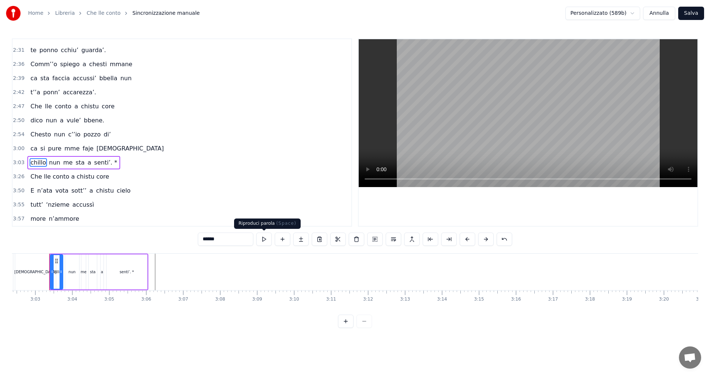
click at [262, 243] on button at bounding box center [264, 239] width 16 height 13
click at [268, 240] on button at bounding box center [264, 239] width 16 height 13
click at [16, 161] on span "3:03" at bounding box center [18, 162] width 11 height 7
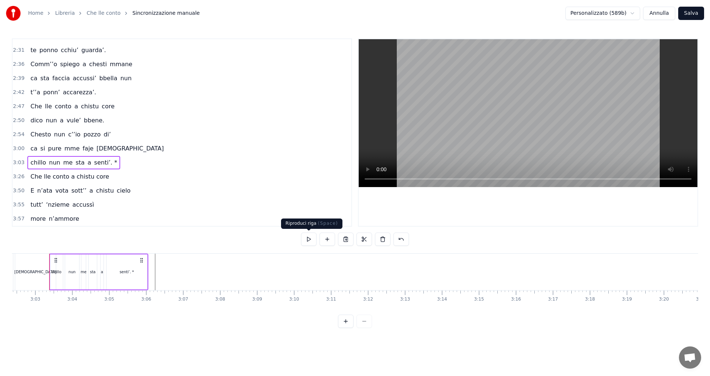
click at [308, 237] on button at bounding box center [309, 239] width 16 height 13
click at [16, 176] on span "3:26" at bounding box center [18, 176] width 11 height 7
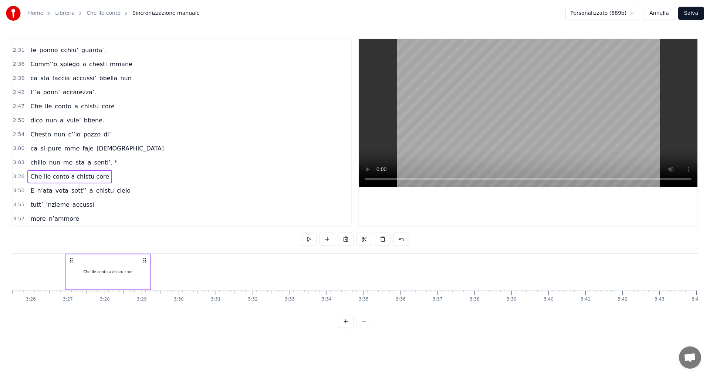
scroll to position [0, 7616]
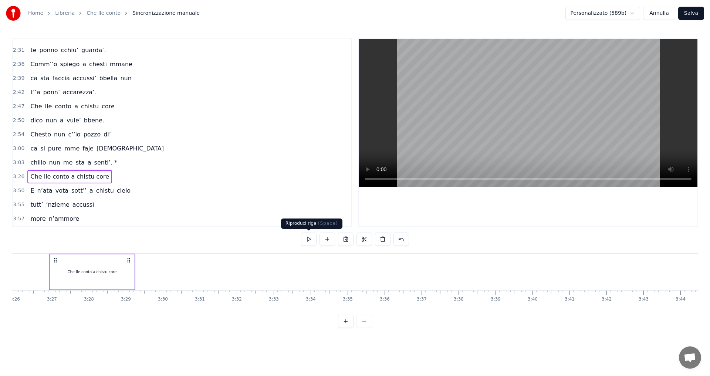
click at [306, 238] on button at bounding box center [309, 239] width 16 height 13
click at [30, 149] on span "ca" at bounding box center [34, 148] width 9 height 9
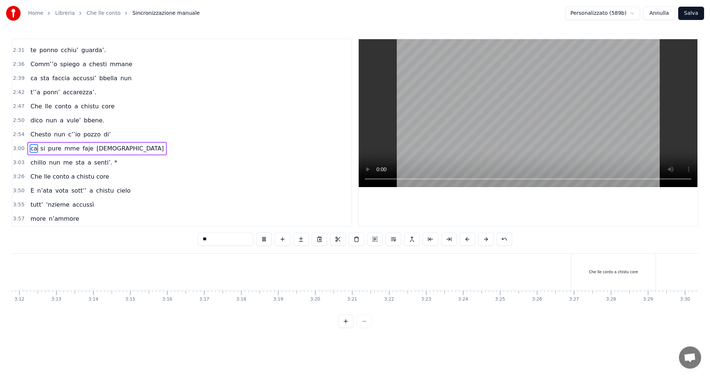
scroll to position [0, 7046]
click at [18, 175] on span "3:26" at bounding box center [18, 176] width 11 height 7
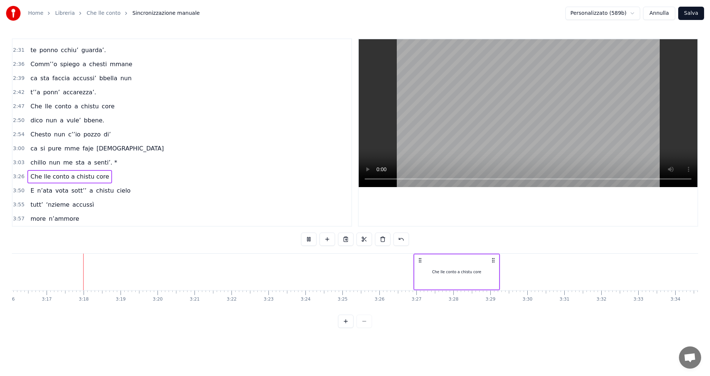
scroll to position [0, 7267]
click at [477, 269] on div "Che lle conto a chistu core" at bounding box center [441, 271] width 84 height 35
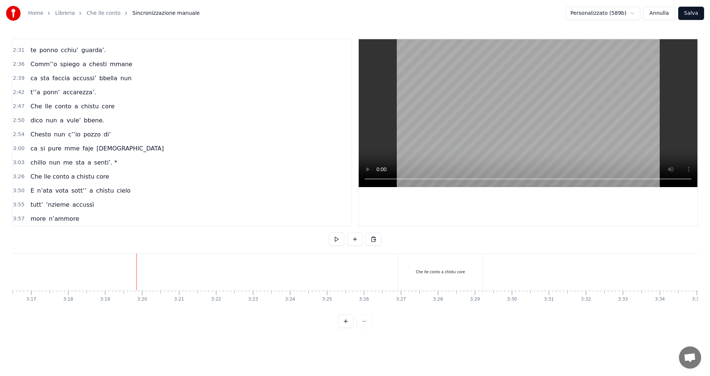
click at [476, 274] on div "Che lle conto a chistu core" at bounding box center [440, 272] width 84 height 37
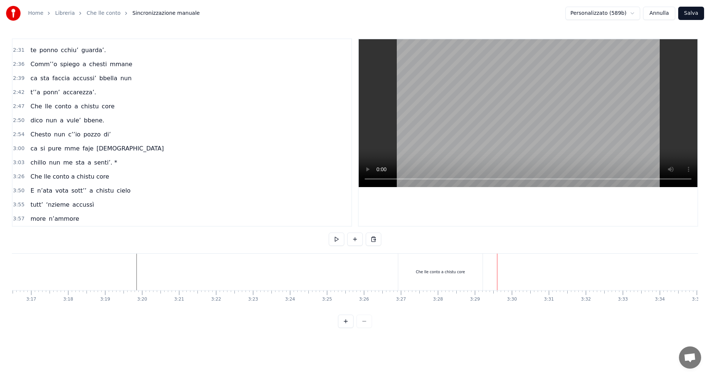
click at [449, 271] on div "Che lle conto a chistu core" at bounding box center [440, 272] width 49 height 6
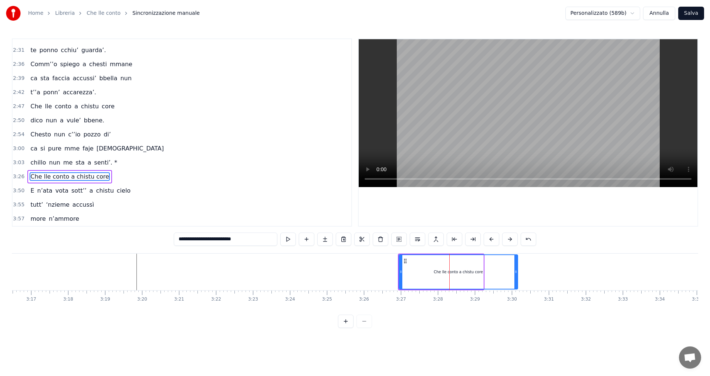
drag, startPoint x: 482, startPoint y: 271, endPoint x: 519, endPoint y: 271, distance: 37.0
click at [517, 271] on circle at bounding box center [516, 271] width 0 height 0
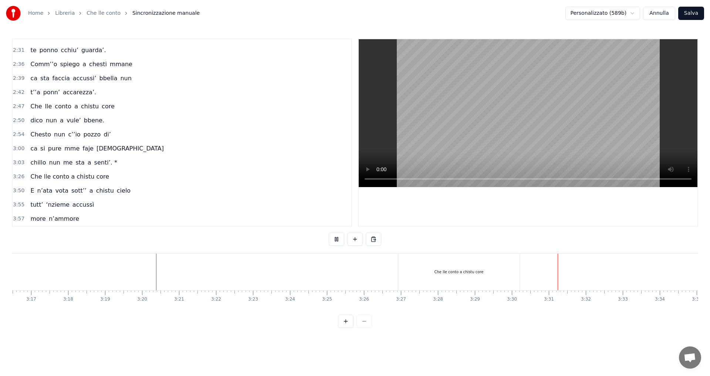
click at [470, 274] on div "Che lle conto a chistu core" at bounding box center [459, 272] width 49 height 6
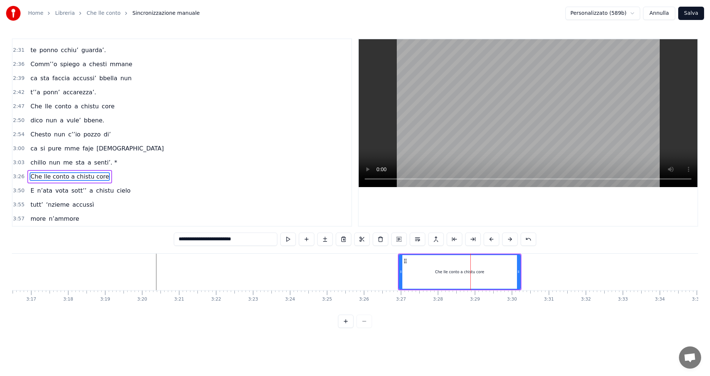
click at [400, 272] on icon at bounding box center [400, 272] width 3 height 6
click at [398, 272] on icon at bounding box center [398, 272] width 3 height 6
drag, startPoint x: 519, startPoint y: 272, endPoint x: 469, endPoint y: 274, distance: 50.3
click at [469, 274] on icon at bounding box center [468, 272] width 3 height 6
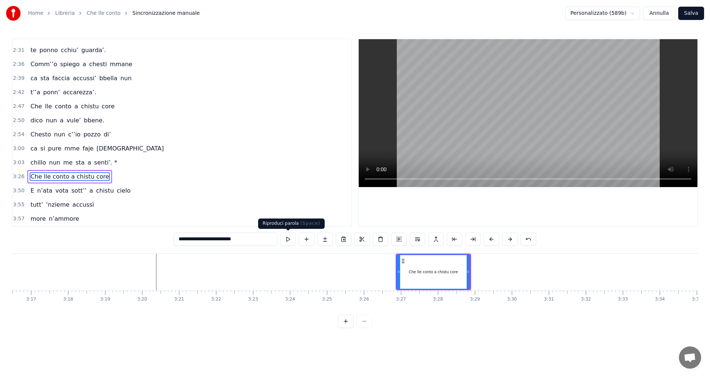
click at [286, 239] on button at bounding box center [288, 239] width 16 height 13
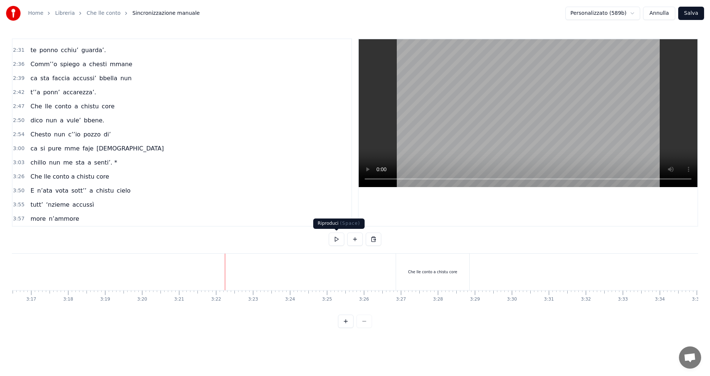
click at [335, 242] on button at bounding box center [337, 239] width 16 height 13
click at [440, 283] on div "Che lle conto a chistu core" at bounding box center [432, 272] width 73 height 37
click at [354, 239] on button at bounding box center [355, 239] width 16 height 13
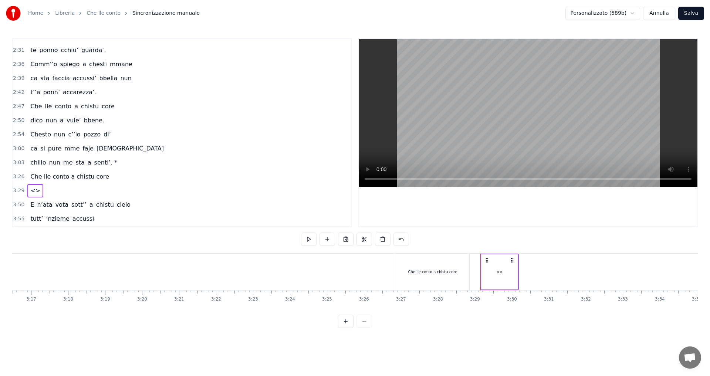
click at [502, 273] on div "<>" at bounding box center [500, 272] width 6 height 6
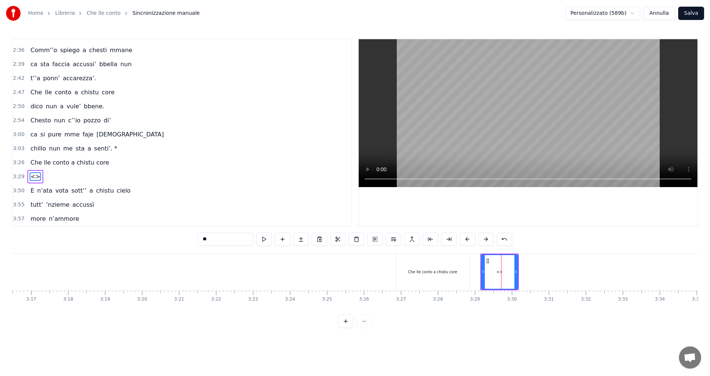
click at [221, 239] on input "**" at bounding box center [225, 239] width 55 height 13
type input "*"
paste input "**********"
type input "**********"
click at [53, 177] on span "dico nun a vule’ bbene." at bounding box center [65, 176] width 71 height 9
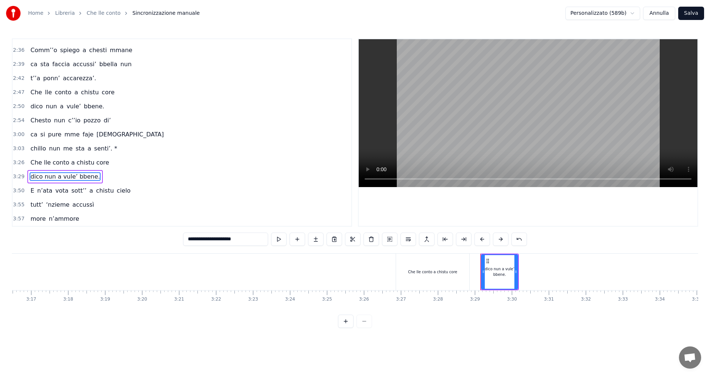
click at [49, 174] on span "dico nun a vule’ bbene." at bounding box center [65, 176] width 71 height 9
click at [200, 242] on input "**********" at bounding box center [225, 239] width 85 height 13
drag, startPoint x: 524, startPoint y: 270, endPoint x: 604, endPoint y: 270, distance: 80.3
click at [594, 270] on icon at bounding box center [592, 272] width 3 height 6
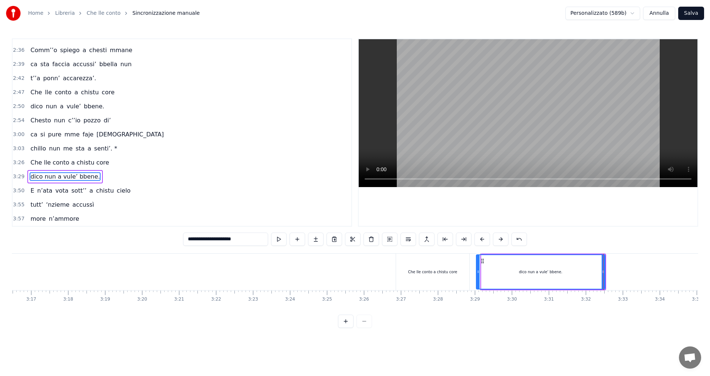
click at [479, 273] on icon at bounding box center [478, 272] width 3 height 6
drag, startPoint x: 606, startPoint y: 274, endPoint x: 602, endPoint y: 274, distance: 4.1
click at [602, 274] on div "dico nun a vule’ bbene." at bounding box center [541, 272] width 131 height 37
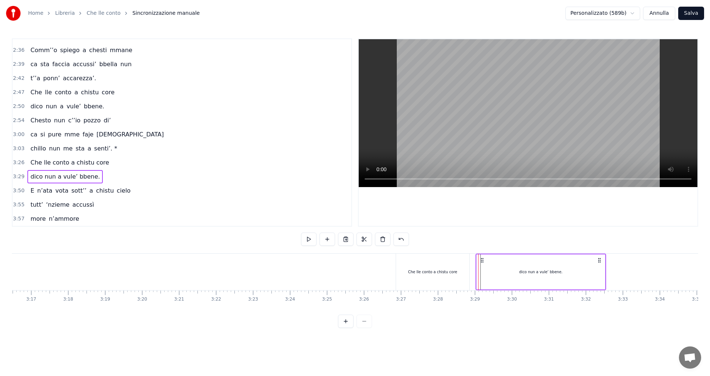
click at [43, 163] on span "Che lle conto a chistu core" at bounding box center [70, 162] width 80 height 9
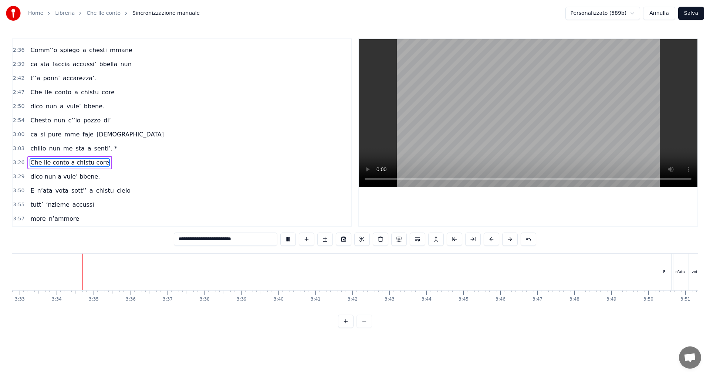
scroll to position [0, 7886]
click at [21, 94] on span "2:47" at bounding box center [18, 92] width 11 height 7
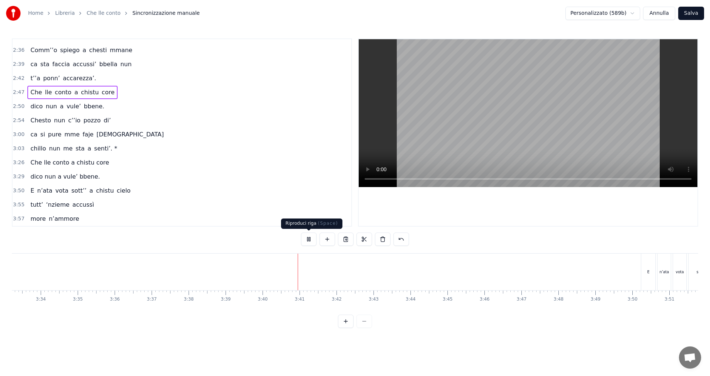
click at [310, 242] on button at bounding box center [309, 239] width 16 height 13
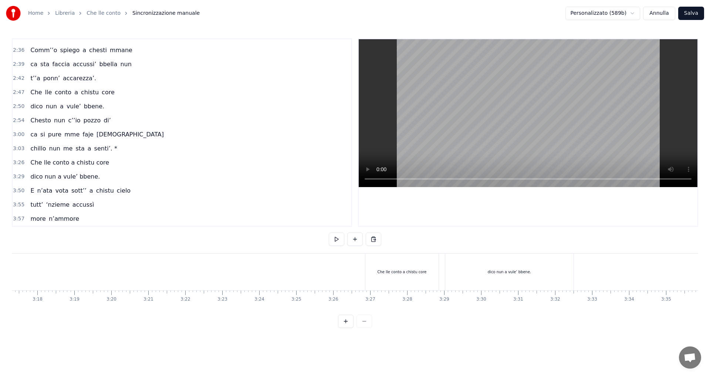
scroll to position [0, 7318]
click at [510, 288] on div "dico nun a vule’ bbene." at bounding box center [489, 272] width 128 height 37
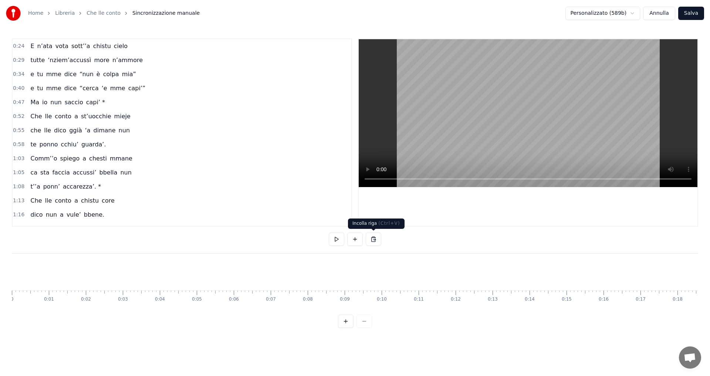
scroll to position [0, 7318]
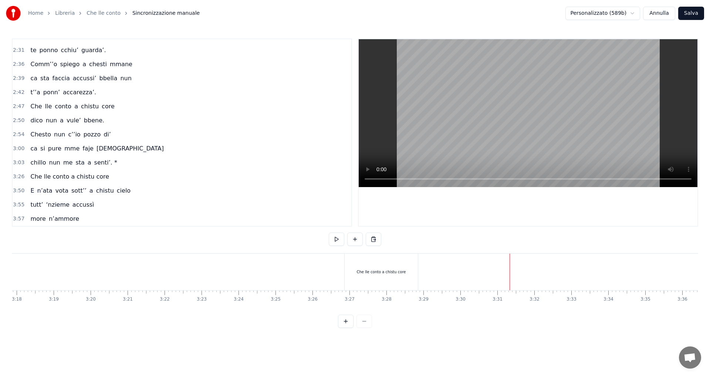
click at [379, 267] on div "Che lle conto a chistu core" at bounding box center [381, 272] width 73 height 37
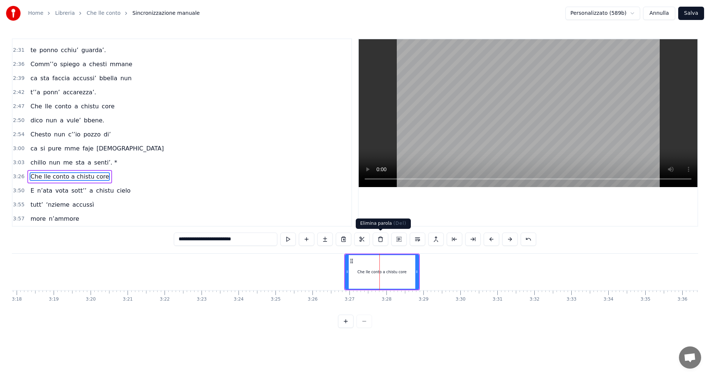
click at [383, 241] on button at bounding box center [381, 239] width 16 height 13
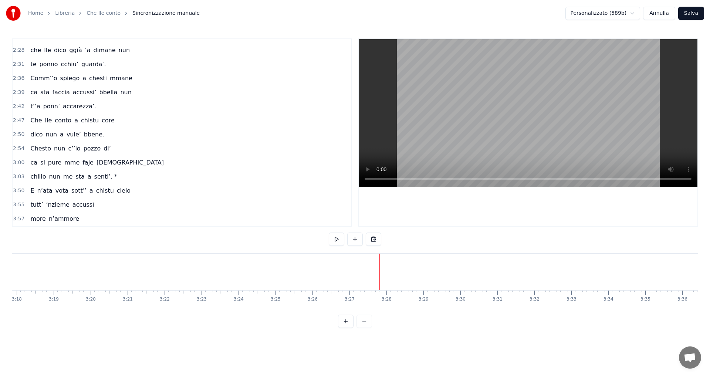
scroll to position [319, 0]
click at [17, 120] on span "2:47" at bounding box center [18, 120] width 11 height 7
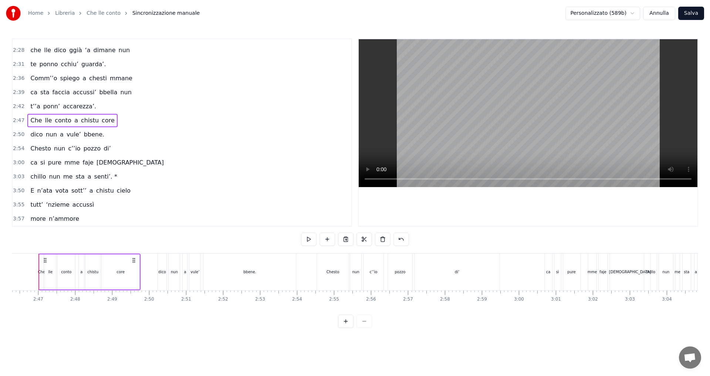
scroll to position [0, 6140]
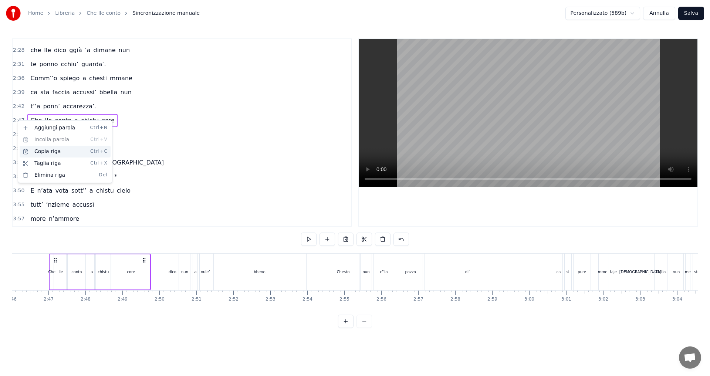
click at [44, 151] on div "Copia riga Ctrl+C" at bounding box center [65, 152] width 91 height 12
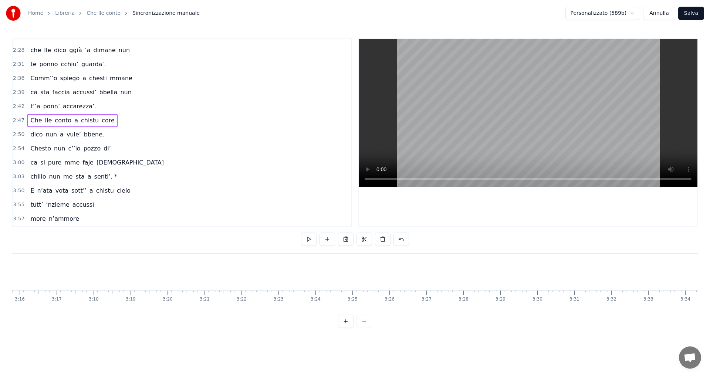
scroll to position [0, 7256]
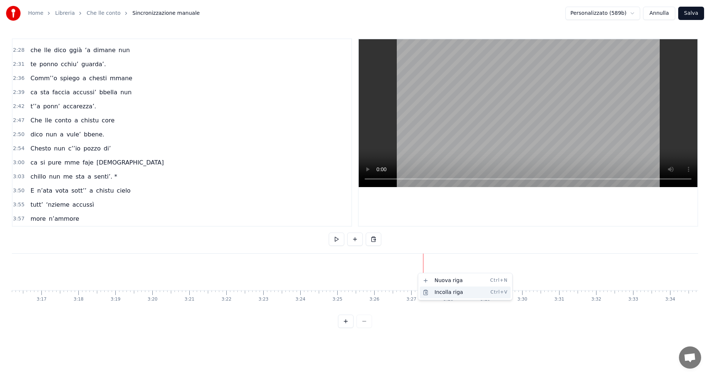
click at [445, 294] on div "Incolla riga Ctrl+V" at bounding box center [465, 293] width 91 height 12
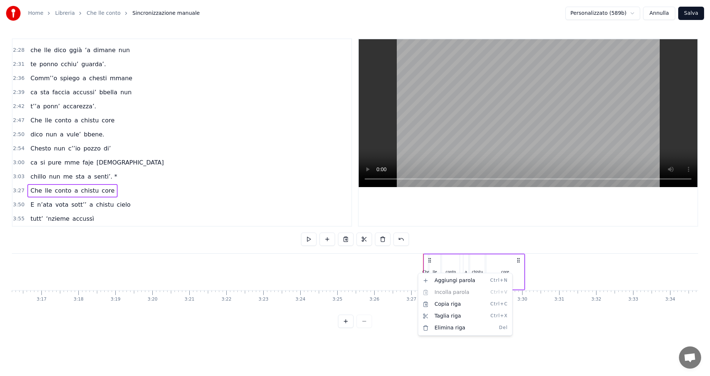
scroll to position [333, 0]
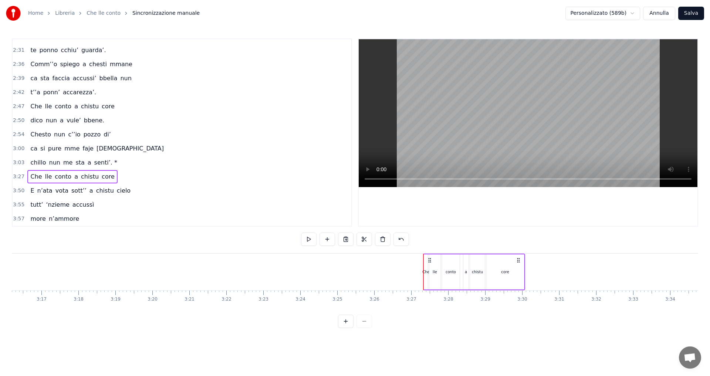
click at [16, 175] on span "3:27" at bounding box center [18, 176] width 11 height 7
drag, startPoint x: 429, startPoint y: 260, endPoint x: 412, endPoint y: 266, distance: 17.9
click at [412, 266] on div "Che lle conto a chistu core" at bounding box center [457, 272] width 102 height 37
click at [310, 238] on button at bounding box center [309, 239] width 16 height 13
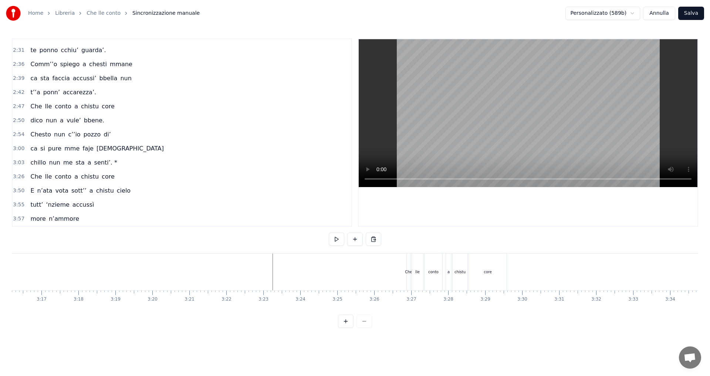
click at [335, 237] on button at bounding box center [337, 239] width 16 height 13
click at [439, 280] on div "conto" at bounding box center [434, 272] width 18 height 37
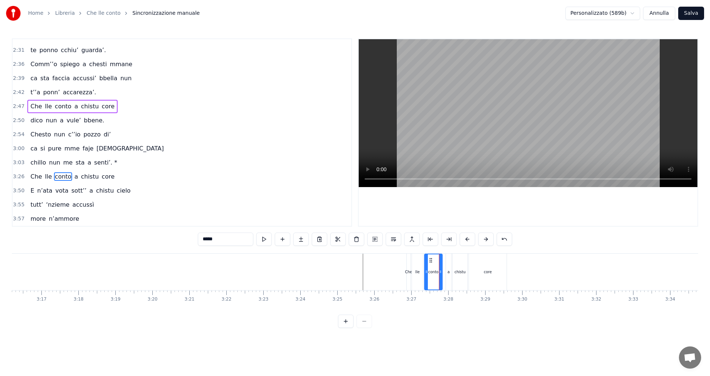
click at [13, 175] on div "3:26 Che lle conto a chistu core" at bounding box center [182, 177] width 339 height 14
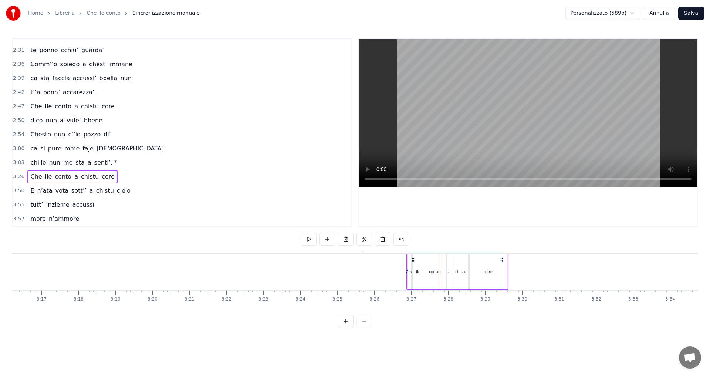
click at [16, 177] on span "3:26" at bounding box center [18, 176] width 11 height 7
click at [413, 259] on icon at bounding box center [412, 260] width 6 height 6
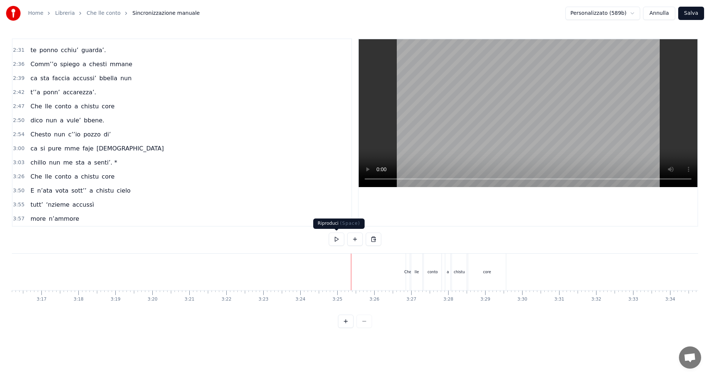
click at [340, 240] on button at bounding box center [337, 239] width 16 height 13
click at [335, 241] on button at bounding box center [337, 239] width 16 height 13
click at [14, 119] on span "2:50" at bounding box center [18, 120] width 11 height 7
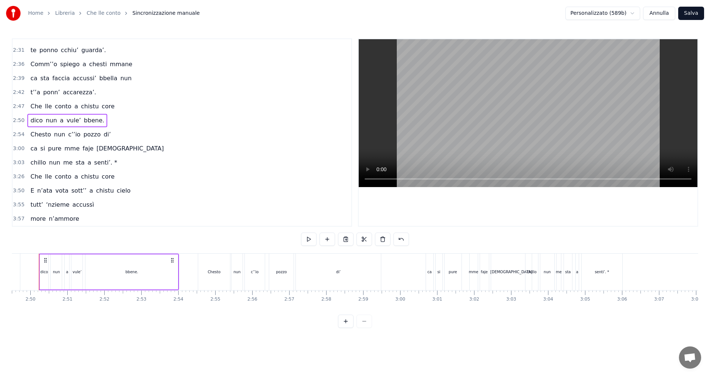
scroll to position [0, 6259]
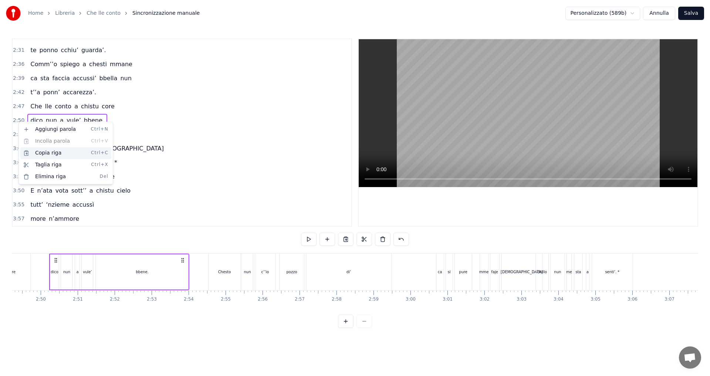
click at [49, 155] on div "Copia riga Ctrl+C" at bounding box center [65, 153] width 91 height 12
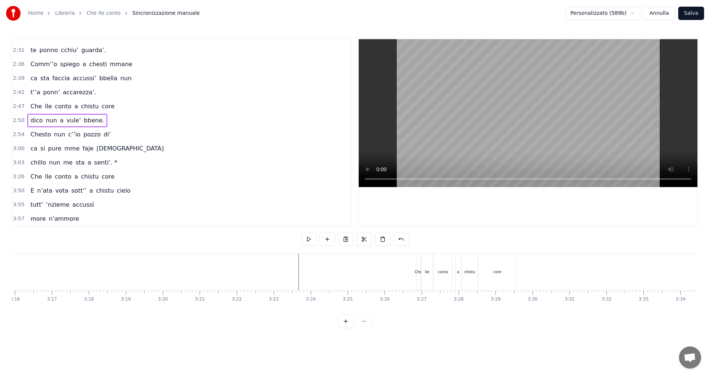
scroll to position [0, 7287]
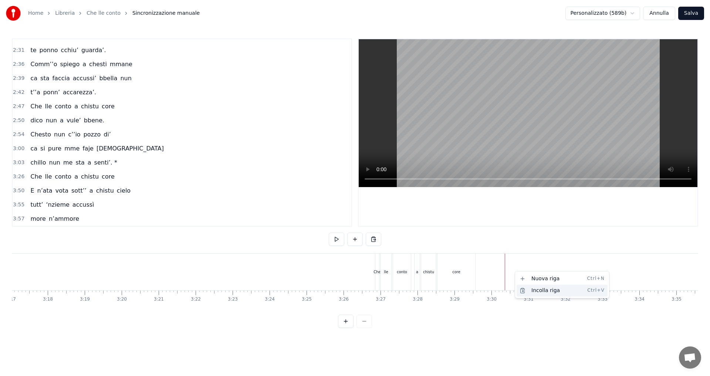
click at [535, 292] on div "Incolla riga Ctrl+V" at bounding box center [562, 291] width 91 height 12
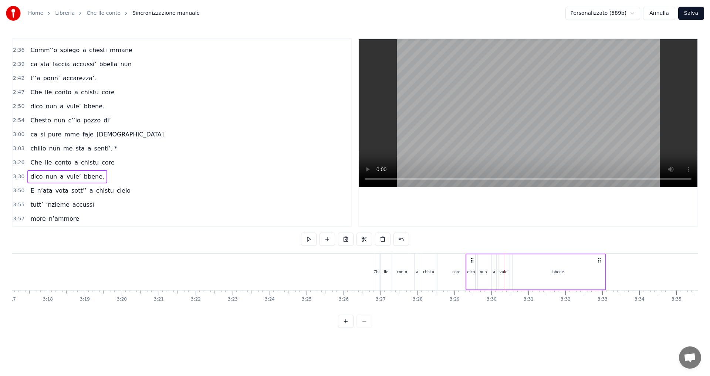
drag, startPoint x: 512, startPoint y: 260, endPoint x: 473, endPoint y: 266, distance: 39.7
click at [473, 266] on div "dico nun a vule’ bbene." at bounding box center [536, 272] width 141 height 37
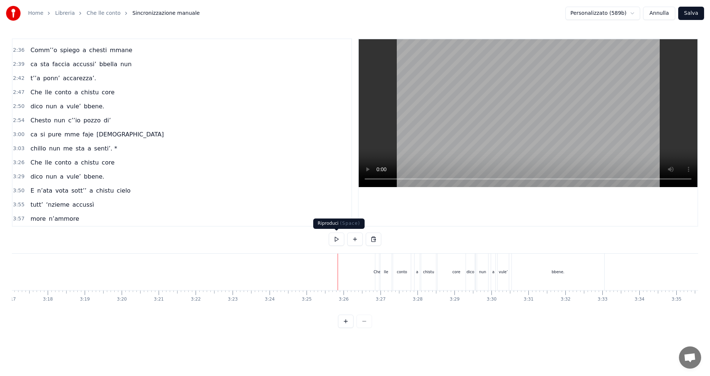
click at [334, 237] on button at bounding box center [337, 239] width 16 height 13
click at [336, 243] on button at bounding box center [337, 239] width 16 height 13
click at [14, 177] on span "3:29" at bounding box center [18, 176] width 11 height 7
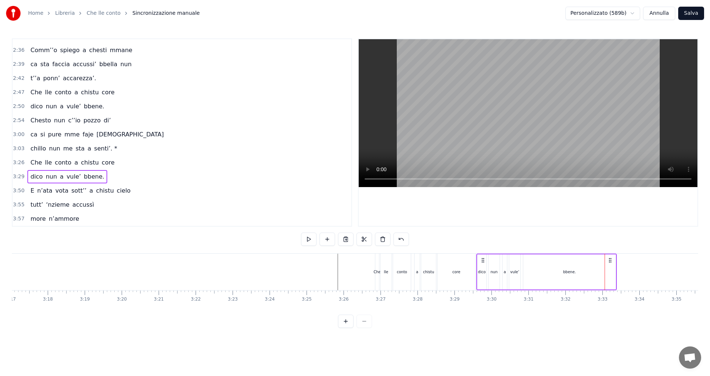
drag, startPoint x: 473, startPoint y: 260, endPoint x: 483, endPoint y: 259, distance: 10.8
click at [483, 259] on icon at bounding box center [483, 260] width 6 height 6
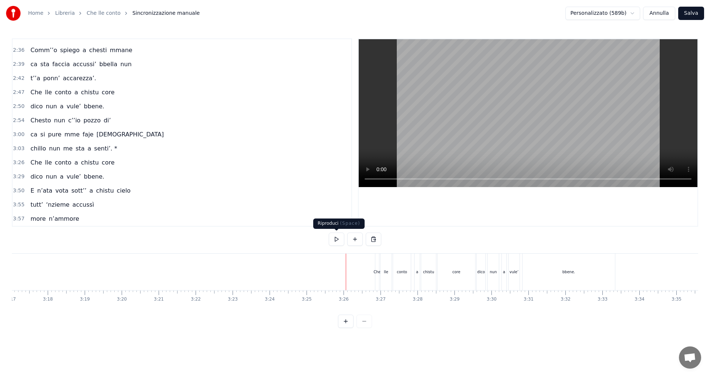
click at [335, 240] on button at bounding box center [337, 239] width 16 height 13
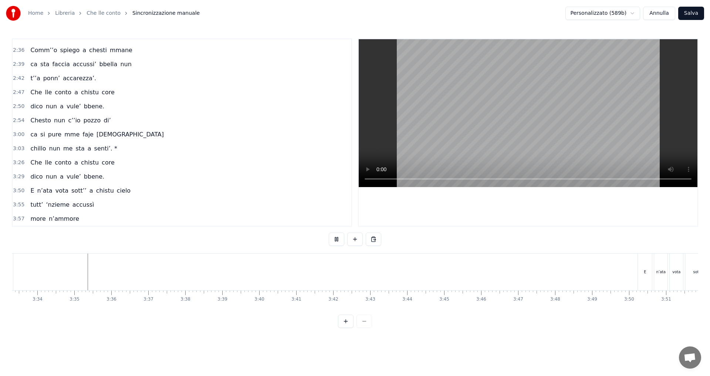
scroll to position [0, 7905]
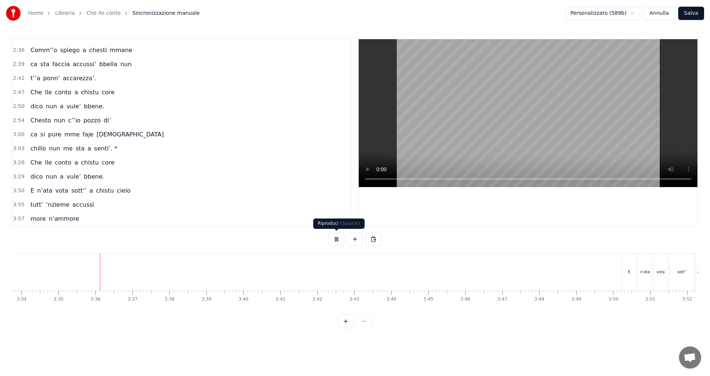
click at [335, 242] on button at bounding box center [337, 239] width 16 height 13
click at [13, 177] on span "3:29" at bounding box center [18, 176] width 11 height 7
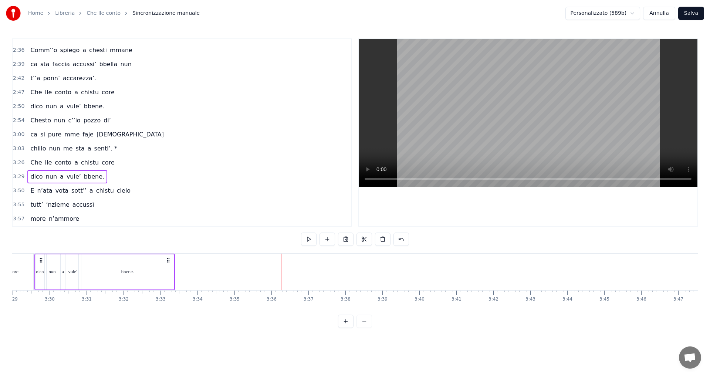
scroll to position [0, 7715]
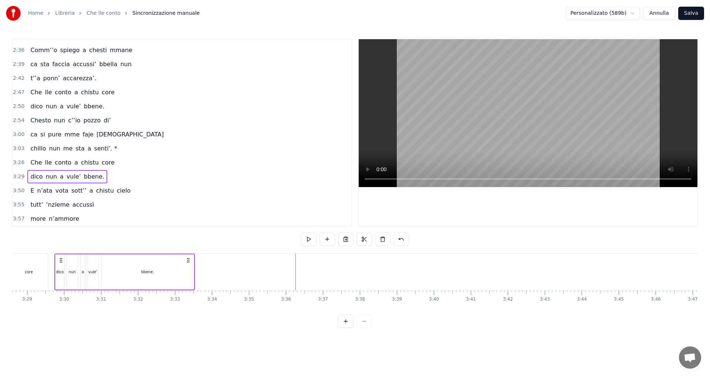
drag, startPoint x: 55, startPoint y: 259, endPoint x: 61, endPoint y: 259, distance: 5.5
click at [61, 259] on icon at bounding box center [61, 260] width 6 height 6
click at [22, 267] on div "core" at bounding box center [29, 272] width 38 height 37
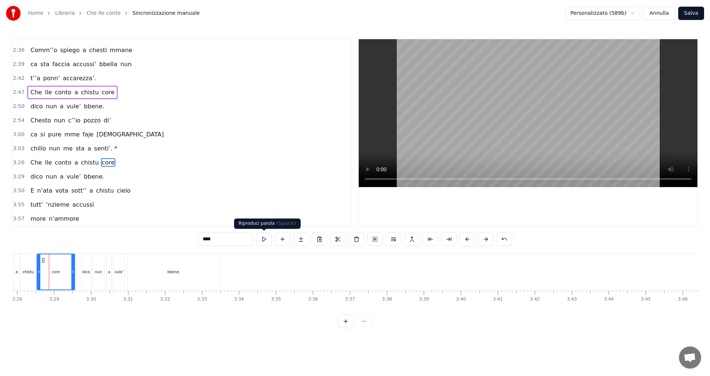
click at [265, 237] on button at bounding box center [264, 239] width 16 height 13
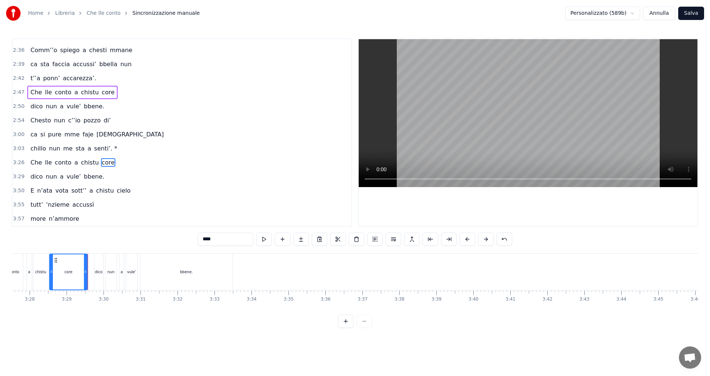
click at [18, 163] on span "3:26" at bounding box center [18, 162] width 11 height 7
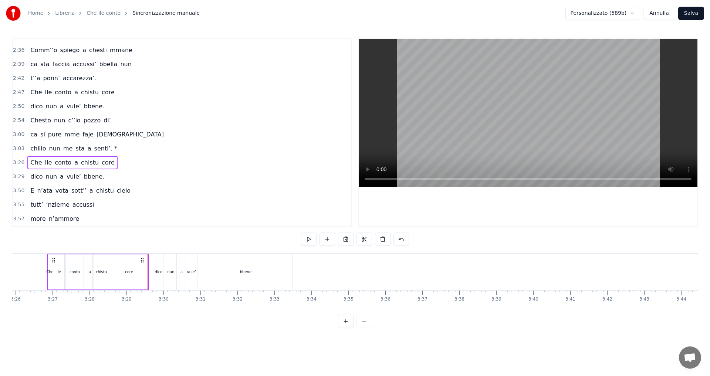
scroll to position [0, 7613]
click at [306, 238] on button at bounding box center [309, 239] width 16 height 13
click at [16, 150] on span "3:03" at bounding box center [18, 148] width 11 height 7
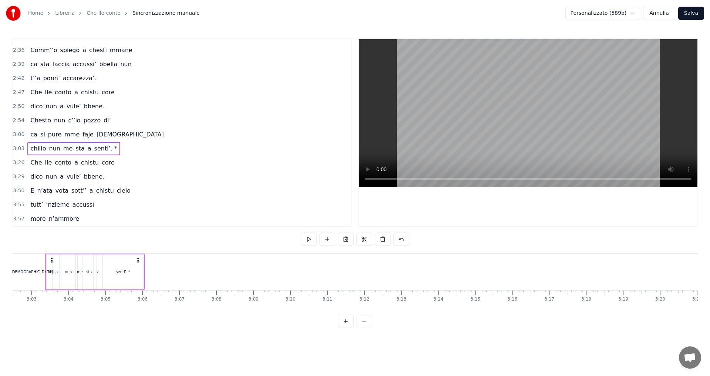
click at [34, 165] on span "Che" at bounding box center [36, 162] width 13 height 9
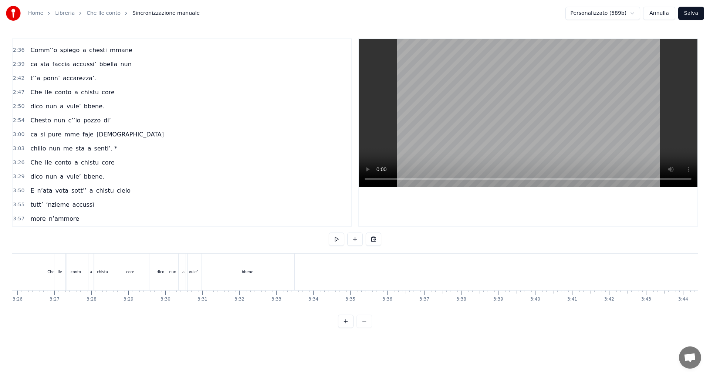
click at [19, 179] on span "3:29" at bounding box center [18, 176] width 11 height 7
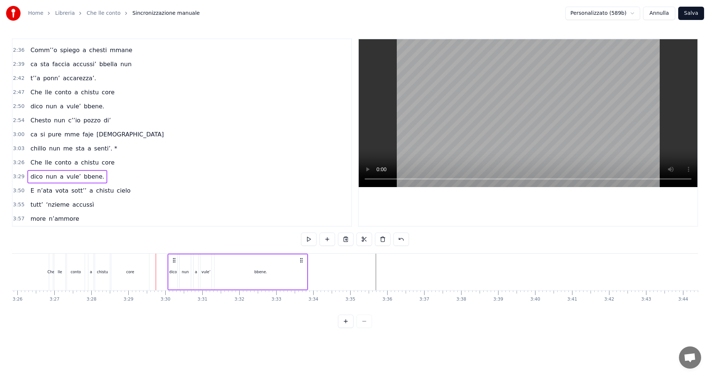
drag, startPoint x: 163, startPoint y: 260, endPoint x: 175, endPoint y: 261, distance: 11.9
click at [175, 261] on icon at bounding box center [174, 260] width 6 height 6
click at [82, 269] on div "conto" at bounding box center [76, 272] width 18 height 37
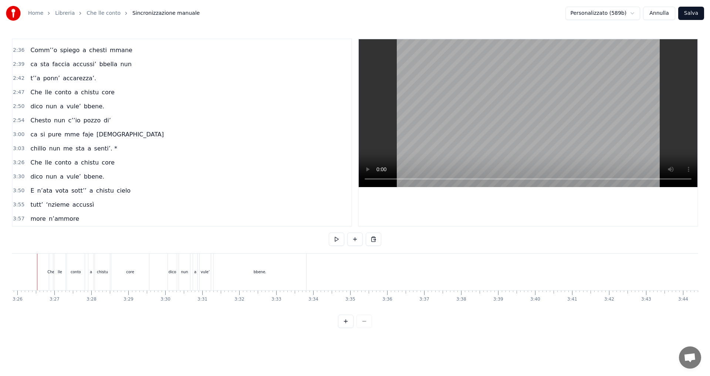
scroll to position [0, 7601]
click at [44, 123] on span "Chesto" at bounding box center [41, 120] width 22 height 9
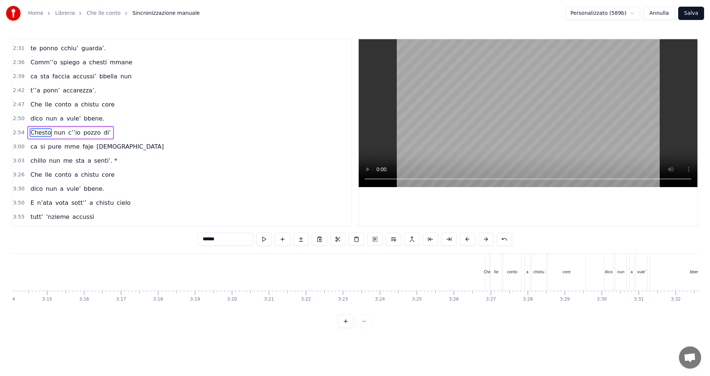
click at [19, 130] on span "2:54" at bounding box center [18, 132] width 11 height 7
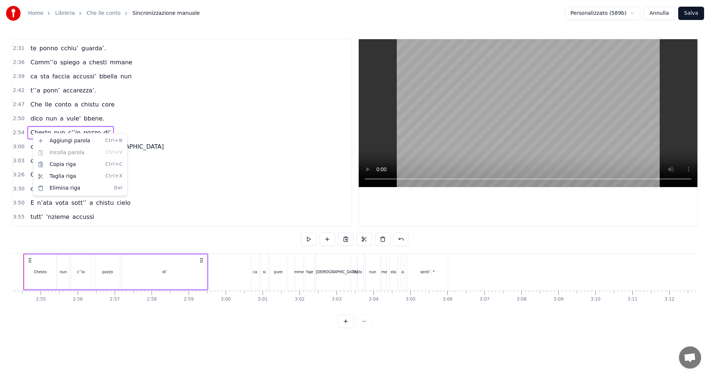
scroll to position [0, 6418]
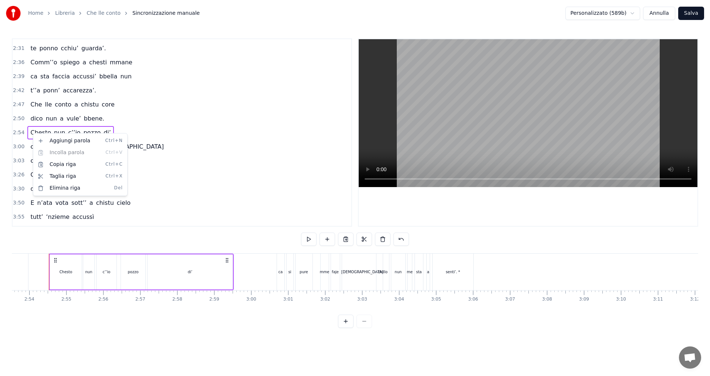
click at [18, 134] on html "Home Libreria Che lle conto Sincronizzazione manuale Personalizzato (589b) Annu…" at bounding box center [355, 170] width 710 height 340
click at [39, 168] on div "Copia riga Ctrl+C" at bounding box center [66, 165] width 91 height 12
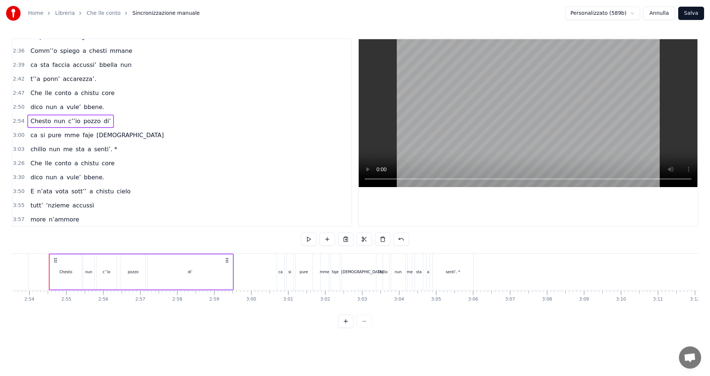
scroll to position [347, 0]
click at [20, 175] on span "3:30" at bounding box center [18, 176] width 11 height 7
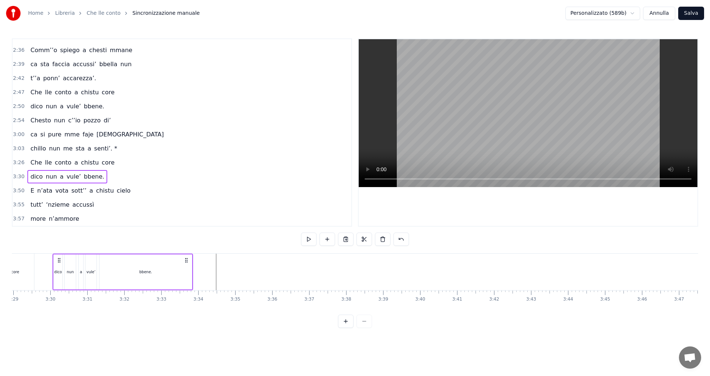
scroll to position [0, 7732]
click at [18, 122] on html "Home Libreria Che lle conto Sincronizzazione manuale Personalizzato (589b) Annu…" at bounding box center [355, 170] width 710 height 340
click at [20, 119] on span "2:54" at bounding box center [18, 120] width 11 height 7
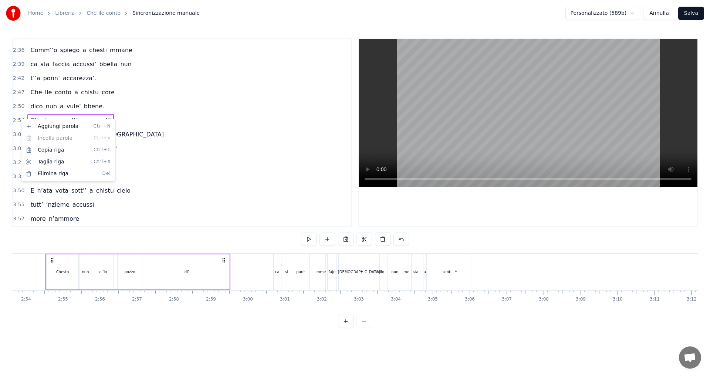
scroll to position [0, 6418]
click at [399, 240] on html "Home Libreria Che lle conto Sincronizzazione manuale Personalizzato (589b) Annu…" at bounding box center [355, 170] width 710 height 340
click at [399, 240] on button at bounding box center [402, 239] width 16 height 13
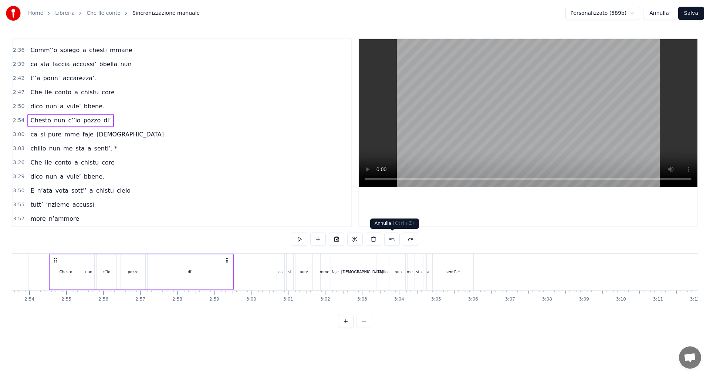
click at [394, 240] on button at bounding box center [392, 239] width 16 height 13
click at [18, 101] on div "2:50 dico nun a vule’ bbene." at bounding box center [182, 106] width 339 height 14
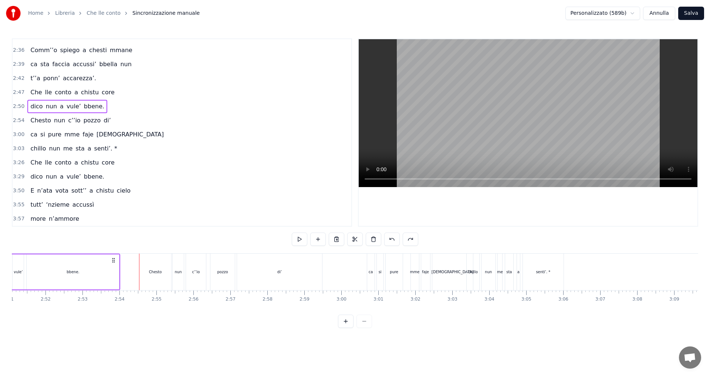
scroll to position [0, 6259]
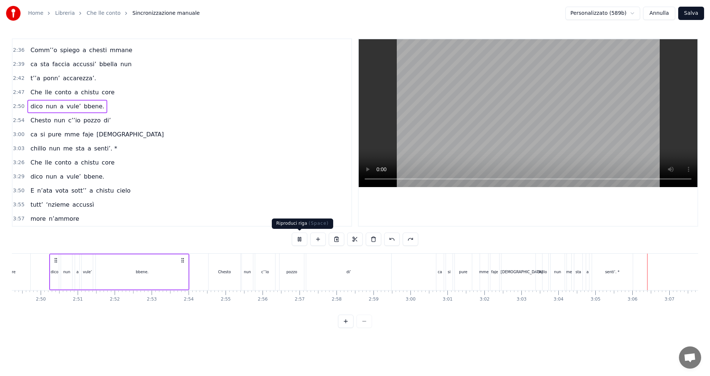
click at [297, 239] on button at bounding box center [300, 239] width 16 height 13
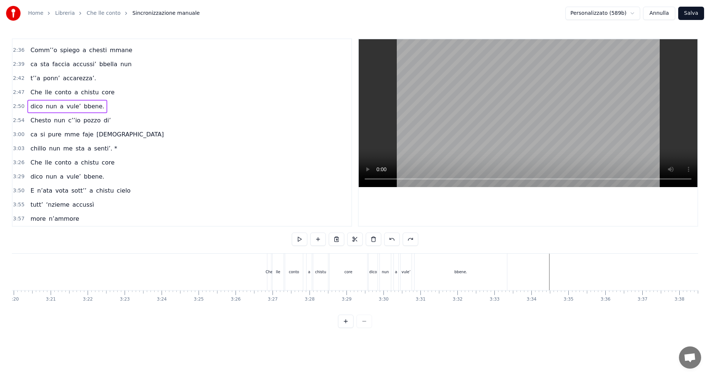
scroll to position [0, 7415]
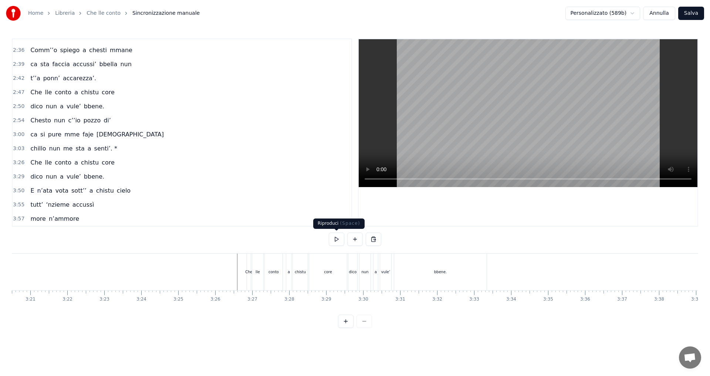
click at [338, 241] on button at bounding box center [337, 239] width 16 height 13
click at [18, 120] on span "2:54" at bounding box center [18, 120] width 11 height 7
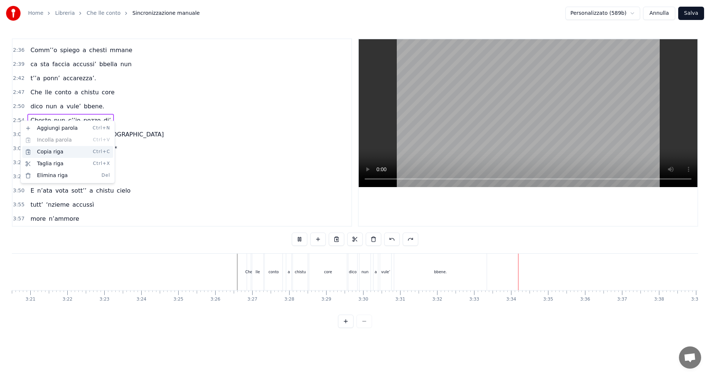
click at [55, 155] on div "Copia riga Ctrl+C" at bounding box center [67, 152] width 91 height 12
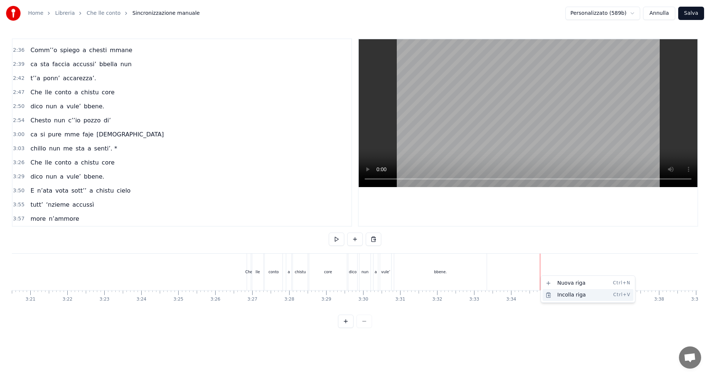
click at [565, 297] on div "Incolla riga Ctrl+V" at bounding box center [588, 295] width 91 height 12
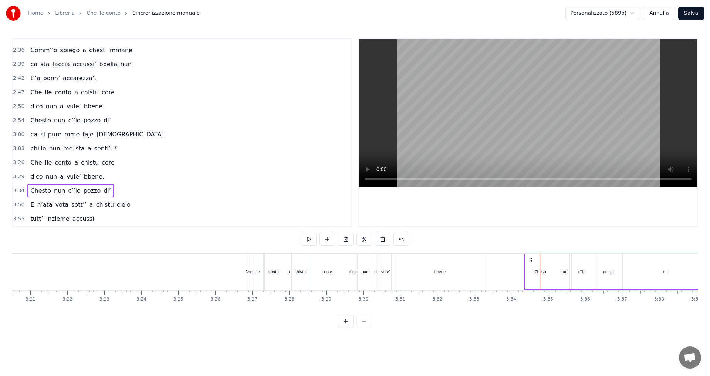
drag, startPoint x: 547, startPoint y: 260, endPoint x: 531, endPoint y: 265, distance: 17.0
click at [531, 265] on div "Chesto nun c’’io pozzo di’" at bounding box center [616, 272] width 185 height 37
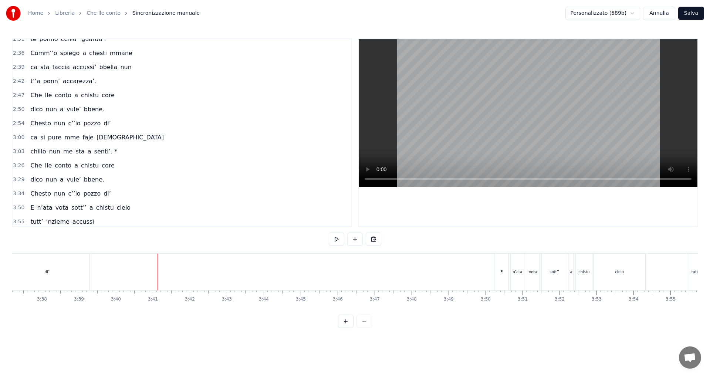
scroll to position [347, 0]
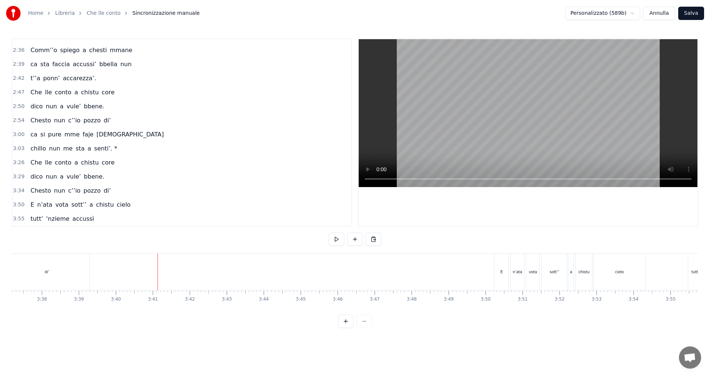
click at [18, 135] on span "3:00" at bounding box center [18, 134] width 11 height 7
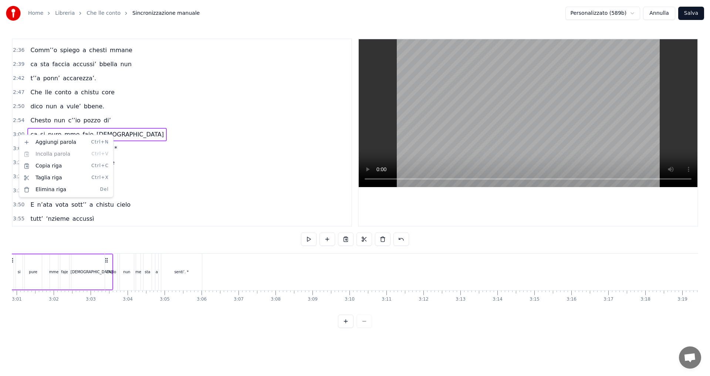
scroll to position [0, 6645]
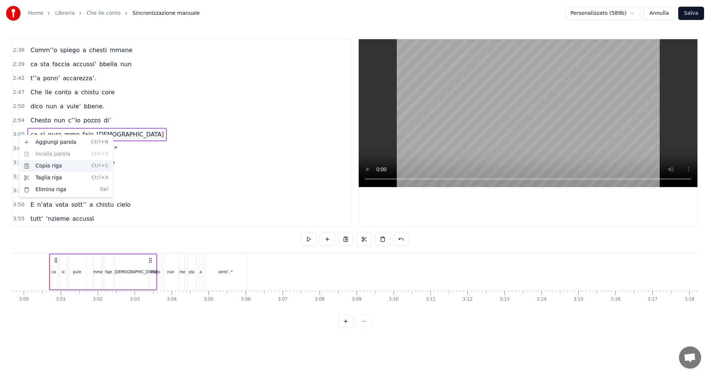
click at [54, 169] on div "Copia riga Ctrl+C" at bounding box center [66, 166] width 91 height 12
click at [17, 189] on span "3:34" at bounding box center [18, 190] width 11 height 7
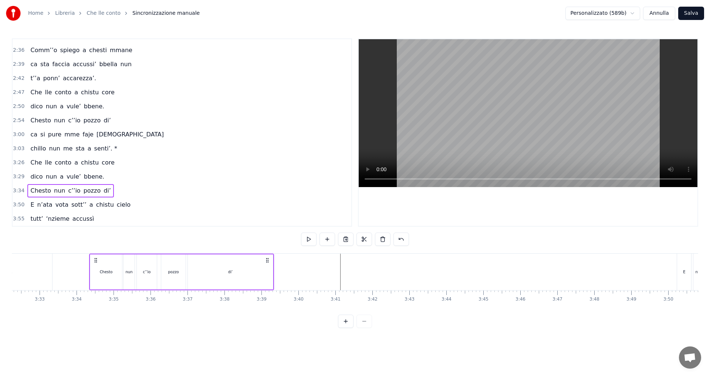
scroll to position [0, 7890]
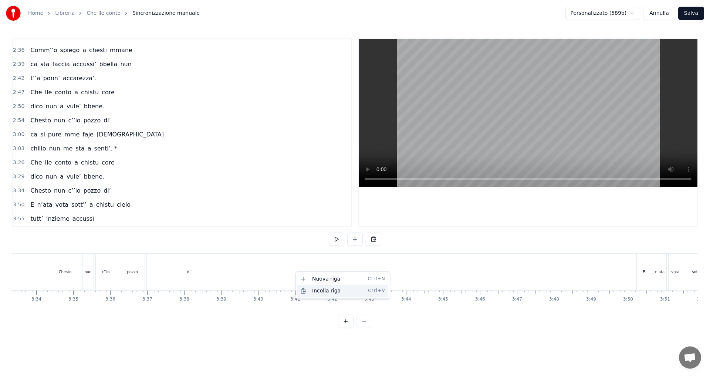
click at [311, 289] on div "Incolla riga Ctrl+V" at bounding box center [342, 291] width 91 height 12
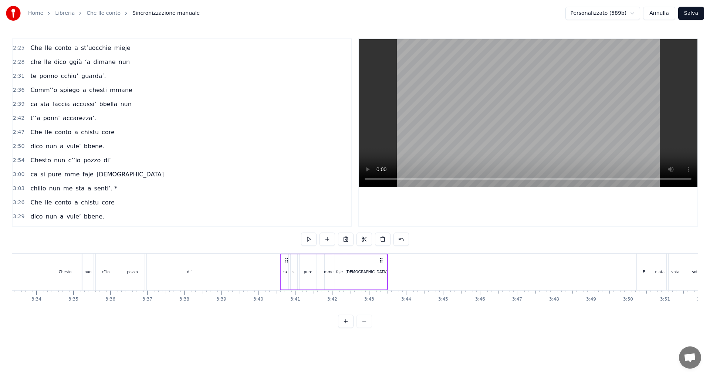
scroll to position [310, 0]
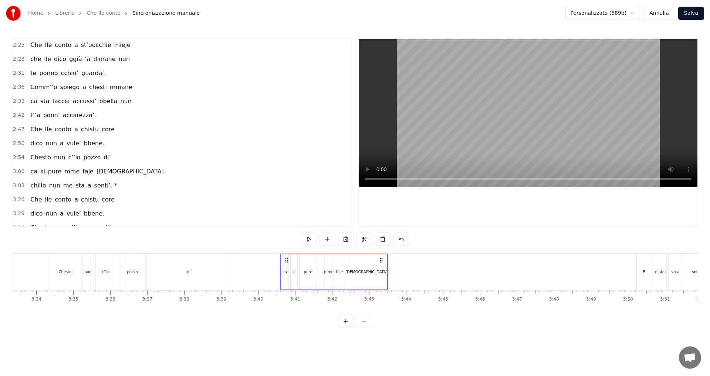
click at [18, 186] on span "3:03" at bounding box center [18, 185] width 11 height 7
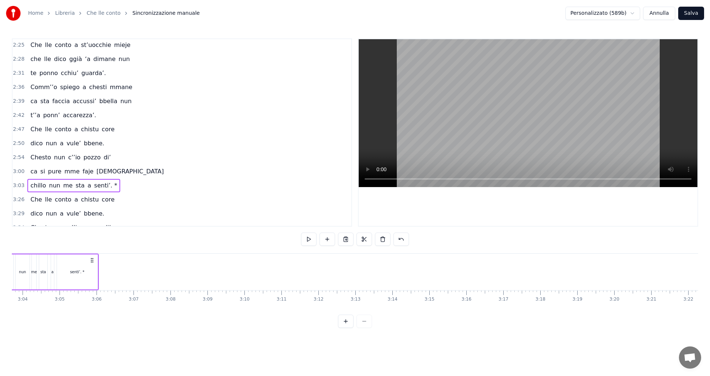
scroll to position [0, 6745]
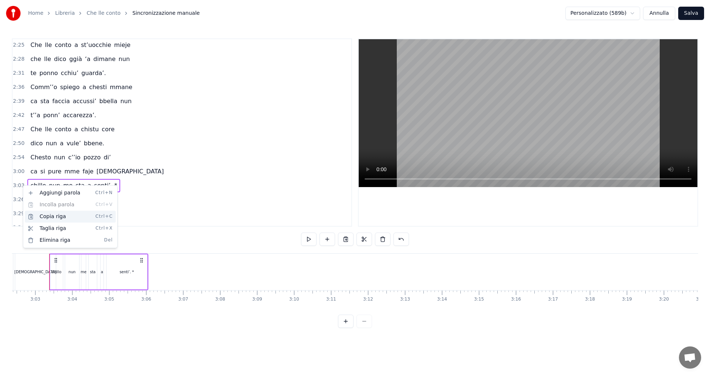
click at [58, 218] on div "Copia riga Ctrl+C" at bounding box center [70, 217] width 91 height 12
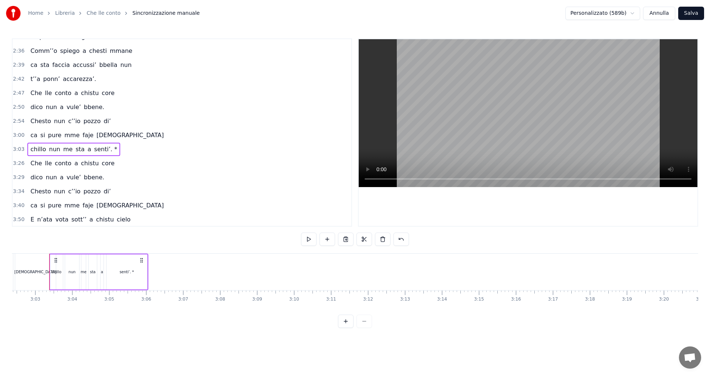
scroll to position [375, 0]
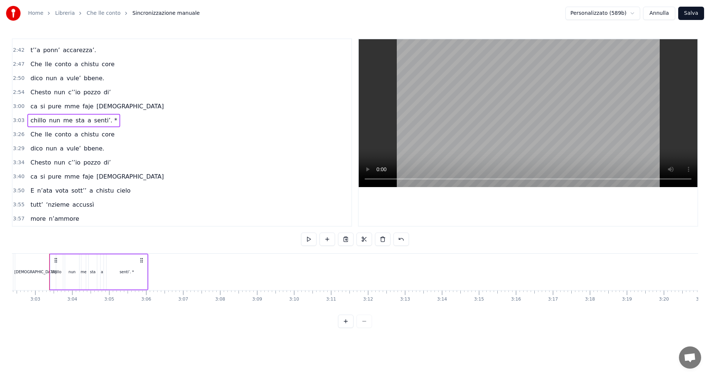
click at [19, 177] on span "3:40" at bounding box center [18, 176] width 11 height 7
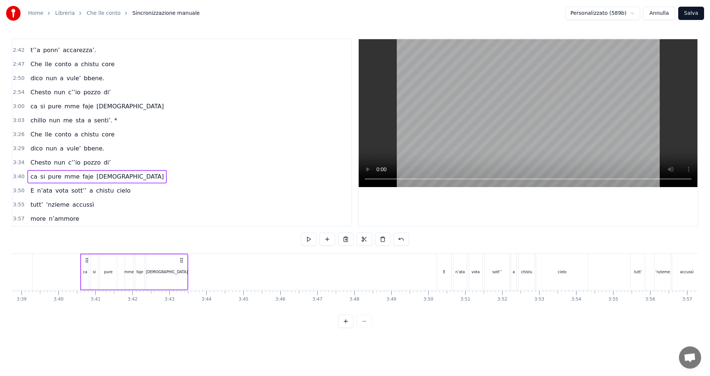
scroll to position [0, 8121]
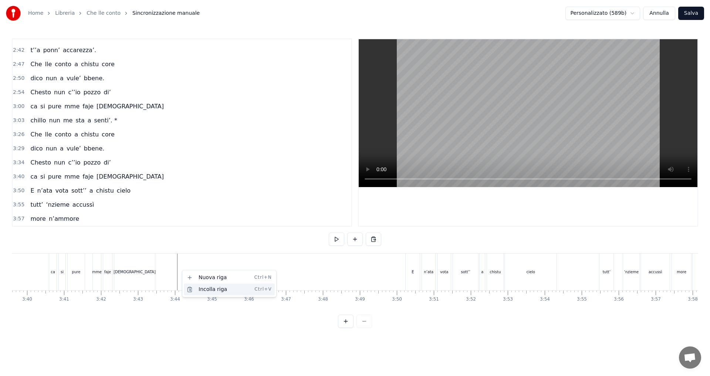
click at [207, 291] on div "Incolla riga Ctrl+V" at bounding box center [229, 290] width 91 height 12
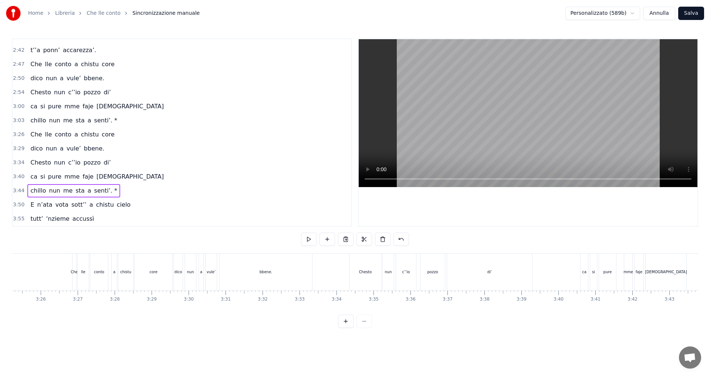
scroll to position [0, 7580]
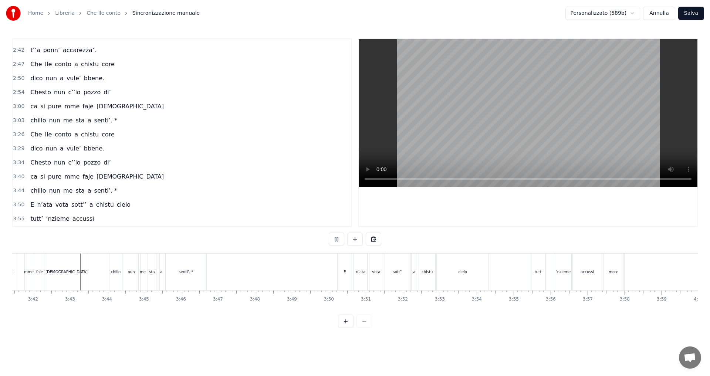
scroll to position [0, 8201]
click at [19, 191] on span "3:44" at bounding box center [18, 190] width 11 height 7
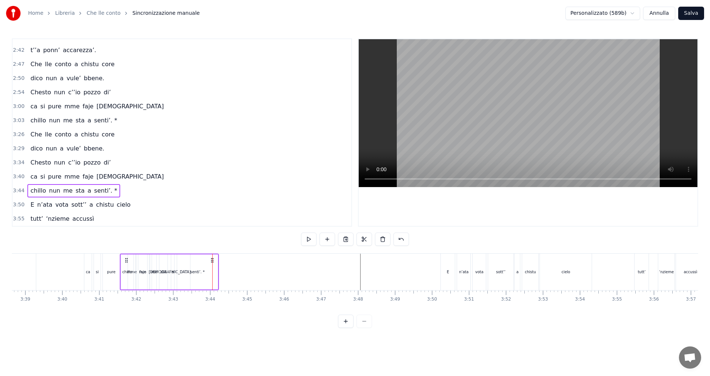
scroll to position [0, 8077]
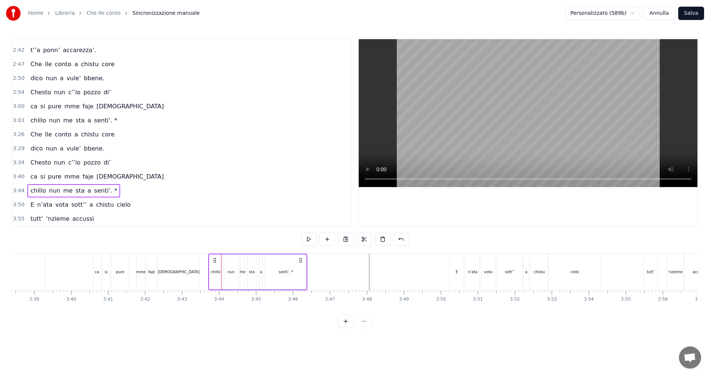
drag, startPoint x: 104, startPoint y: 259, endPoint x: 215, endPoint y: 283, distance: 112.8
click at [215, 283] on div "chillo nun me sta a senti’. *" at bounding box center [257, 272] width 99 height 37
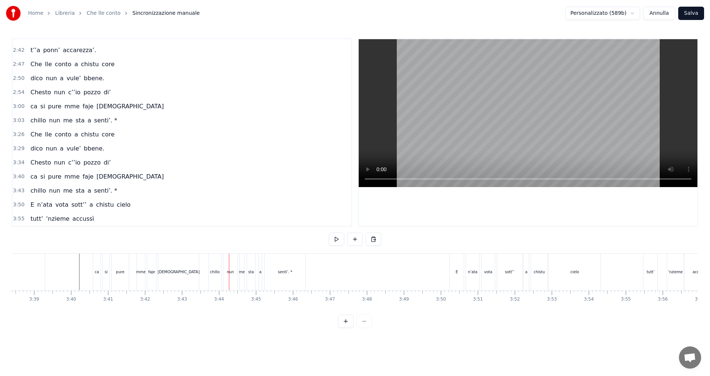
click at [17, 191] on span "3:43" at bounding box center [18, 190] width 11 height 7
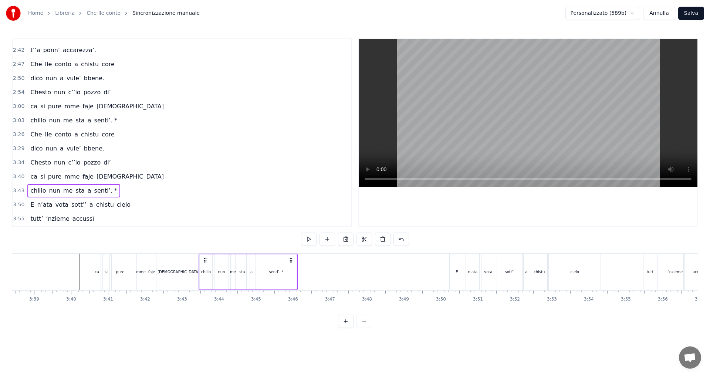
drag, startPoint x: 215, startPoint y: 261, endPoint x: 205, endPoint y: 263, distance: 9.8
click at [205, 263] on div "chillo nun me sta a senti’. *" at bounding box center [248, 272] width 99 height 37
click at [30, 179] on span "ca" at bounding box center [34, 176] width 9 height 9
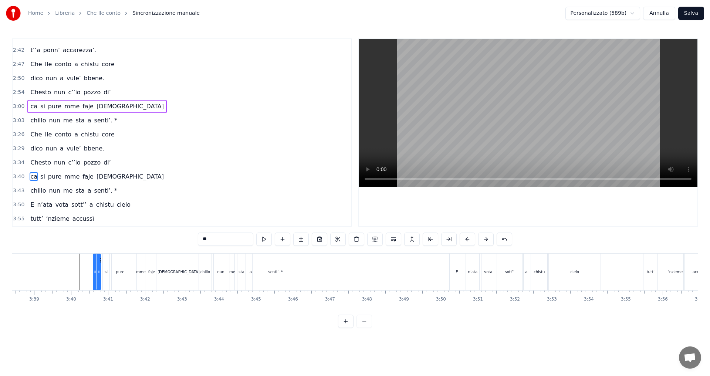
scroll to position [389, 0]
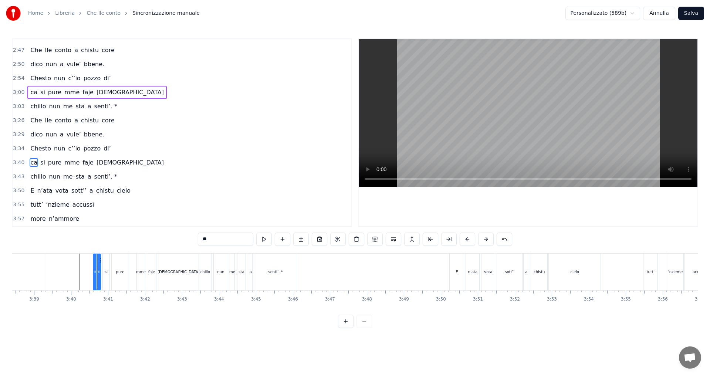
click at [21, 163] on span "3:40" at bounding box center [18, 162] width 11 height 7
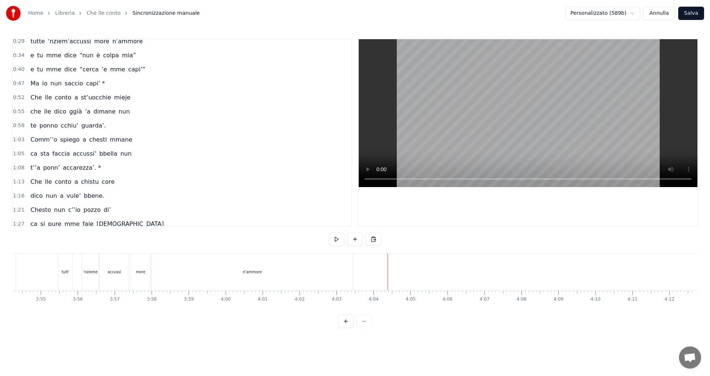
scroll to position [0, 0]
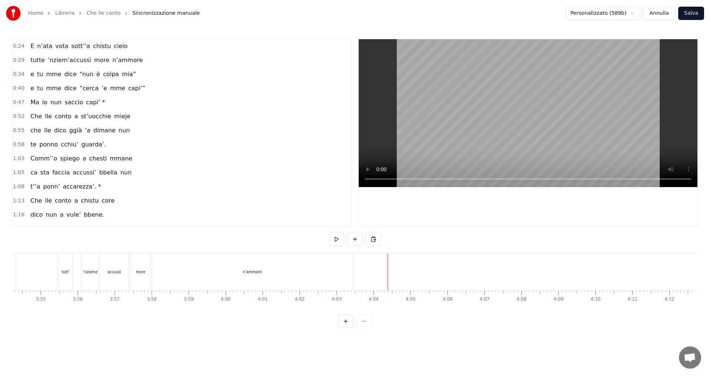
click at [18, 186] on span "1:08" at bounding box center [18, 186] width 11 height 7
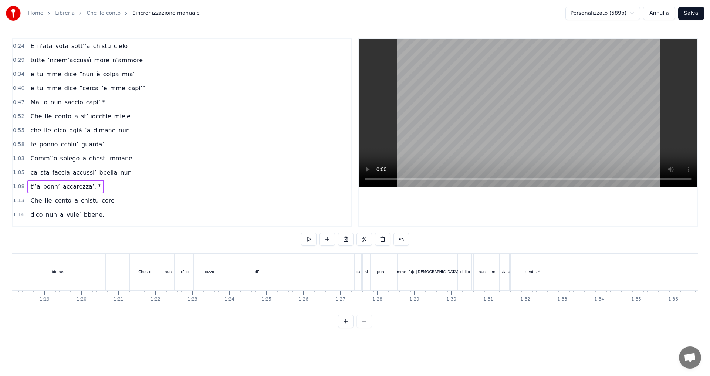
click at [17, 146] on span "0:58" at bounding box center [18, 144] width 11 height 7
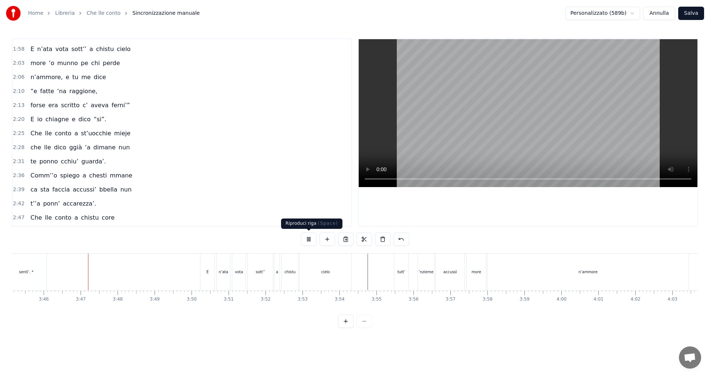
scroll to position [0, 8342]
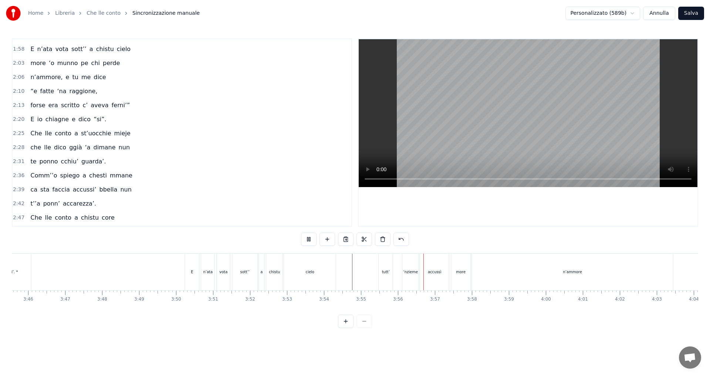
click at [305, 237] on button at bounding box center [309, 239] width 16 height 13
click at [45, 95] on div "Copia riga Ctrl+C" at bounding box center [66, 94] width 91 height 12
click at [338, 239] on button at bounding box center [337, 239] width 16 height 13
click at [336, 240] on button at bounding box center [337, 239] width 16 height 13
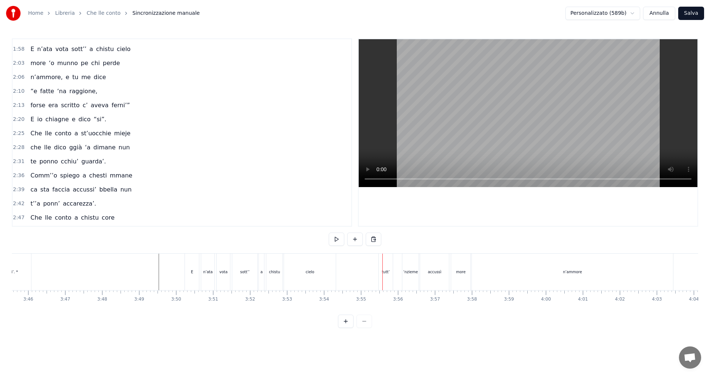
click at [336, 240] on button at bounding box center [337, 239] width 16 height 13
click at [337, 240] on button at bounding box center [337, 239] width 16 height 13
click at [333, 241] on button at bounding box center [337, 239] width 16 height 13
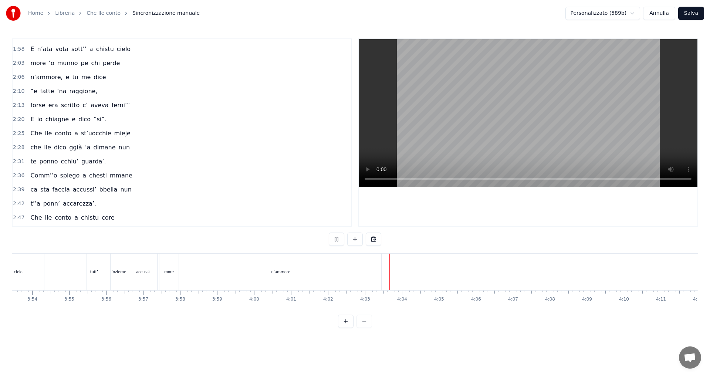
scroll to position [0, 8663]
click at [334, 241] on button at bounding box center [337, 239] width 16 height 13
click at [334, 237] on button at bounding box center [337, 239] width 16 height 13
click at [336, 238] on button at bounding box center [337, 239] width 16 height 13
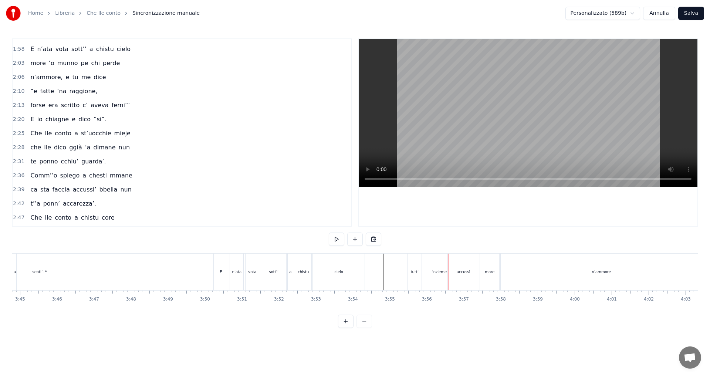
scroll to position [0, 8293]
click at [245, 274] on div "E" at bounding box center [241, 272] width 14 height 37
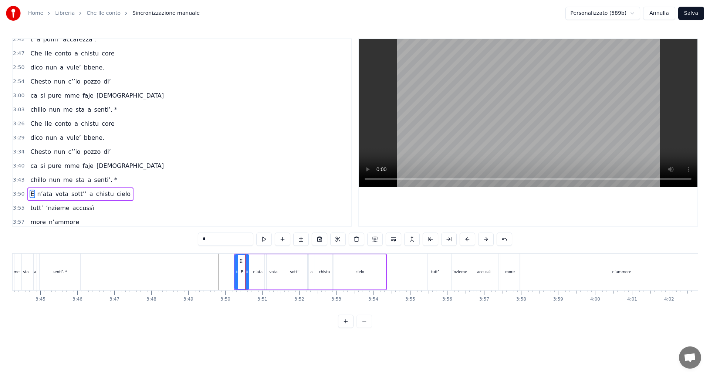
scroll to position [389, 0]
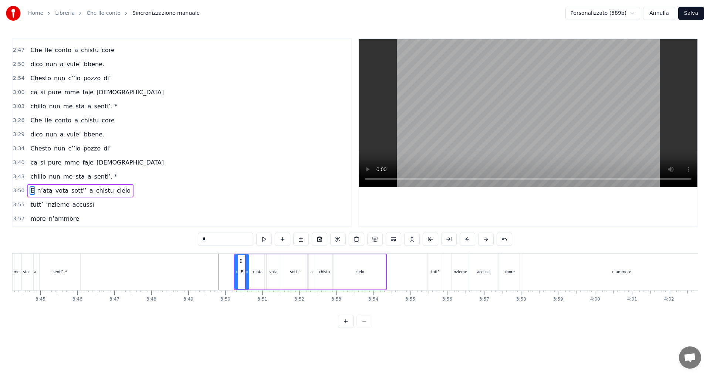
click at [17, 187] on span "3:50" at bounding box center [18, 190] width 11 height 7
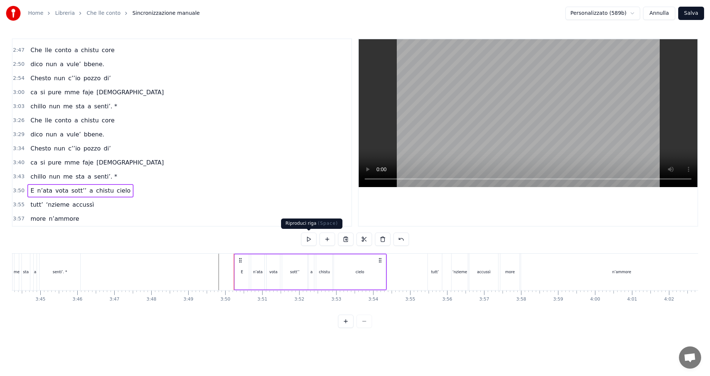
click at [308, 238] on button at bounding box center [309, 239] width 16 height 13
click at [16, 205] on span "3:55" at bounding box center [18, 204] width 11 height 7
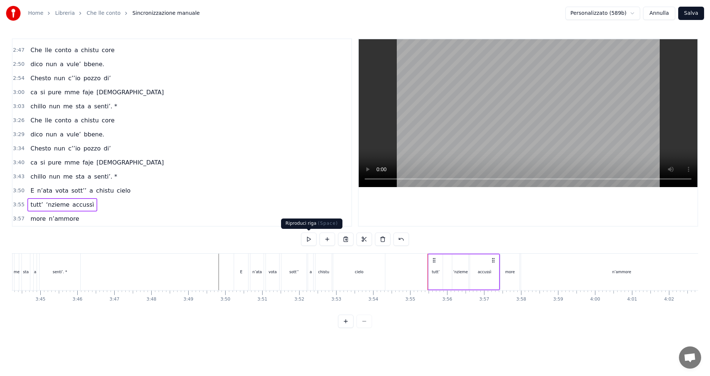
click at [308, 239] on button at bounding box center [309, 239] width 16 height 13
click at [309, 239] on button at bounding box center [309, 239] width 16 height 13
click at [18, 205] on span "3:55" at bounding box center [18, 204] width 11 height 7
click at [311, 242] on button at bounding box center [309, 239] width 16 height 13
click at [16, 189] on span "3:50" at bounding box center [18, 190] width 11 height 7
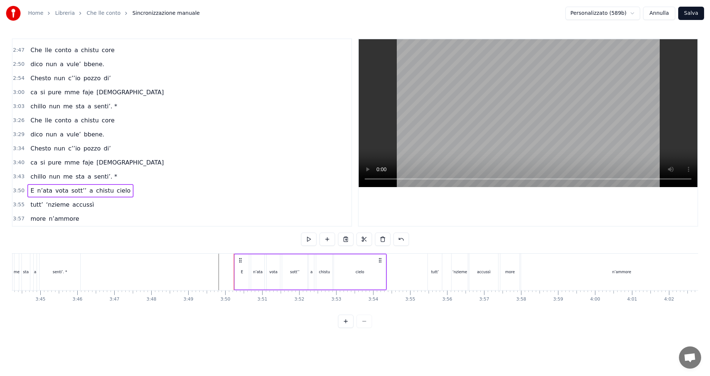
click at [18, 206] on span "3:55" at bounding box center [18, 204] width 11 height 7
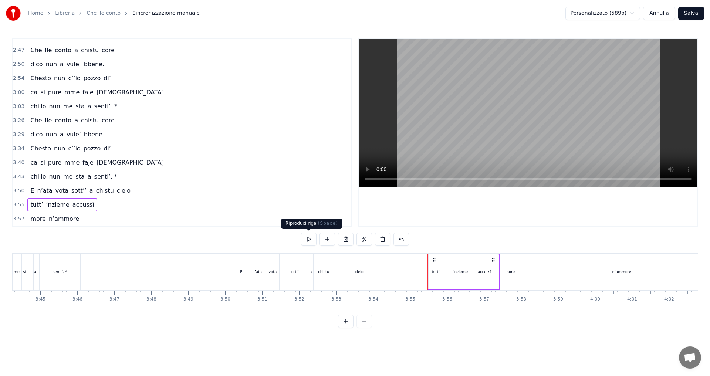
click at [310, 240] on button at bounding box center [309, 239] width 16 height 13
click at [21, 191] on span "3:50" at bounding box center [18, 190] width 11 height 7
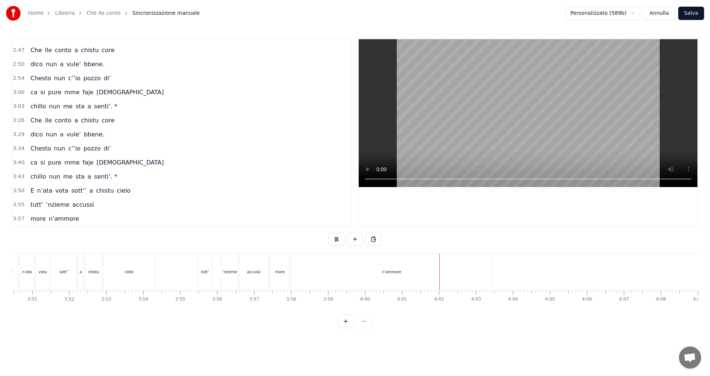
click at [336, 242] on button at bounding box center [337, 239] width 16 height 13
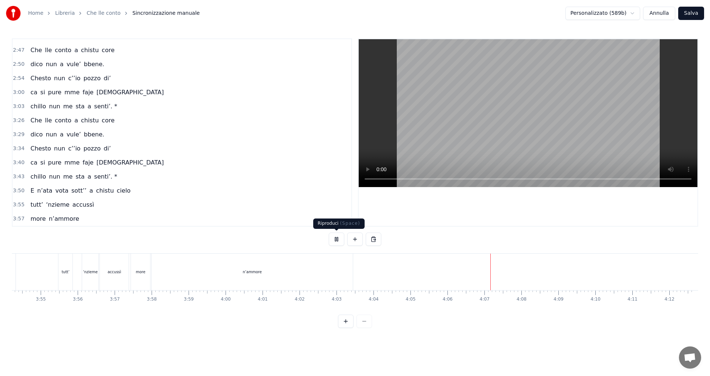
click at [334, 239] on button at bounding box center [337, 239] width 16 height 13
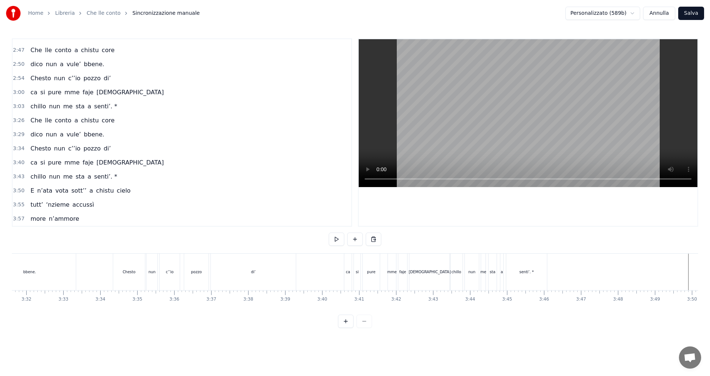
scroll to position [0, 7944]
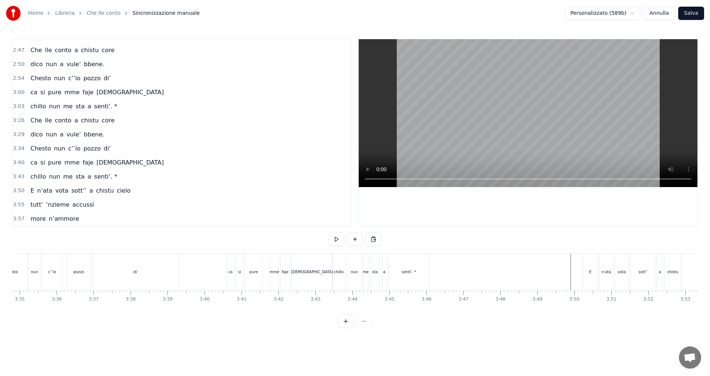
click at [336, 241] on button at bounding box center [337, 239] width 16 height 13
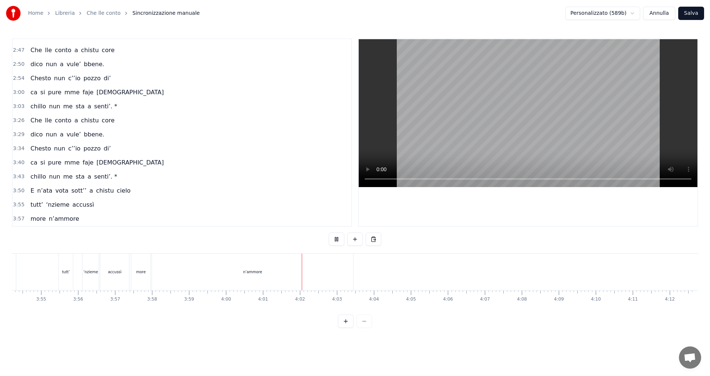
scroll to position [0, 8663]
click at [319, 276] on div "n’ammore" at bounding box center [252, 272] width 201 height 37
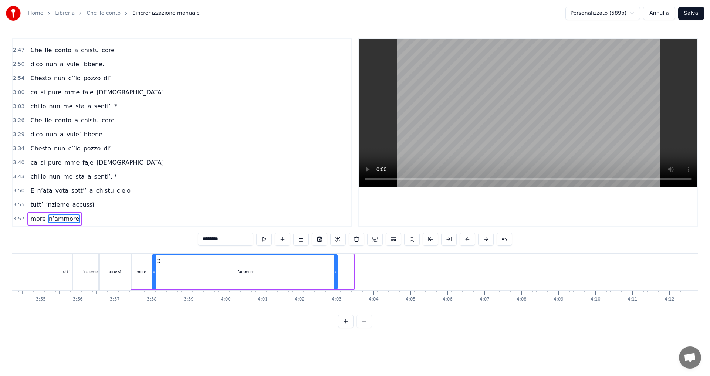
drag, startPoint x: 352, startPoint y: 270, endPoint x: 337, endPoint y: 271, distance: 15.6
click at [335, 273] on icon at bounding box center [335, 272] width 3 height 6
click at [263, 239] on button at bounding box center [264, 239] width 16 height 13
drag, startPoint x: 334, startPoint y: 271, endPoint x: 281, endPoint y: 265, distance: 53.5
click at [298, 275] on div at bounding box center [299, 272] width 3 height 34
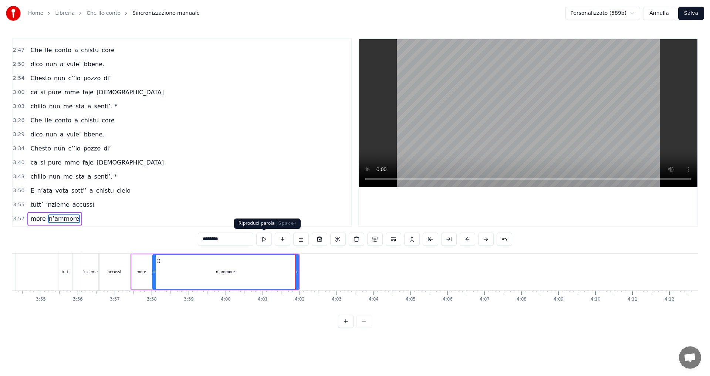
click at [263, 238] on button at bounding box center [264, 239] width 16 height 13
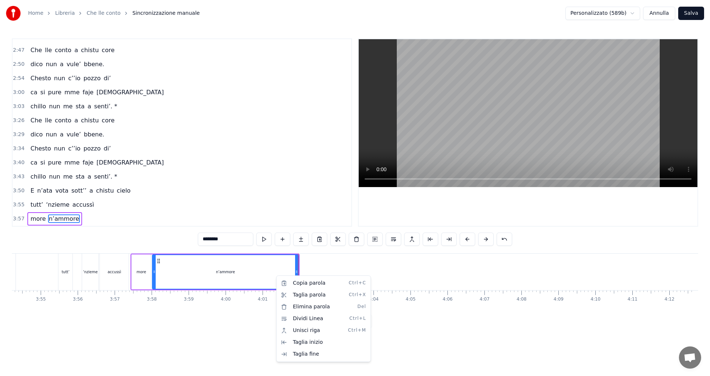
click at [390, 258] on html "Home Libreria Che lle conto Sincronizzazione manuale Personalizzato (589b) Annu…" at bounding box center [355, 170] width 710 height 340
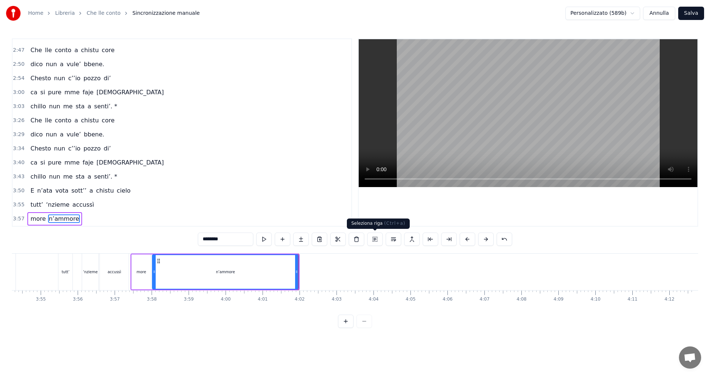
click at [378, 241] on button at bounding box center [375, 239] width 16 height 13
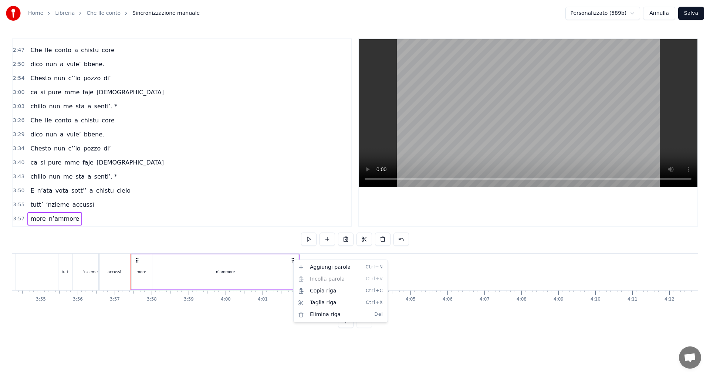
click at [277, 234] on html "Home Libreria Che lle conto Sincronizzazione manuale Personalizzato (589b) Annu…" at bounding box center [355, 170] width 710 height 340
click at [21, 149] on span "3:34" at bounding box center [18, 148] width 11 height 7
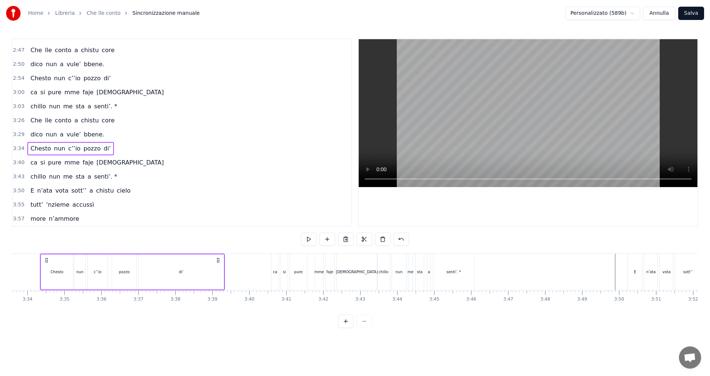
scroll to position [0, 7890]
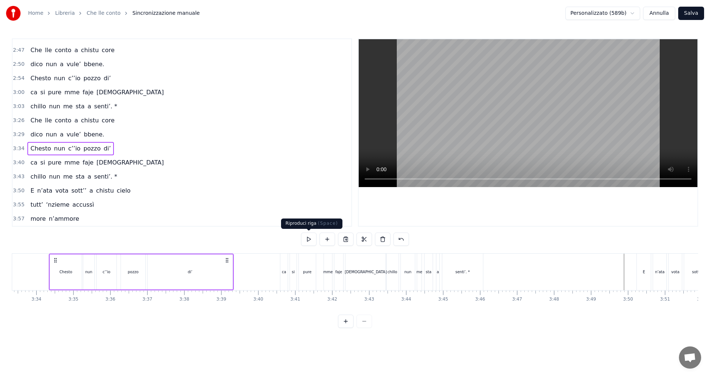
click at [310, 239] on button at bounding box center [309, 239] width 16 height 13
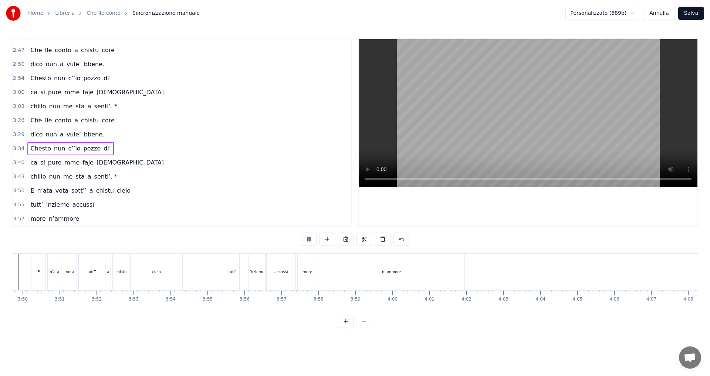
scroll to position [0, 8503]
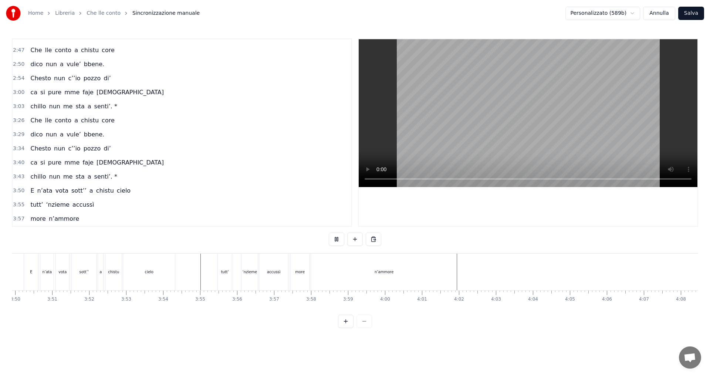
click at [695, 10] on button "Salva" at bounding box center [691, 13] width 26 height 13
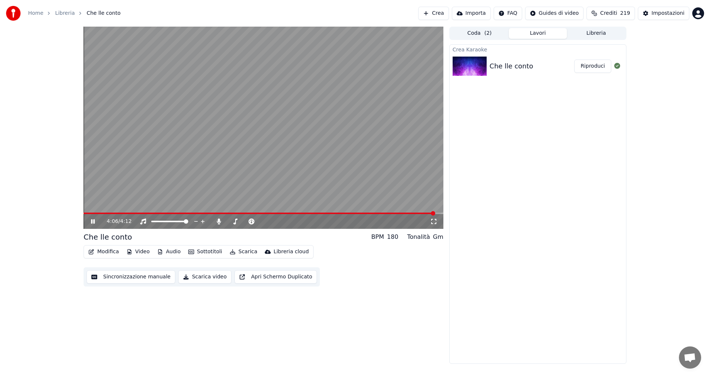
click at [249, 183] on video at bounding box center [264, 128] width 360 height 202
click at [161, 212] on video at bounding box center [264, 128] width 360 height 202
click at [121, 213] on span at bounding box center [262, 213] width 357 height 1
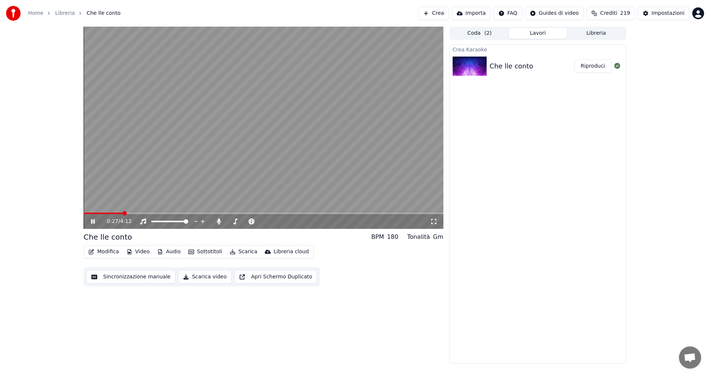
click at [116, 213] on span at bounding box center [103, 213] width 39 height 1
click at [107, 213] on span at bounding box center [95, 213] width 23 height 1
click at [98, 214] on span at bounding box center [91, 213] width 14 height 1
click at [107, 214] on span at bounding box center [264, 213] width 360 height 1
click at [125, 213] on span at bounding box center [264, 213] width 360 height 1
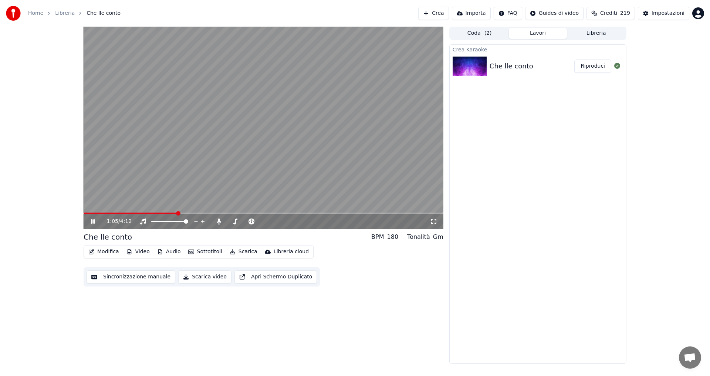
click at [135, 166] on video at bounding box center [264, 128] width 360 height 202
click at [237, 253] on button "Scarica" at bounding box center [244, 252] width 34 height 10
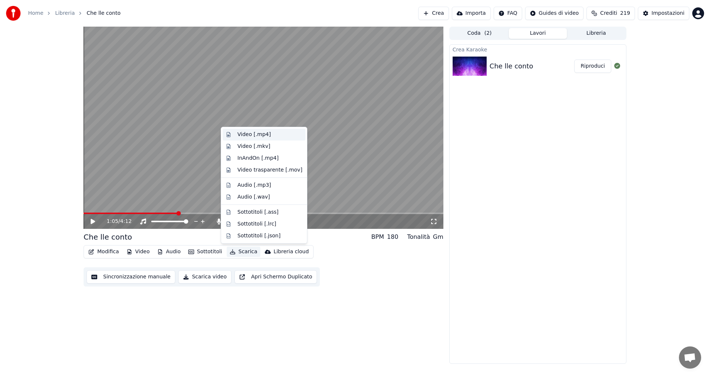
click at [243, 135] on div "Video [.mp4]" at bounding box center [253, 134] width 33 height 7
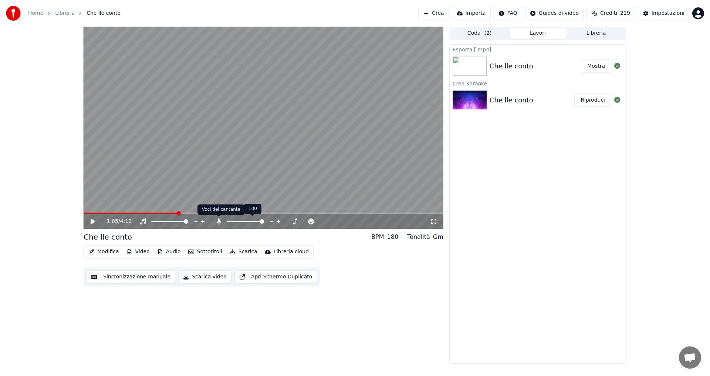
click at [218, 219] on icon at bounding box center [219, 222] width 4 height 6
click at [235, 250] on button "Scarica" at bounding box center [244, 252] width 34 height 10
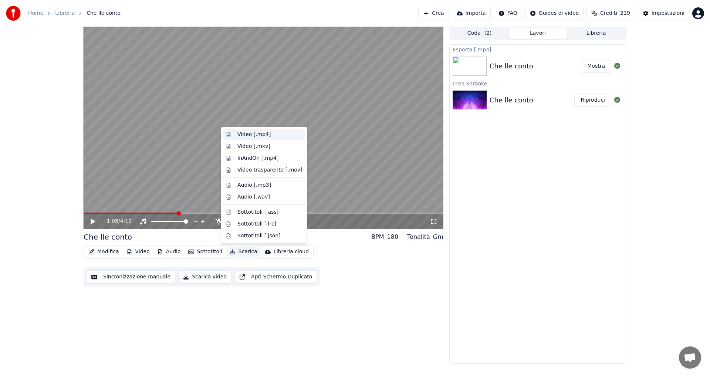
click at [257, 135] on div "Video [.mp4]" at bounding box center [253, 134] width 33 height 7
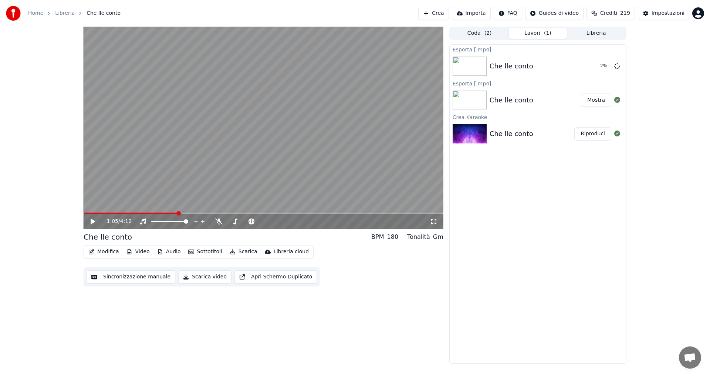
click at [597, 99] on button "Mostra" at bounding box center [596, 100] width 30 height 13
click at [44, 150] on div "1:05 / 4:12 Che lle conto BPM 180 Tonalità Gm Modifica Video Audio Sottotitoli …" at bounding box center [355, 195] width 710 height 337
click at [48, 117] on div "1:05 / 4:12 Che lle conto BPM 180 Tonalità Gm Modifica Video Audio Sottotitoli …" at bounding box center [355, 195] width 710 height 337
click at [604, 67] on button "Mostra" at bounding box center [596, 66] width 30 height 13
click at [54, 55] on div "1:05 / 4:12 Che lle conto BPM 180 Tonalità Gm Modifica Video Audio Sottotitoli …" at bounding box center [355, 195] width 710 height 337
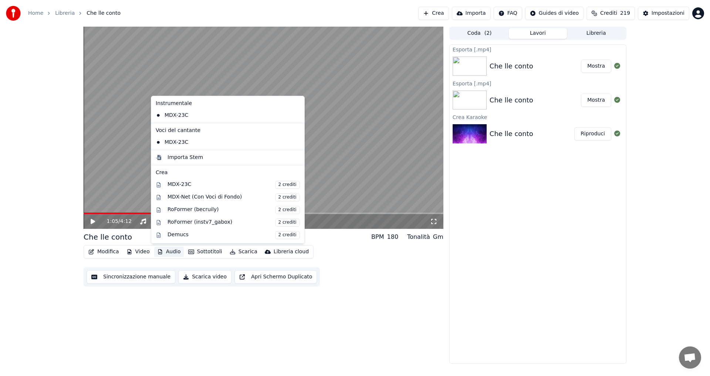
click at [170, 253] on button "Audio" at bounding box center [169, 252] width 30 height 10
click at [178, 185] on div "MDX-23C 2 crediti" at bounding box center [234, 185] width 132 height 8
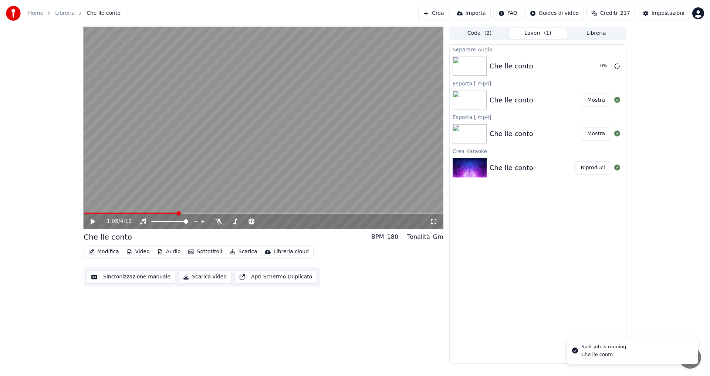
click at [166, 253] on button "Audio" at bounding box center [169, 252] width 30 height 10
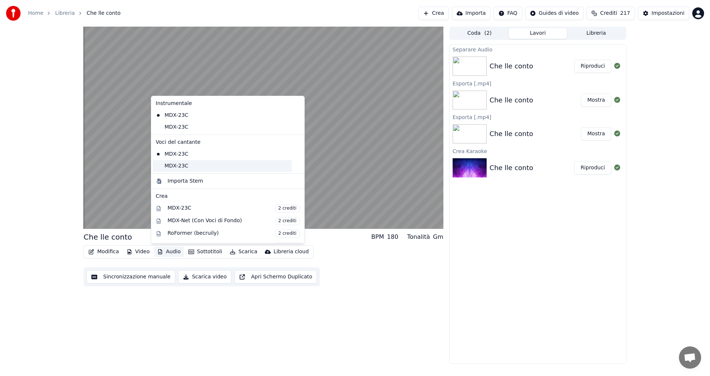
click at [194, 169] on div "MDX-23C" at bounding box center [222, 166] width 139 height 12
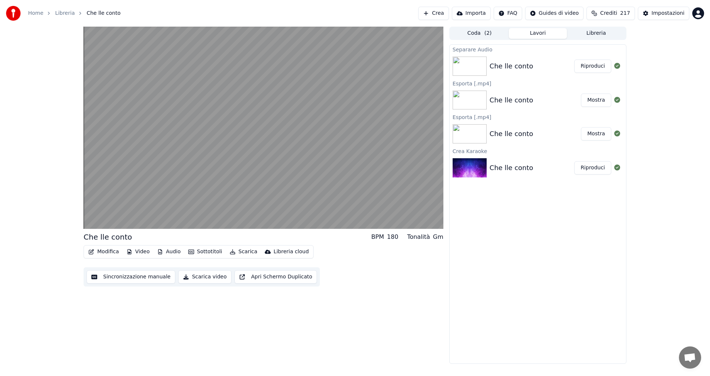
click at [172, 251] on button "Audio" at bounding box center [169, 252] width 30 height 10
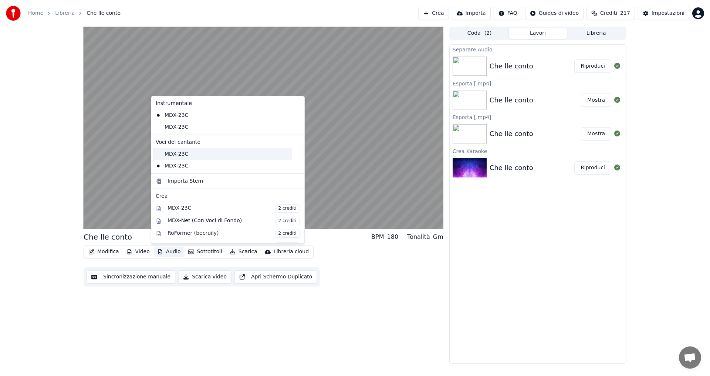
click at [176, 155] on div "MDX-23C" at bounding box center [222, 154] width 139 height 12
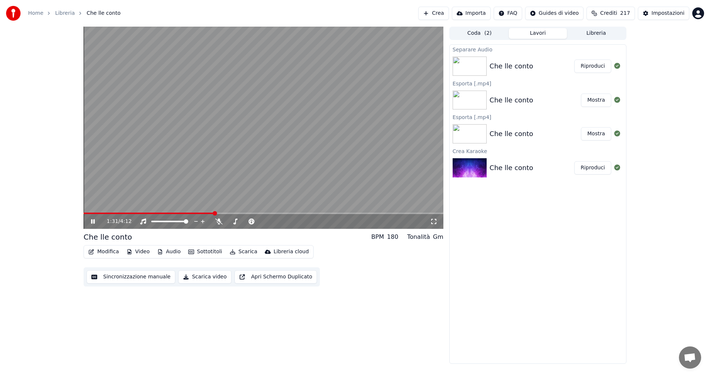
click at [175, 253] on button "Audio" at bounding box center [169, 252] width 30 height 10
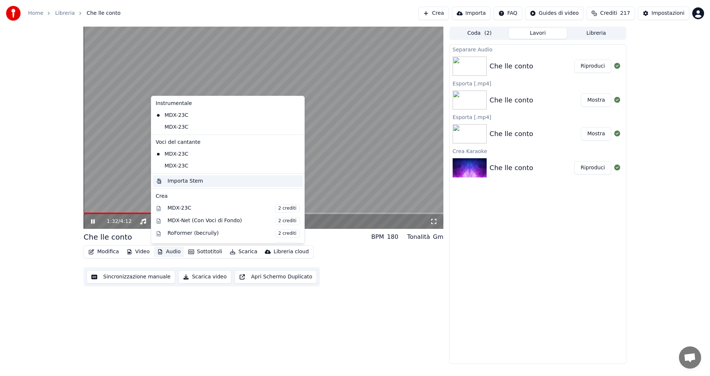
click at [176, 183] on div "Importa Stem" at bounding box center [186, 181] width 36 height 7
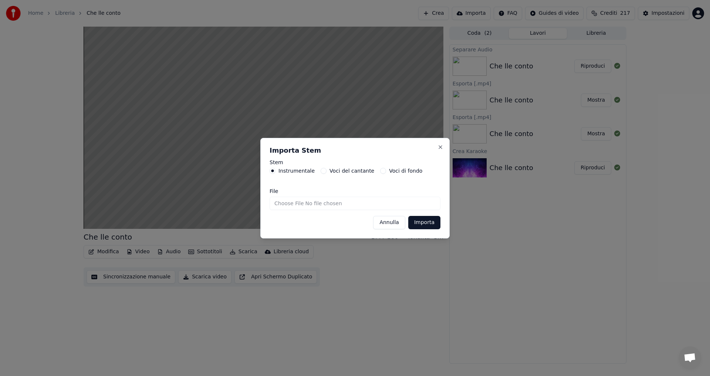
click at [342, 205] on input "File" at bounding box center [355, 203] width 171 height 13
type input "**********"
click at [418, 223] on button "Importa" at bounding box center [424, 222] width 32 height 13
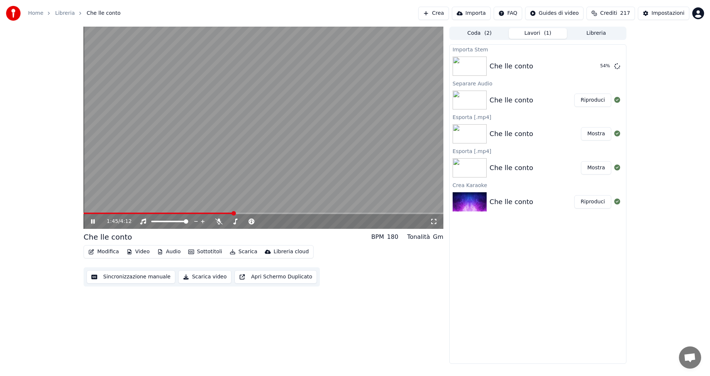
click at [172, 251] on button "Audio" at bounding box center [169, 252] width 30 height 10
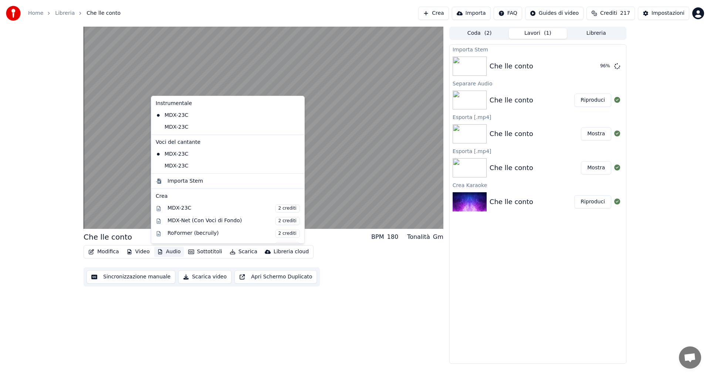
click at [295, 155] on icon at bounding box center [297, 154] width 5 height 6
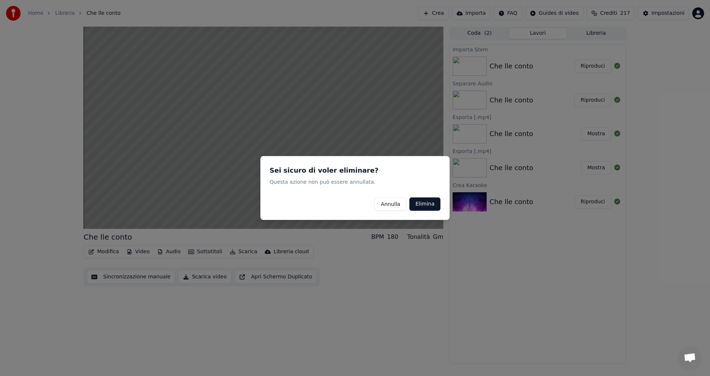
click at [417, 207] on button "Elimina" at bounding box center [424, 203] width 31 height 13
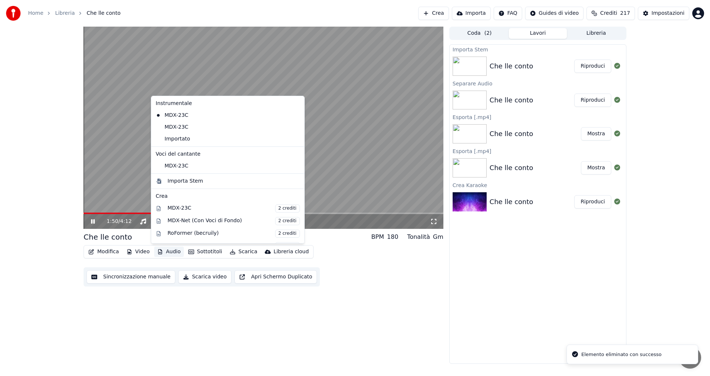
click at [171, 253] on button "Audio" at bounding box center [169, 252] width 30 height 10
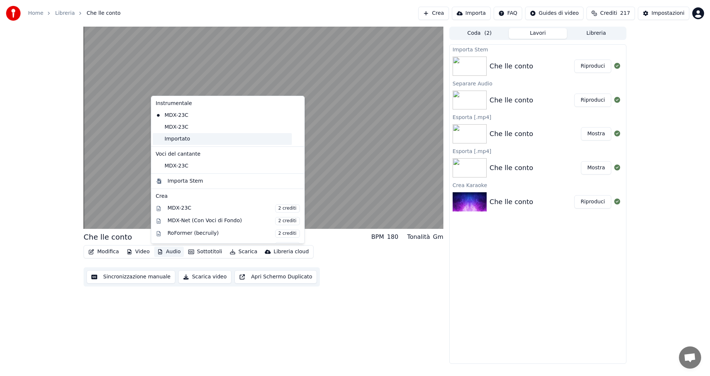
click at [208, 142] on div "Importato" at bounding box center [222, 139] width 139 height 12
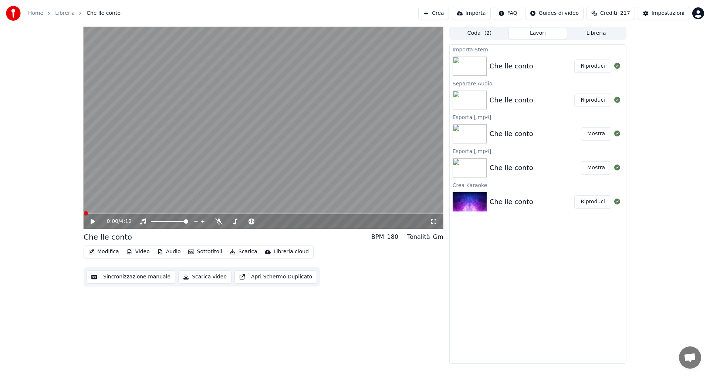
click at [91, 220] on icon at bounding box center [93, 221] width 4 height 5
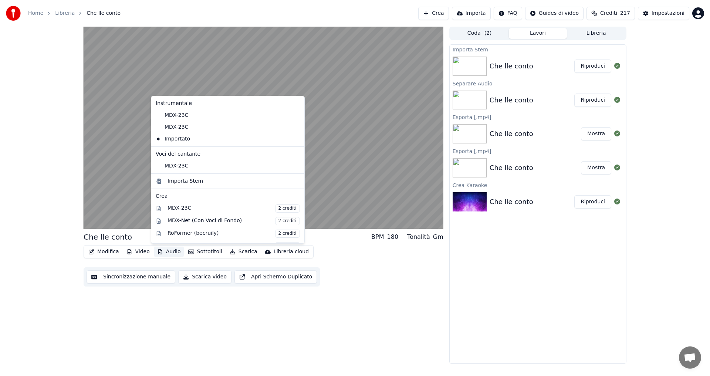
click at [172, 251] on button "Audio" at bounding box center [169, 252] width 30 height 10
click at [295, 113] on icon at bounding box center [297, 115] width 5 height 6
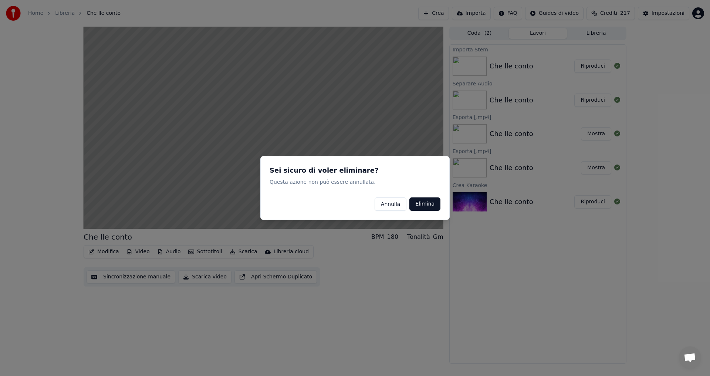
click at [424, 204] on button "Elimina" at bounding box center [424, 203] width 31 height 13
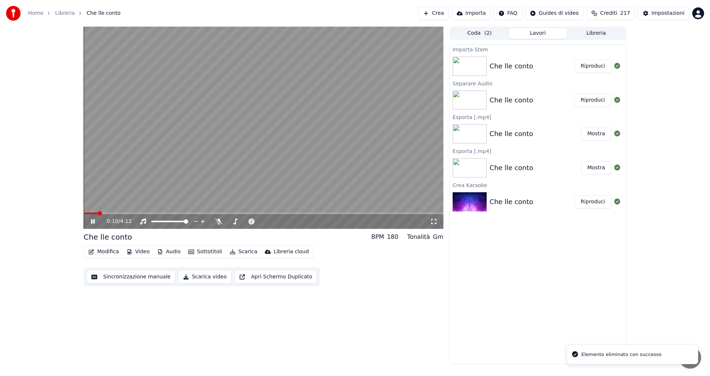
click at [167, 252] on button "Audio" at bounding box center [169, 252] width 30 height 10
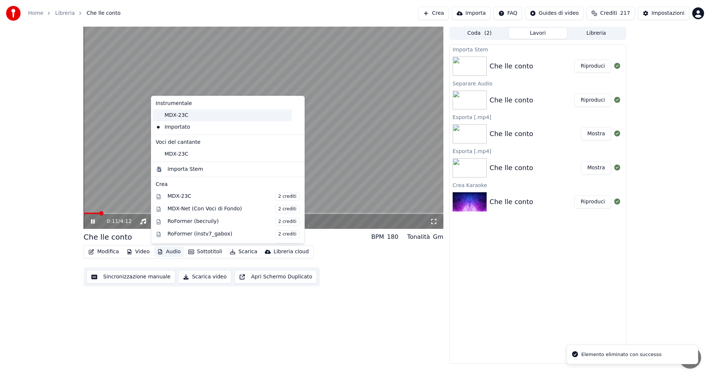
click at [209, 117] on div "MDX-23C" at bounding box center [222, 115] width 139 height 12
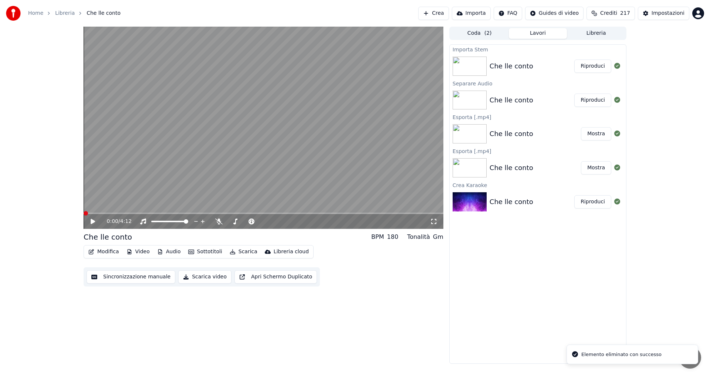
click at [170, 254] on button "Audio" at bounding box center [169, 252] width 30 height 10
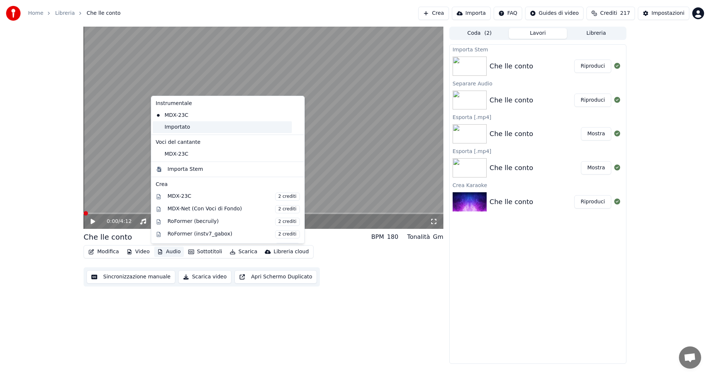
click at [250, 127] on div "Importato" at bounding box center [222, 127] width 139 height 12
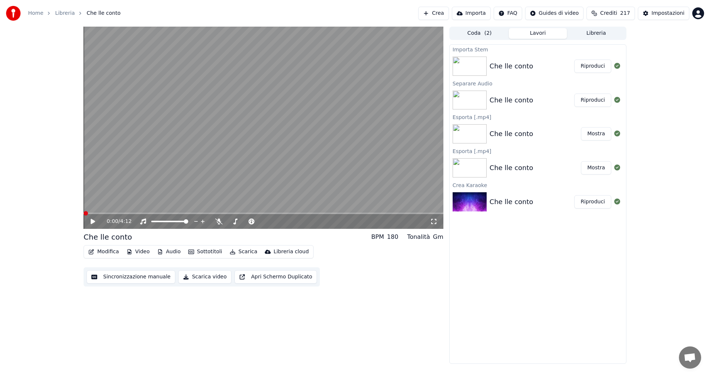
click at [168, 252] on button "Audio" at bounding box center [169, 252] width 30 height 10
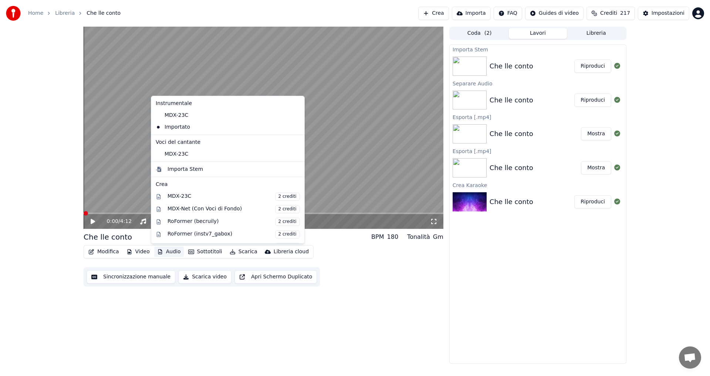
click at [92, 222] on icon at bounding box center [93, 221] width 4 height 5
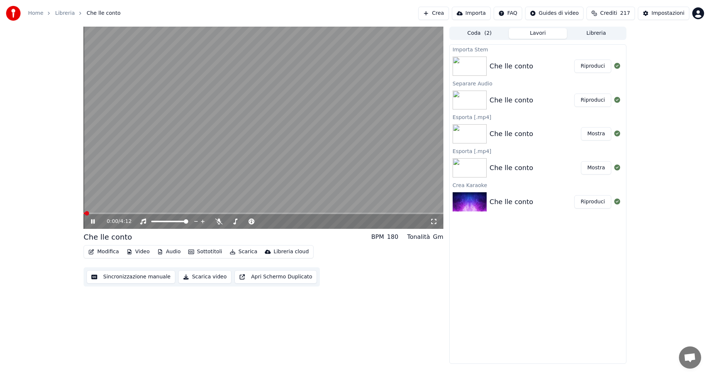
click at [174, 253] on button "Audio" at bounding box center [169, 252] width 30 height 10
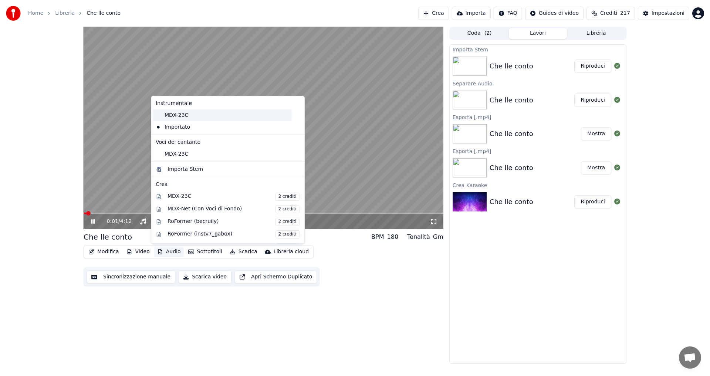
click at [175, 117] on div "MDX-23C" at bounding box center [222, 115] width 139 height 12
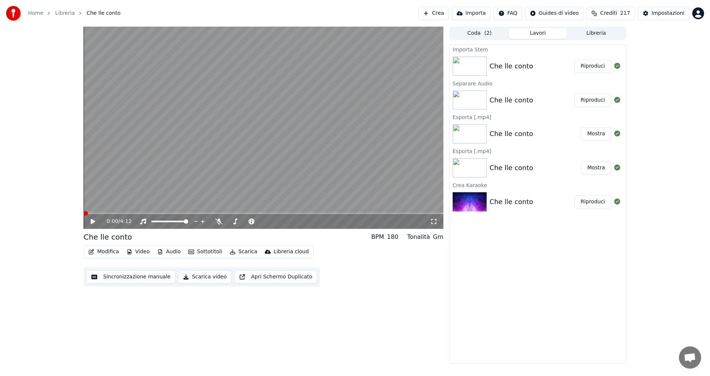
click at [91, 220] on icon at bounding box center [98, 222] width 17 height 6
